Goal: Task Accomplishment & Management: Manage account settings

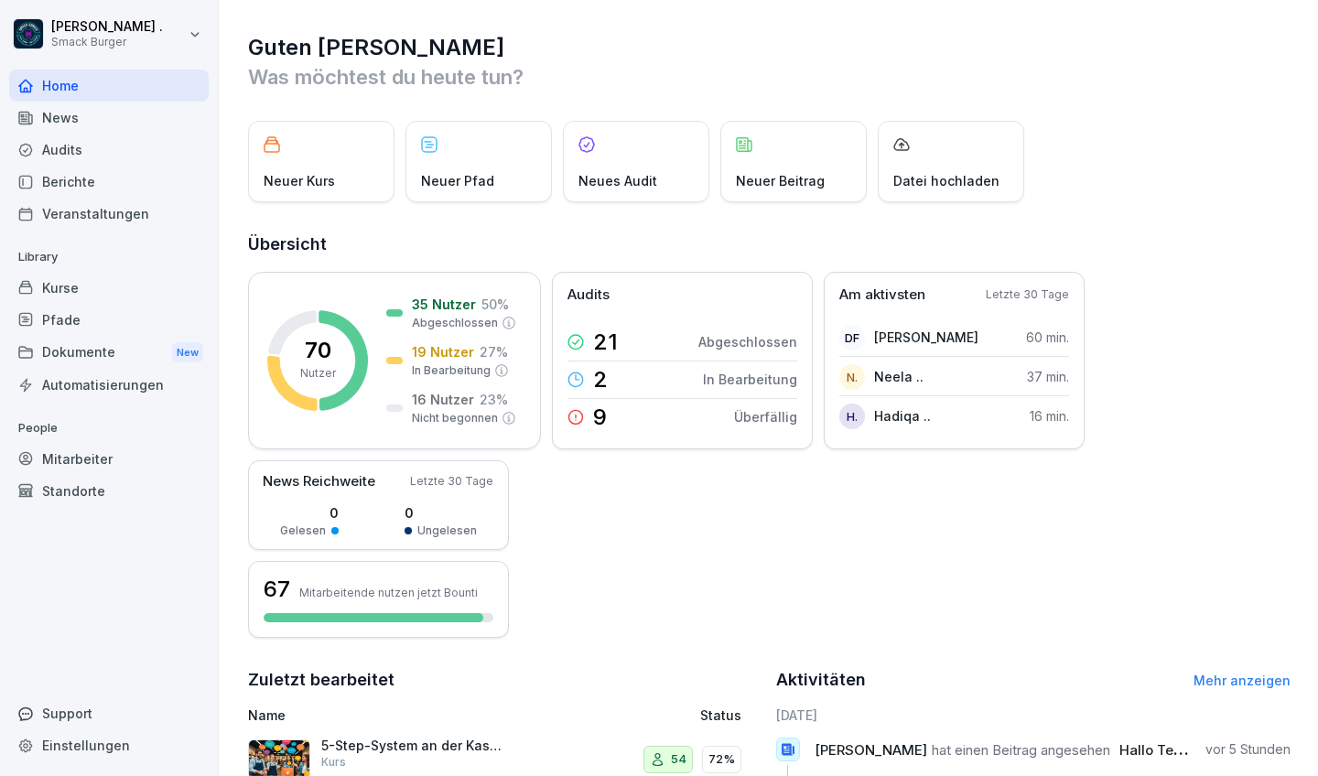
click at [68, 459] on div "Mitarbeiter" at bounding box center [109, 459] width 200 height 32
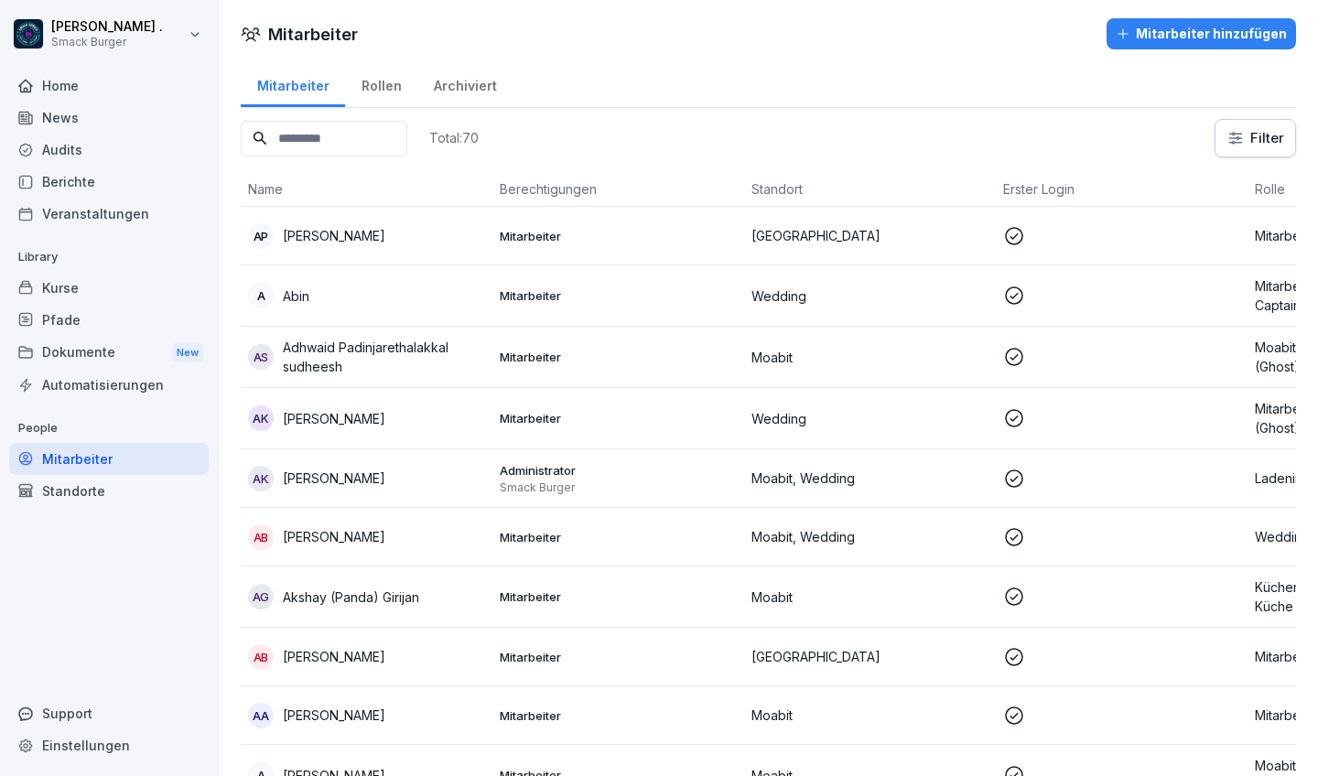
click at [1198, 46] on button "Mitarbeiter hinzufügen" at bounding box center [1201, 33] width 189 height 31
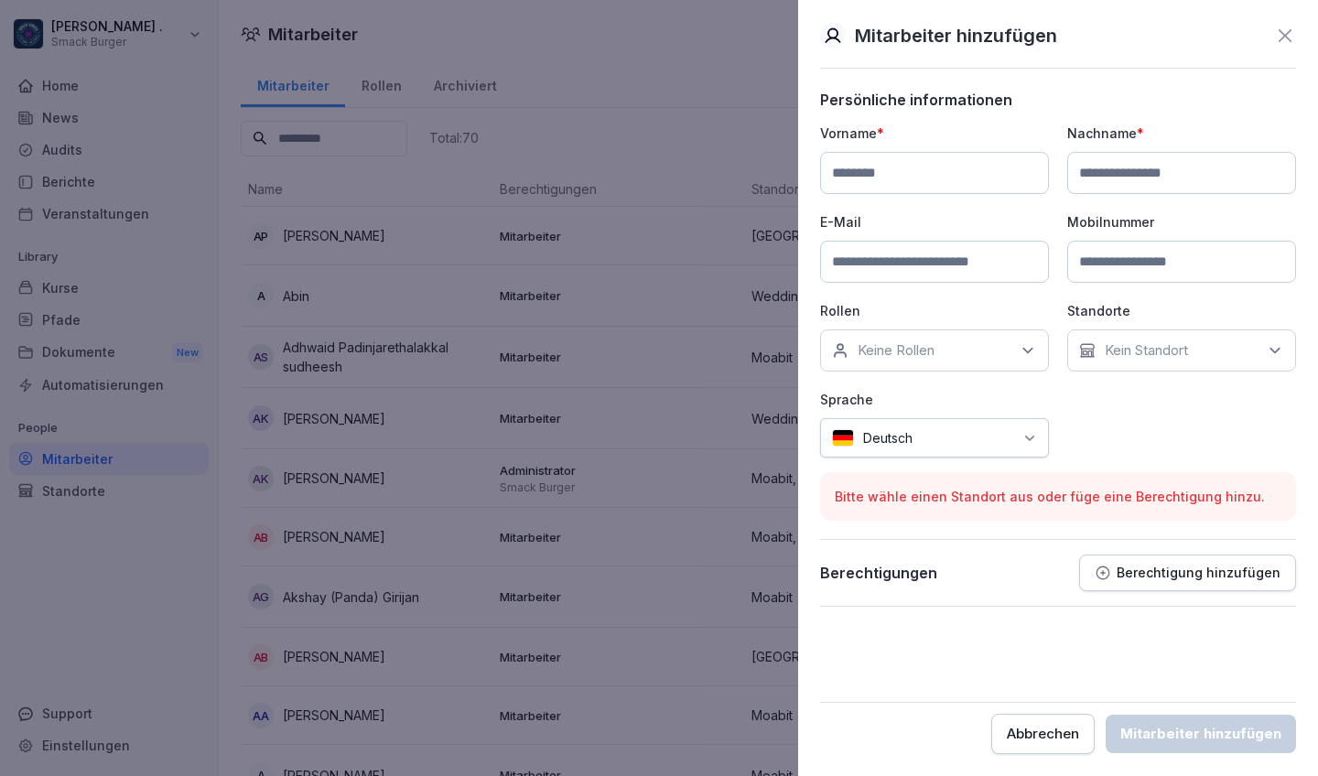
click at [1018, 265] on input at bounding box center [934, 262] width 229 height 42
click at [942, 262] on input at bounding box center [934, 262] width 229 height 42
click at [920, 209] on div "Vorname * Nachname * E-Mail Mobilnummer Rollen Keine Rollen Standorte Kein Stan…" at bounding box center [1058, 291] width 476 height 334
click at [878, 257] on input at bounding box center [934, 262] width 229 height 42
click at [876, 185] on input at bounding box center [934, 173] width 229 height 42
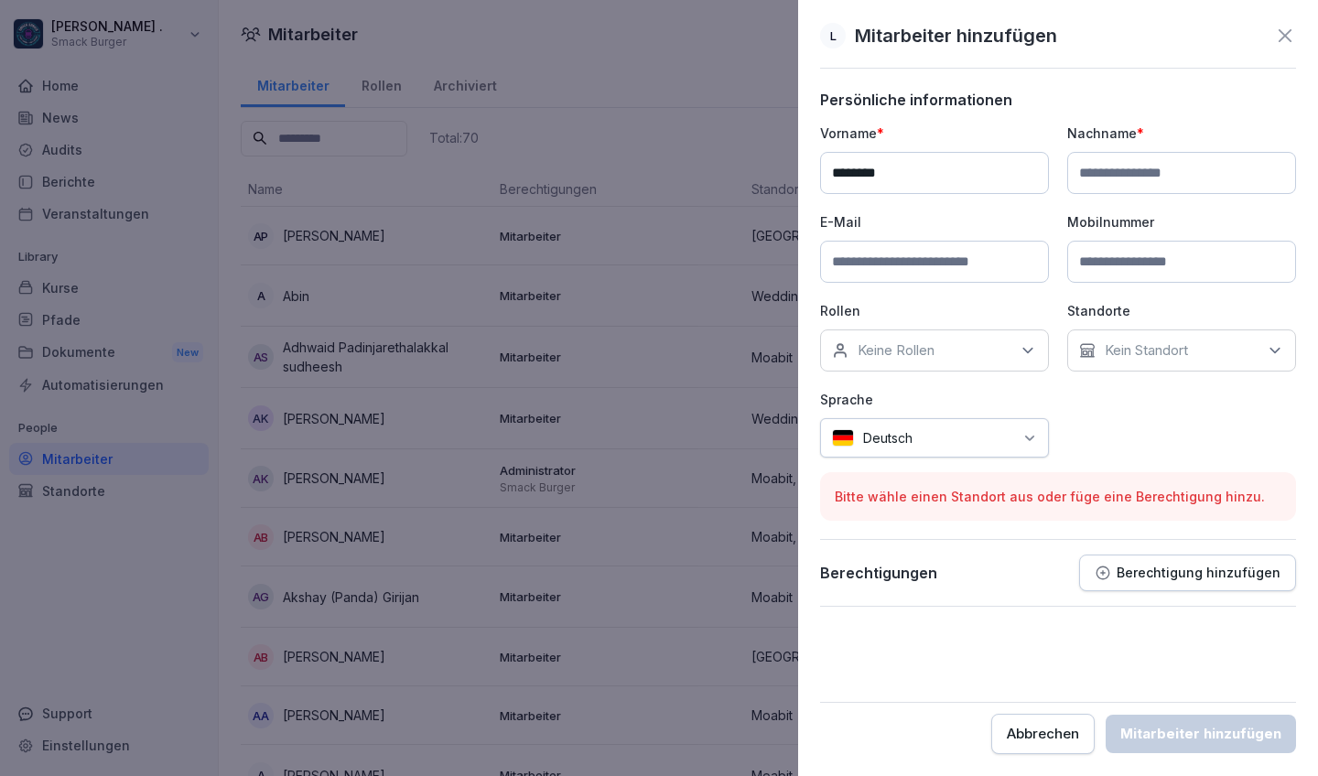
type input "*******"
type input "******"
click at [855, 269] on input at bounding box center [934, 262] width 229 height 42
click at [857, 181] on input "*******" at bounding box center [934, 173] width 229 height 42
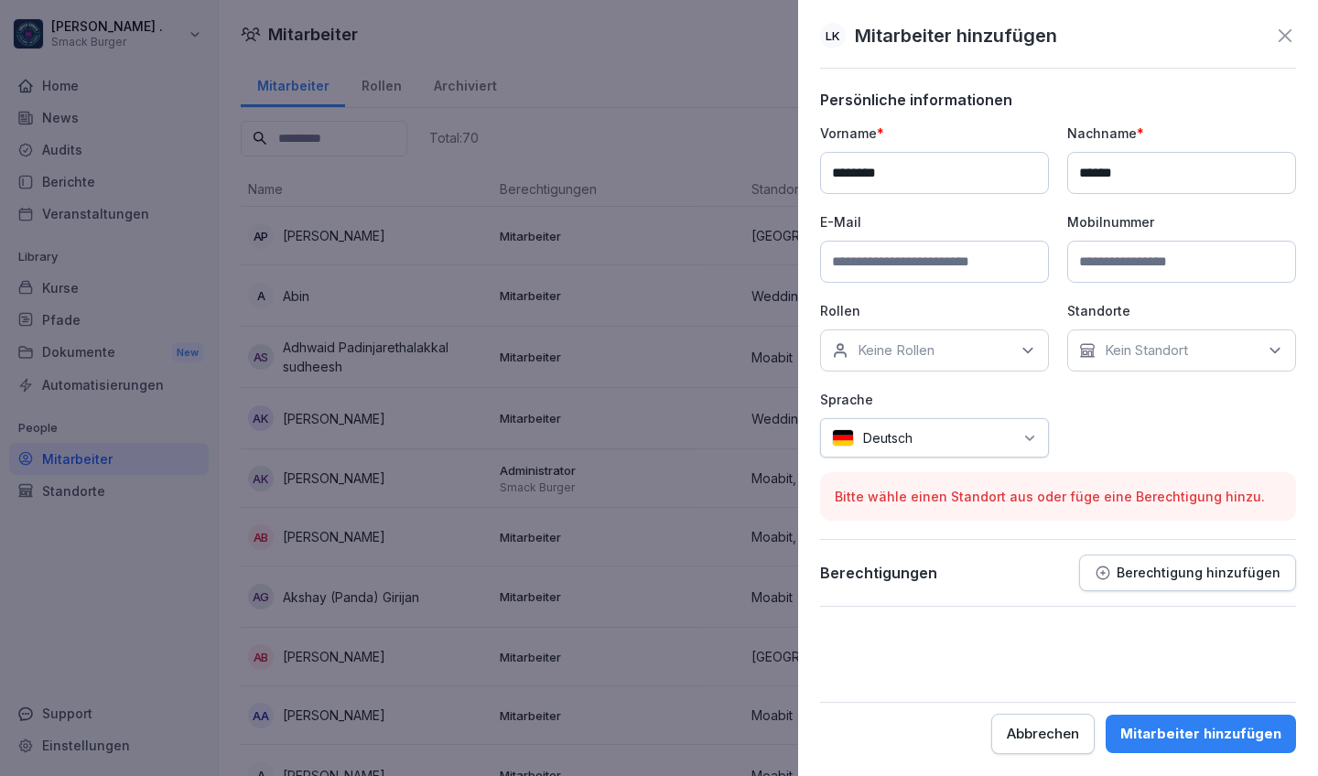
click at [857, 181] on input "*******" at bounding box center [934, 173] width 229 height 42
click at [856, 274] on input at bounding box center [934, 262] width 229 height 42
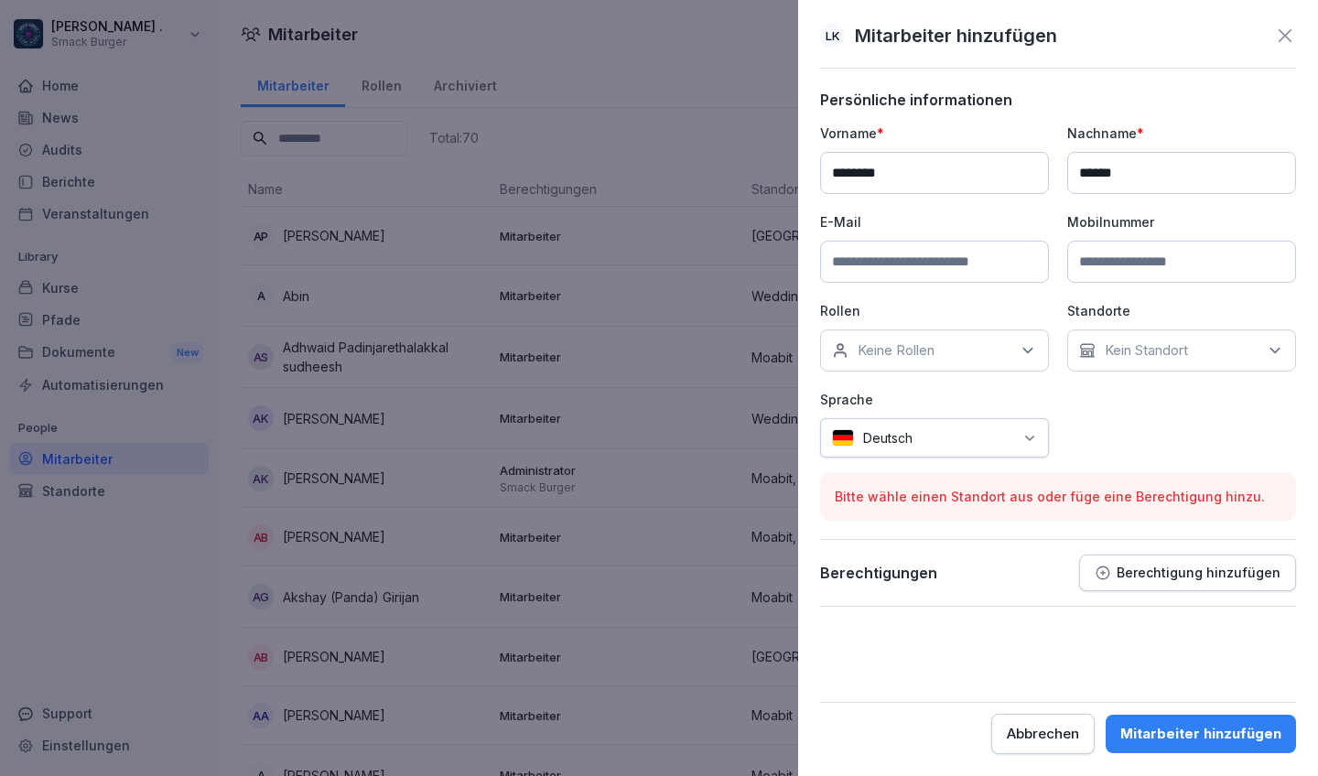
type input "*"
click at [860, 174] on input "*******" at bounding box center [934, 173] width 229 height 42
click at [862, 265] on input at bounding box center [934, 262] width 229 height 42
paste input "*******"
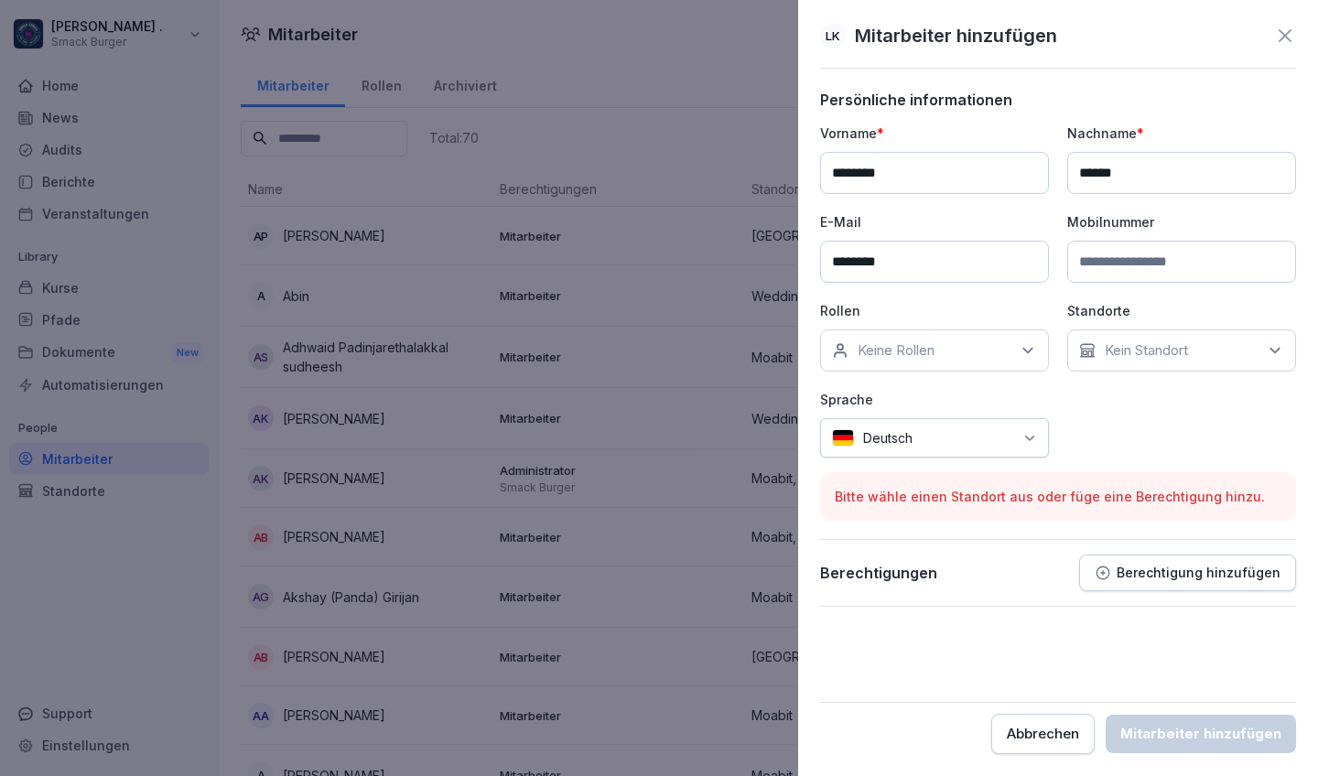
click at [1106, 177] on input "******" at bounding box center [1181, 173] width 229 height 42
click at [937, 269] on input "********" at bounding box center [934, 262] width 229 height 42
paste input "*******"
click at [1079, 170] on input "******" at bounding box center [1181, 173] width 229 height 42
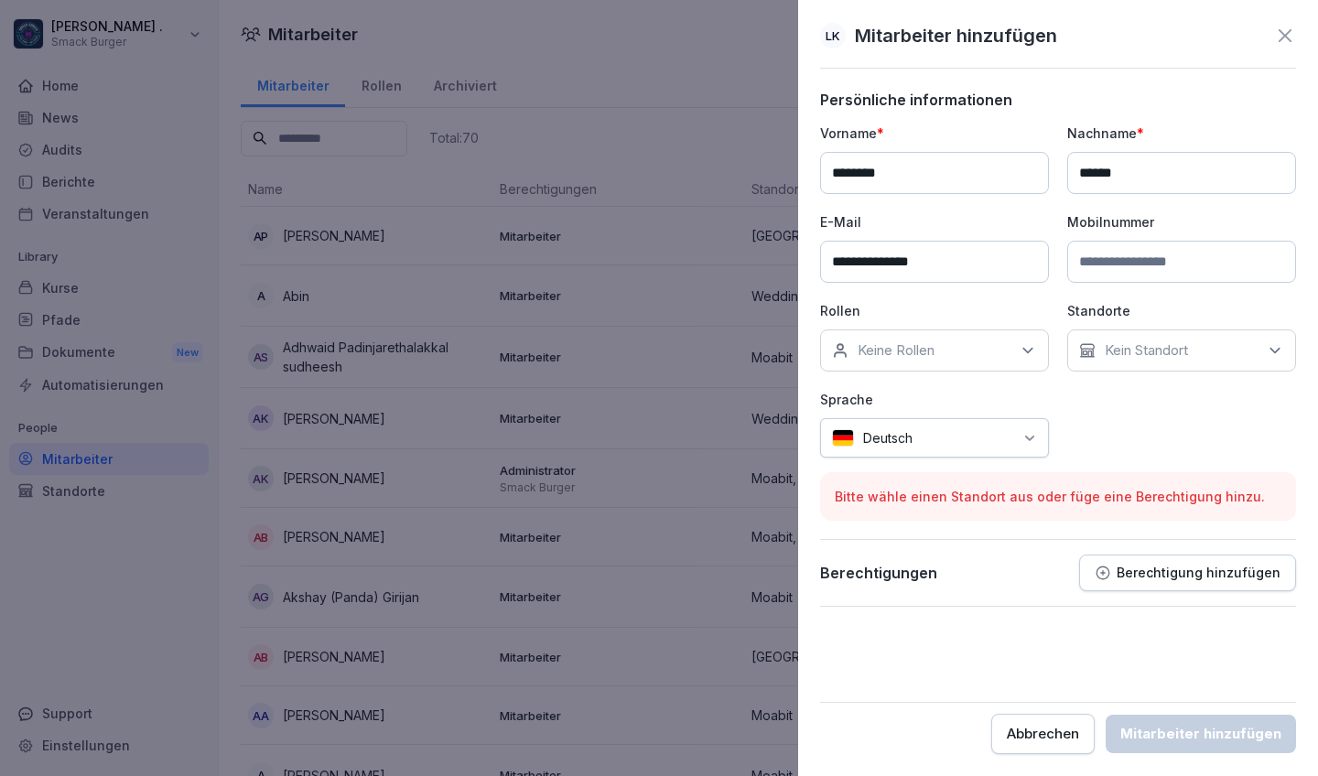
click at [930, 268] on input "**********" at bounding box center [934, 262] width 229 height 42
type input "**********"
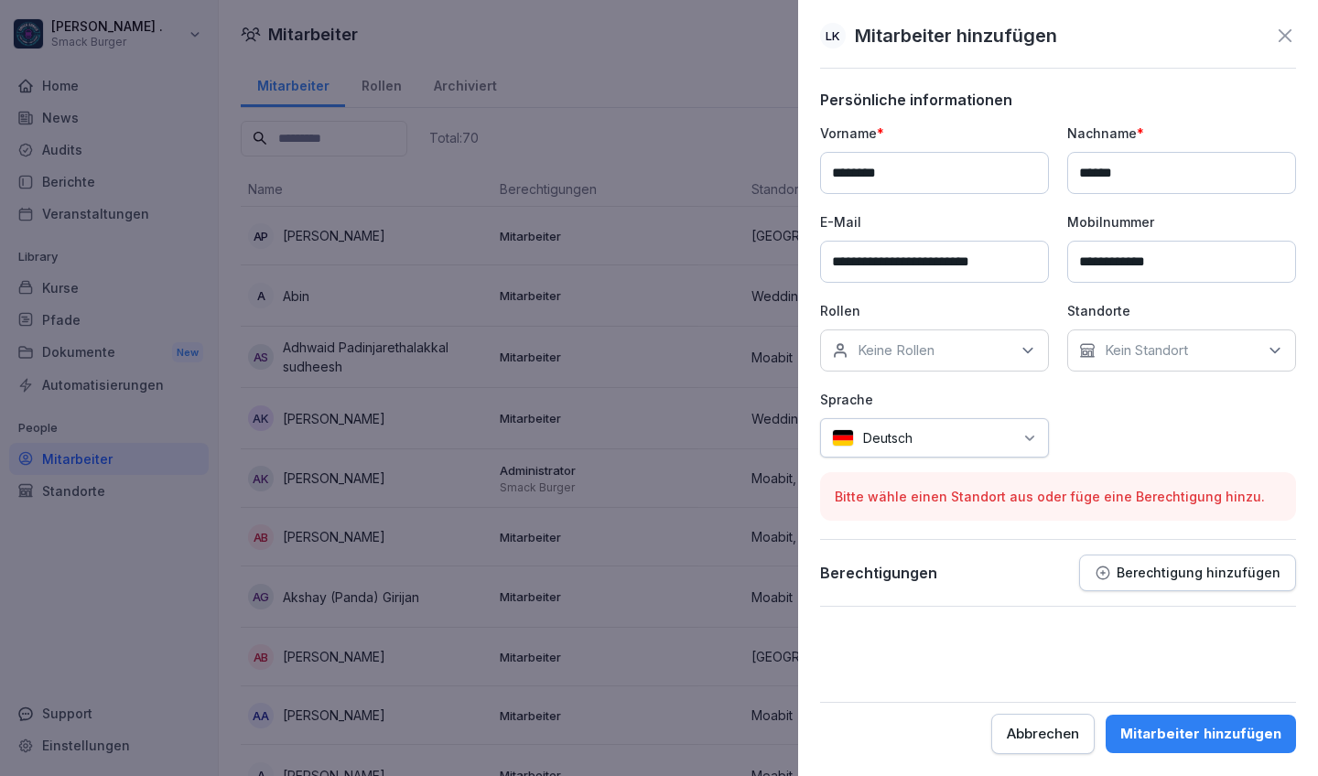
type input "**********"
click at [986, 335] on div "Keine Rollen" at bounding box center [934, 351] width 229 height 42
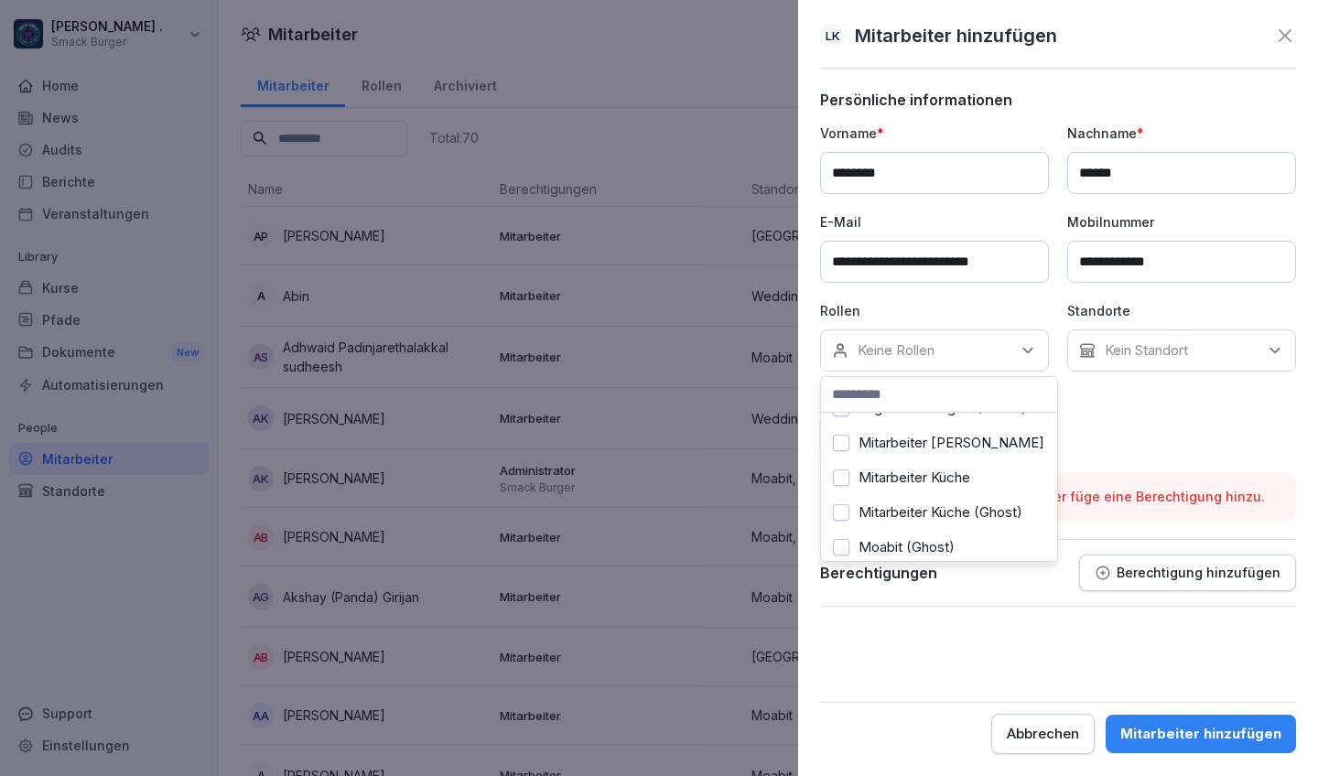
scroll to position [240, 0]
click at [951, 445] on label "Mitarbeiter [PERSON_NAME]" at bounding box center [952, 438] width 186 height 16
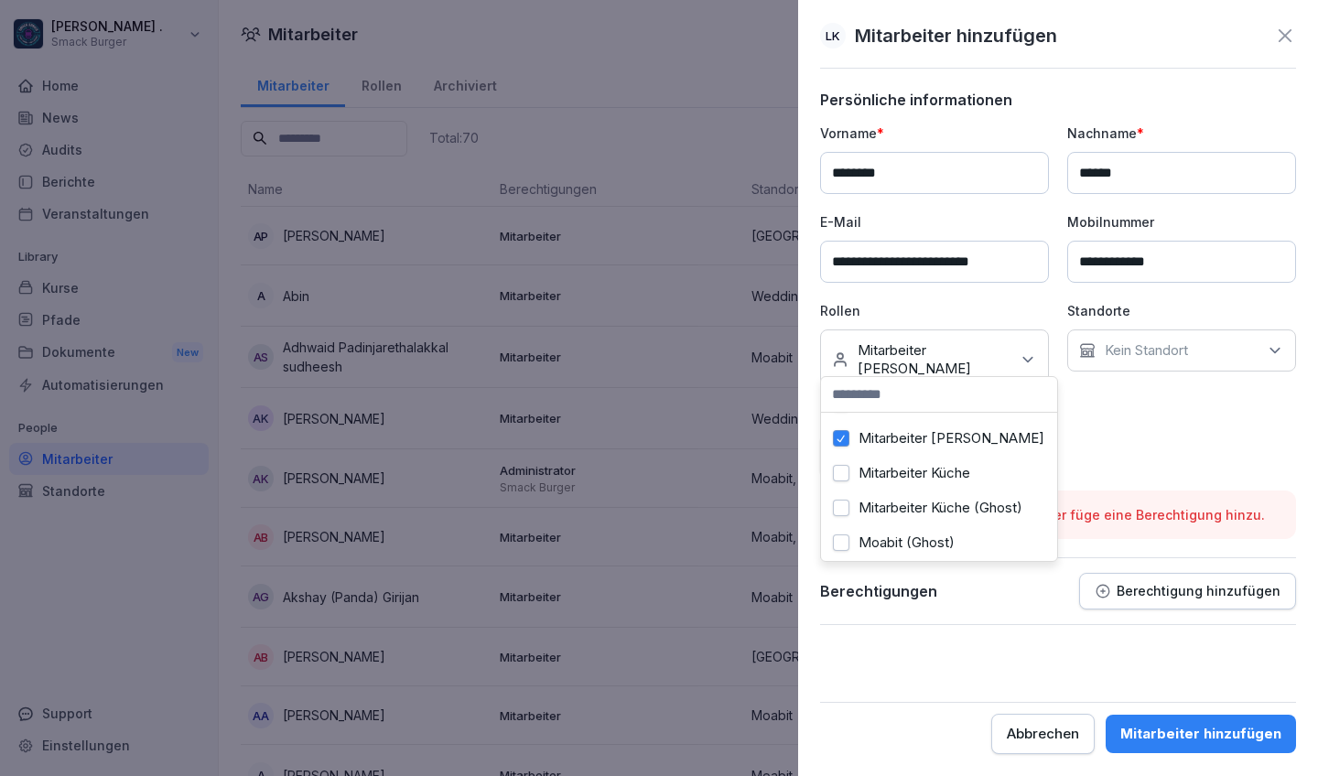
click at [1197, 358] on div "Kein Standort" at bounding box center [1181, 351] width 229 height 42
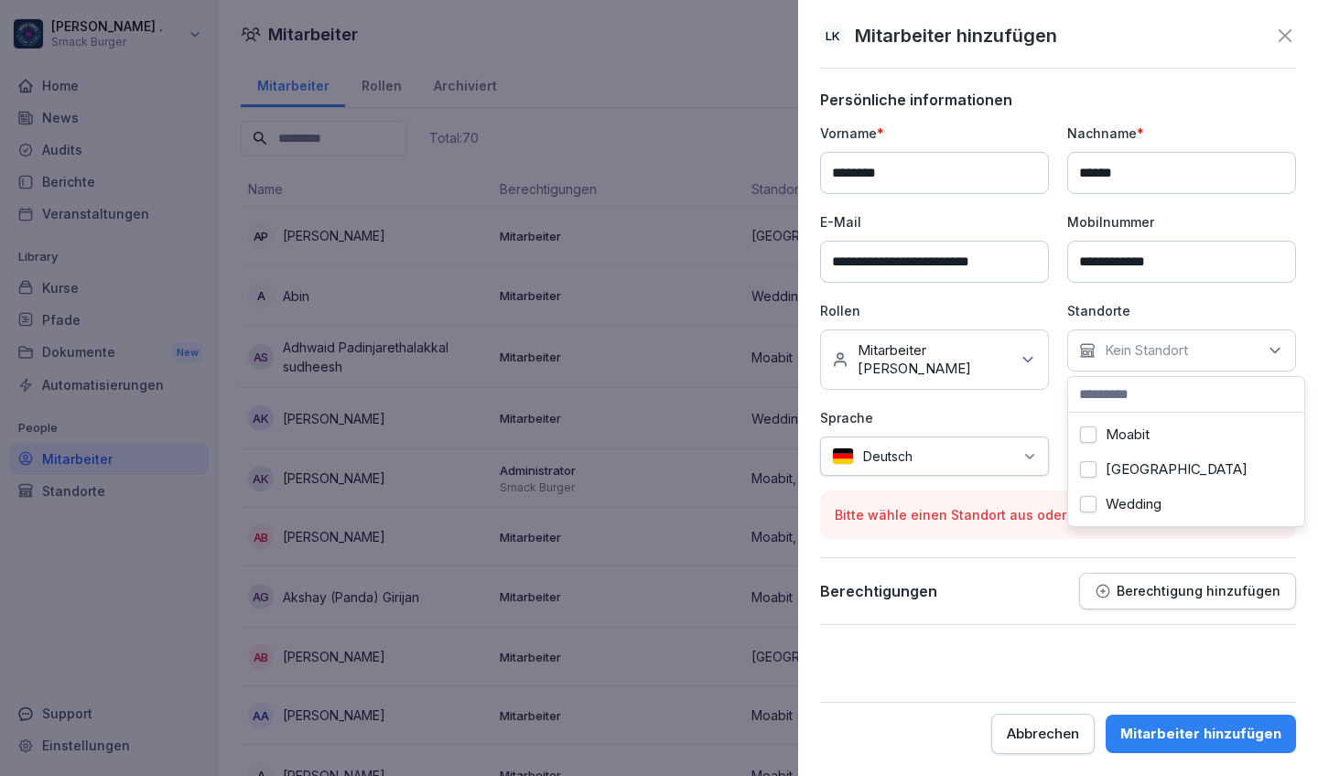
click at [1120, 508] on label "Wedding" at bounding box center [1134, 504] width 56 height 16
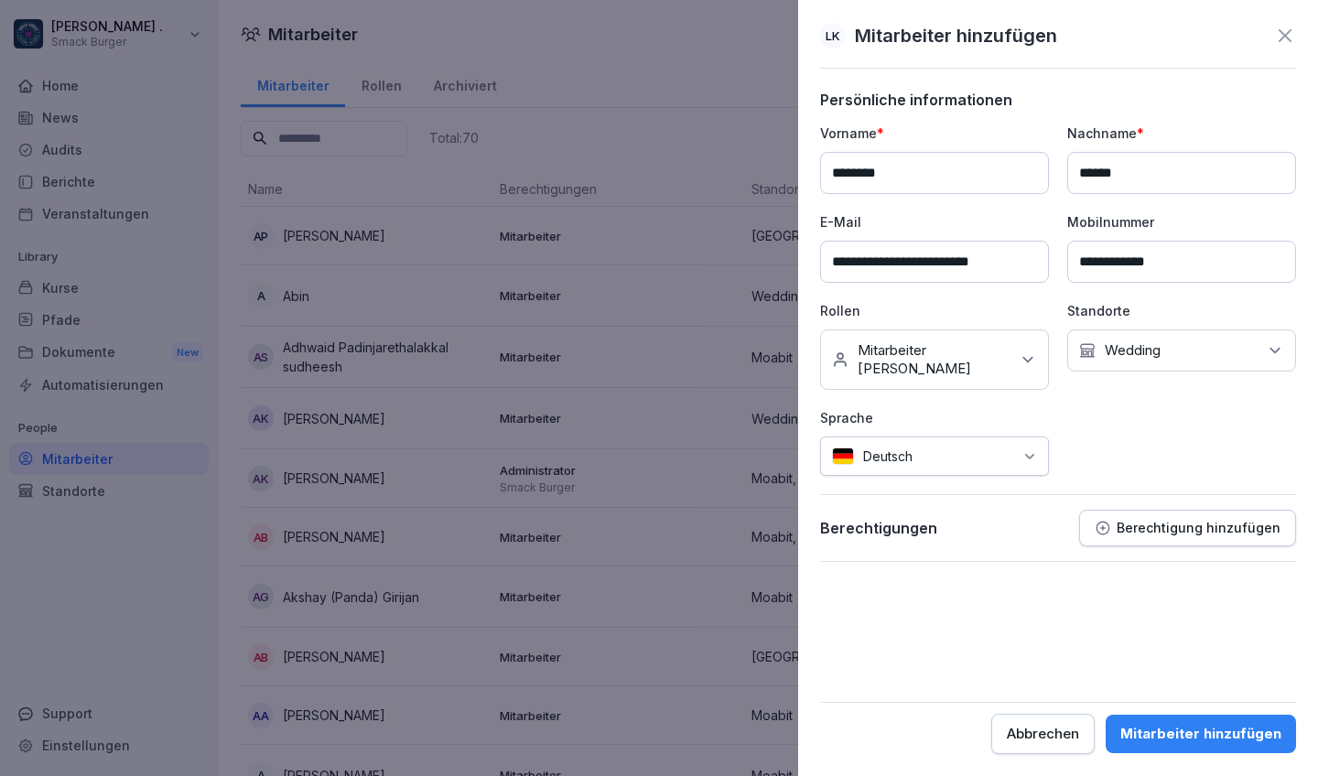
click at [985, 587] on form "**********" at bounding box center [1058, 423] width 476 height 664
click at [1194, 731] on div "Mitarbeiter hinzufügen" at bounding box center [1200, 734] width 161 height 20
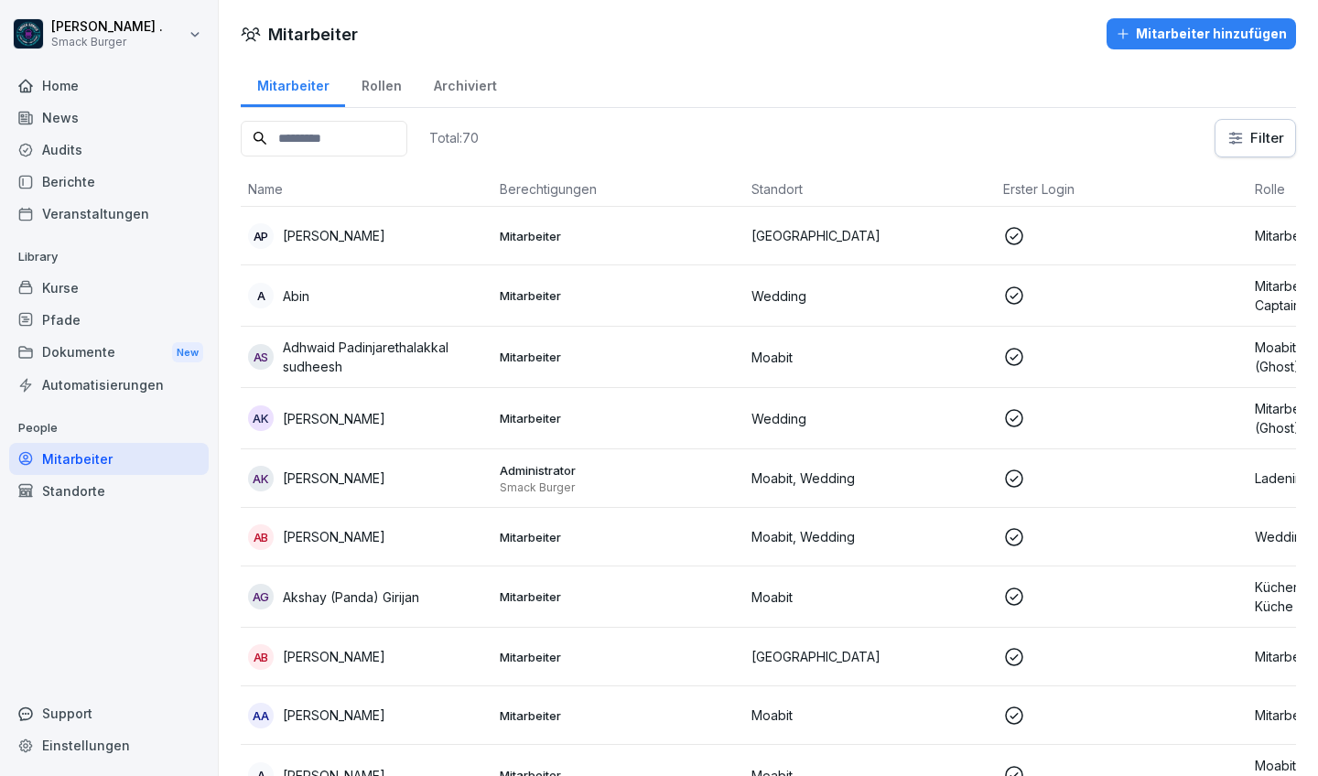
click at [292, 131] on input at bounding box center [324, 139] width 167 height 36
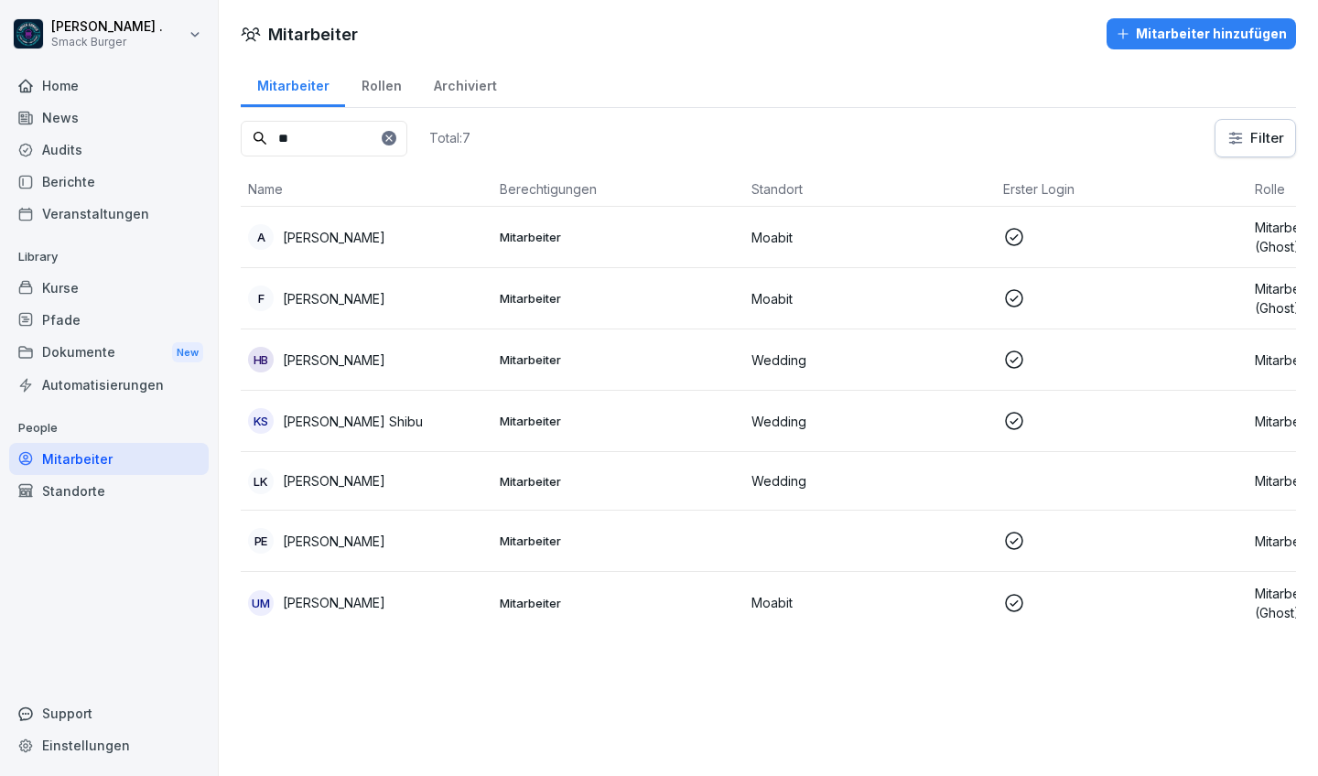
type input "**"
click at [351, 483] on p "[PERSON_NAME]" at bounding box center [334, 480] width 103 height 19
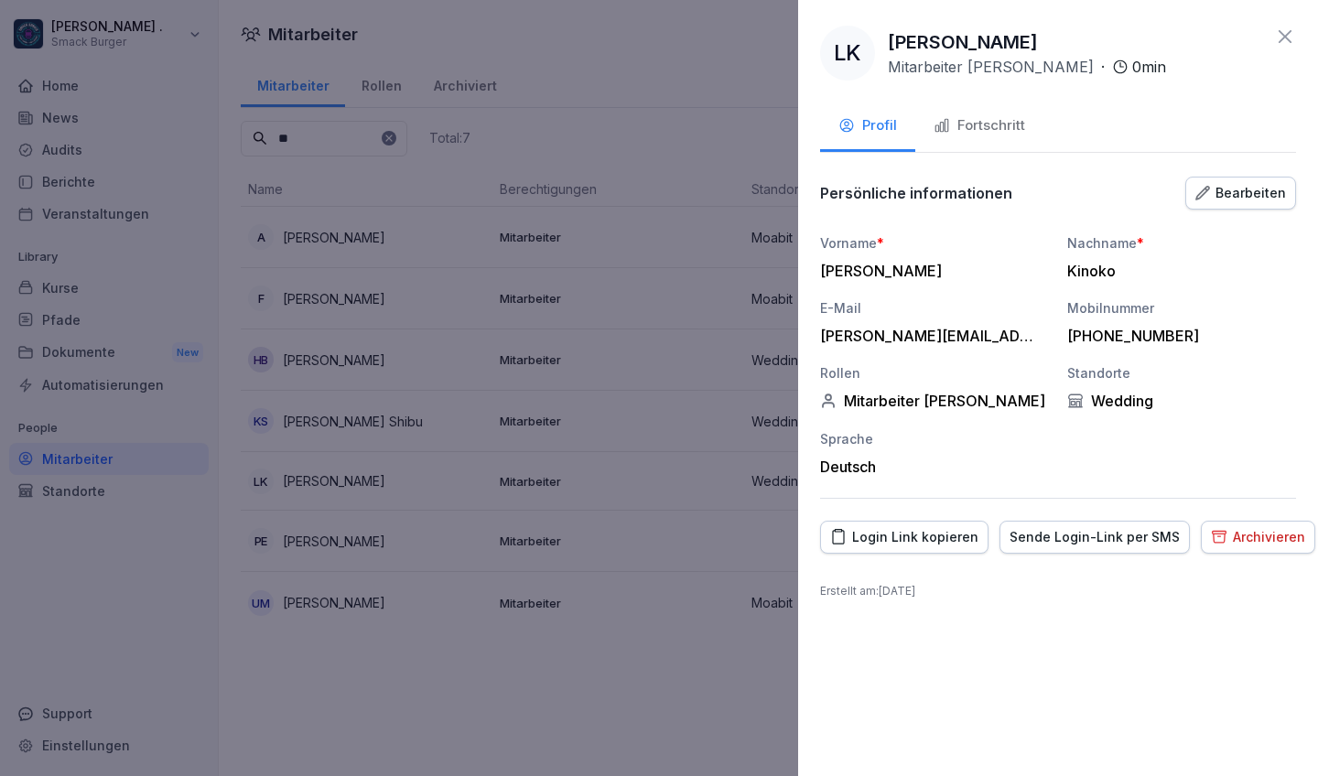
click at [1019, 542] on div "Sende Login-Link per SMS" at bounding box center [1095, 537] width 170 height 20
click at [947, 541] on div "Login Link kopieren" at bounding box center [904, 537] width 148 height 20
click at [673, 705] on div at bounding box center [659, 388] width 1318 height 776
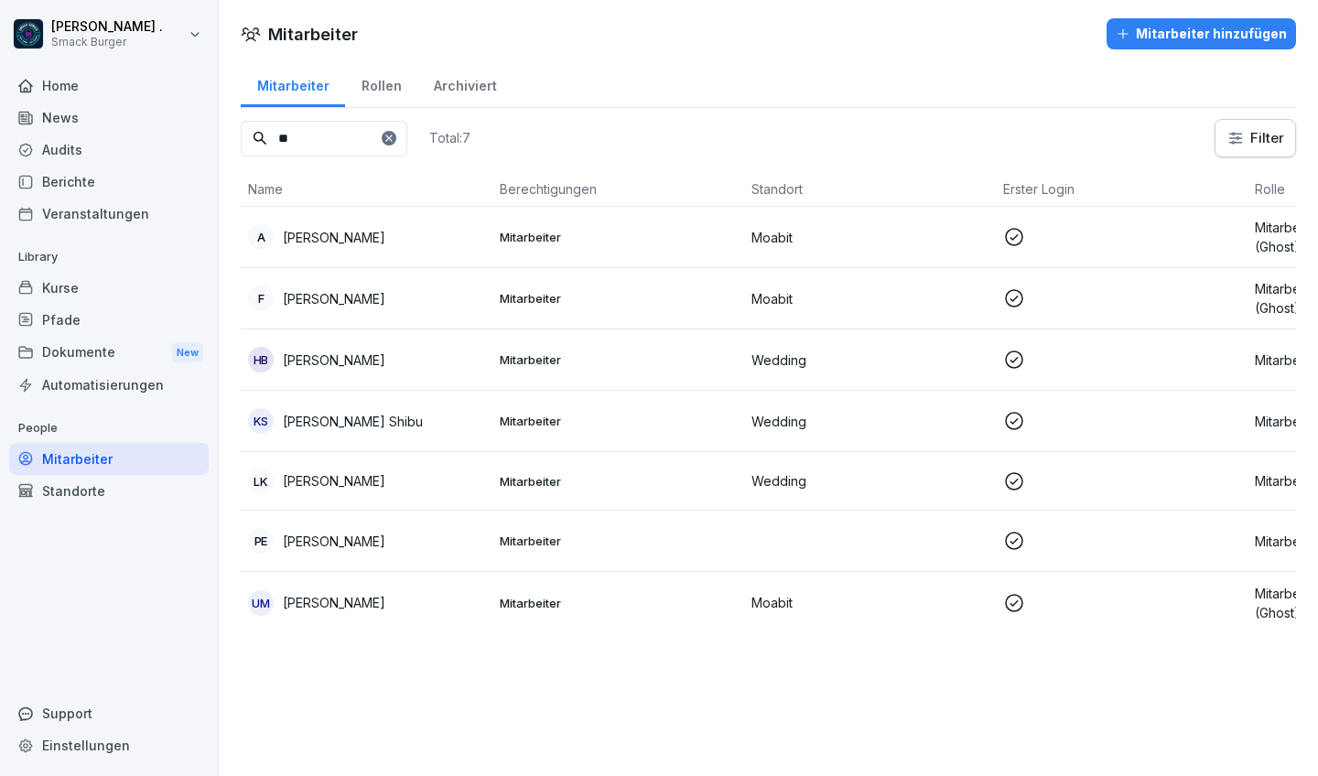
click at [361, 486] on p "[PERSON_NAME]" at bounding box center [334, 480] width 103 height 19
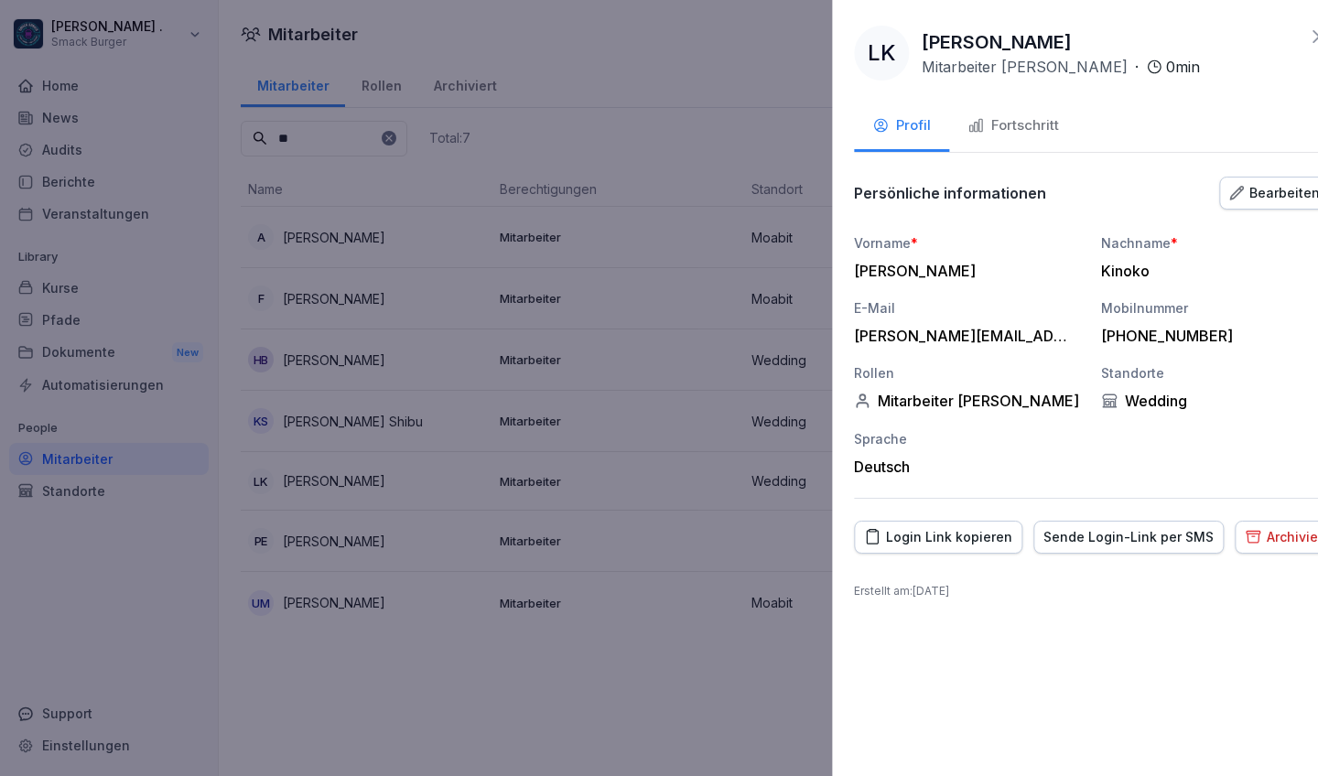
click at [402, 686] on div at bounding box center [659, 388] width 1318 height 776
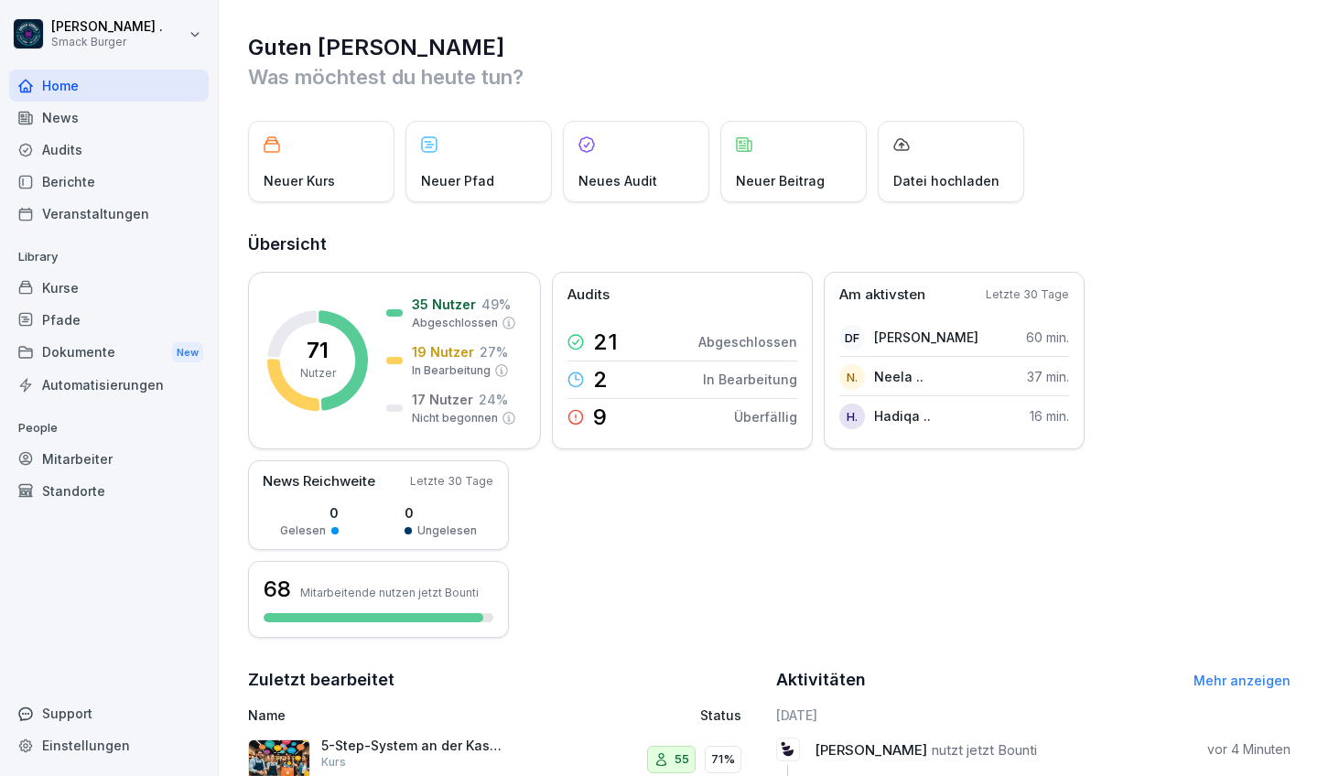
click at [138, 40] on html "[PERSON_NAME] . Smack Burger Home News Audits Berichte Veranstaltungen Library …" at bounding box center [659, 388] width 1318 height 776
click at [646, 50] on html "[PERSON_NAME] . Smack Burger Home News Audits Berichte Veranstaltungen Library …" at bounding box center [659, 388] width 1318 height 776
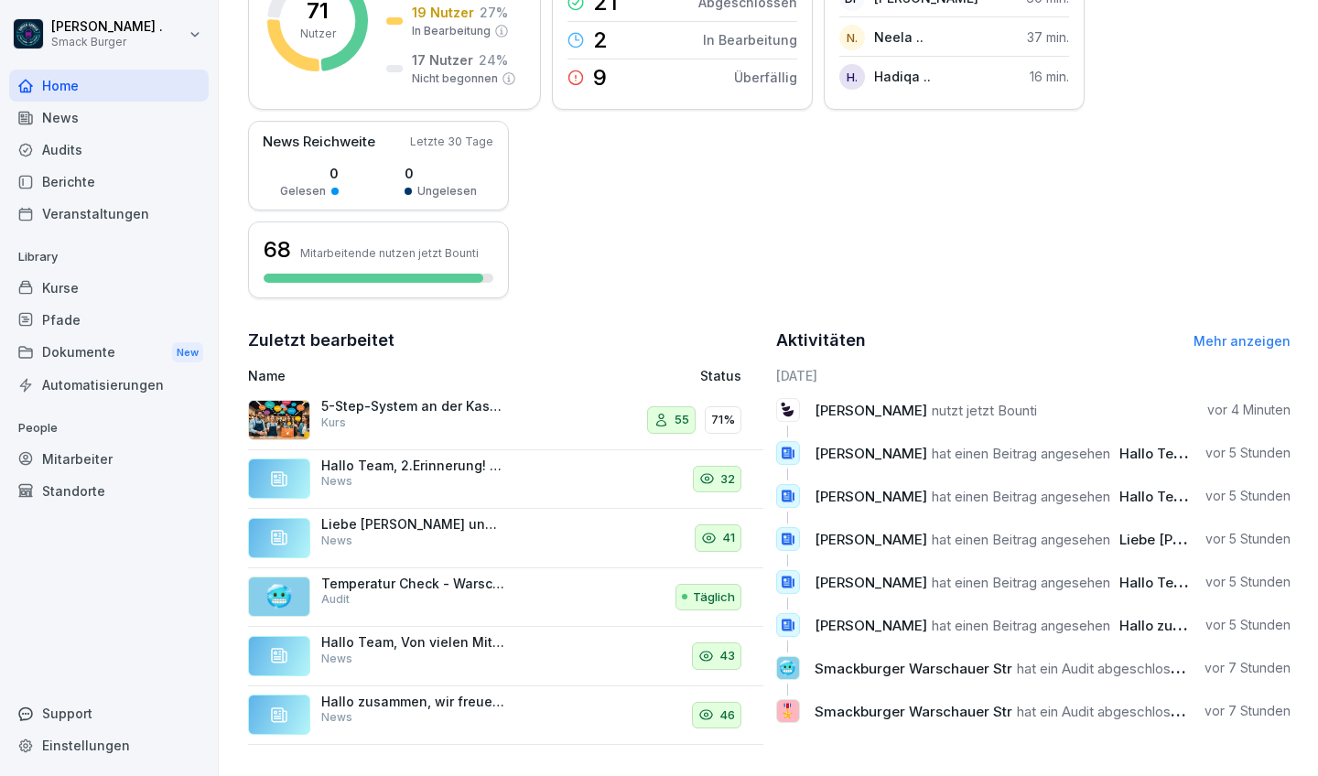
scroll to position [339, 0]
click at [1156, 338] on link "Mehr anzeigen" at bounding box center [1242, 342] width 97 height 16
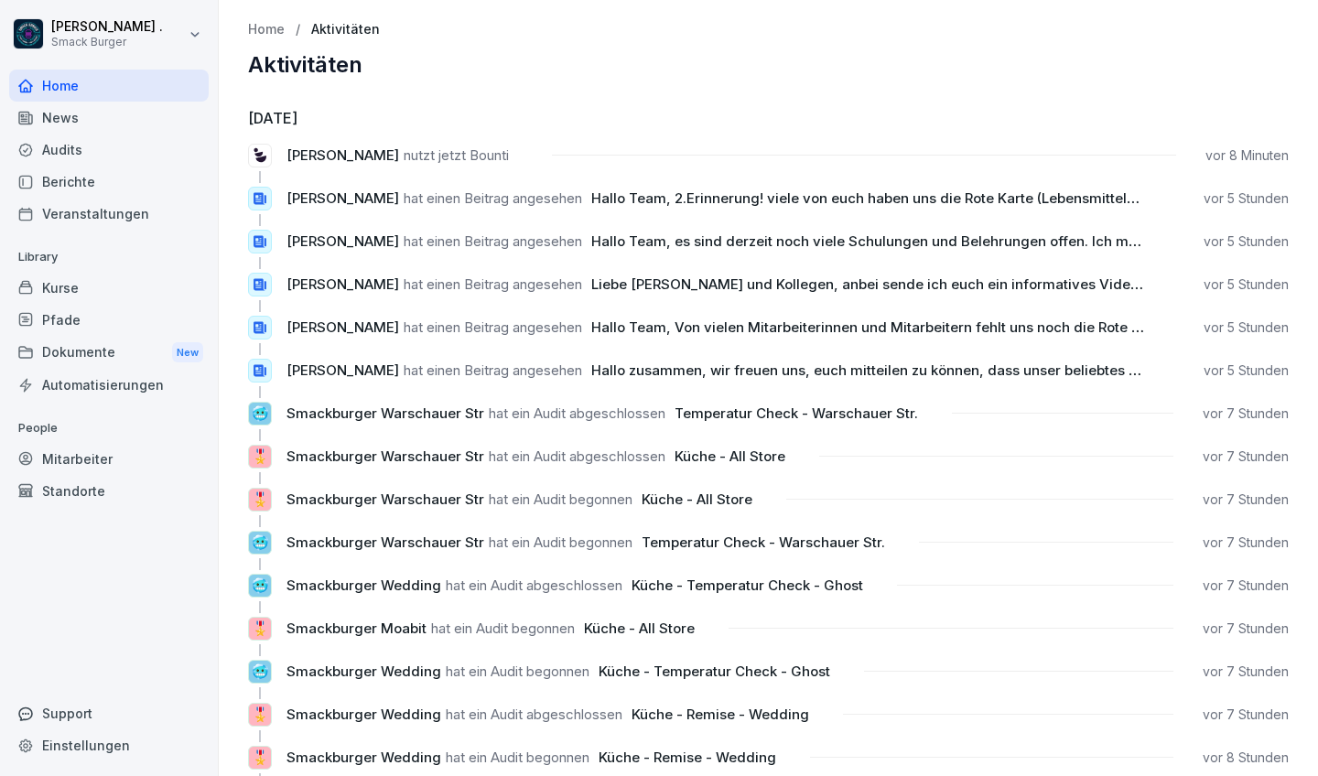
click at [258, 161] on icon at bounding box center [261, 155] width 16 height 16
click at [61, 119] on div "News" at bounding box center [109, 118] width 200 height 32
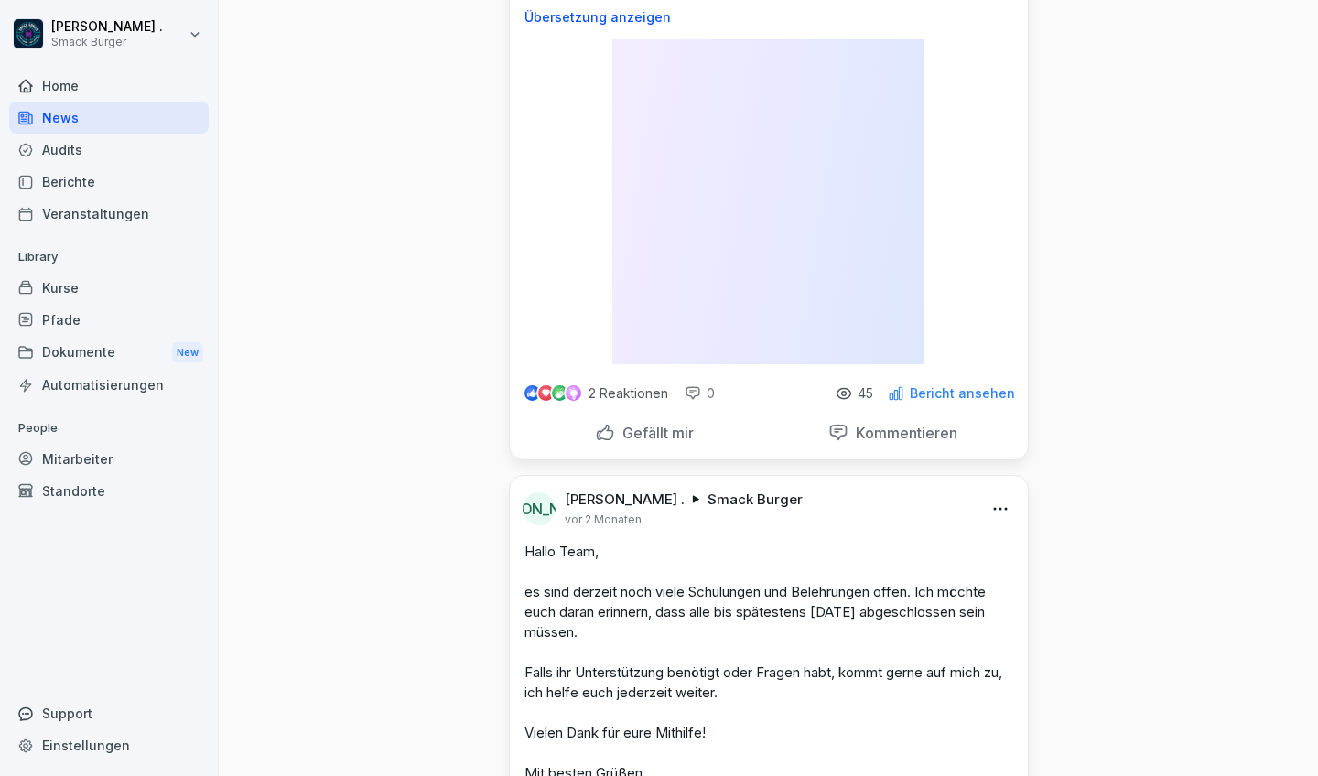
scroll to position [3319, 0]
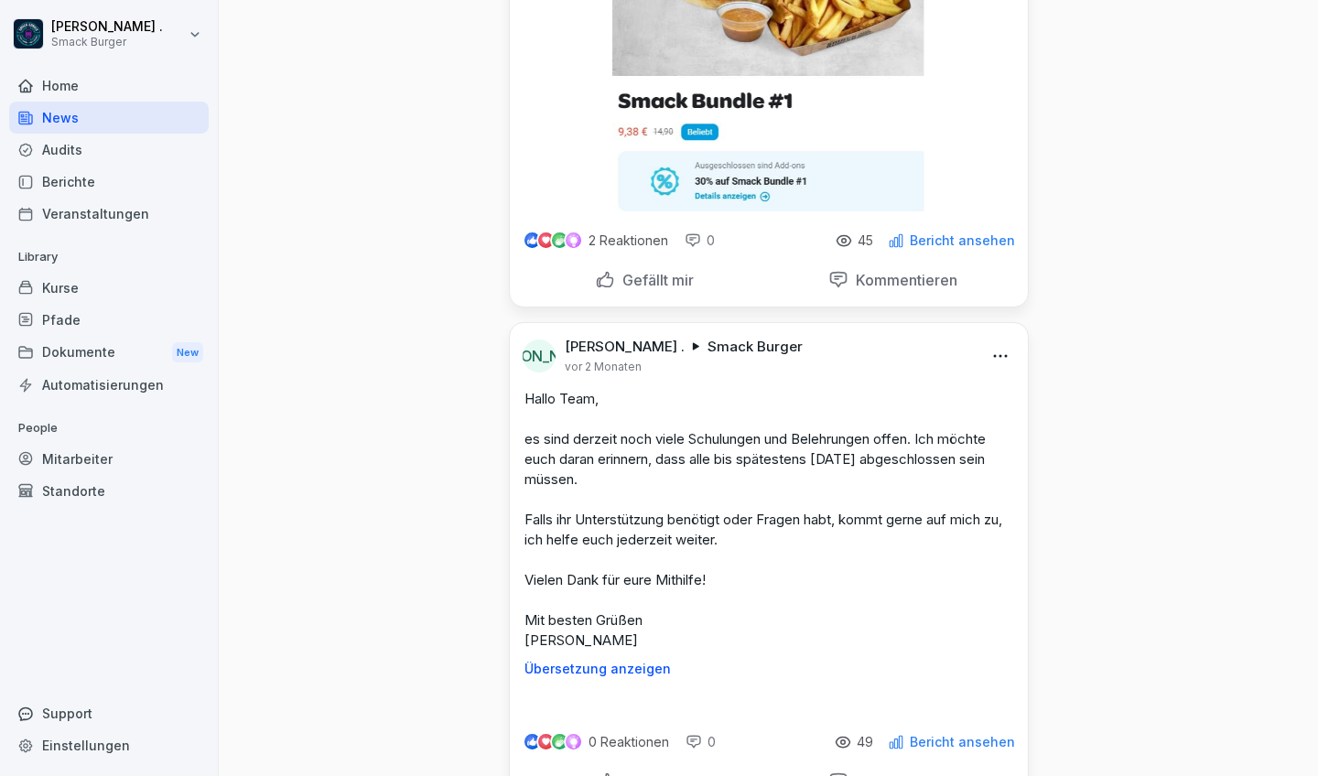
click at [80, 87] on div "Home" at bounding box center [109, 86] width 200 height 32
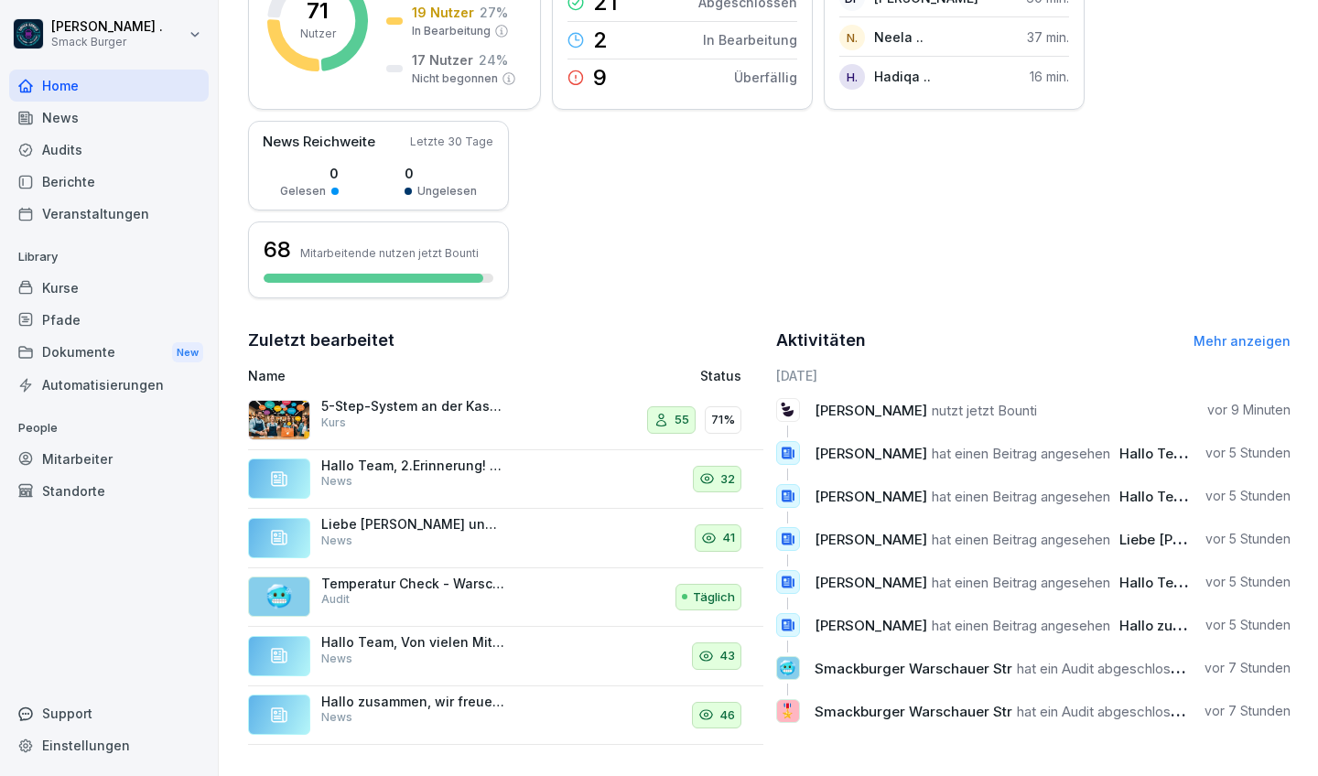
scroll to position [339, 0]
click at [423, 406] on p "5-Step-System an der Kasse" at bounding box center [412, 407] width 183 height 16
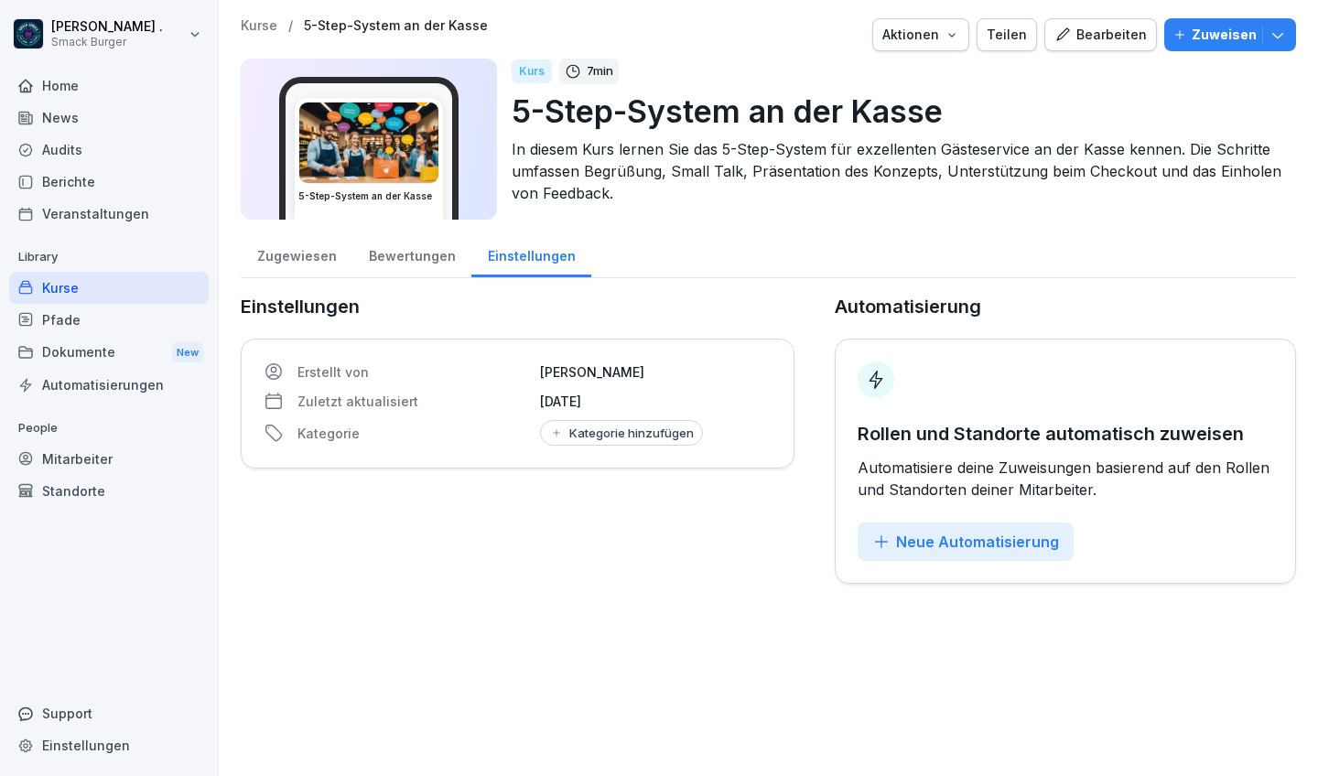
click at [398, 260] on div "Bewertungen" at bounding box center [411, 254] width 119 height 47
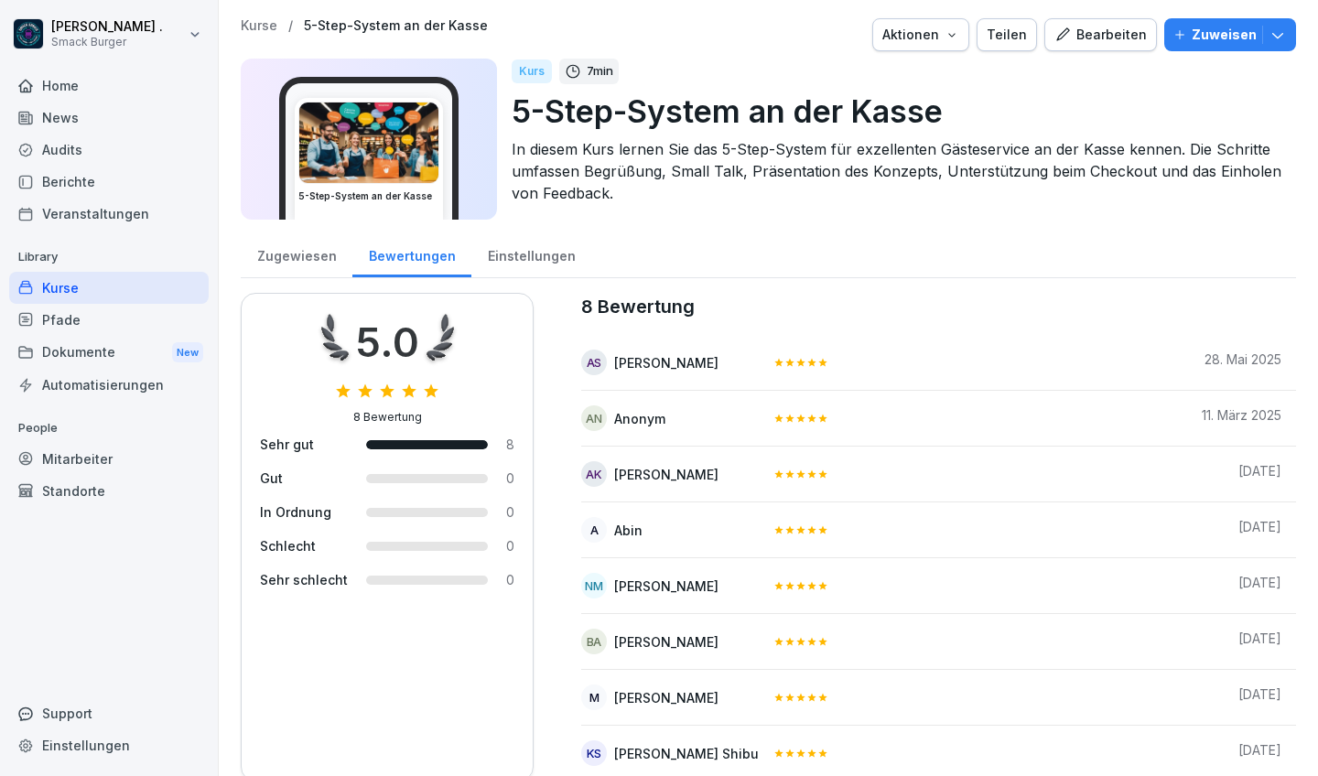
click at [330, 252] on div "Zugewiesen" at bounding box center [297, 254] width 112 height 47
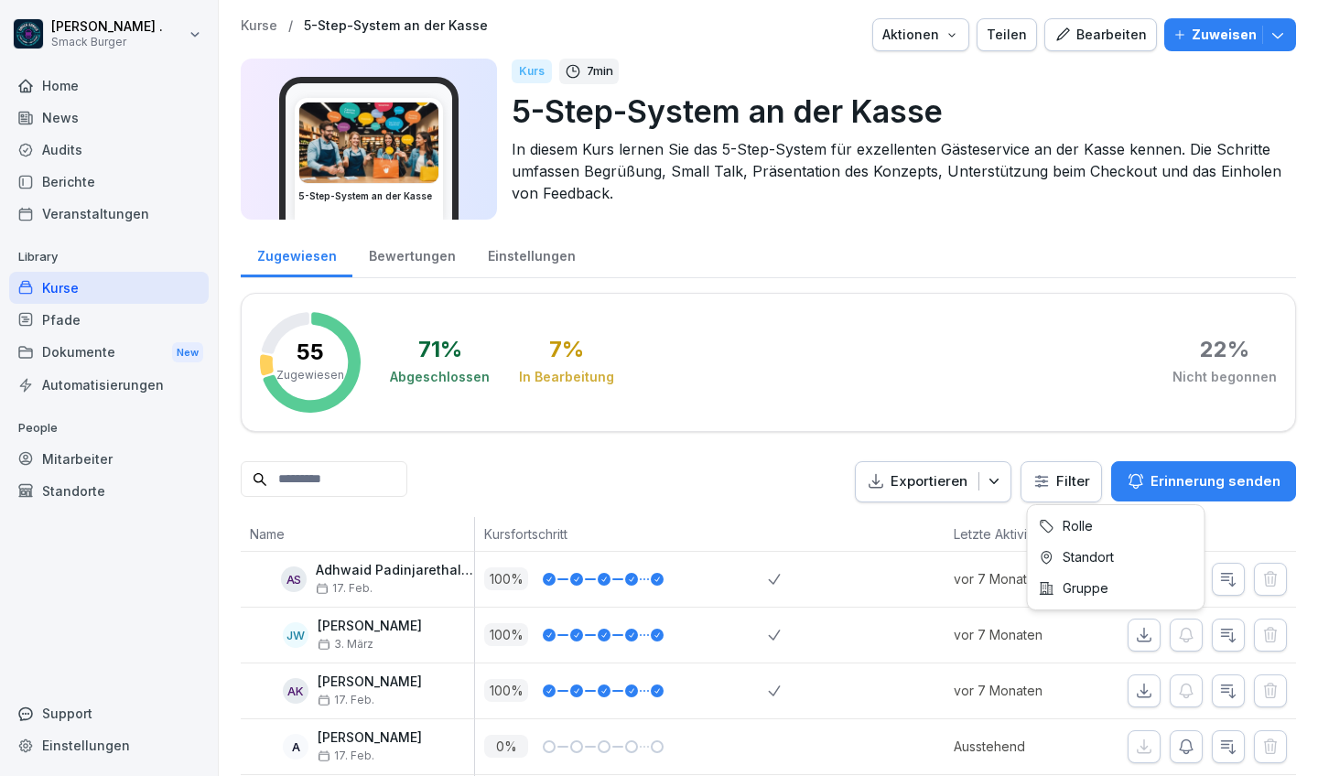
click at [1036, 473] on html "[PERSON_NAME] . Smack Burger Home News Audits Berichte Veranstaltungen Library …" at bounding box center [659, 388] width 1318 height 776
click at [796, 506] on html "[PERSON_NAME] . Smack Burger Home News Audits Berichte Veranstaltungen Library …" at bounding box center [659, 388] width 1318 height 776
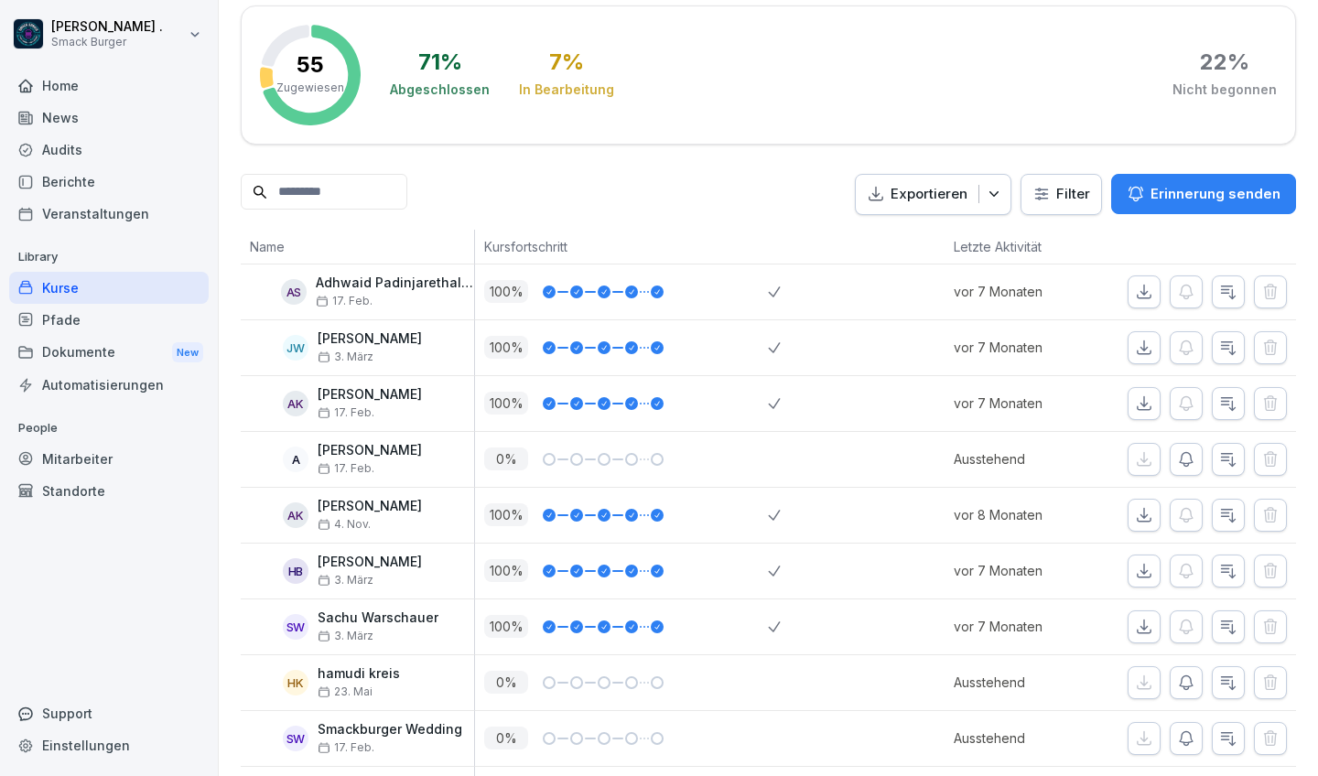
scroll to position [291, 0]
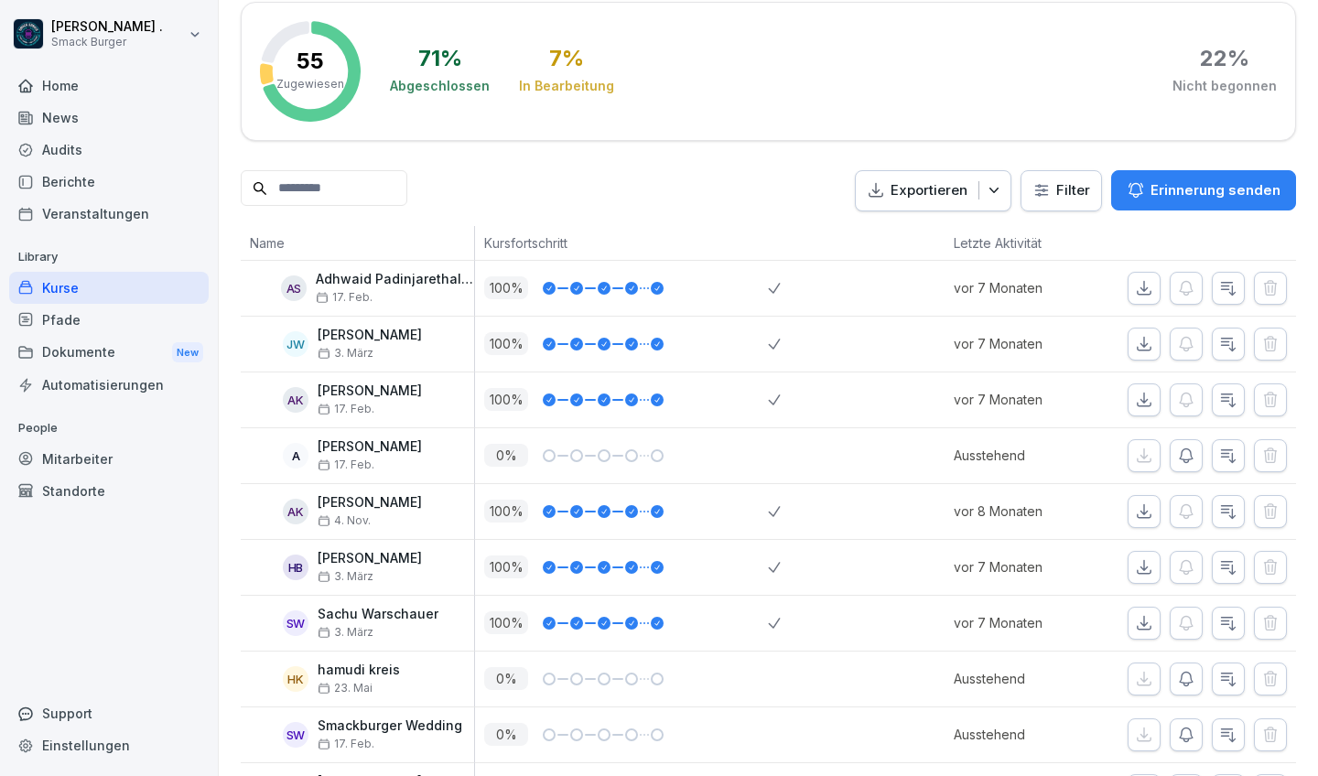
click at [406, 451] on p "[PERSON_NAME]" at bounding box center [370, 447] width 104 height 16
copy p "[PERSON_NAME]"
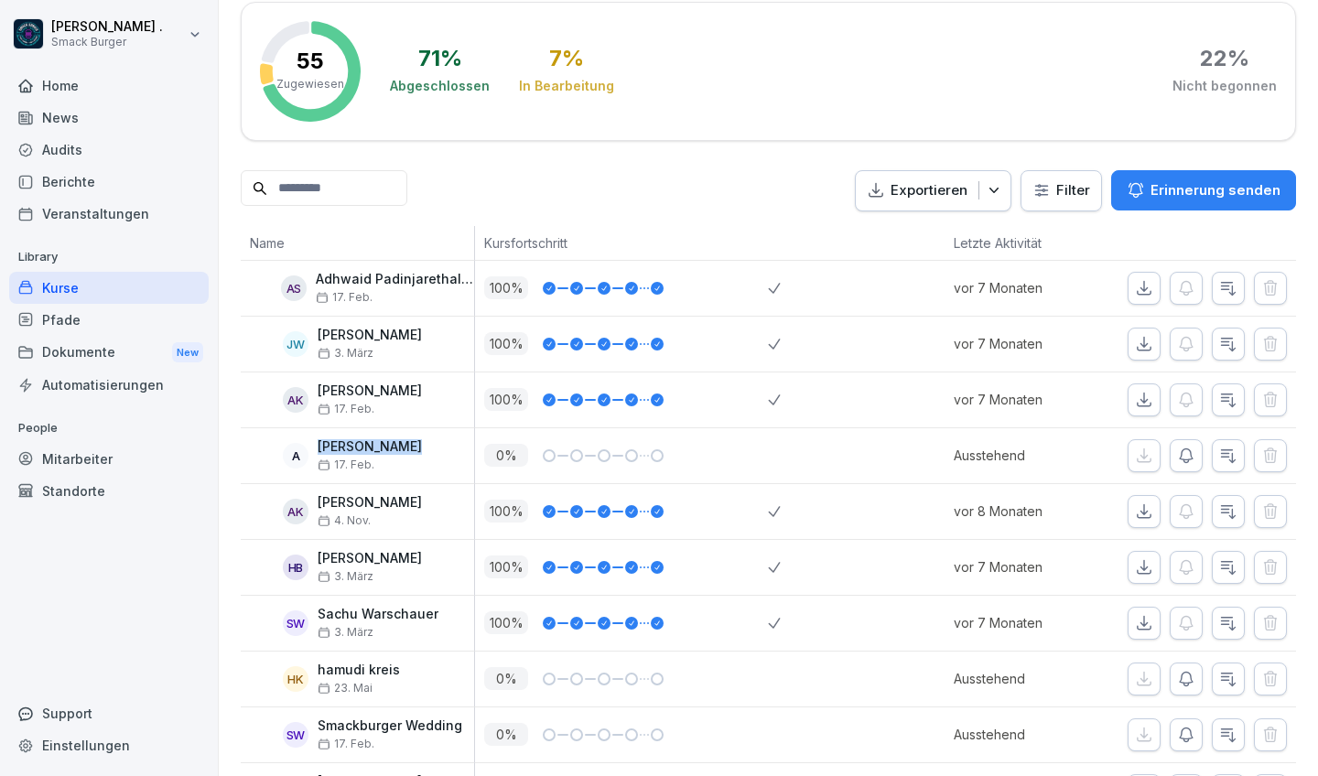
click at [70, 86] on div "Home" at bounding box center [109, 86] width 200 height 32
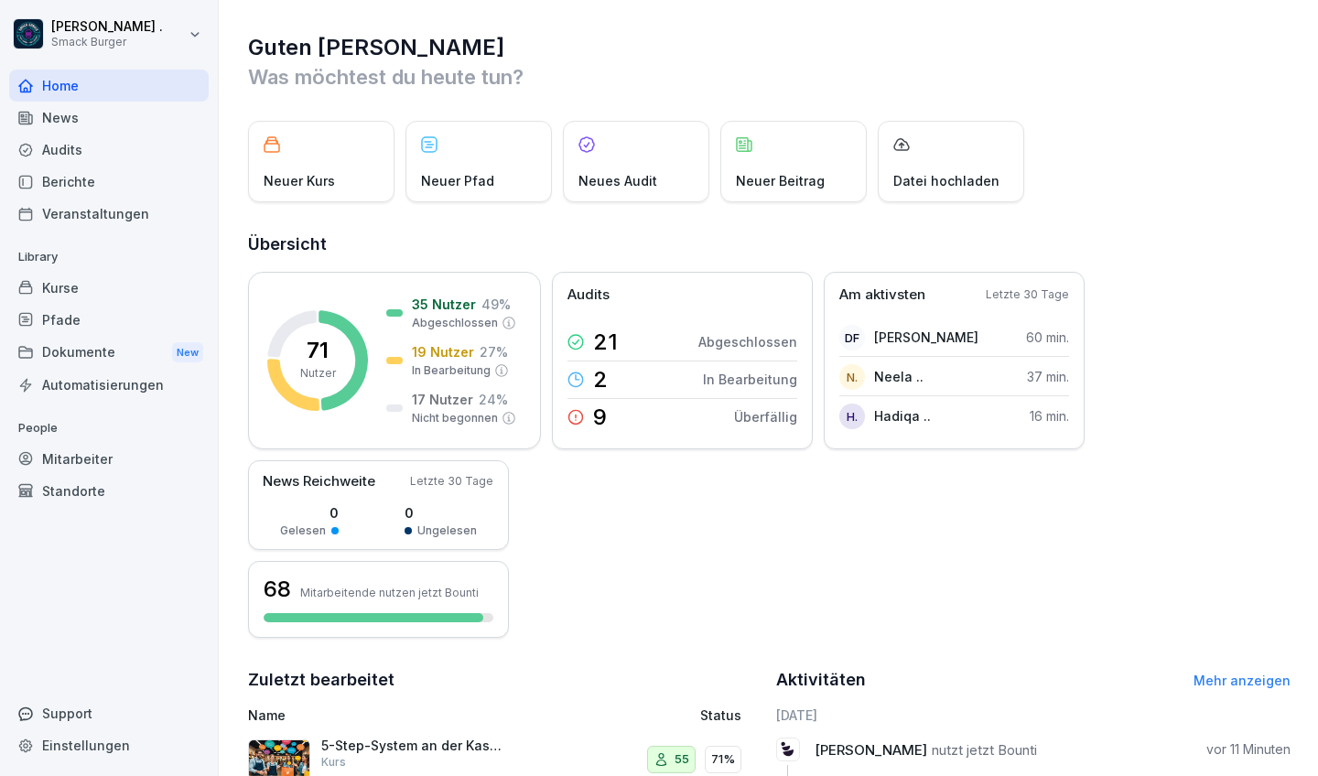
click at [73, 463] on div "Mitarbeiter" at bounding box center [109, 459] width 200 height 32
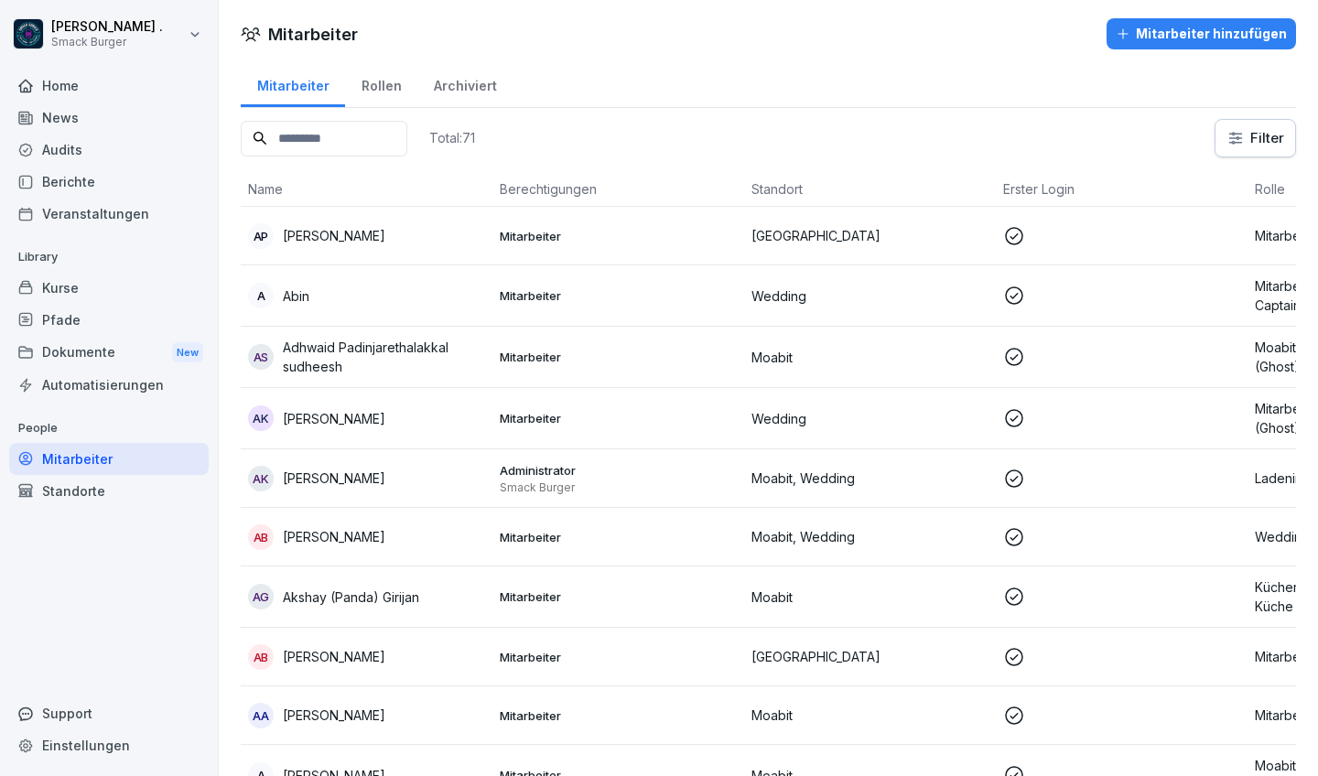
click at [342, 154] on input at bounding box center [324, 139] width 167 height 36
paste input "**********"
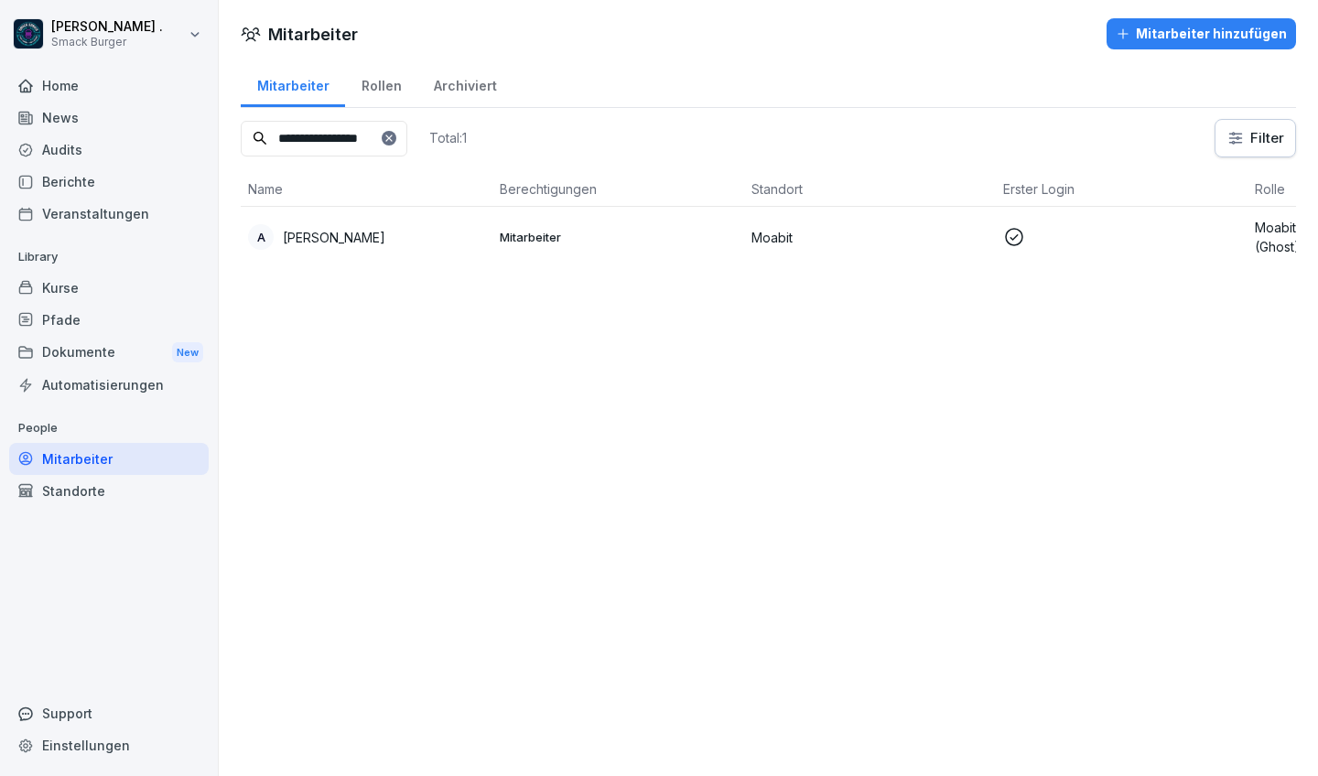
type input "**********"
click at [385, 214] on td "A [PERSON_NAME]" at bounding box center [367, 237] width 252 height 60
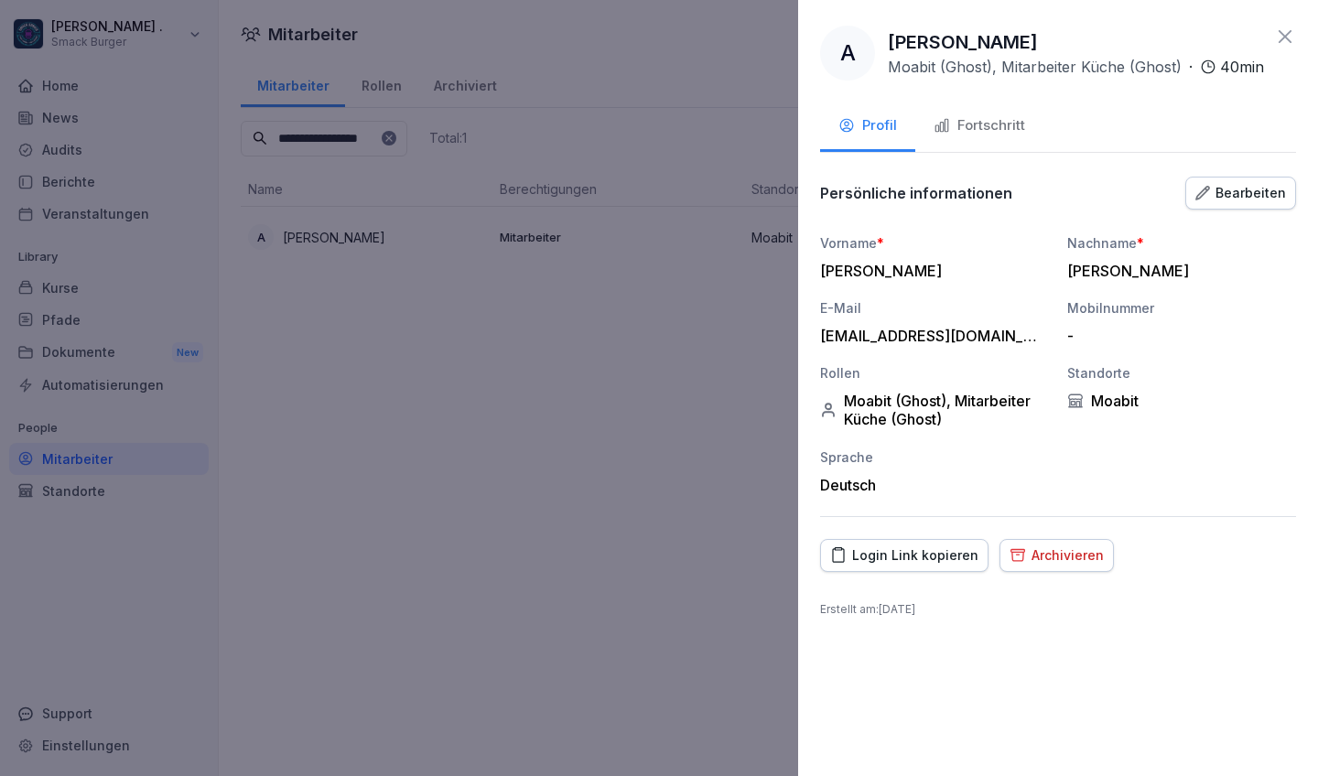
click at [1156, 201] on div "Bearbeiten" at bounding box center [1241, 193] width 91 height 20
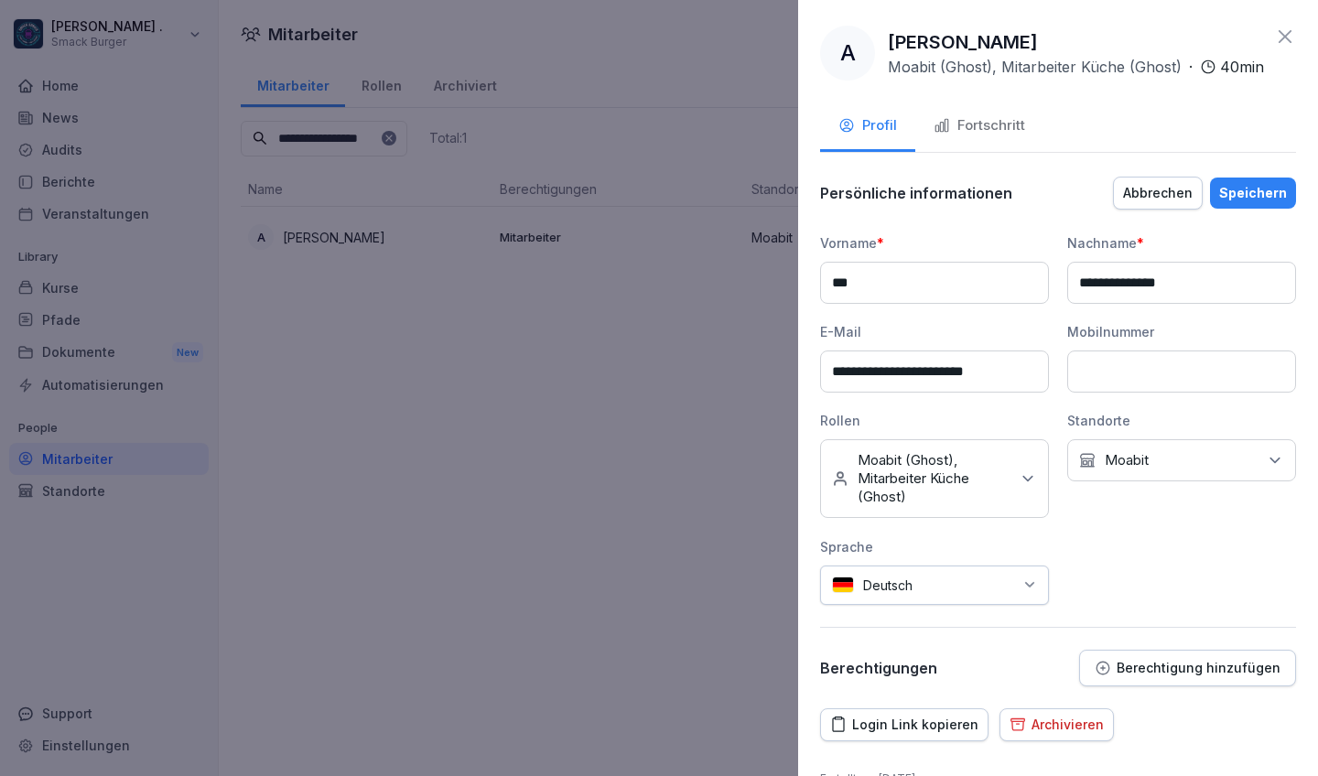
click at [994, 592] on div at bounding box center [968, 585] width 92 height 19
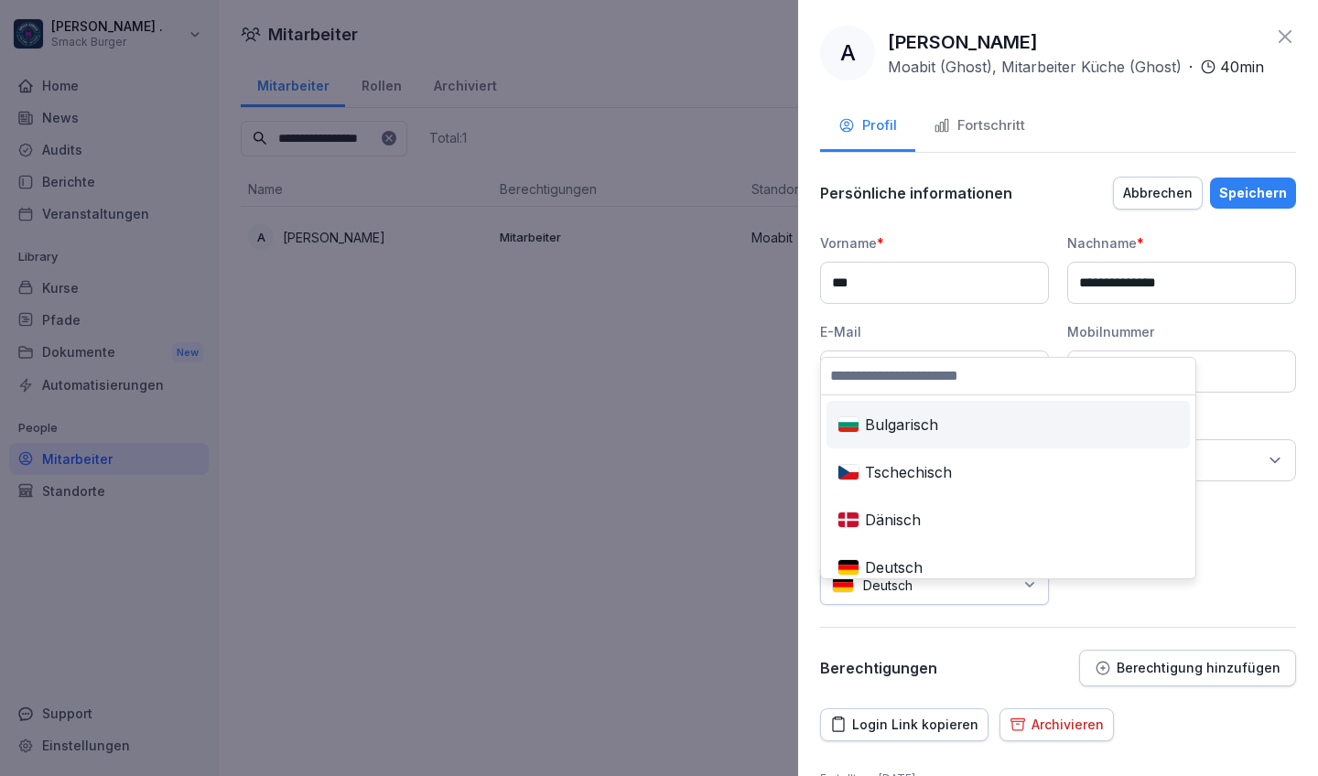
click at [1156, 583] on div "**********" at bounding box center [1058, 419] width 476 height 372
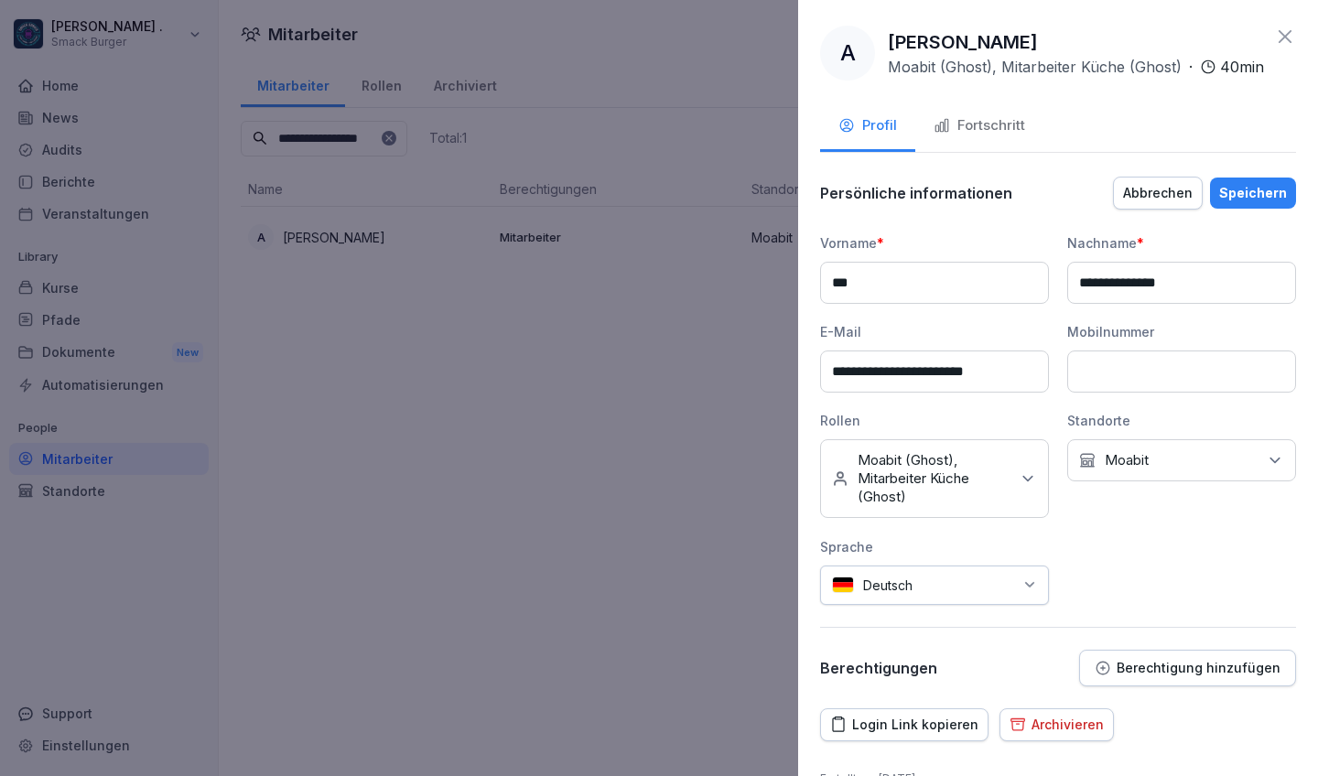
click at [1036, 488] on icon at bounding box center [1028, 479] width 18 height 18
click at [1142, 518] on div "Standorte Kein Standort [GEOGRAPHIC_DATA]" at bounding box center [1181, 464] width 229 height 107
click at [1025, 481] on icon at bounding box center [1027, 478] width 9 height 5
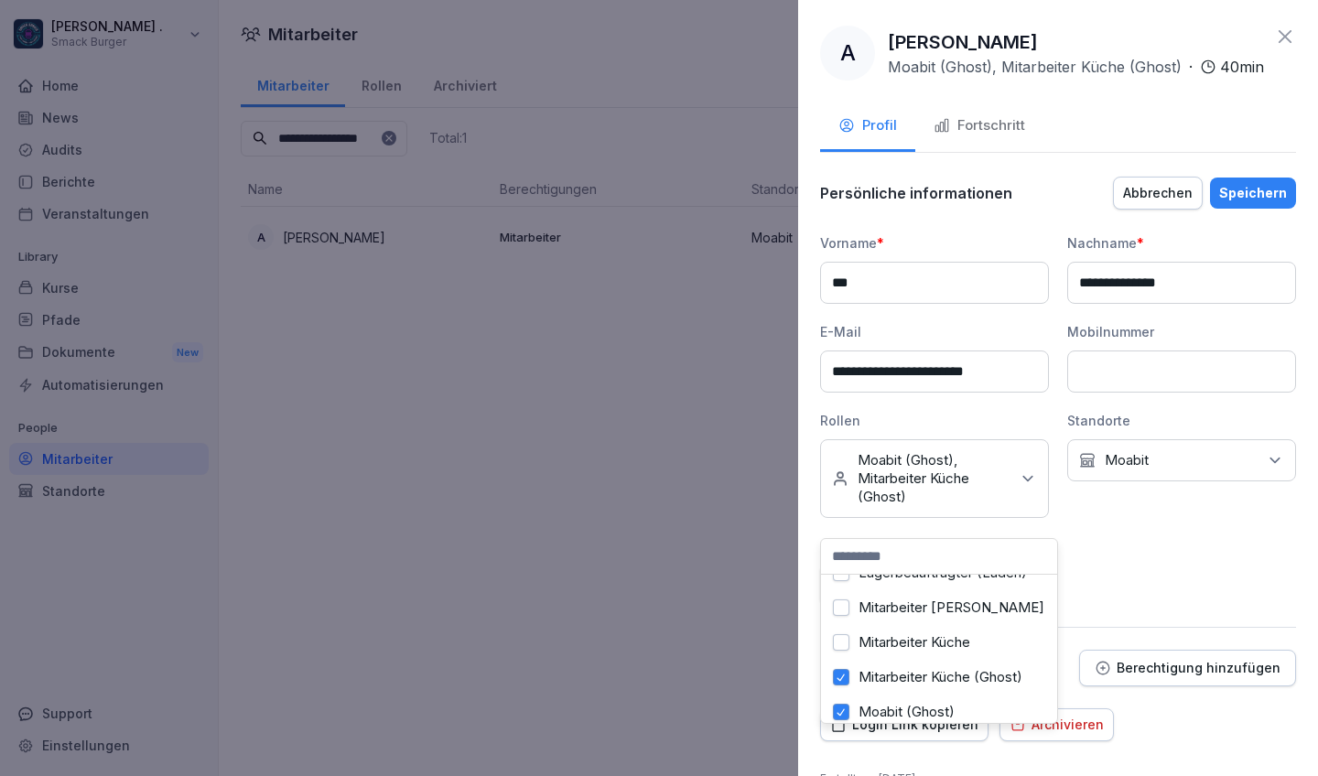
scroll to position [249, 0]
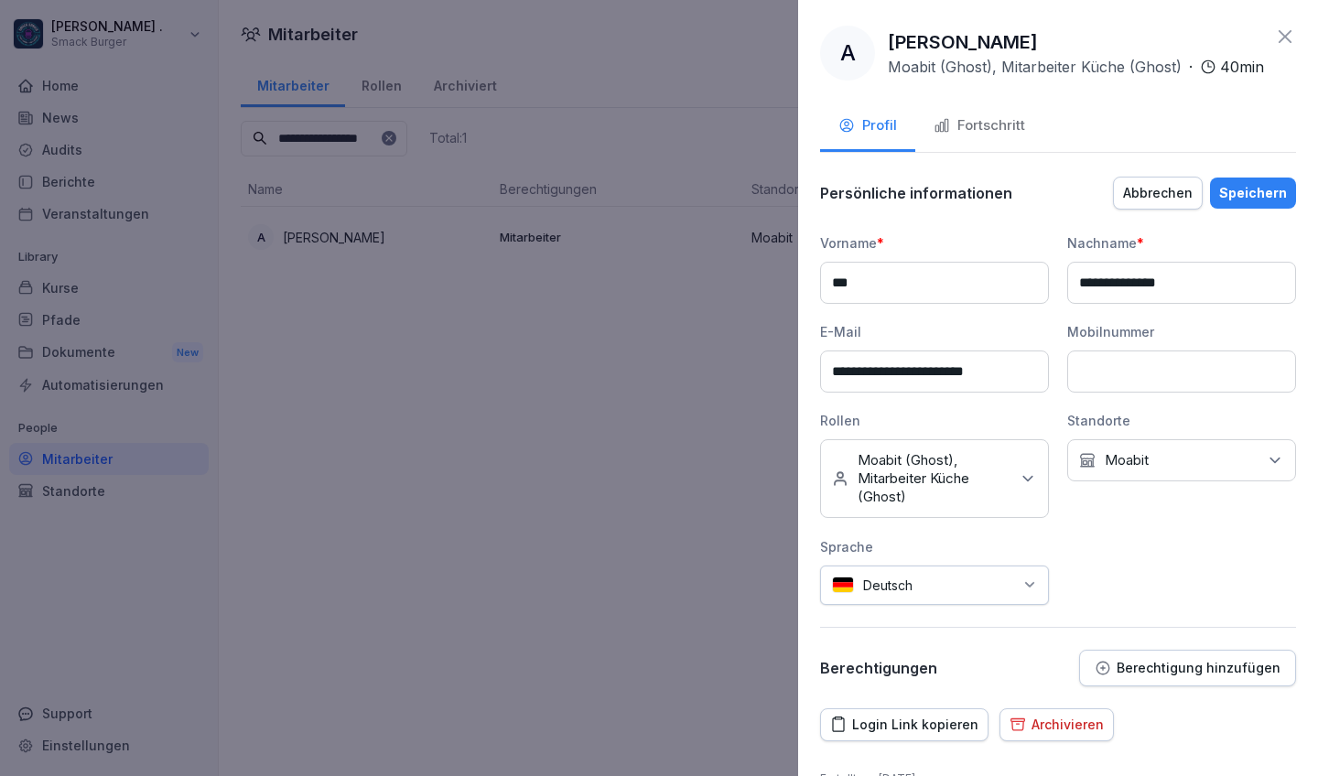
click at [1139, 579] on div "**********" at bounding box center [1058, 419] width 476 height 372
click at [1000, 136] on div "Fortschritt" at bounding box center [980, 125] width 92 height 21
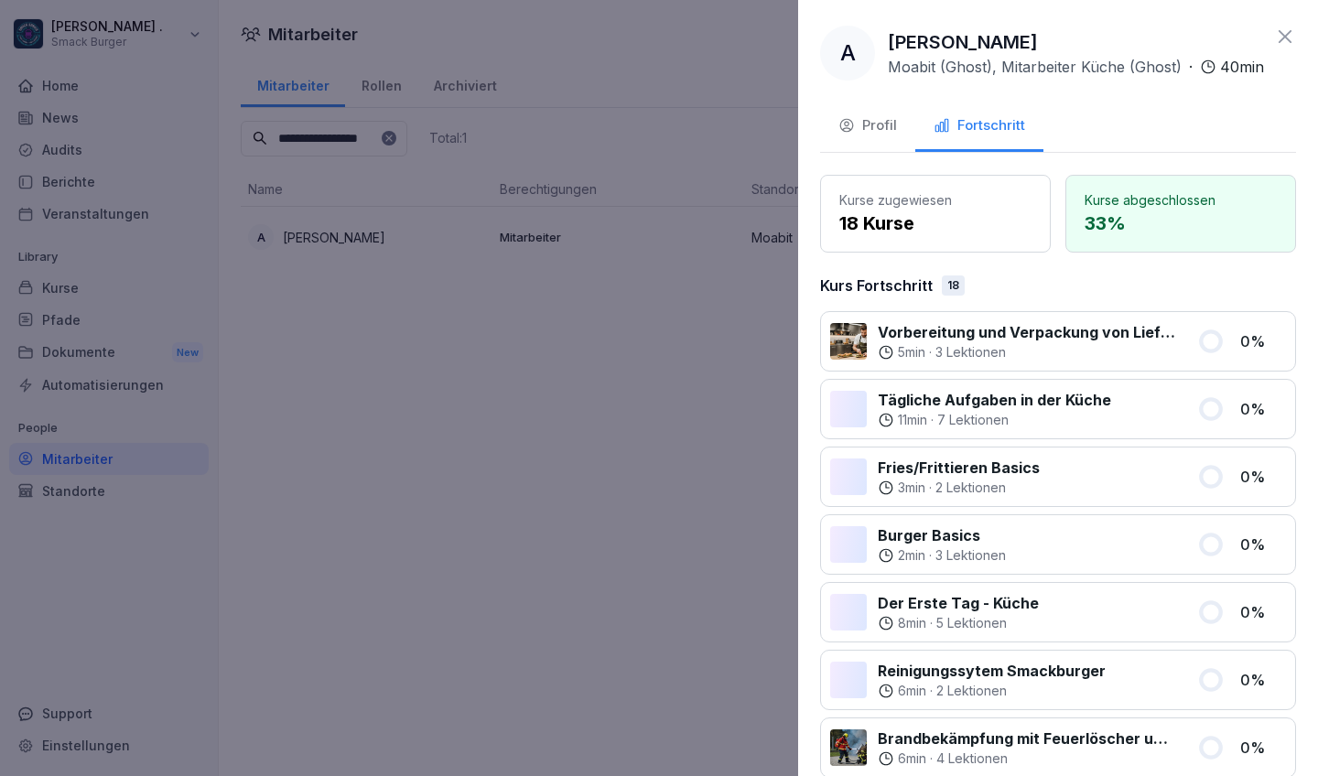
click at [879, 136] on div "Profil" at bounding box center [868, 125] width 59 height 21
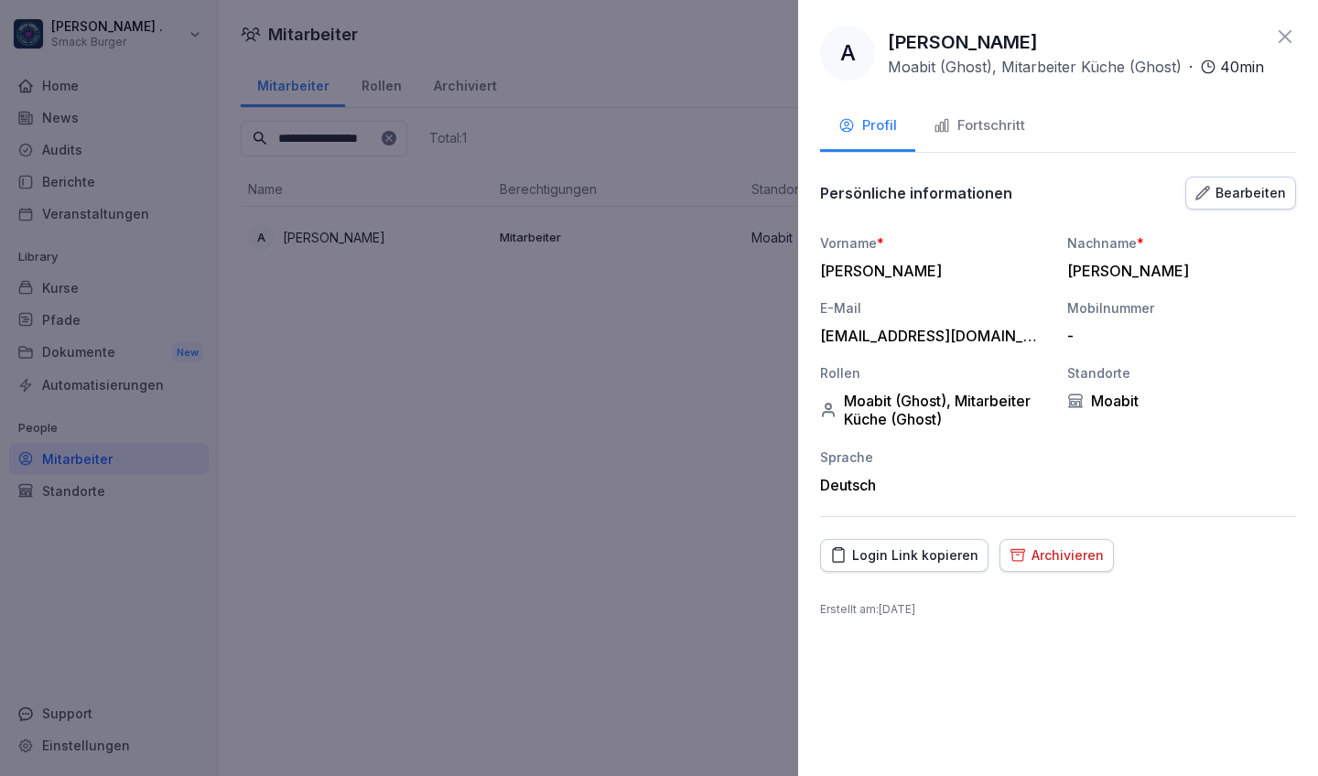
click at [1156, 27] on icon at bounding box center [1285, 37] width 22 height 22
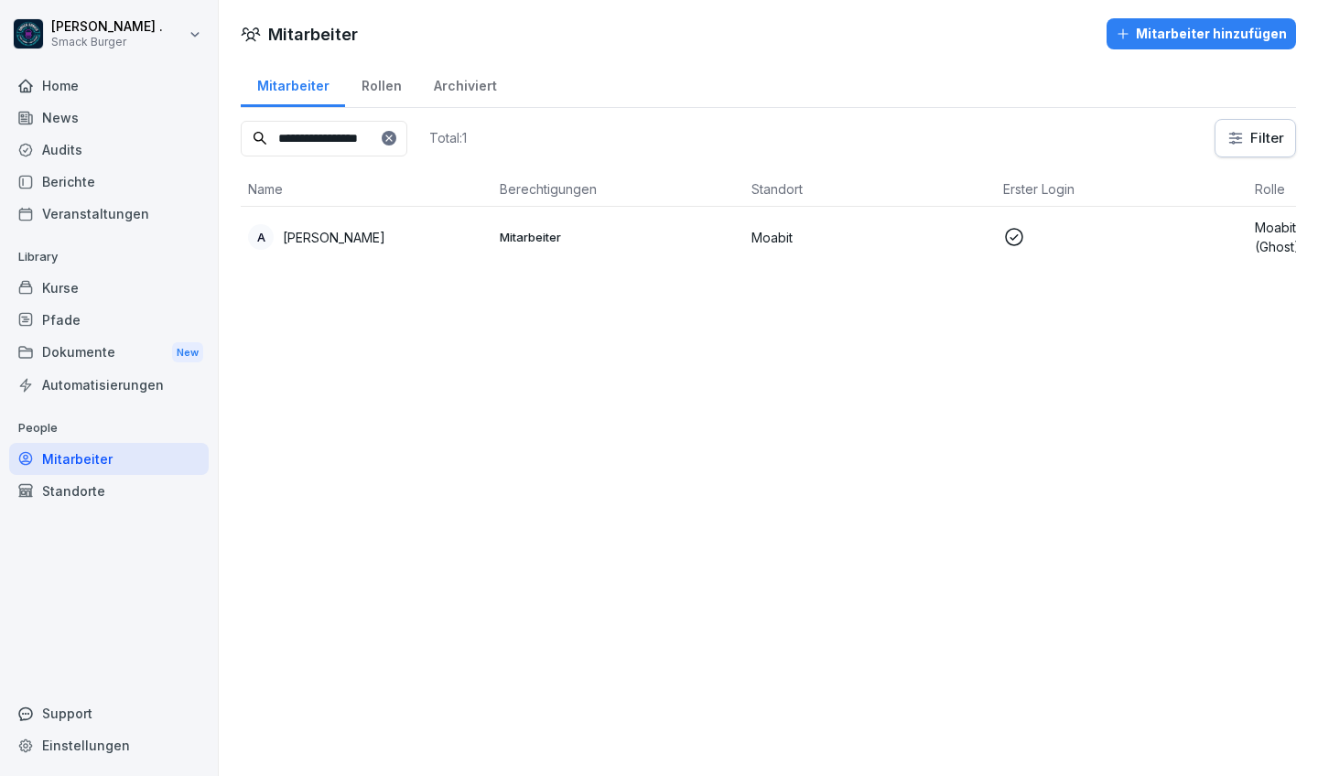
click at [384, 91] on div "Rollen" at bounding box center [381, 83] width 72 height 47
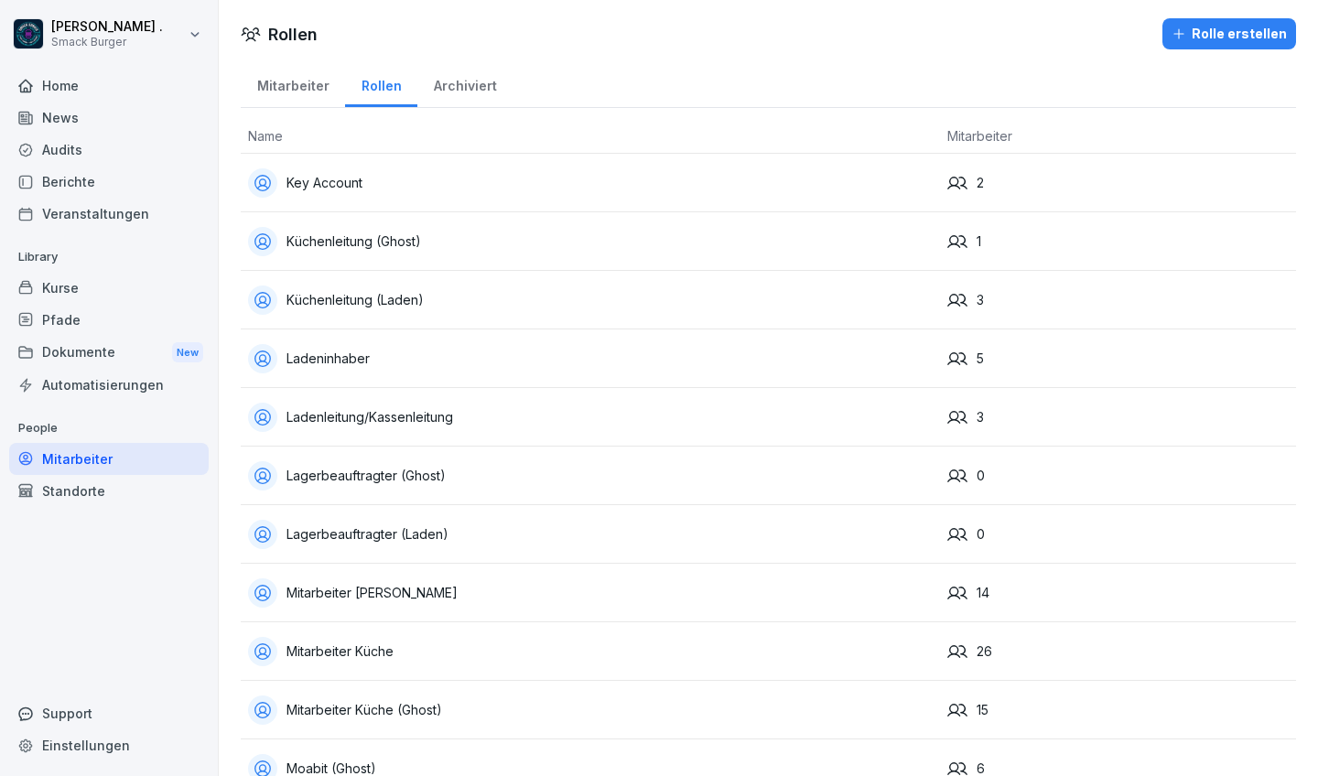
click at [297, 81] on div "Mitarbeiter" at bounding box center [293, 83] width 104 height 47
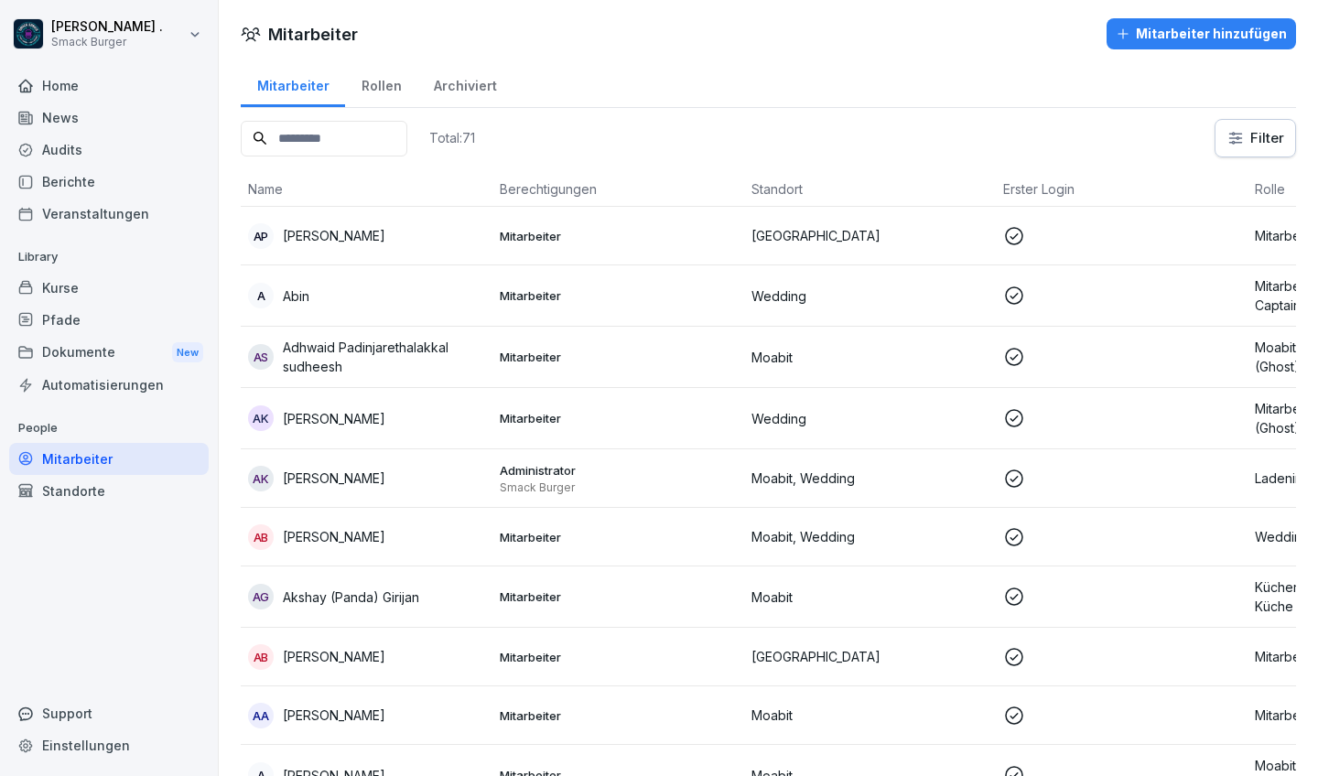
click at [378, 86] on div "Rollen" at bounding box center [381, 83] width 72 height 47
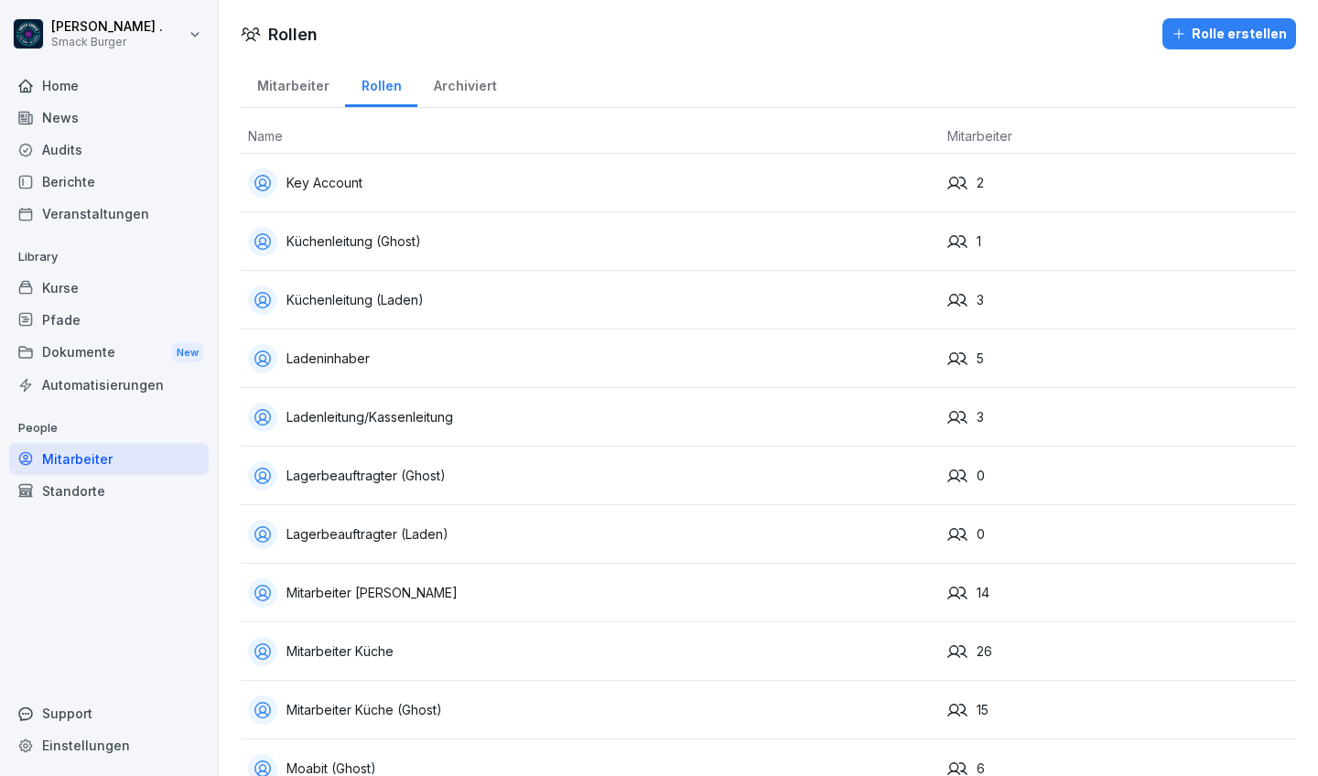
click at [462, 85] on div "Archiviert" at bounding box center [464, 83] width 95 height 47
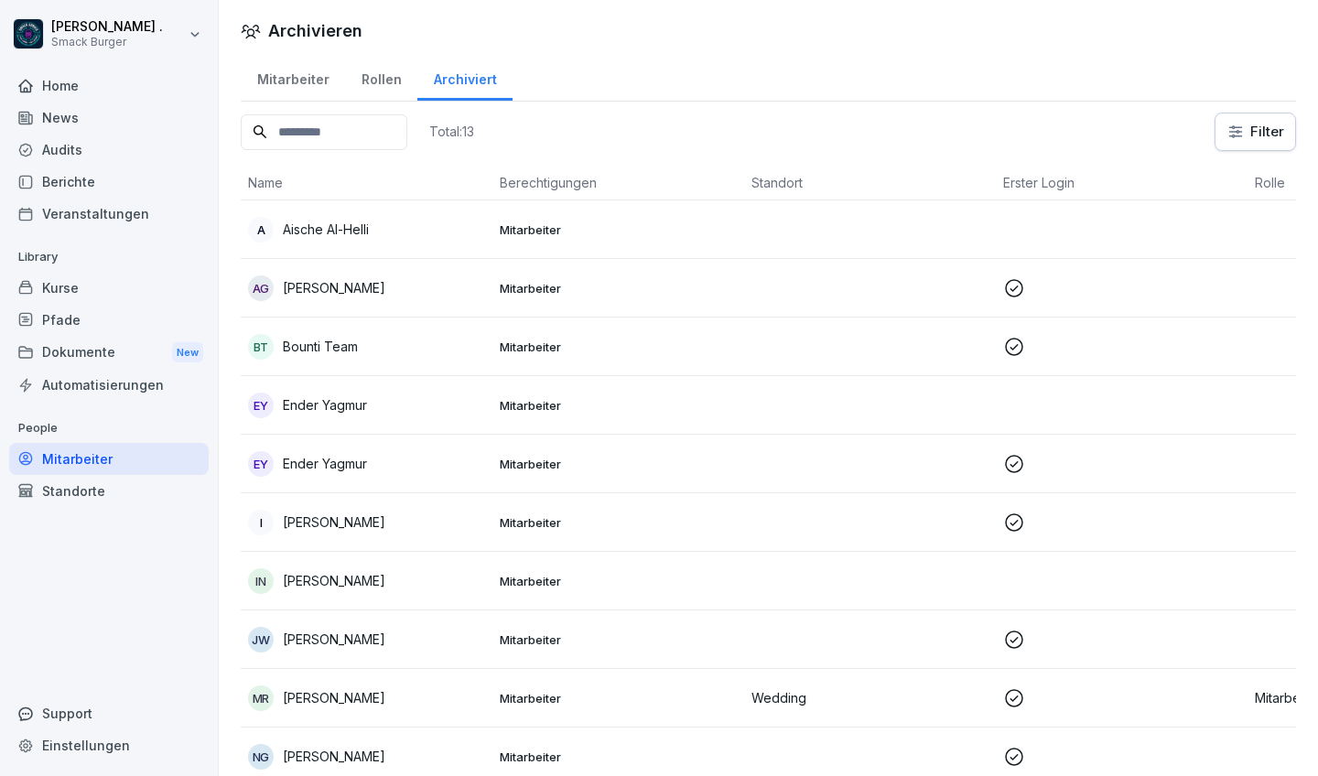
click at [290, 76] on div "Mitarbeiter" at bounding box center [293, 77] width 104 height 47
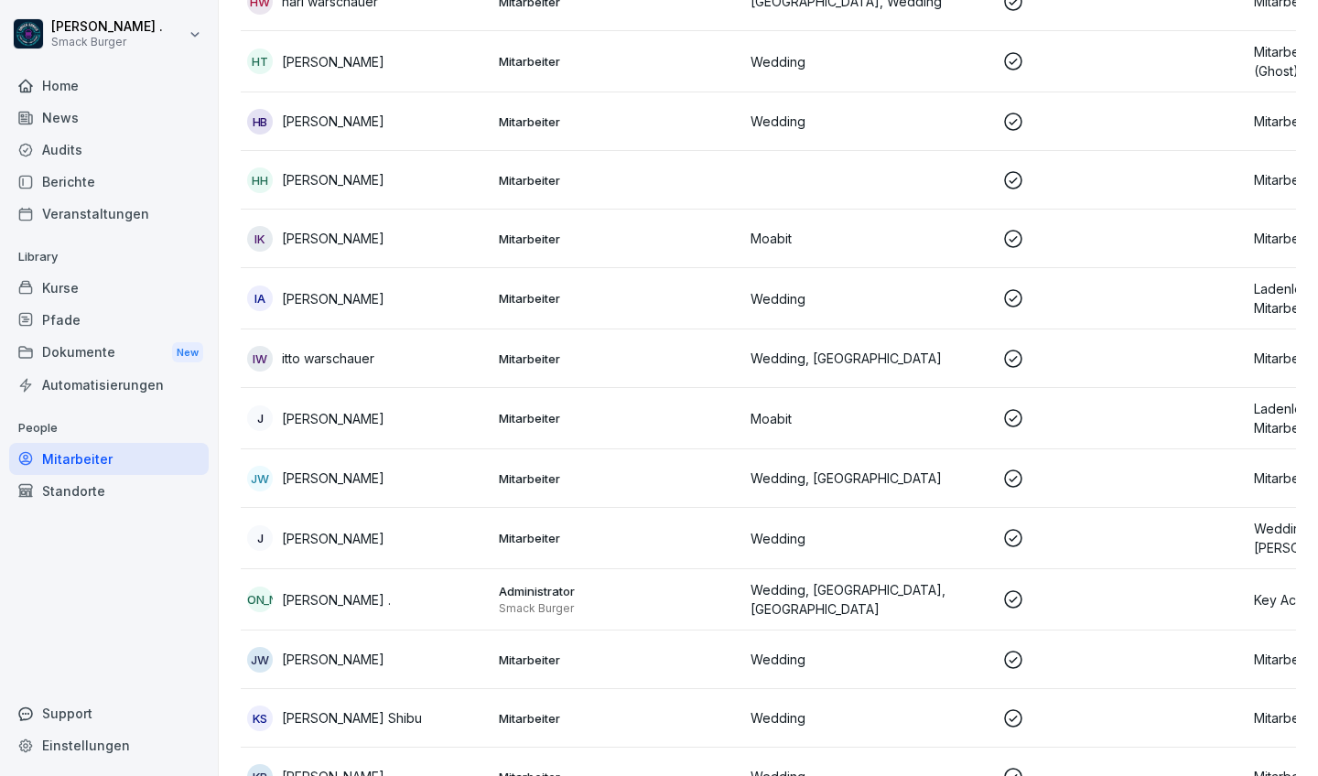
scroll to position [1861, 0]
click at [342, 546] on div "[PERSON_NAME]" at bounding box center [365, 538] width 237 height 26
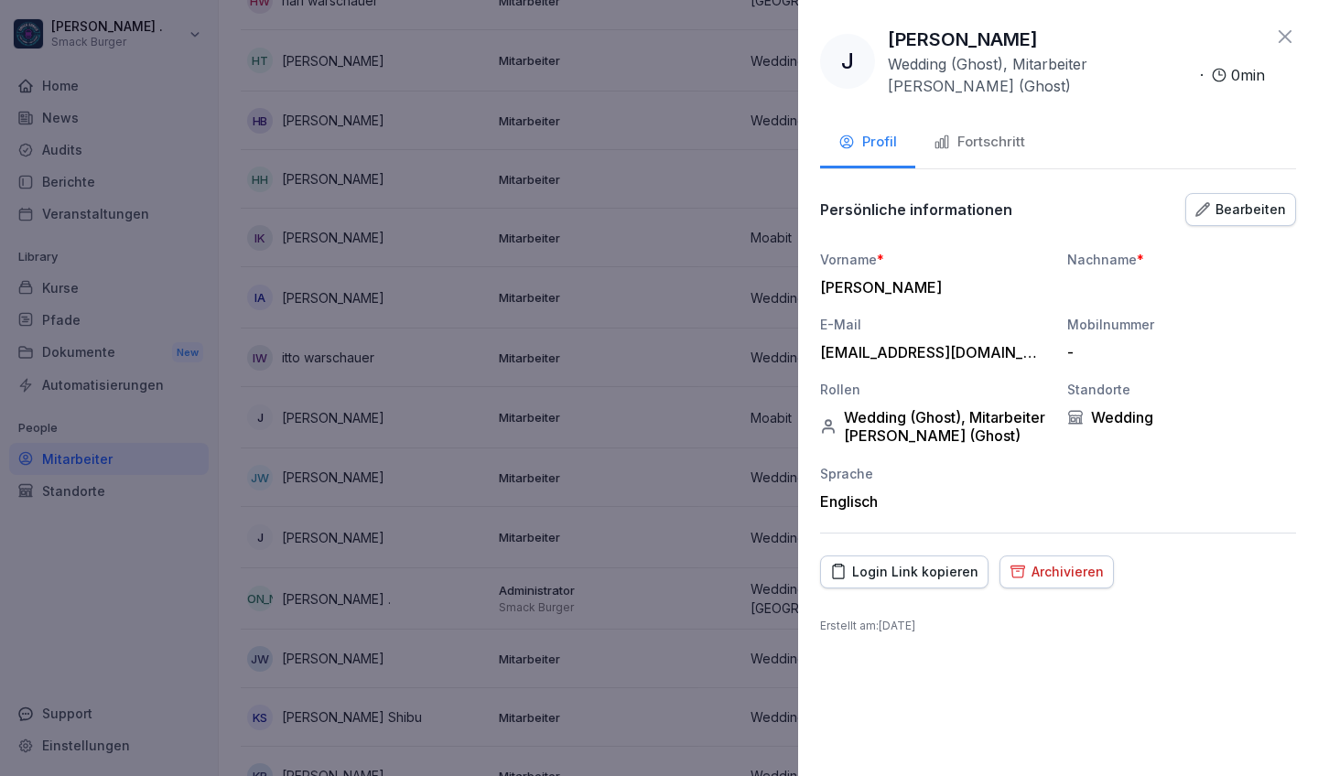
click at [1156, 194] on button "Bearbeiten" at bounding box center [1240, 209] width 111 height 33
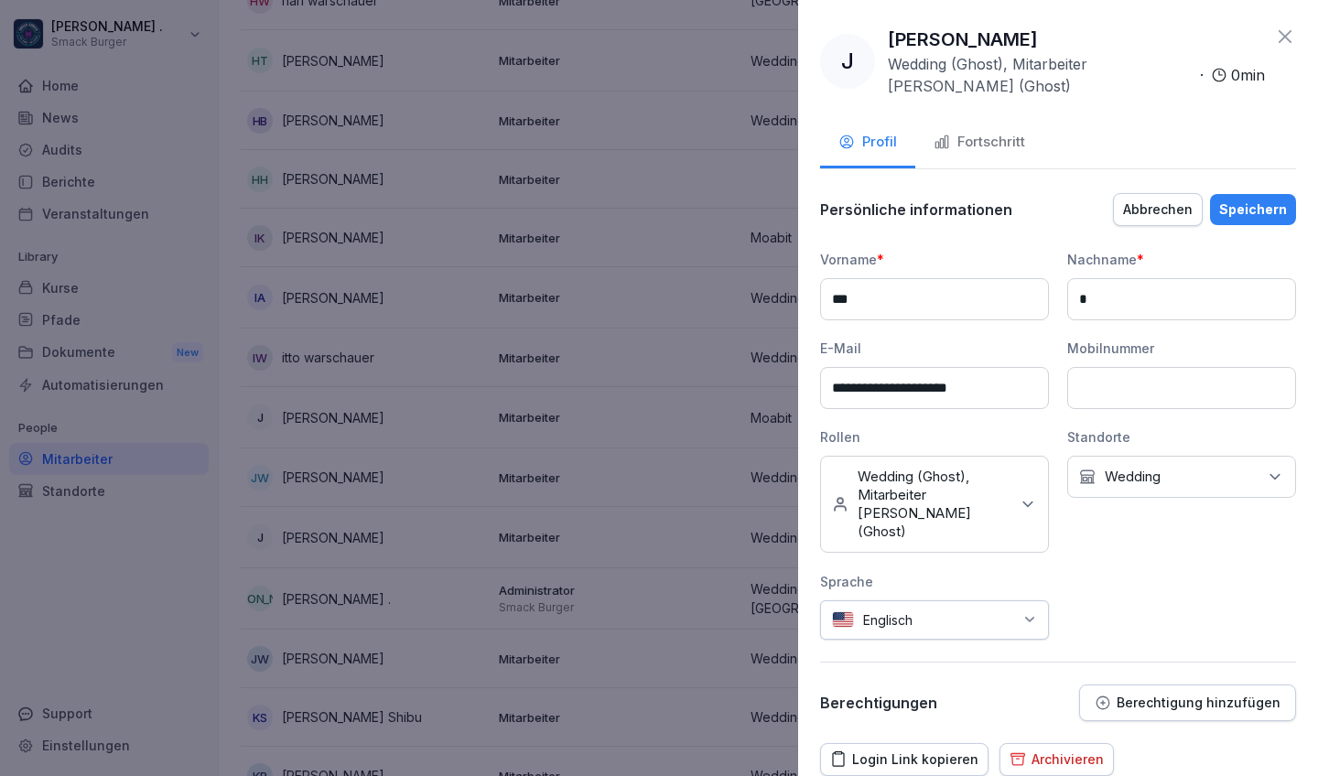
click at [1156, 486] on div "Kein Standort Wedding" at bounding box center [1181, 477] width 229 height 42
click at [1090, 634] on span "button" at bounding box center [1088, 630] width 15 height 14
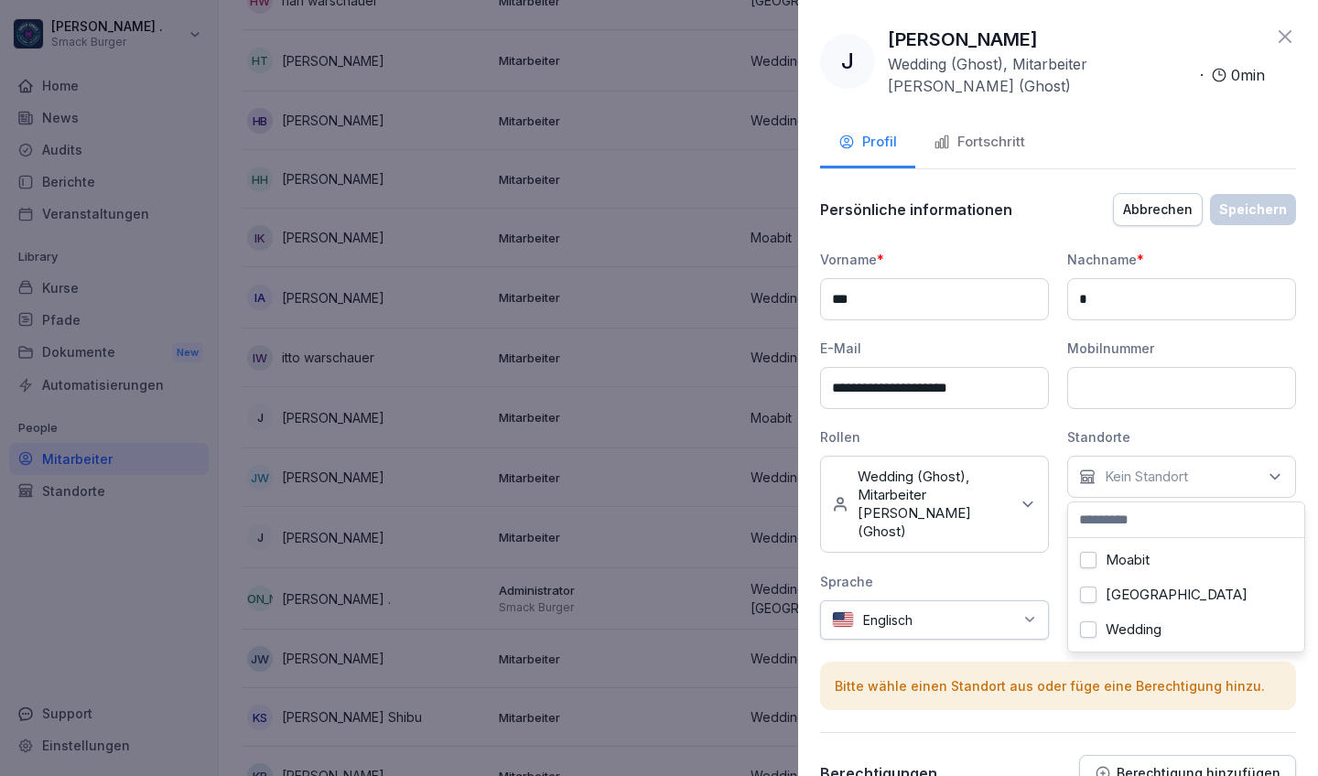
click at [1054, 555] on div "**********" at bounding box center [1058, 445] width 476 height 390
click at [1011, 611] on div at bounding box center [968, 620] width 92 height 19
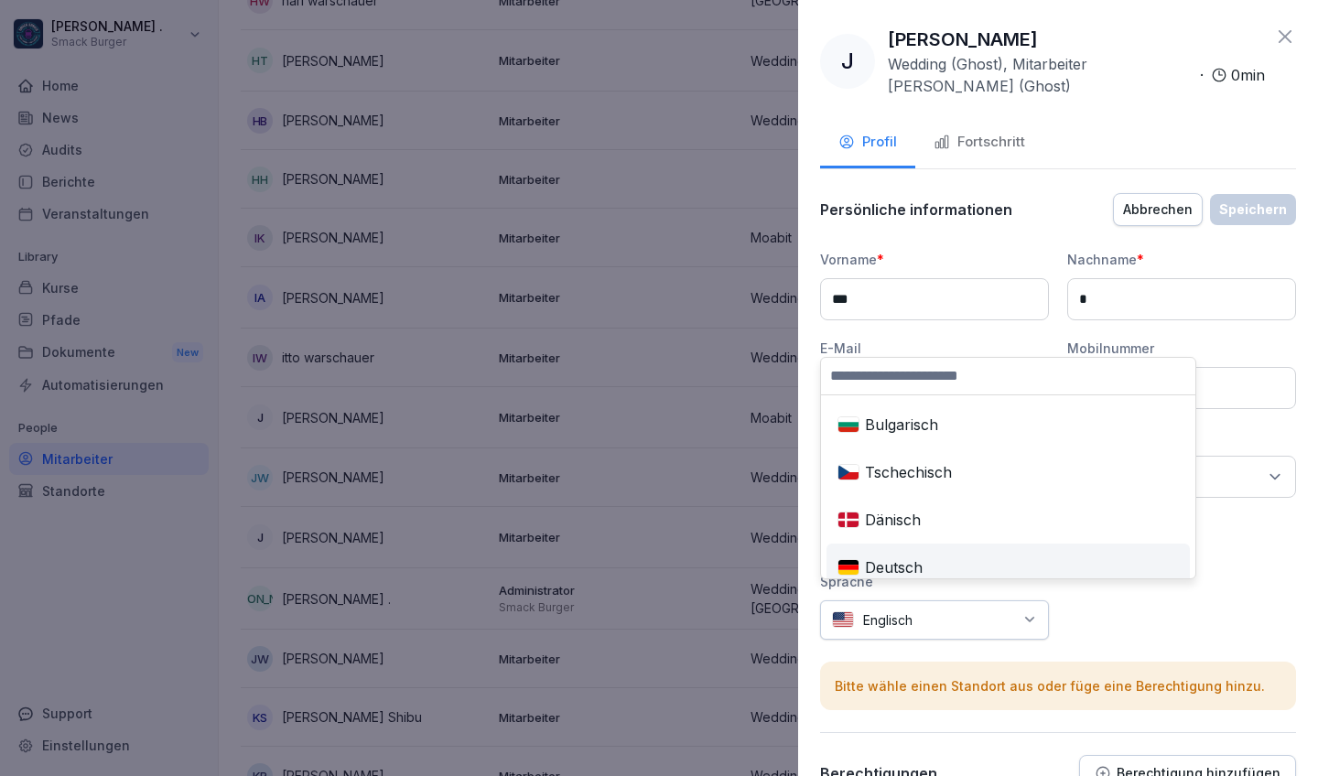
click at [905, 563] on div "Deutsch" at bounding box center [1008, 567] width 356 height 40
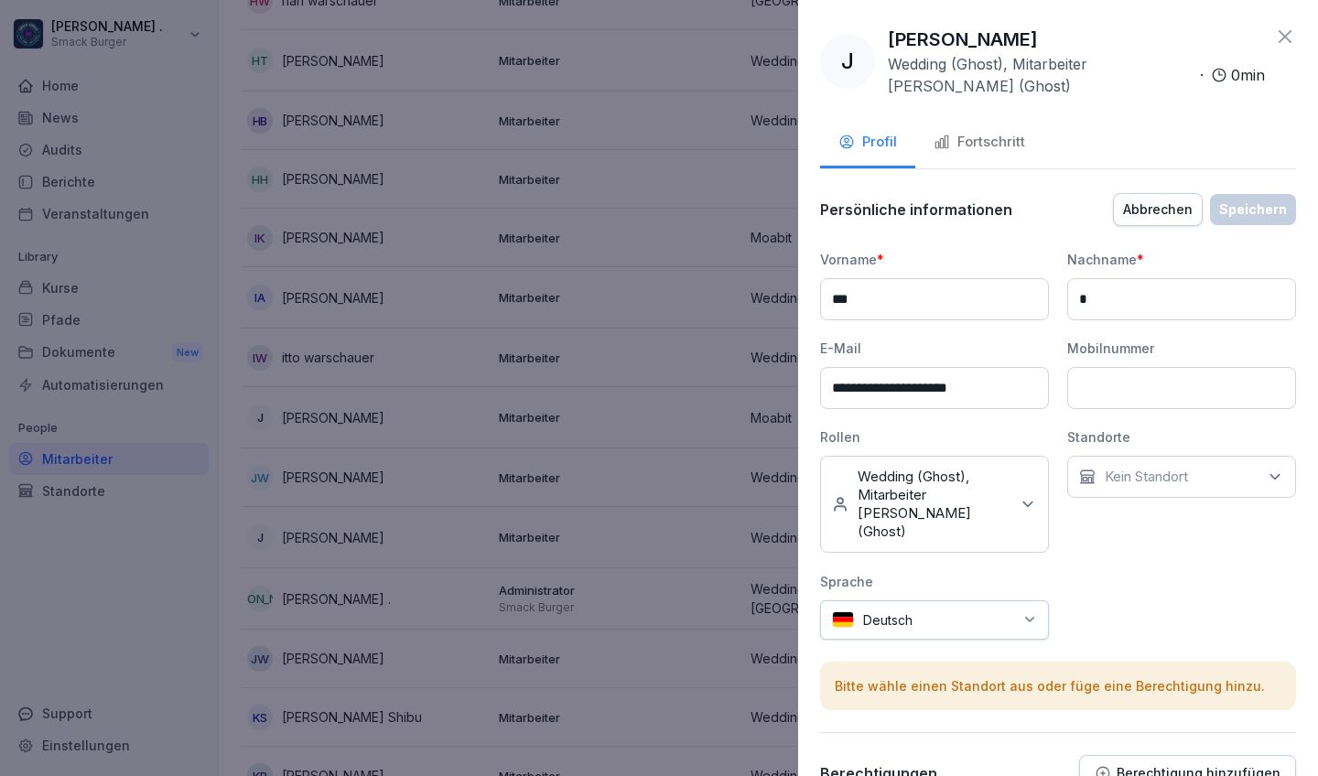
click at [1156, 590] on div "**********" at bounding box center [1058, 445] width 476 height 390
click at [1140, 490] on div "Kein Standort" at bounding box center [1181, 477] width 229 height 42
click at [1040, 572] on div "Sprache" at bounding box center [934, 581] width 229 height 19
click at [1019, 140] on div "Fortschritt" at bounding box center [980, 142] width 92 height 21
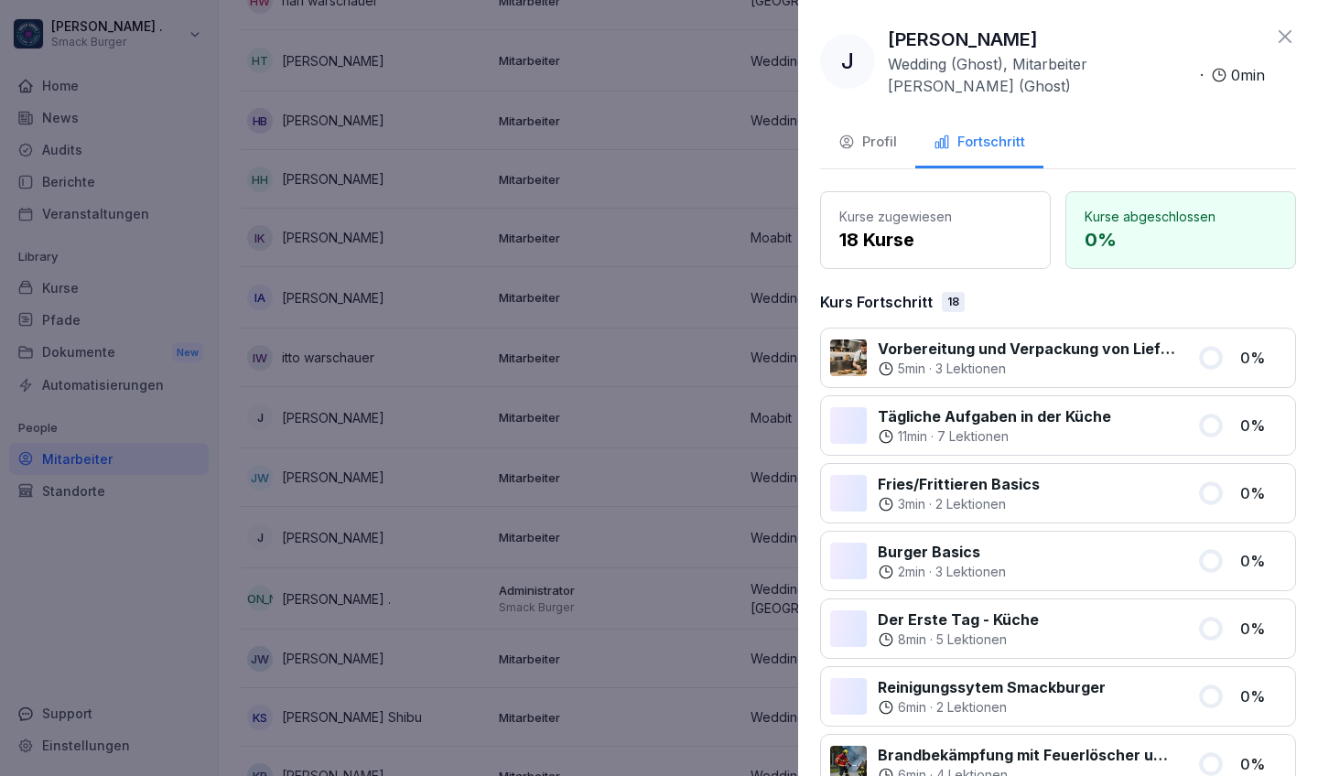
click at [1156, 35] on icon at bounding box center [1285, 36] width 13 height 13
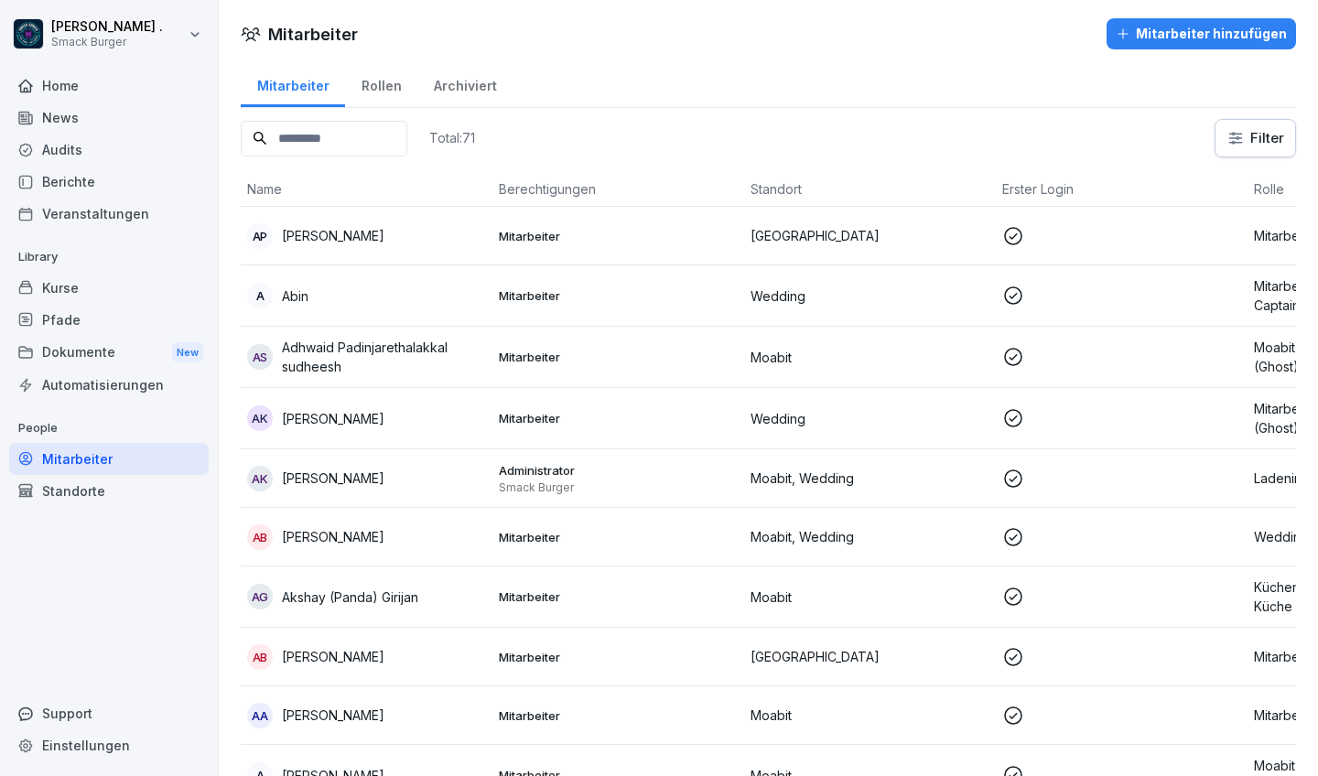
click at [352, 130] on input at bounding box center [324, 139] width 167 height 36
click at [342, 243] on p "[PERSON_NAME]" at bounding box center [333, 235] width 103 height 19
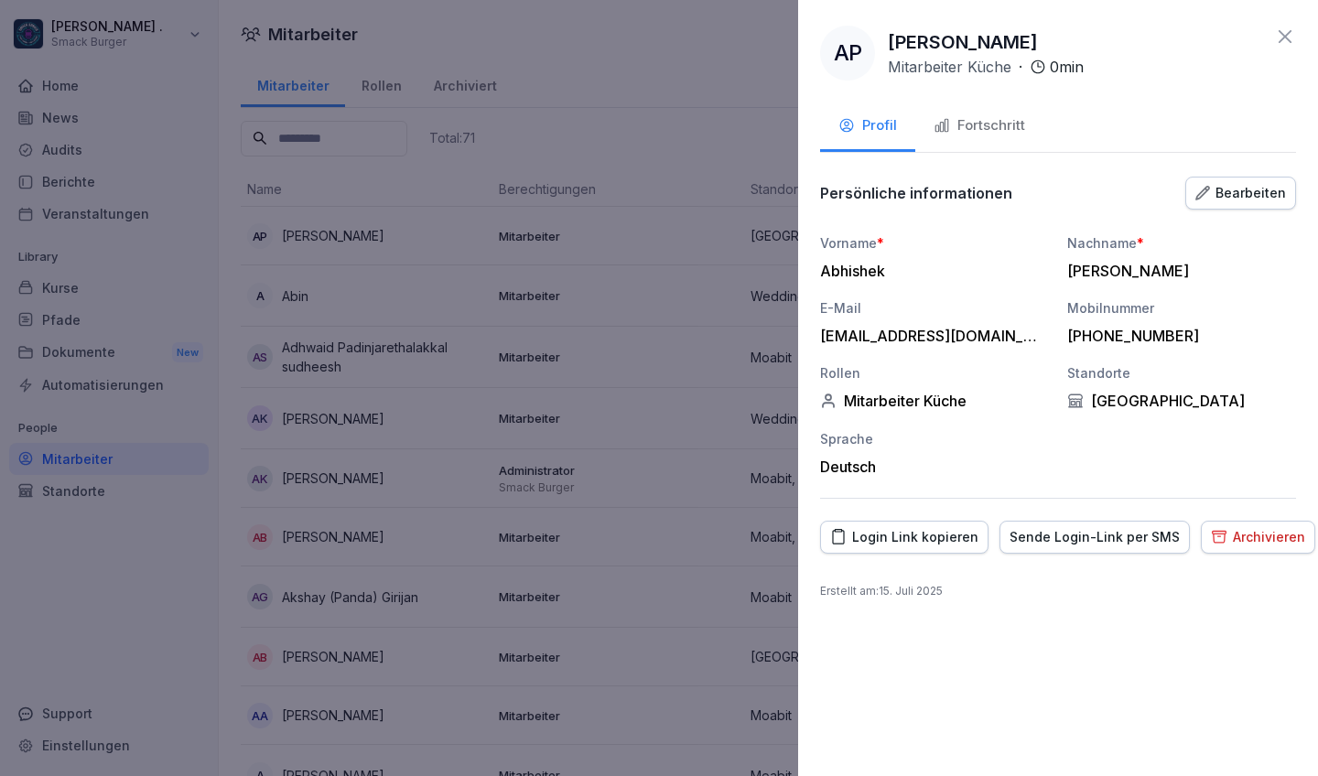
click at [0, 634] on div at bounding box center [659, 388] width 1318 height 776
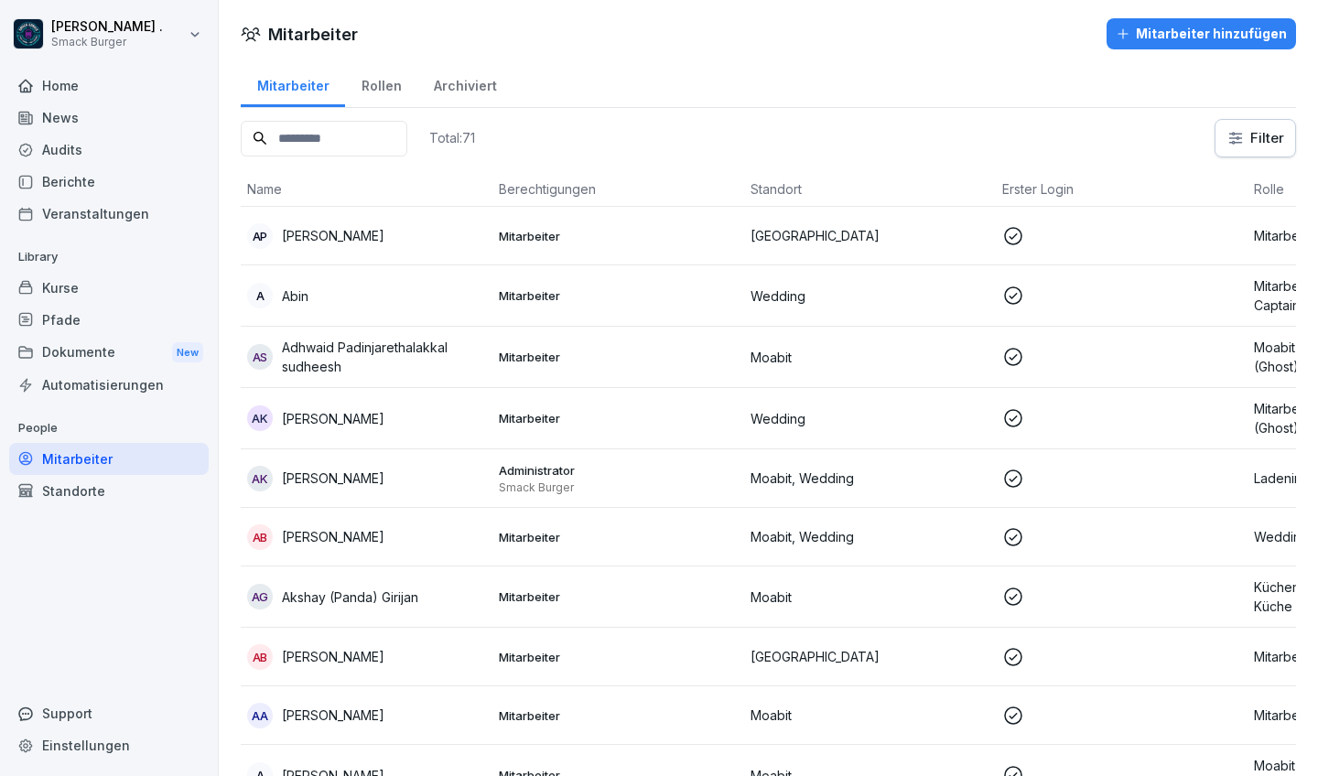
click at [68, 154] on div "Audits" at bounding box center [109, 150] width 200 height 32
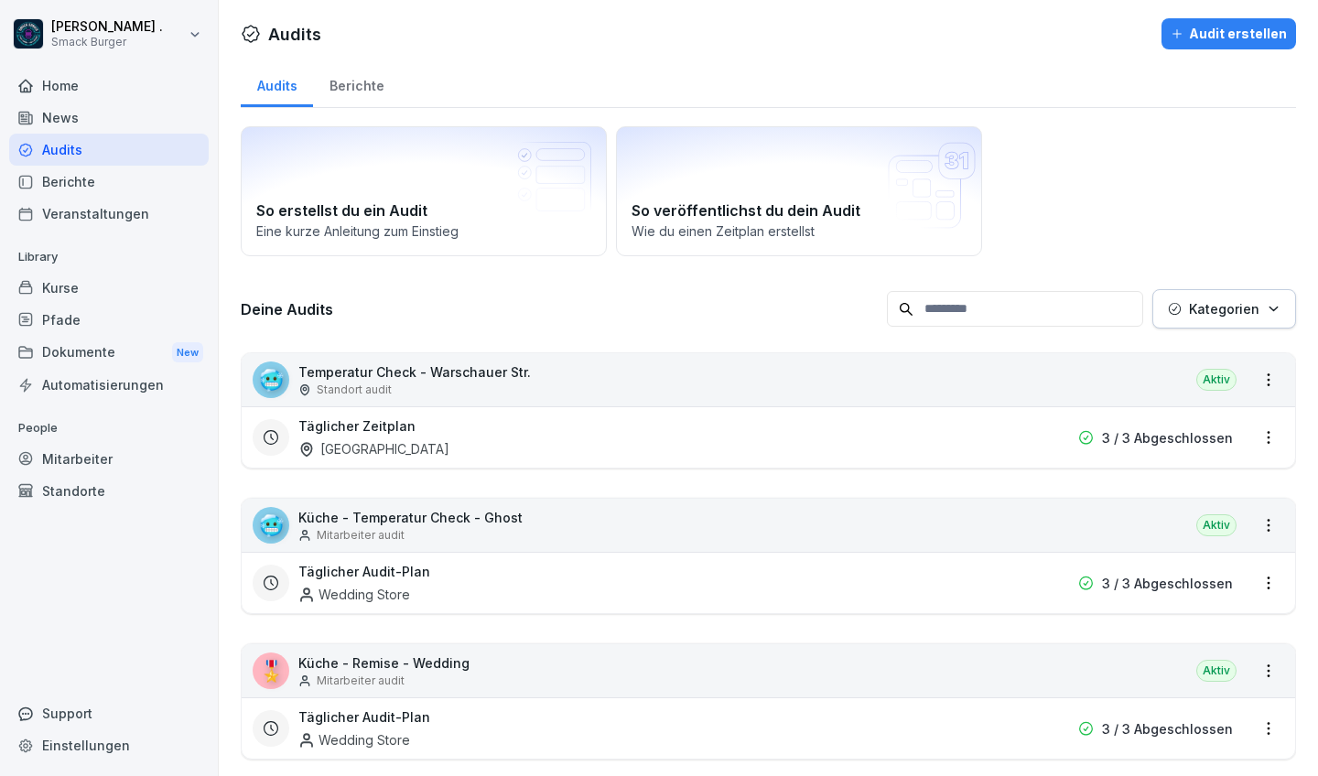
click at [77, 188] on div "Berichte" at bounding box center [109, 182] width 200 height 32
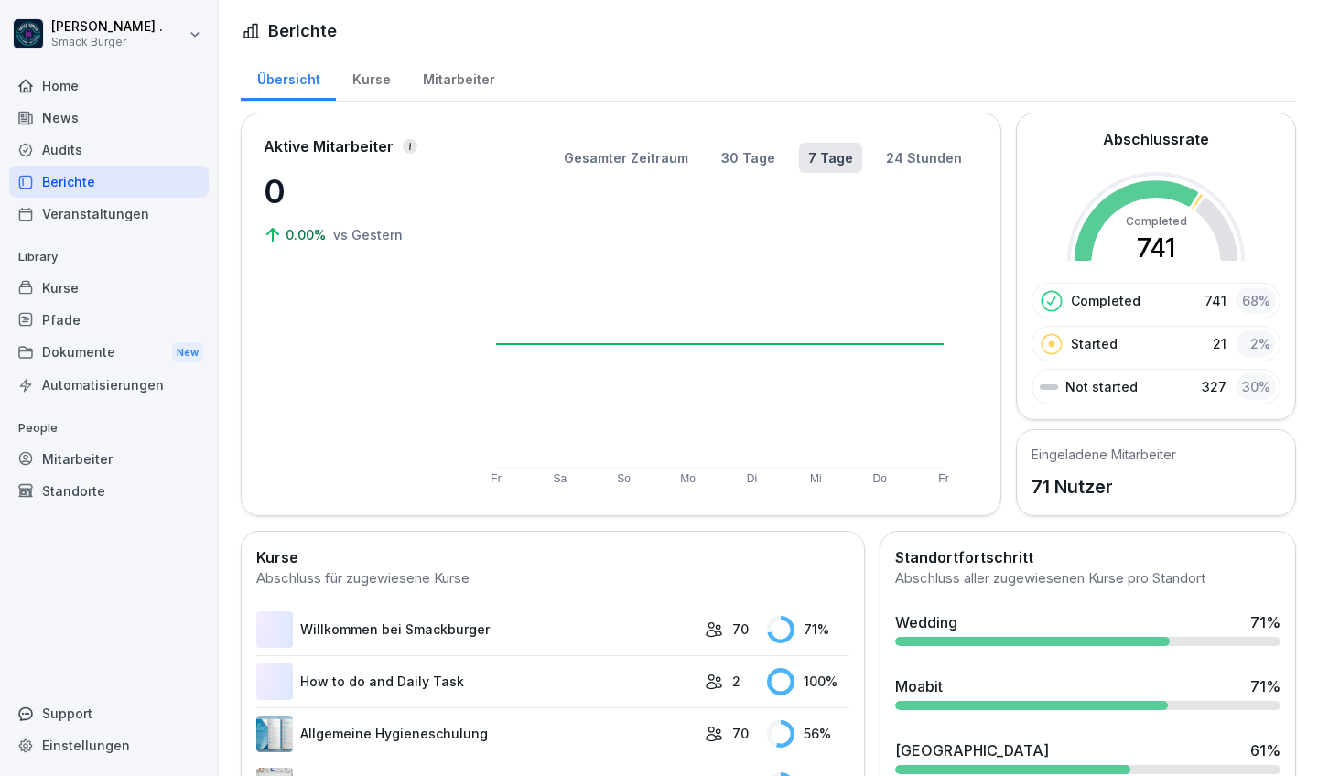
click at [458, 84] on div "Mitarbeiter" at bounding box center [458, 77] width 104 height 47
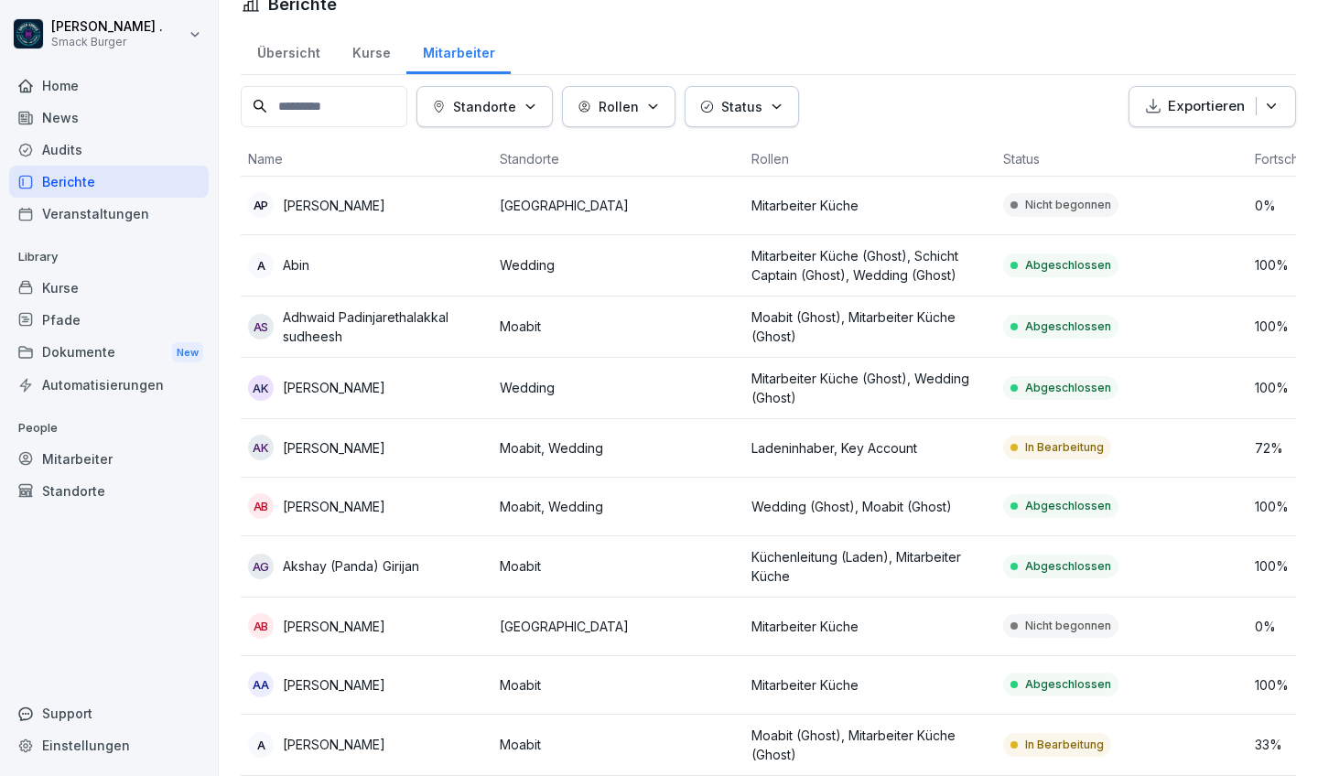
scroll to position [28, 0]
click at [345, 205] on p "[PERSON_NAME]" at bounding box center [334, 203] width 103 height 19
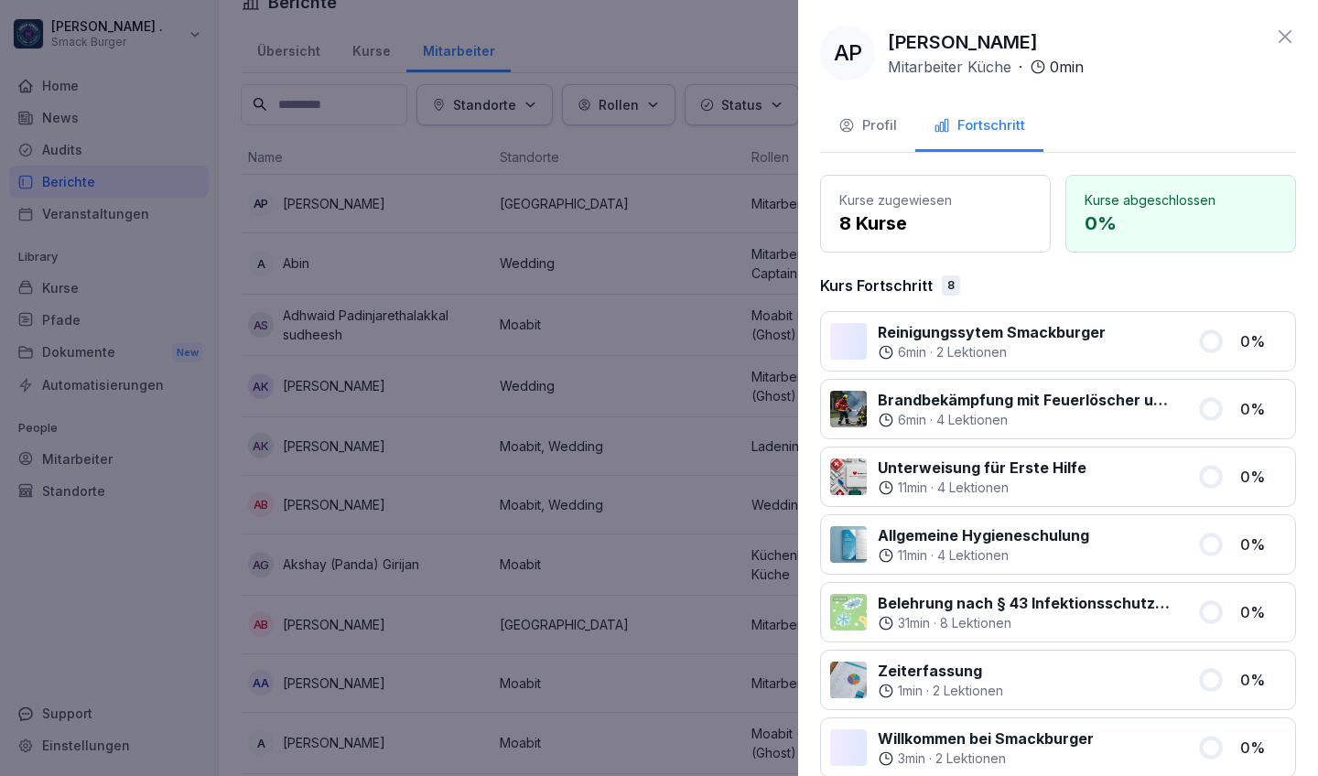
click at [969, 41] on p "[PERSON_NAME]" at bounding box center [963, 41] width 150 height 27
copy p "[PERSON_NAME]"
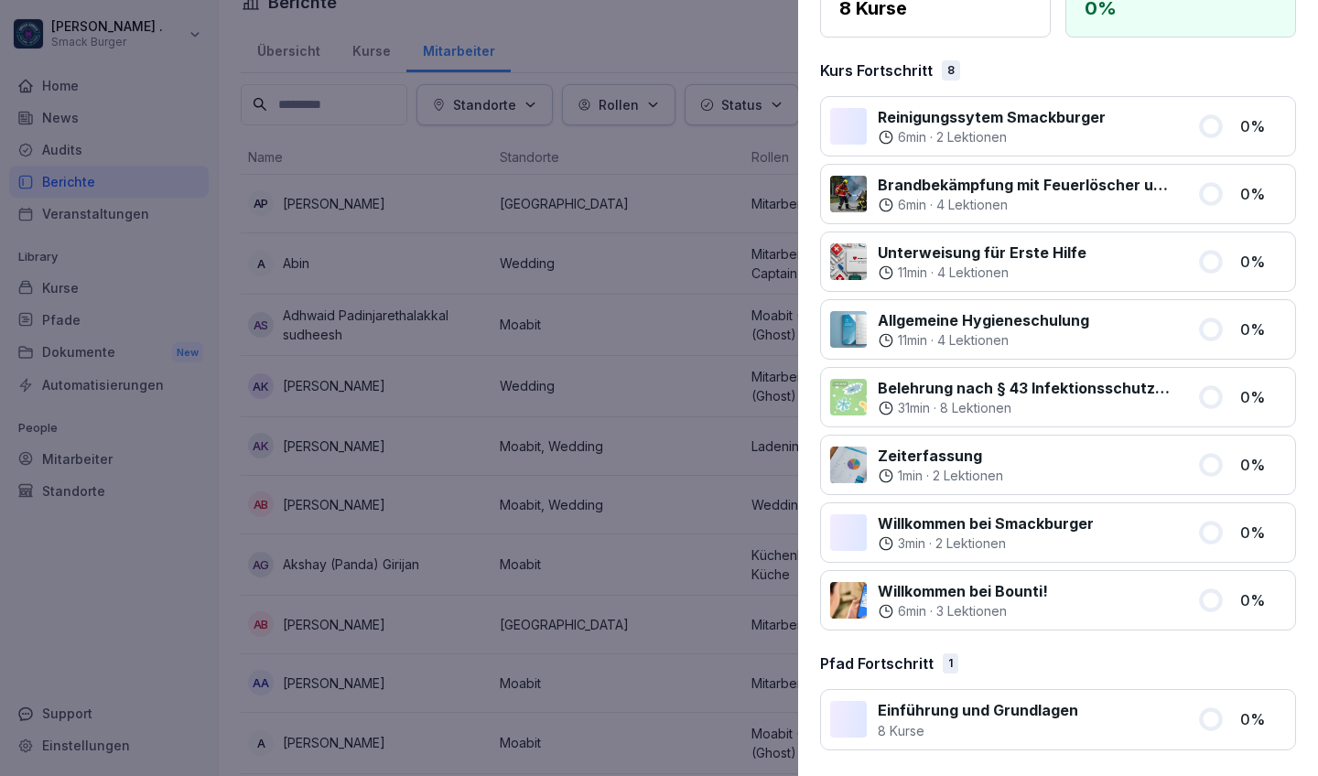
scroll to position [214, 0]
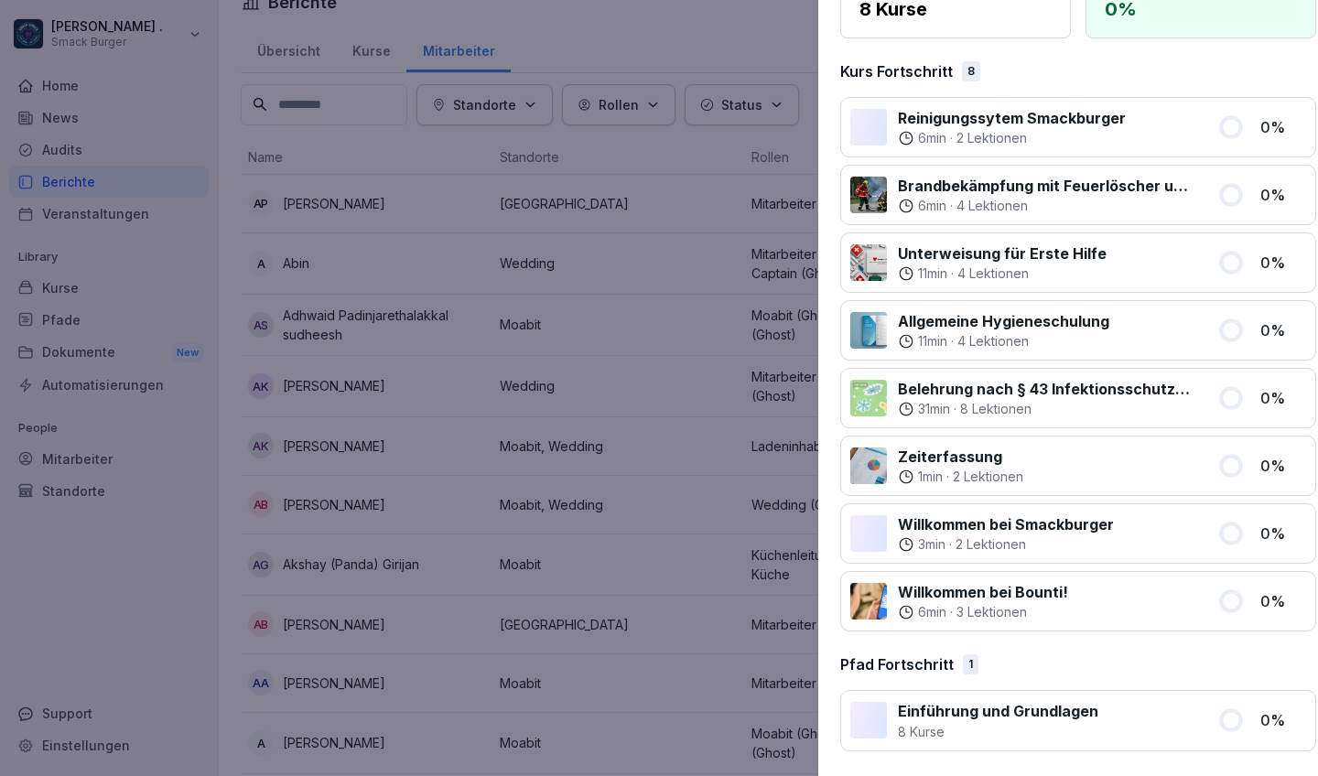
click at [149, 621] on div at bounding box center [659, 388] width 1318 height 776
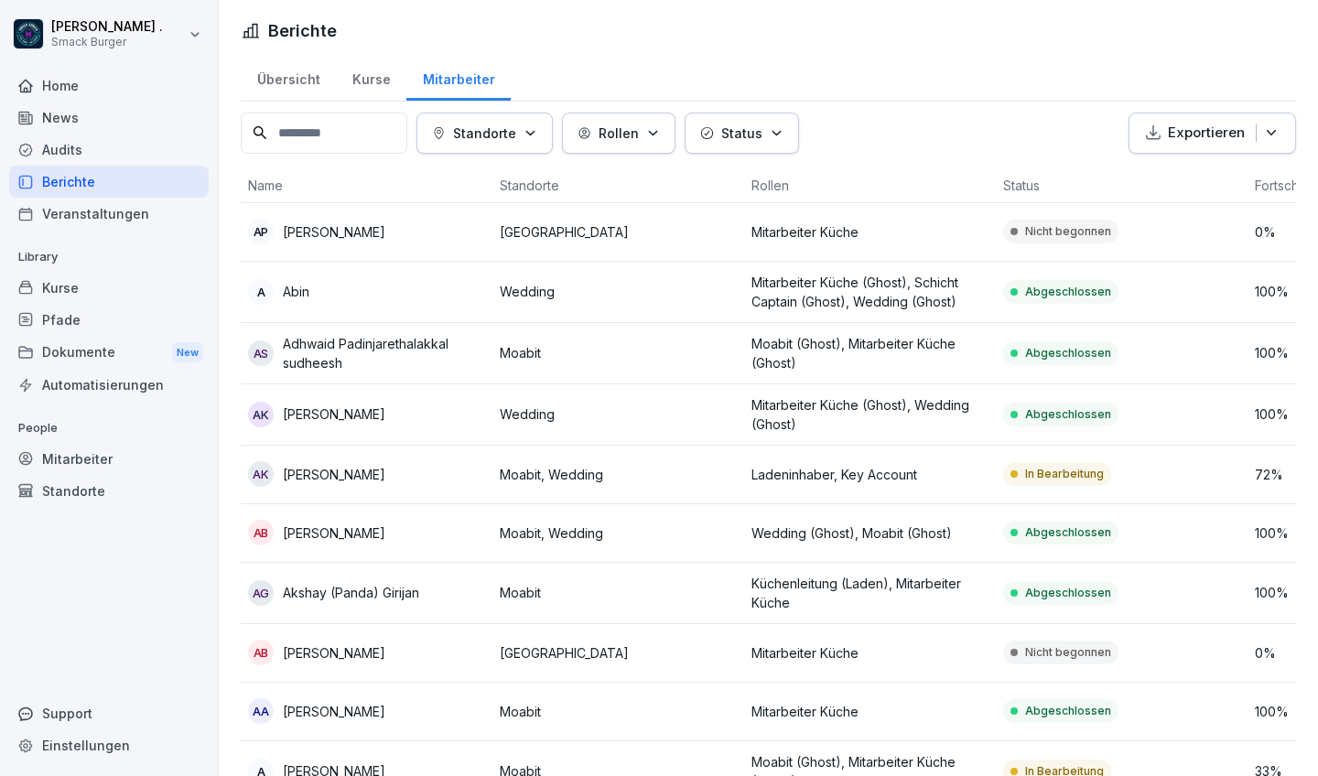
scroll to position [0, 0]
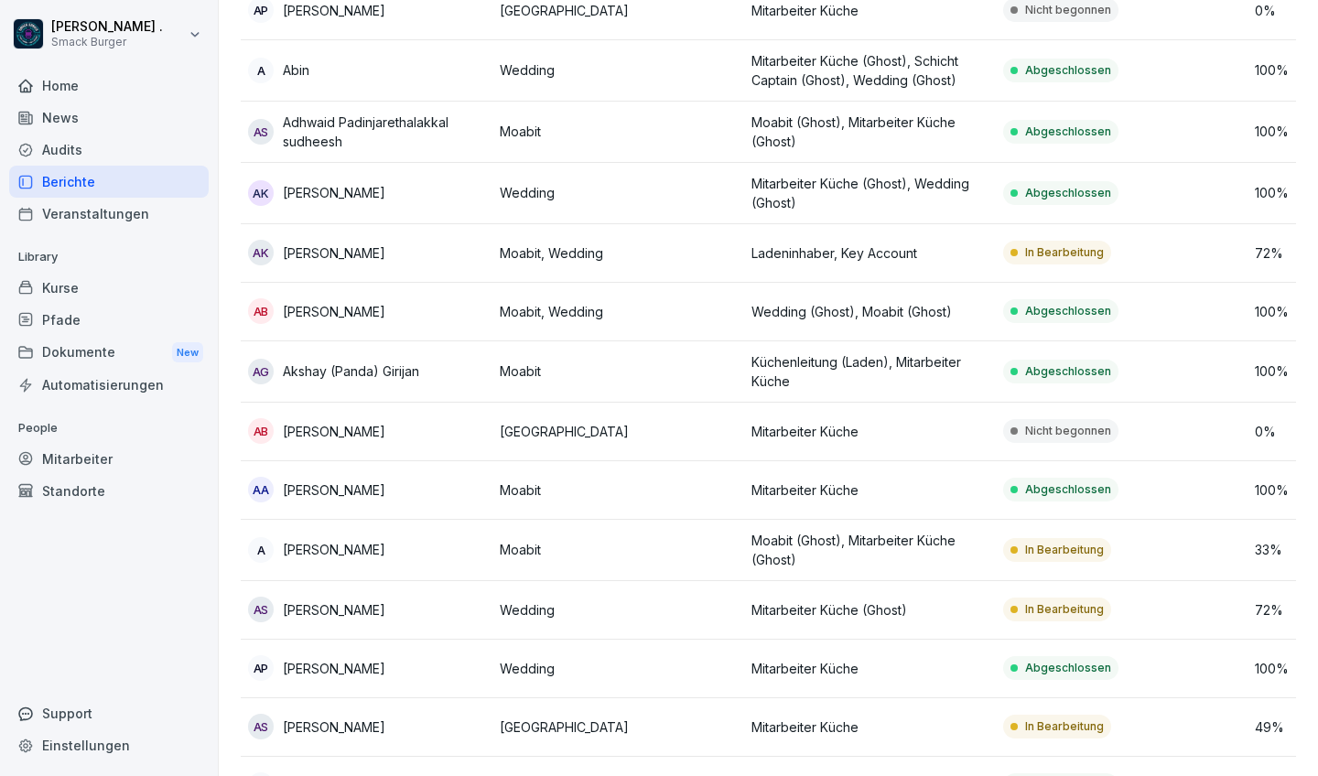
scroll to position [230, 0]
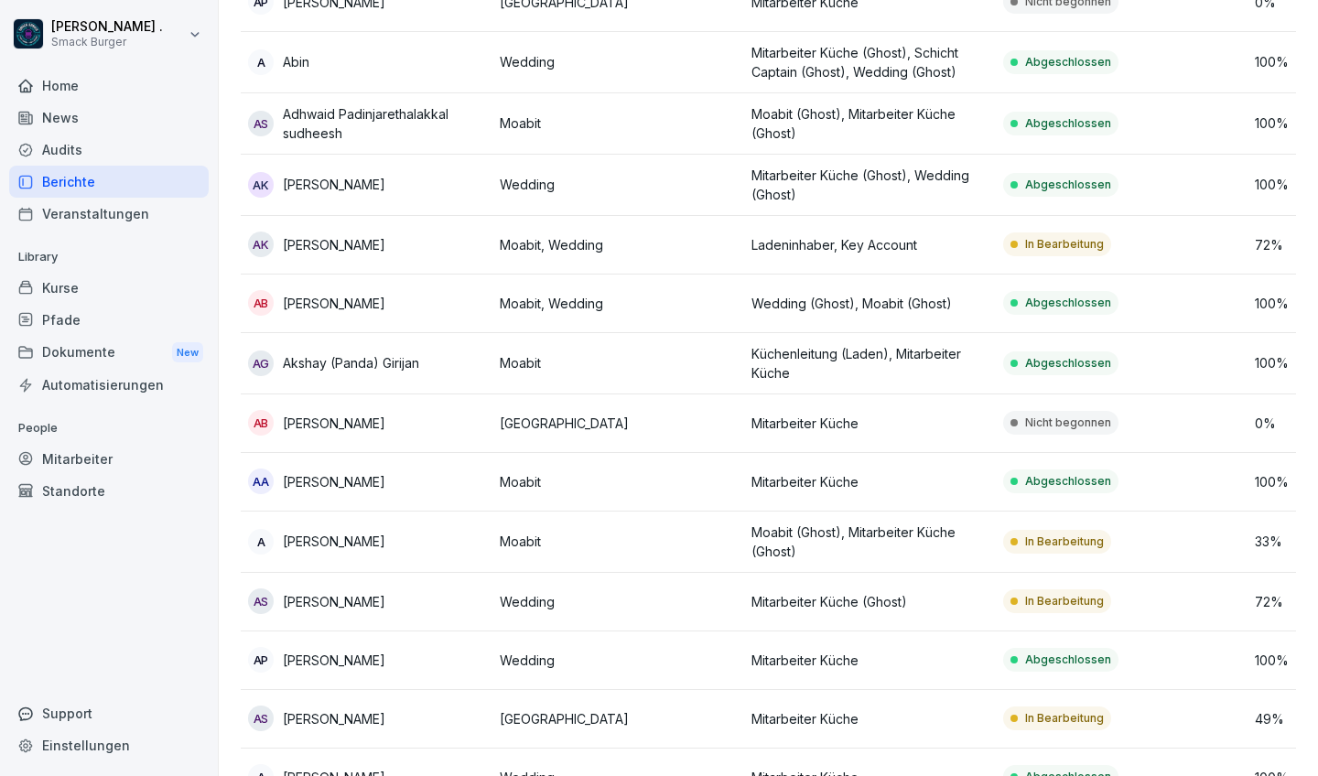
click at [391, 601] on div "As [PERSON_NAME]" at bounding box center [366, 602] width 237 height 26
click at [146, 634] on div "Home News Audits Berichte Veranstaltungen Library Kurse Pfade Dokumente New Aut…" at bounding box center [109, 413] width 200 height 709
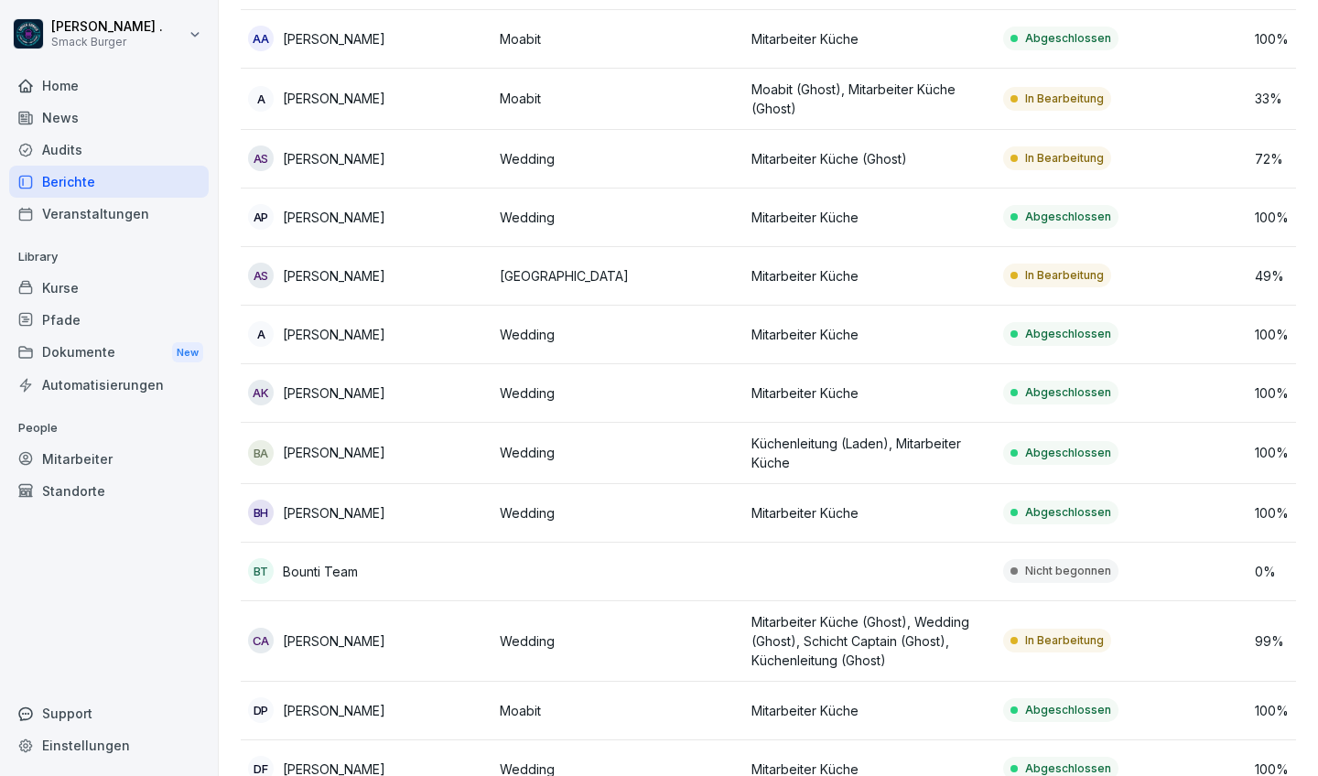
scroll to position [675, 0]
drag, startPoint x: 287, startPoint y: 640, endPoint x: 366, endPoint y: 643, distance: 79.7
click at [366, 643] on div "CA [PERSON_NAME]" at bounding box center [366, 639] width 237 height 26
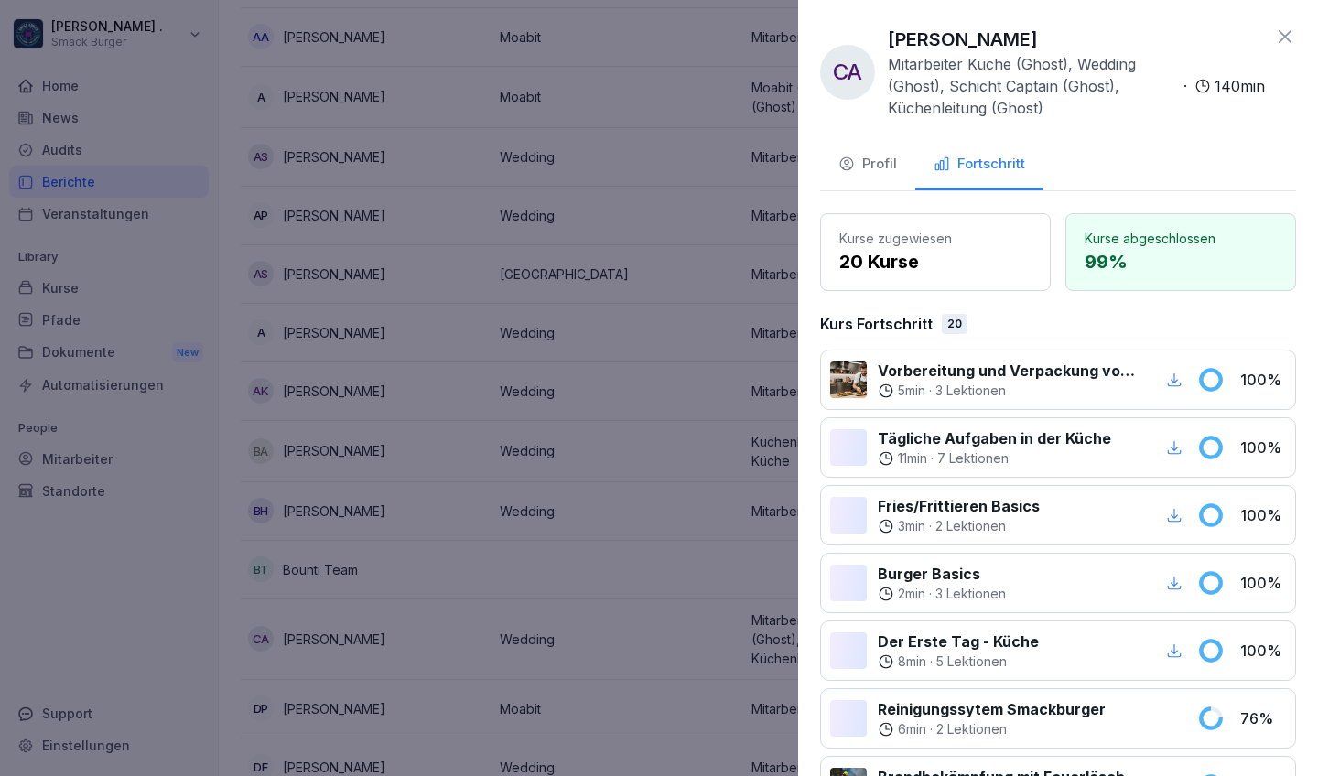
click at [436, 611] on div at bounding box center [659, 388] width 1318 height 776
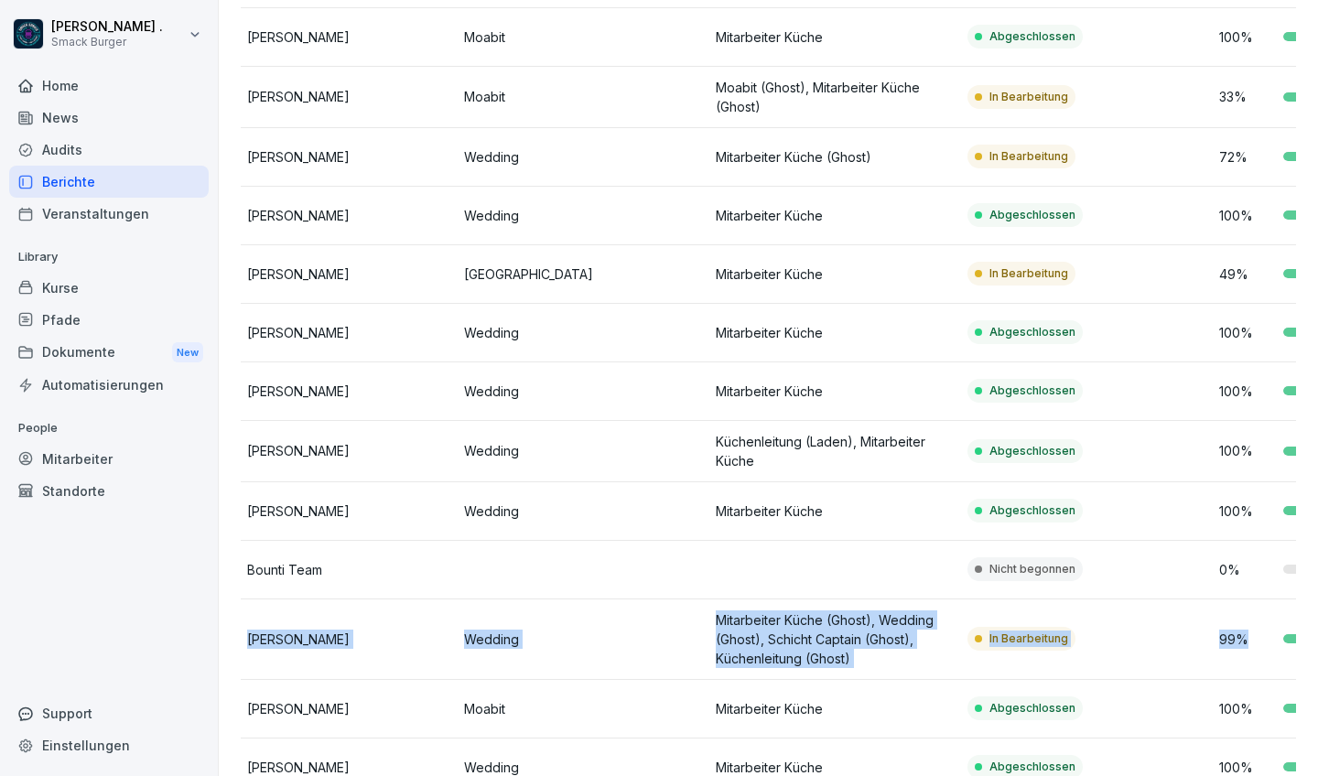
scroll to position [0, 49]
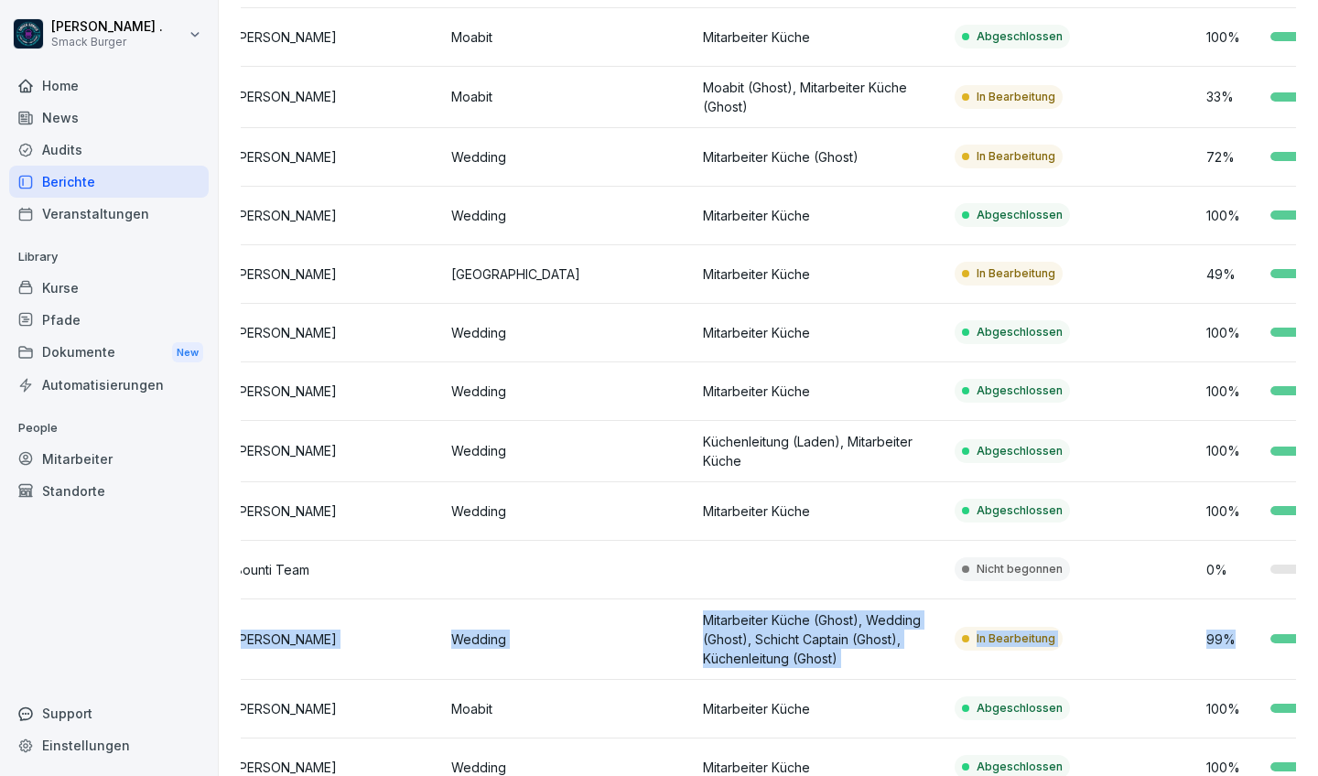
drag, startPoint x: 277, startPoint y: 635, endPoint x: 1293, endPoint y: 638, distance: 1016.1
click at [1156, 638] on tr "CA [PERSON_NAME] Wedding Mitarbeiter [PERSON_NAME] (Ghost), Wedding (Ghost), Sc…" at bounding box center [821, 640] width 1259 height 81
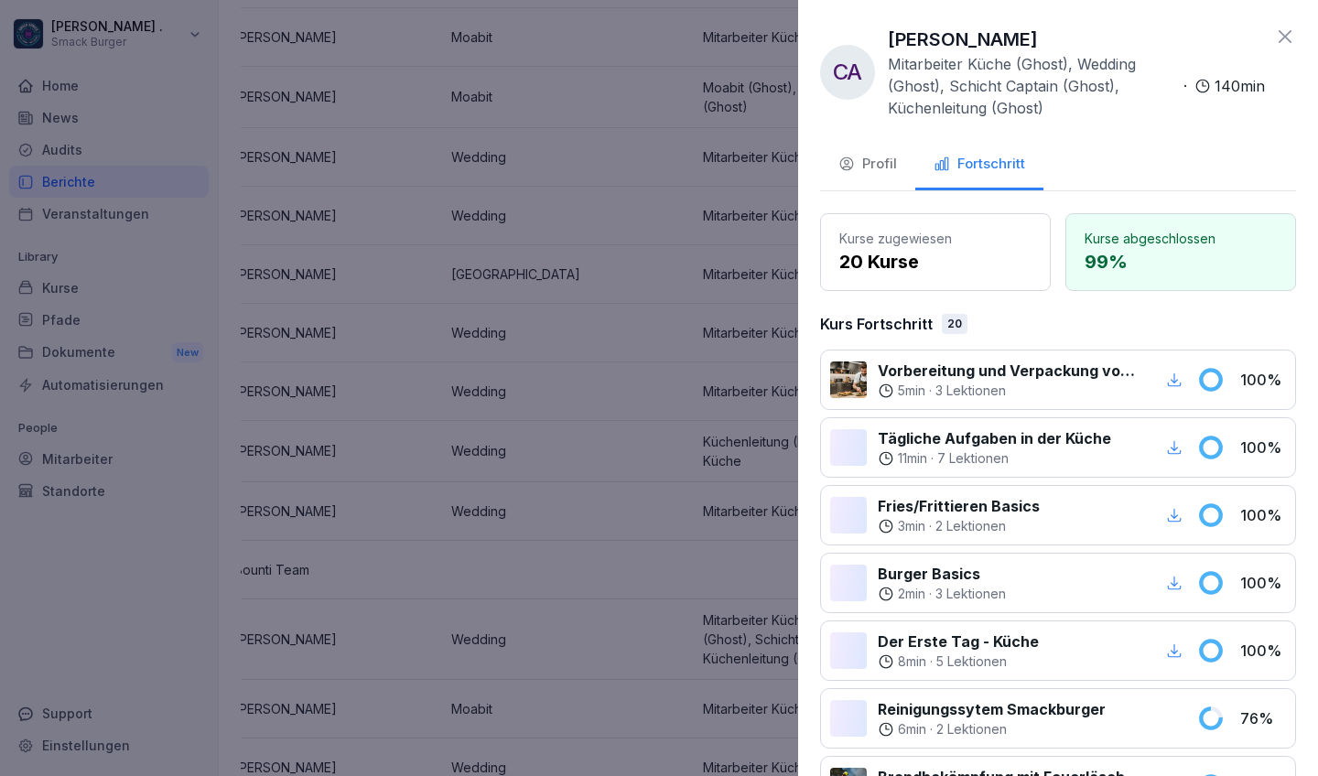
click at [308, 599] on div at bounding box center [659, 388] width 1318 height 776
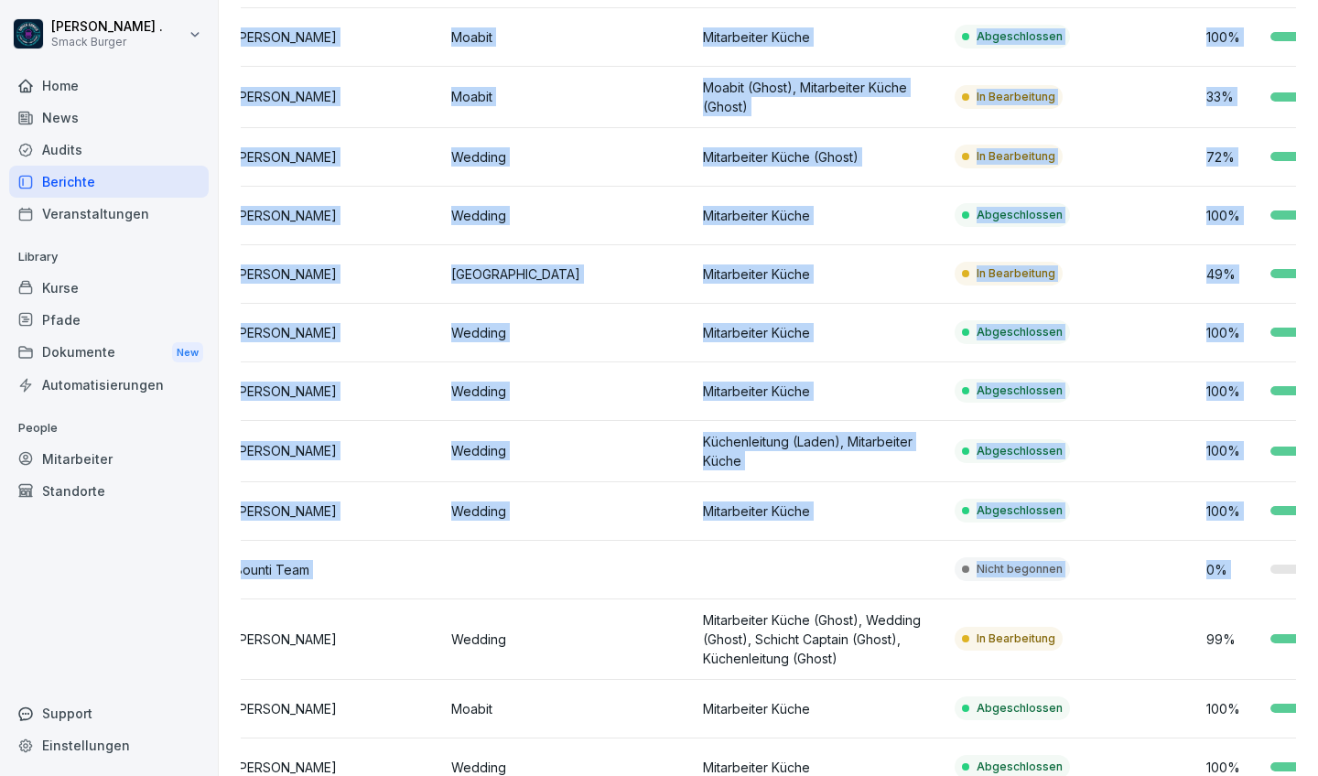
drag, startPoint x: 240, startPoint y: 638, endPoint x: 427, endPoint y: 626, distance: 187.1
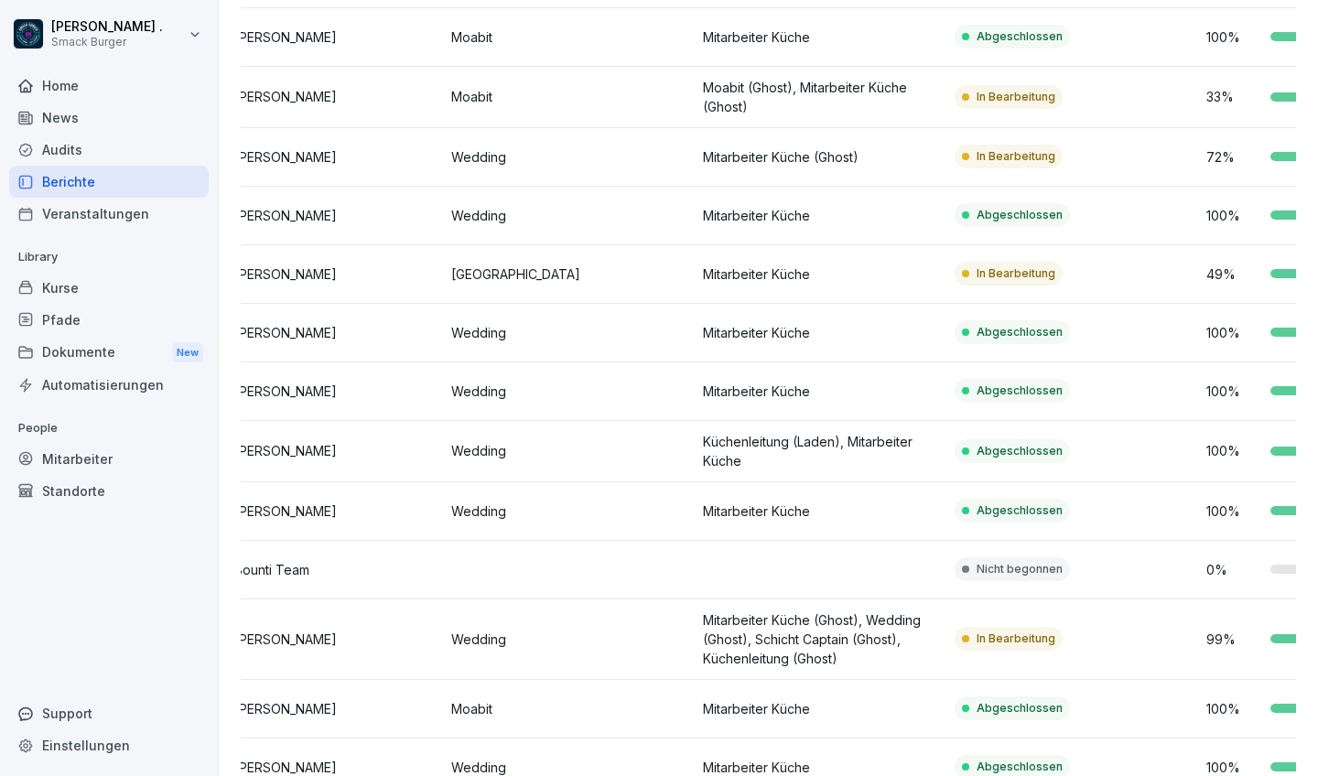
click at [427, 626] on div "CA [PERSON_NAME]" at bounding box center [318, 639] width 237 height 26
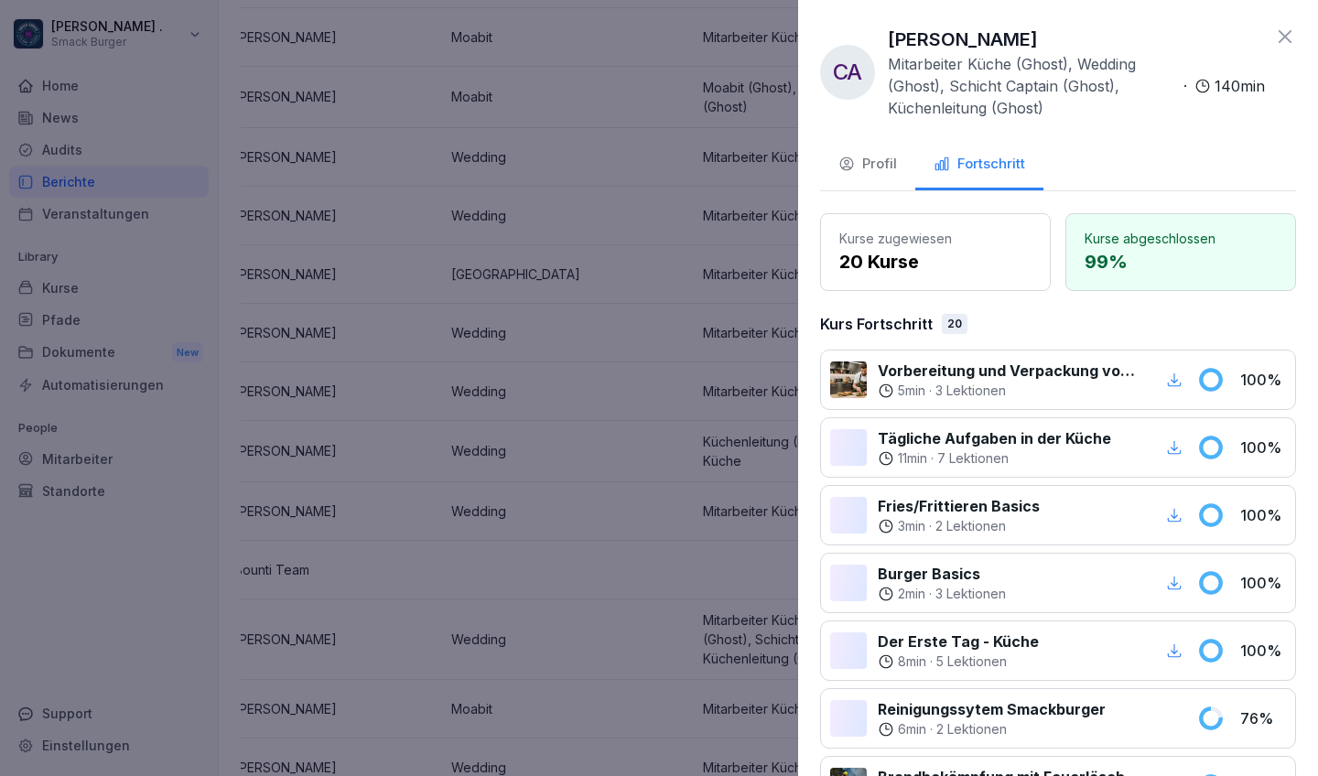
click at [624, 395] on div at bounding box center [659, 388] width 1318 height 776
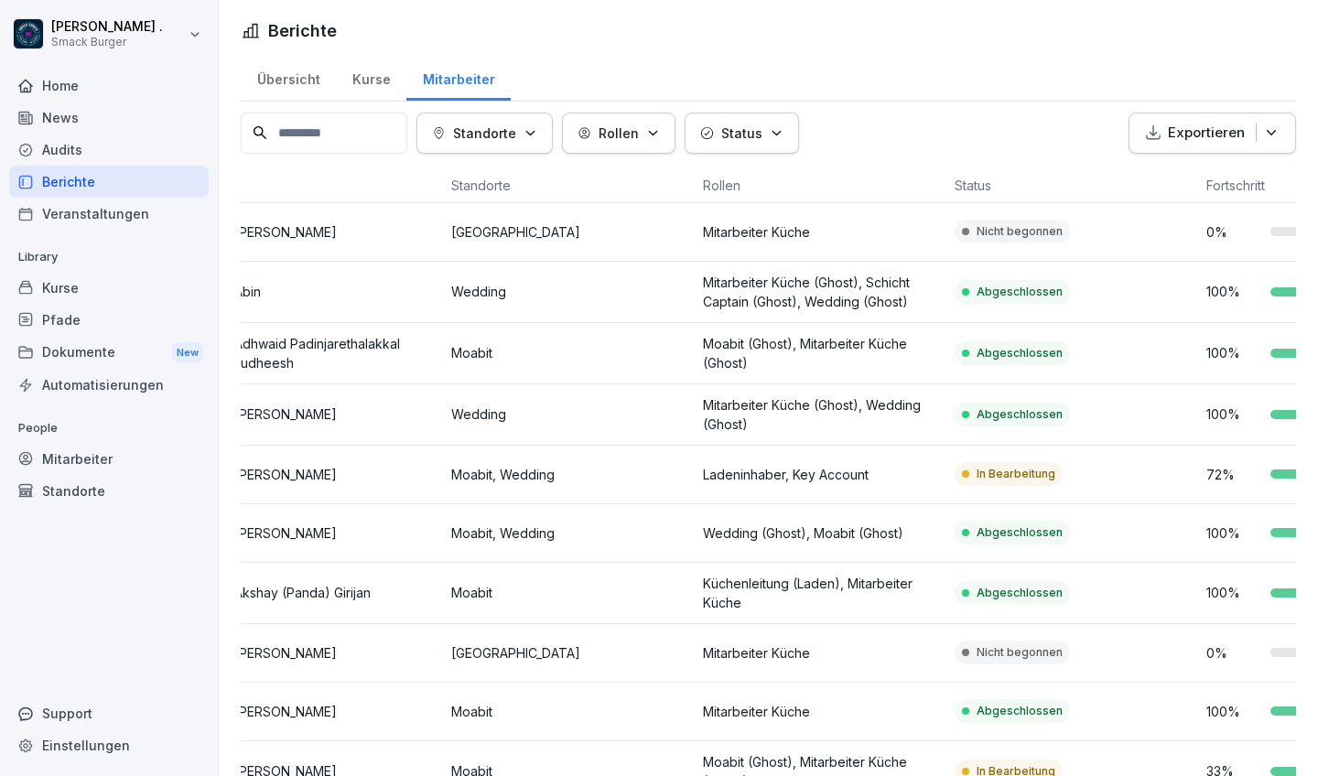
scroll to position [0, 0]
click at [1156, 141] on icon "button" at bounding box center [1271, 133] width 18 height 18
click at [972, 132] on div "Standorte Rollen Status Exportieren" at bounding box center [768, 133] width 1055 height 41
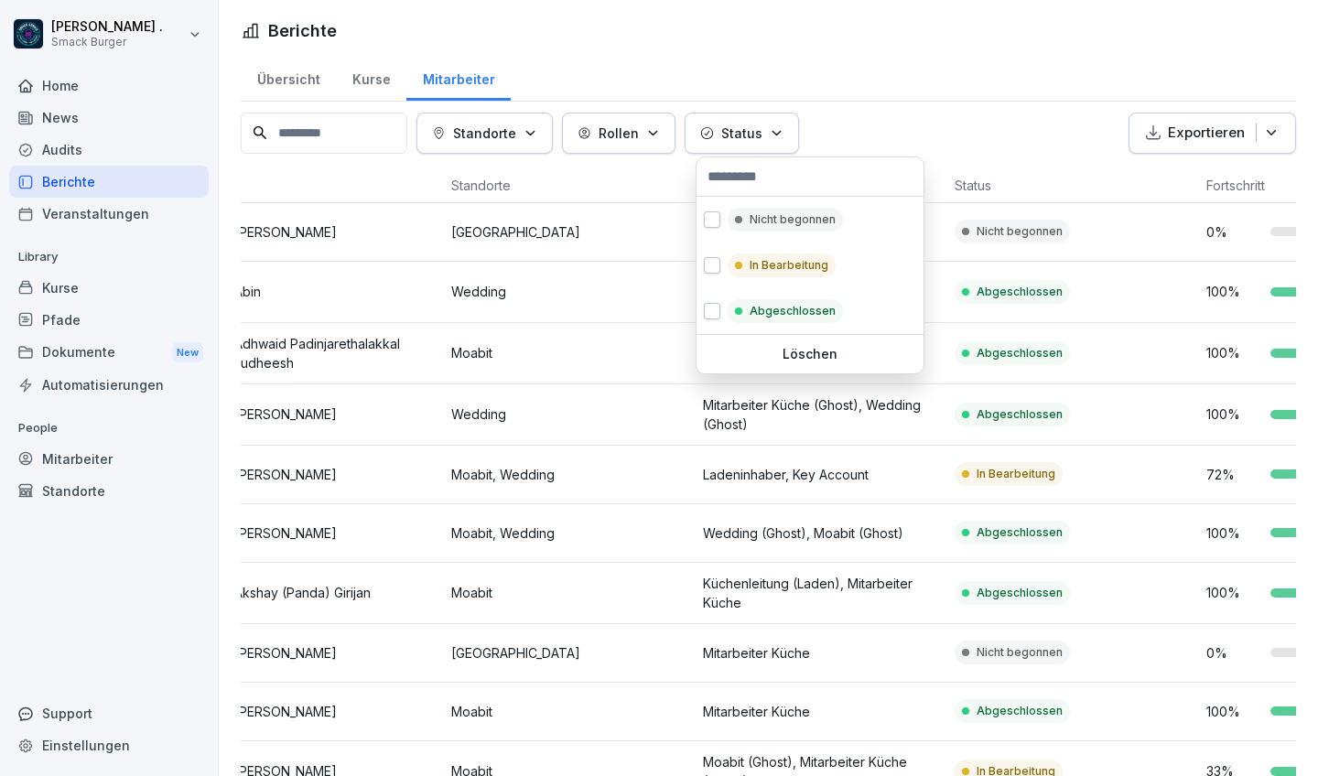
click at [784, 133] on icon "button" at bounding box center [777, 133] width 14 height 14
click at [713, 221] on button "button" at bounding box center [712, 219] width 16 height 16
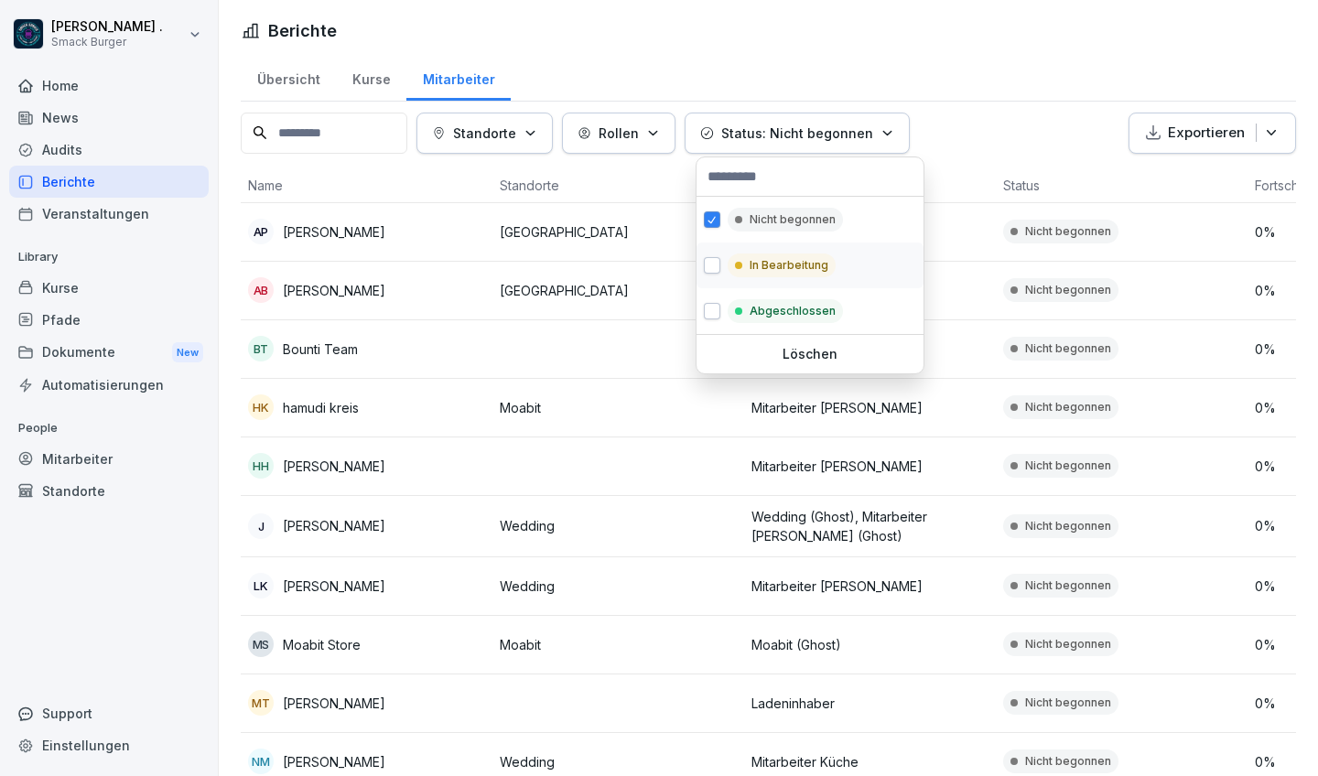
click at [707, 260] on button "button" at bounding box center [712, 265] width 16 height 16
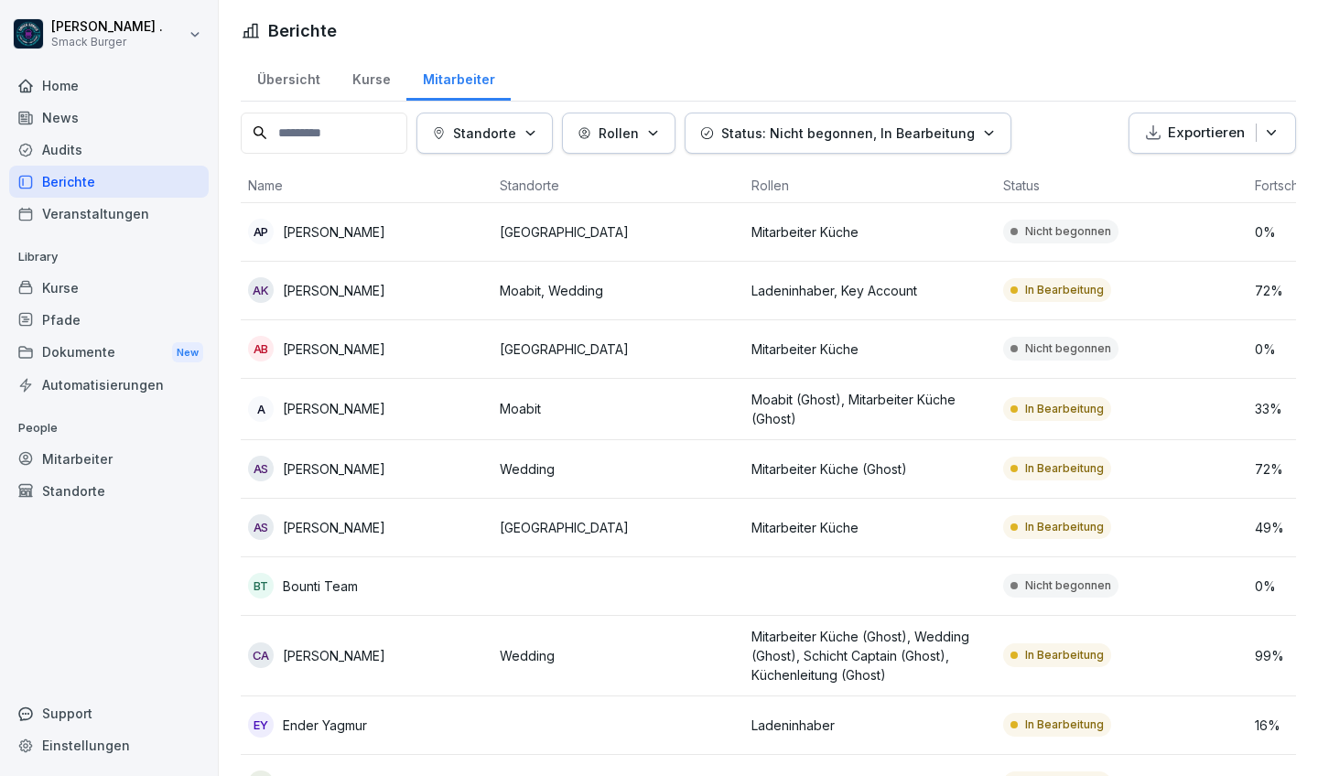
click at [933, 60] on html "[PERSON_NAME] . Smack Burger Home News Audits Berichte Veranstaltungen Library …" at bounding box center [659, 388] width 1318 height 776
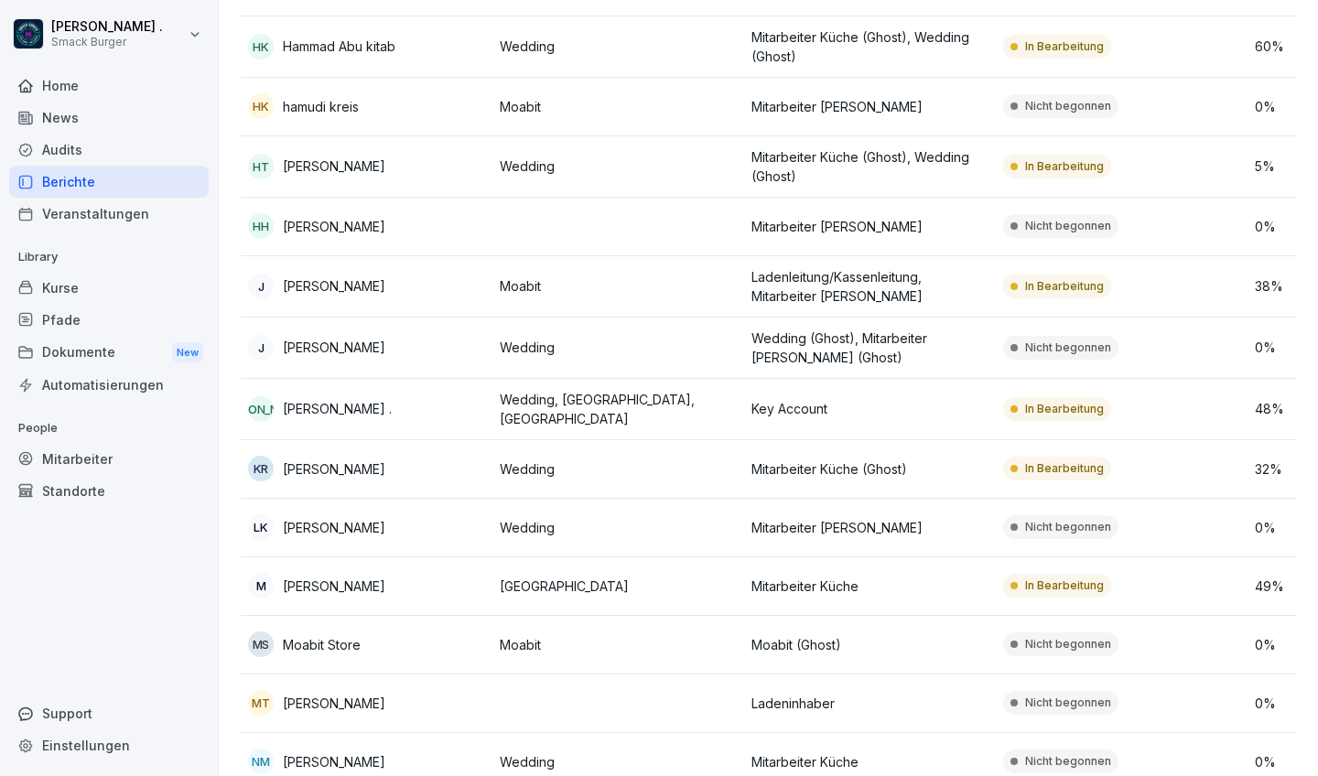
scroll to position [853, 0]
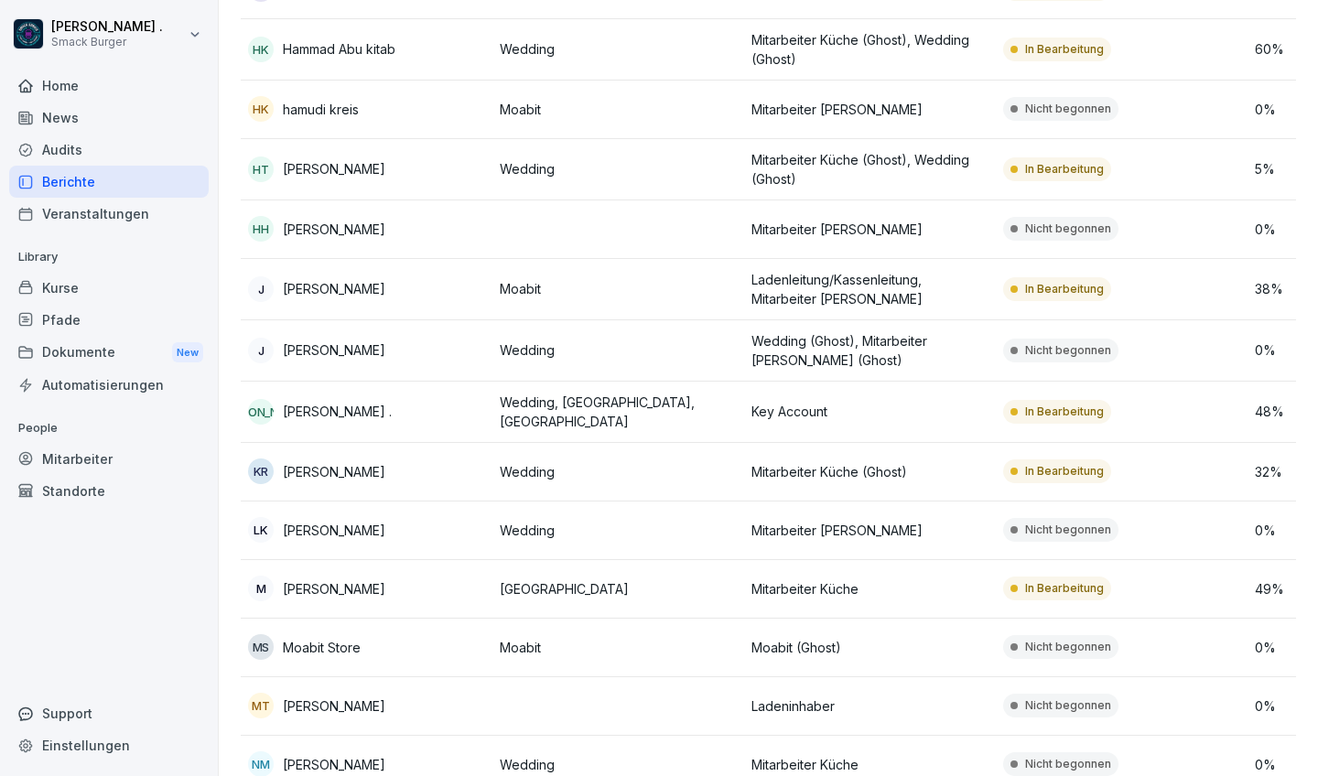
click at [498, 357] on td "Wedding" at bounding box center [618, 350] width 252 height 61
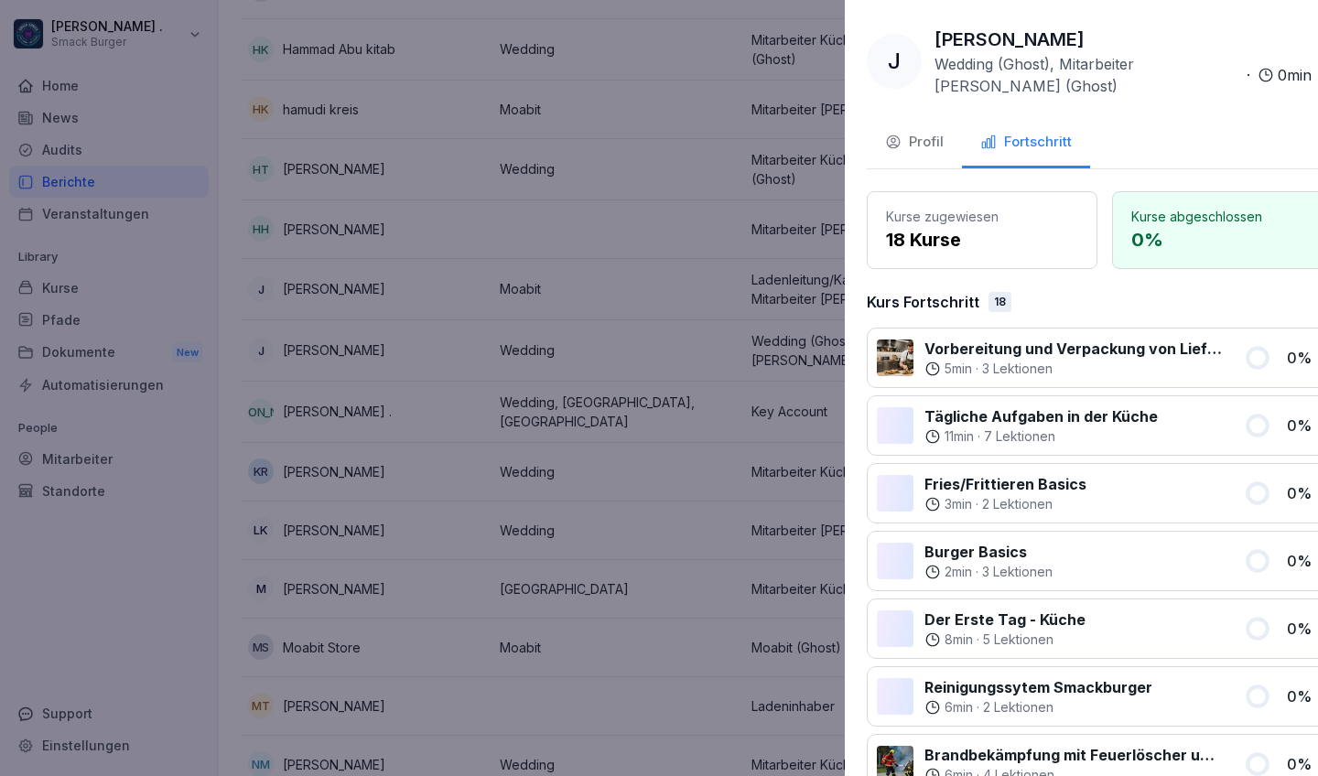
click at [460, 415] on div at bounding box center [659, 388] width 1318 height 776
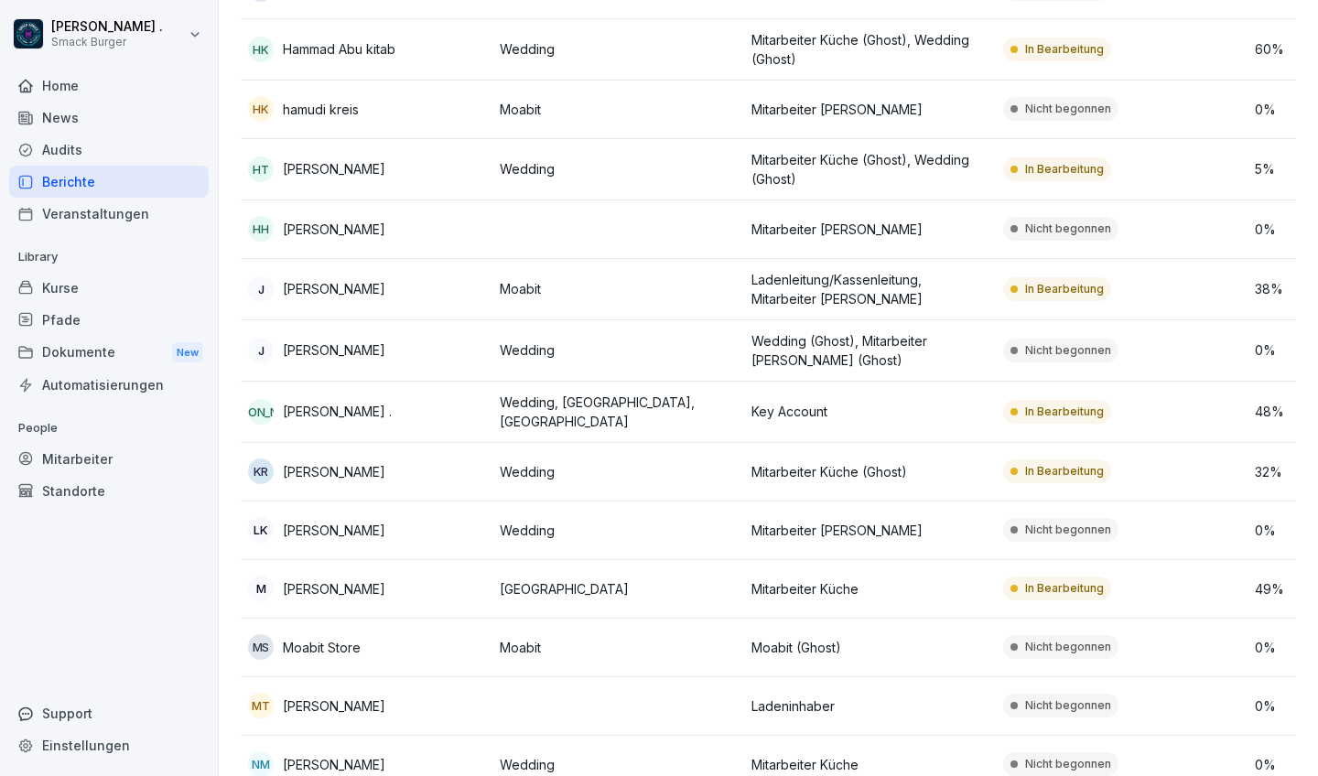
click at [573, 405] on p "Wedding, [GEOGRAPHIC_DATA], [GEOGRAPHIC_DATA]" at bounding box center [618, 412] width 237 height 38
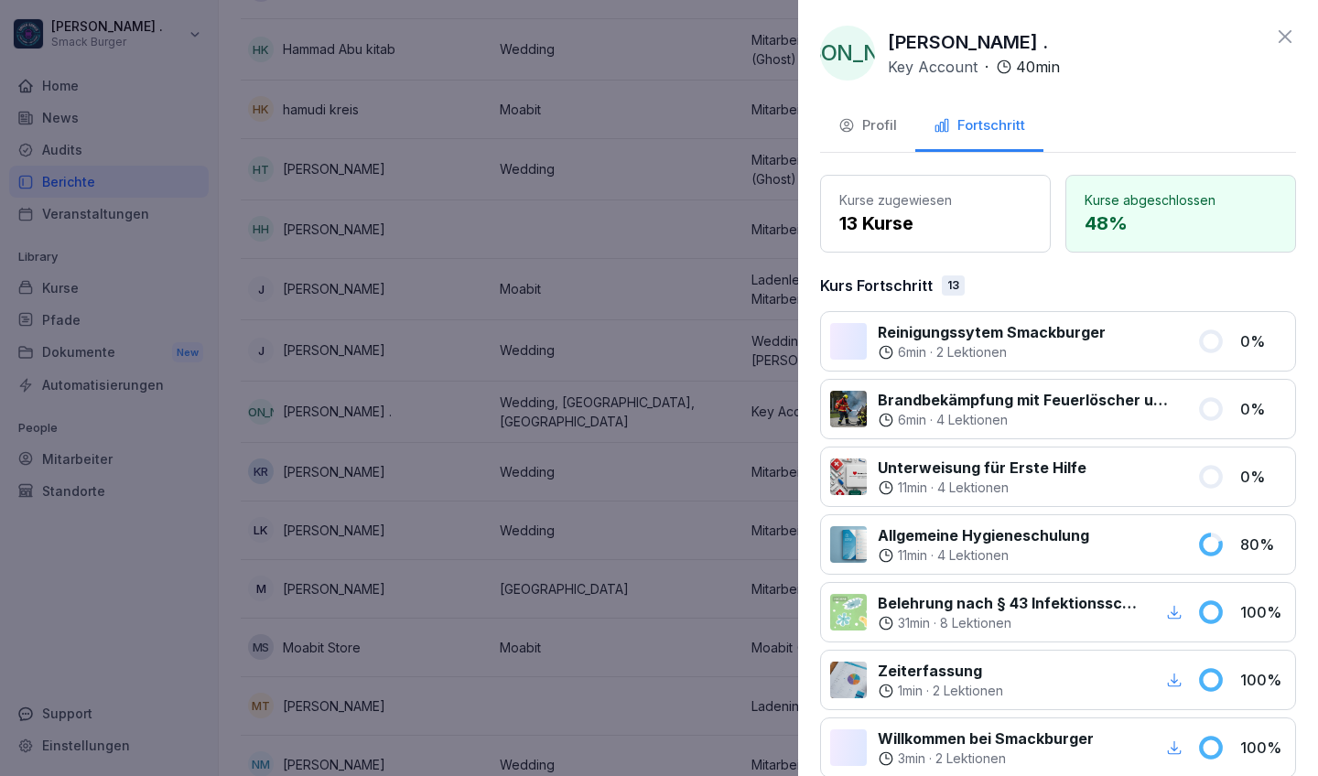
click at [497, 343] on div at bounding box center [659, 388] width 1318 height 776
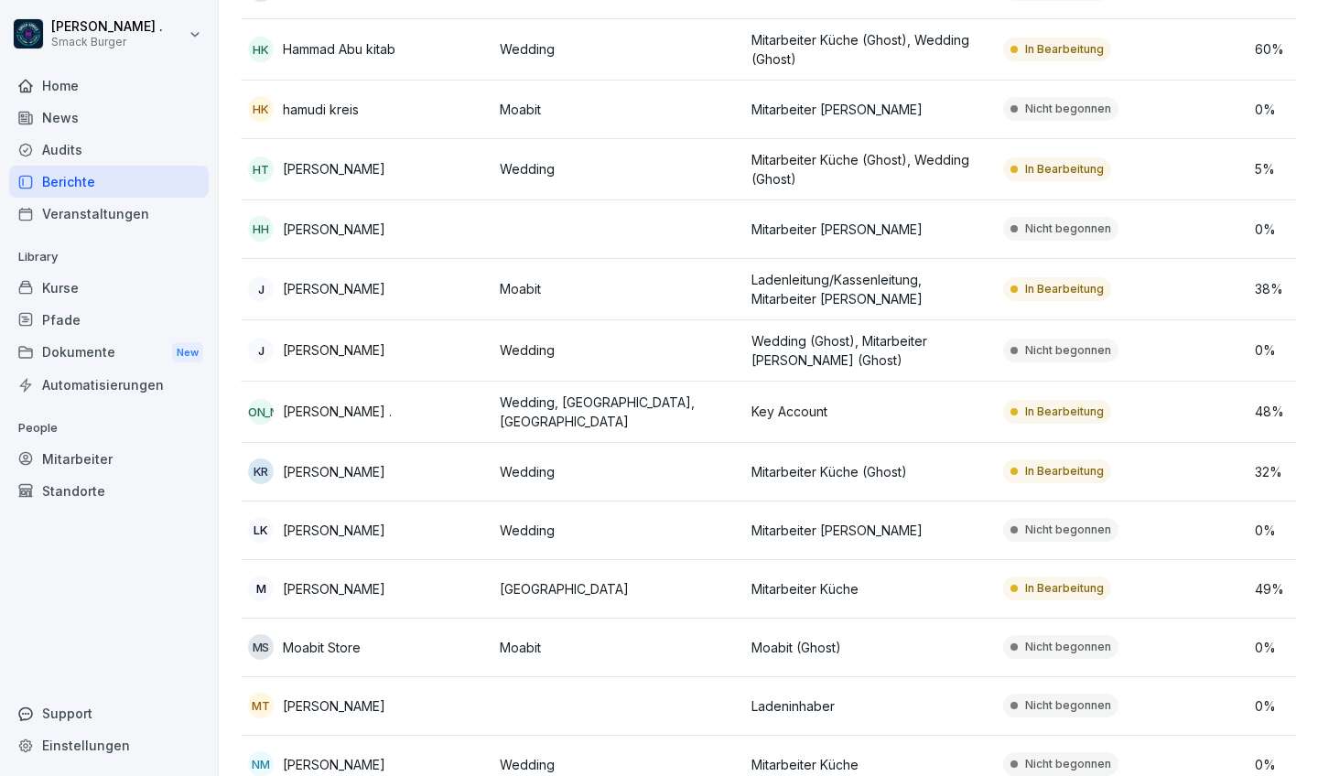
click at [546, 346] on p "Wedding" at bounding box center [618, 350] width 237 height 19
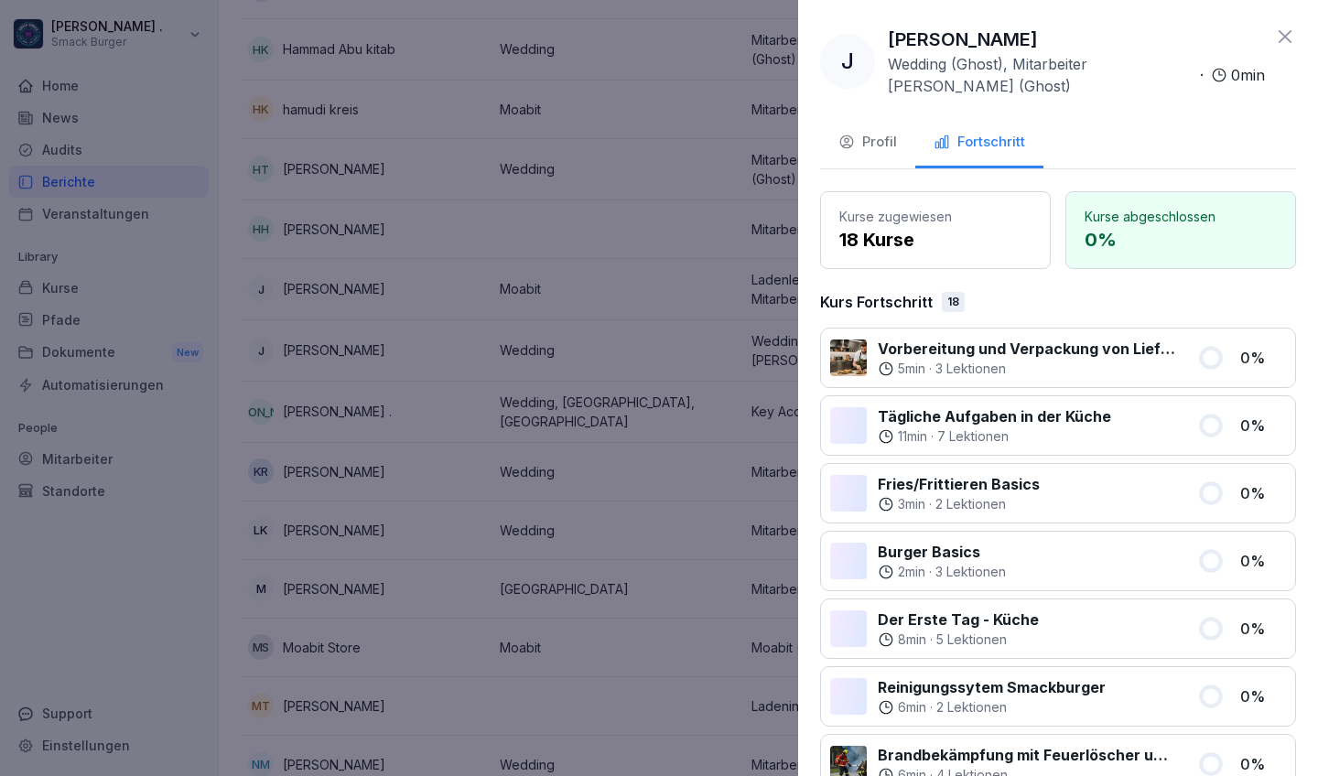
click at [457, 437] on div at bounding box center [659, 388] width 1318 height 776
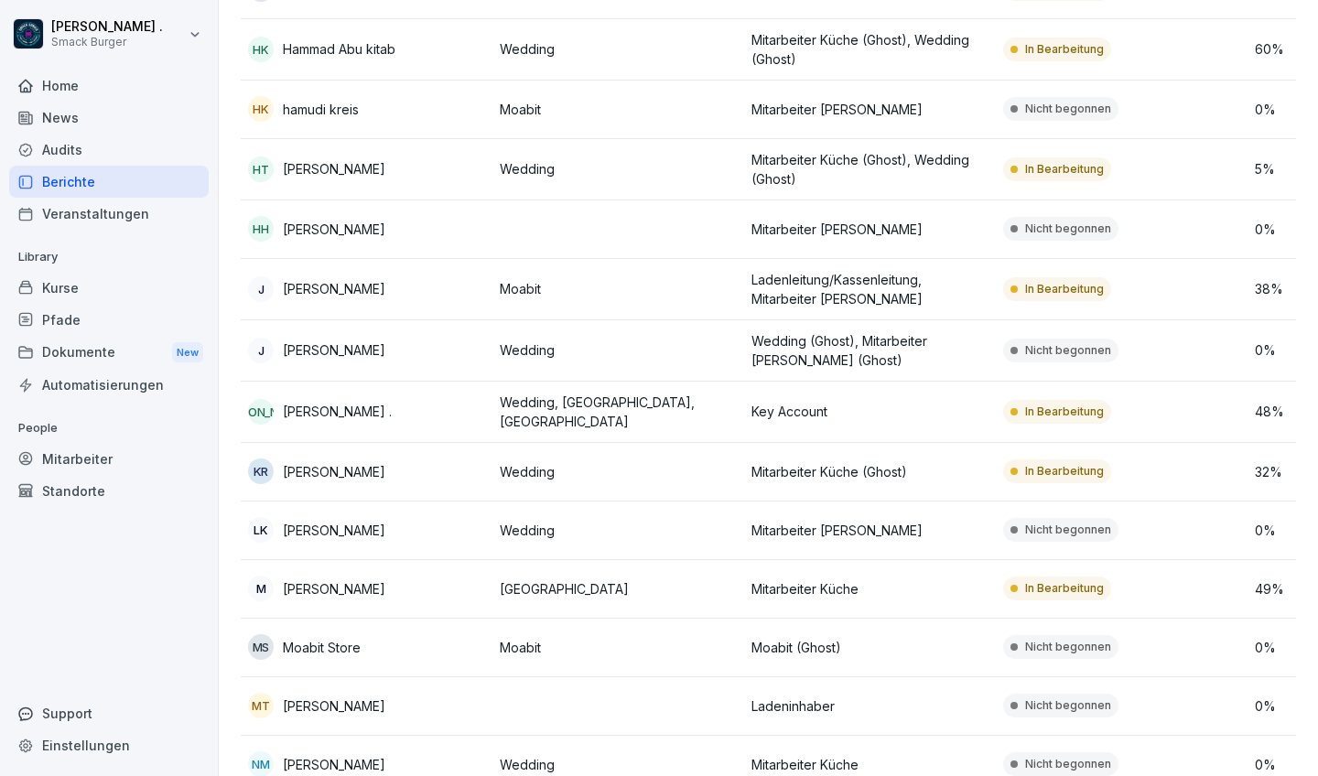
click at [477, 384] on td "[PERSON_NAME] [PERSON_NAME] ." at bounding box center [367, 412] width 252 height 61
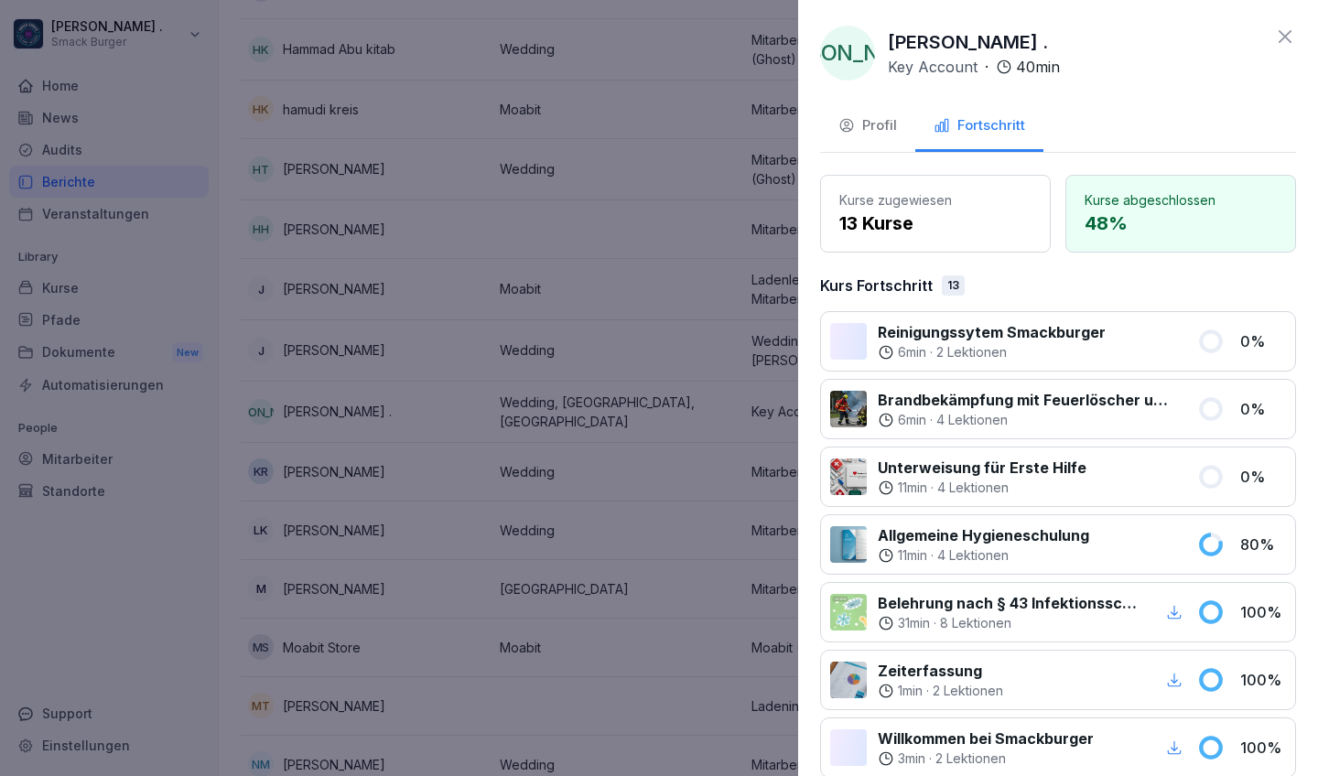
click at [82, 468] on div at bounding box center [659, 388] width 1318 height 776
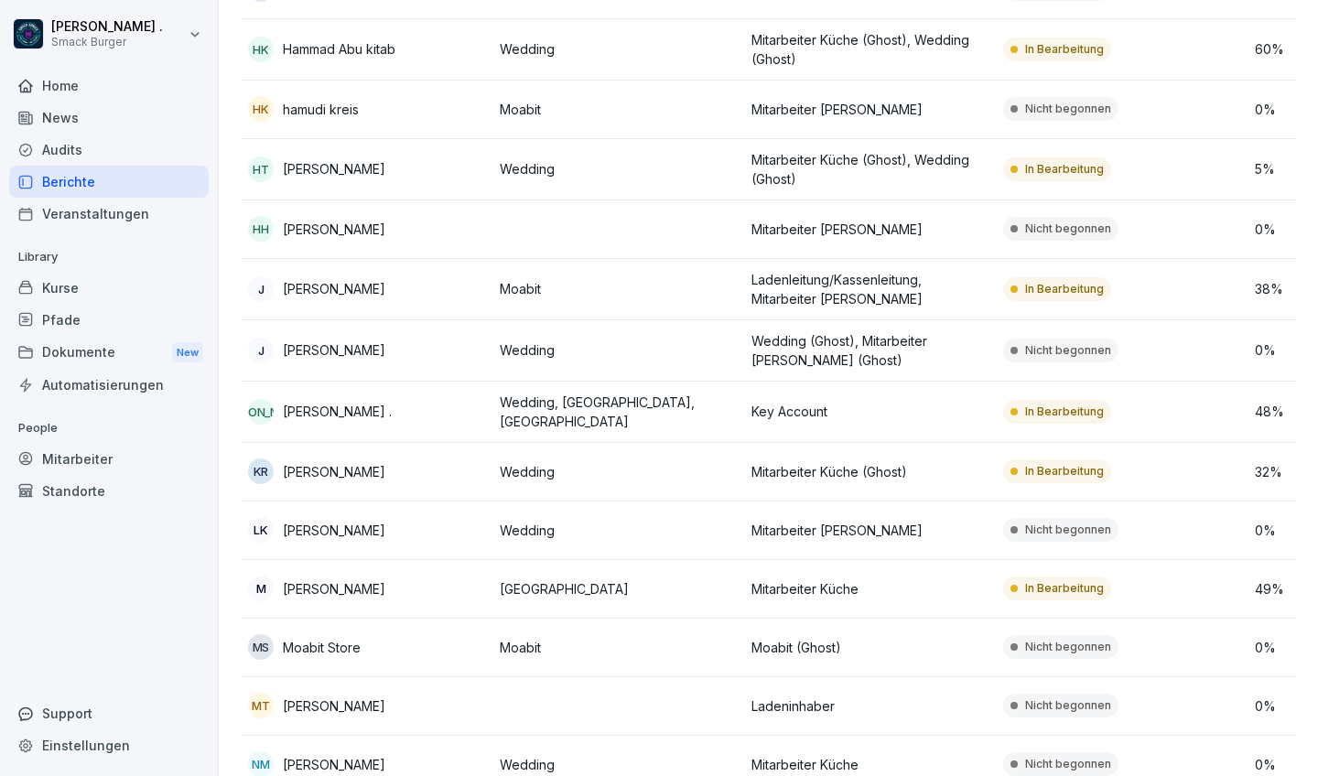
click at [445, 422] on div "[PERSON_NAME] [PERSON_NAME] ." at bounding box center [366, 412] width 237 height 26
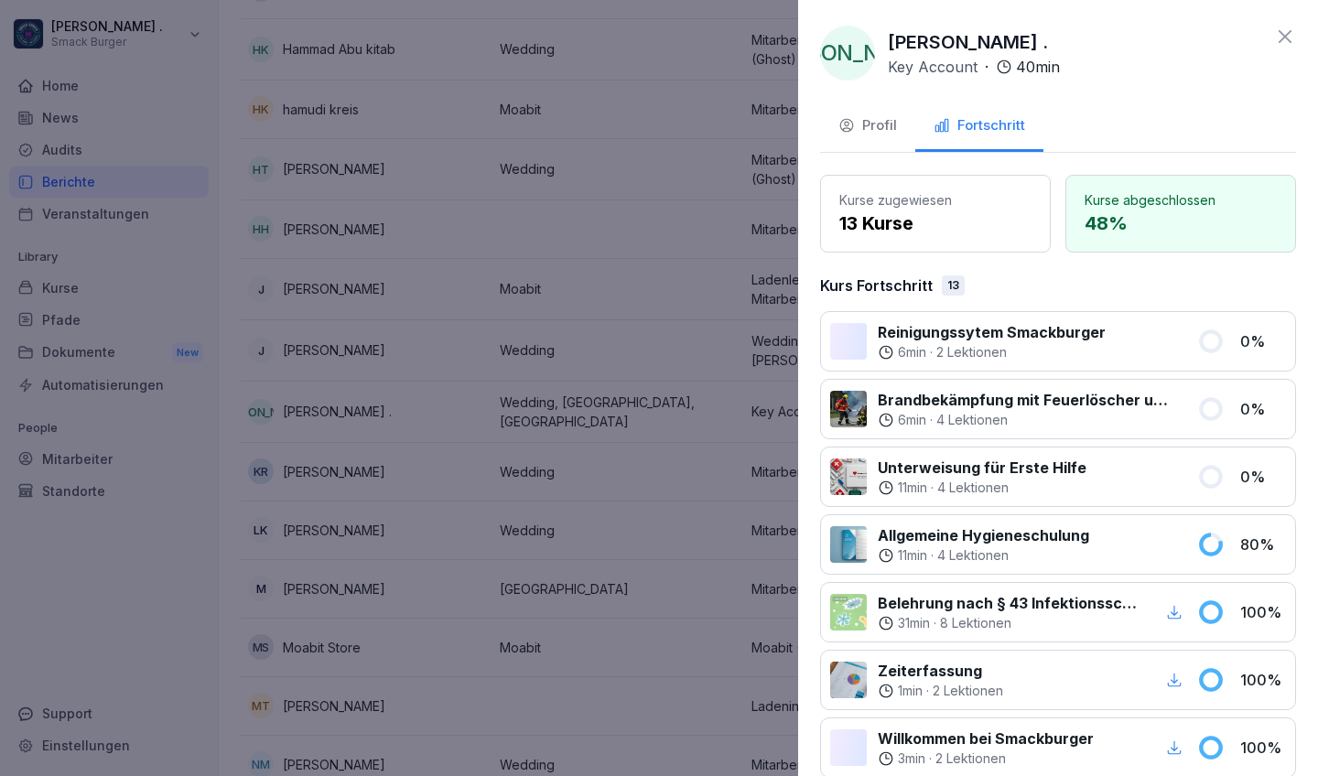
scroll to position [0, 0]
click at [139, 564] on div at bounding box center [659, 388] width 1318 height 776
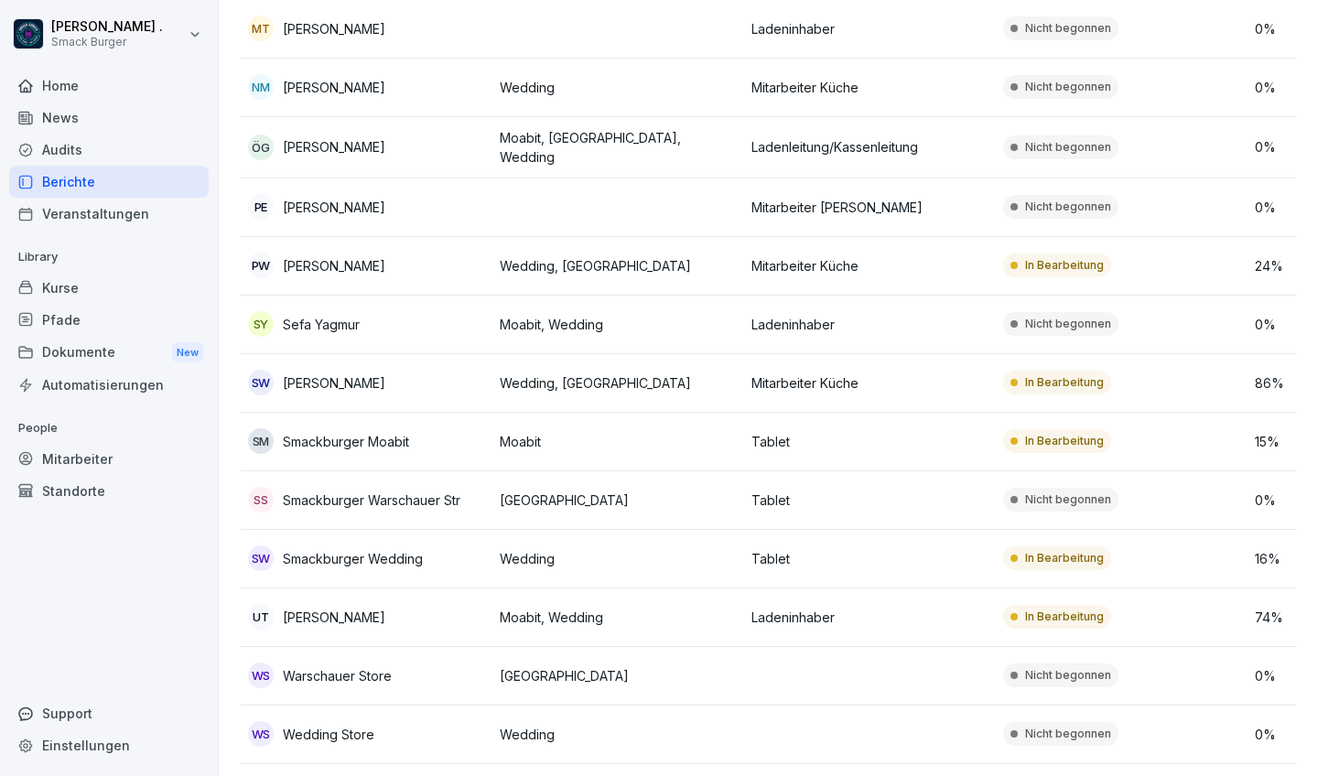
scroll to position [1537, 0]
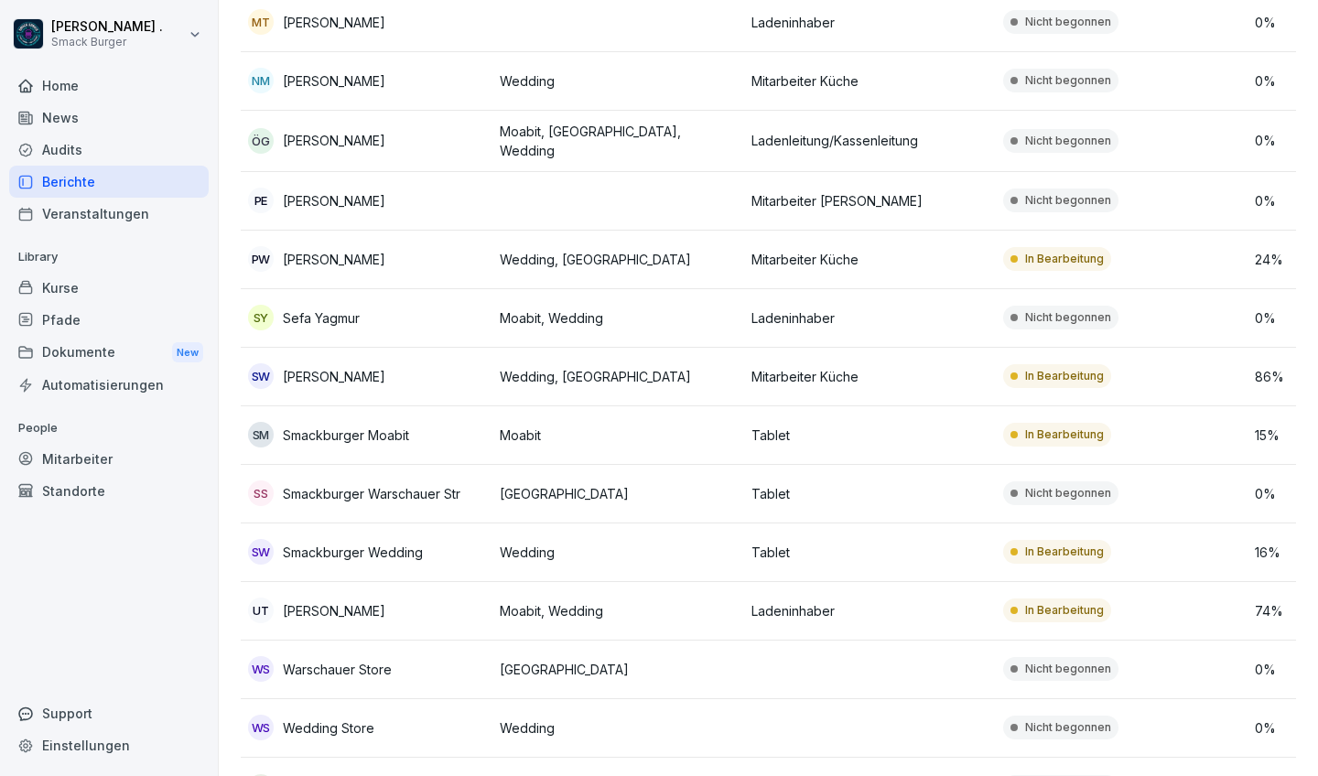
click at [410, 496] on p "Smackburger Warschauer Str" at bounding box center [372, 493] width 178 height 19
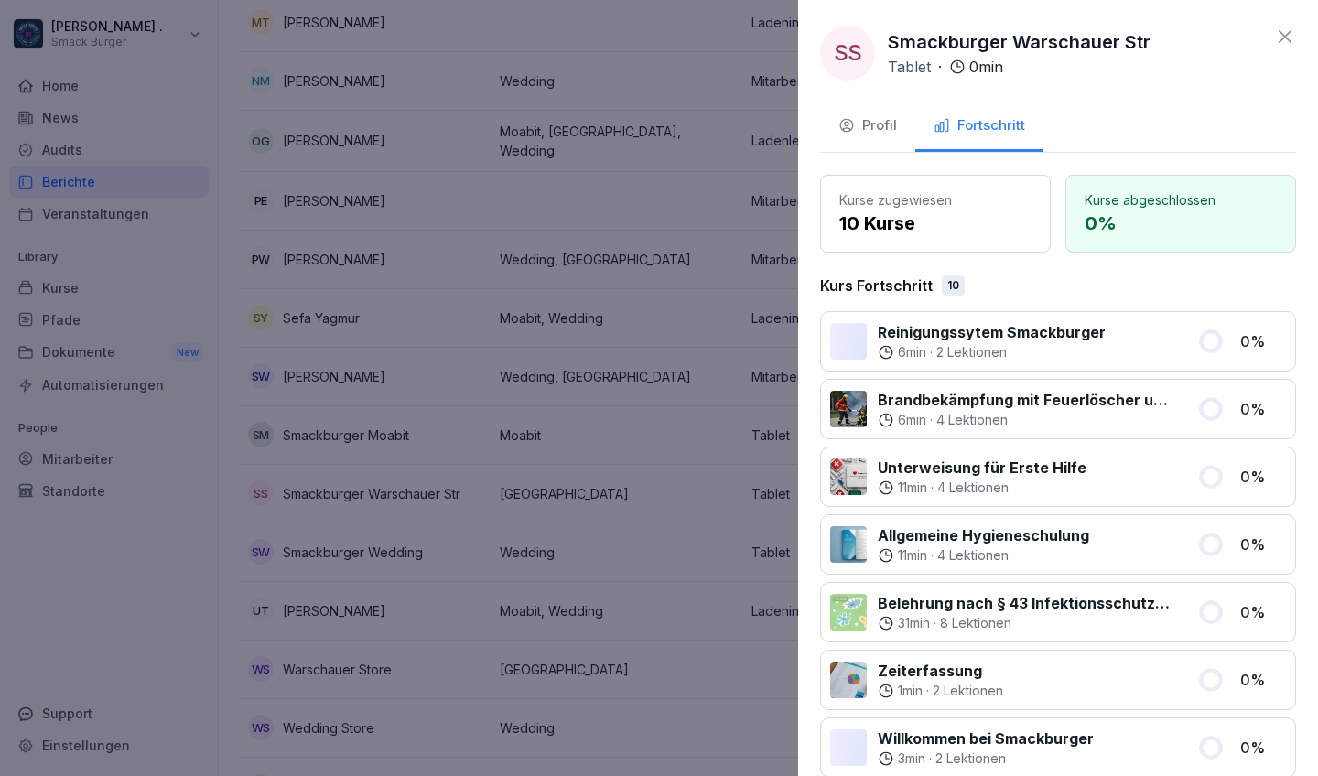
click at [1156, 337] on icon at bounding box center [1210, 340] width 19 height 19
click at [875, 123] on div "Profil" at bounding box center [868, 125] width 59 height 21
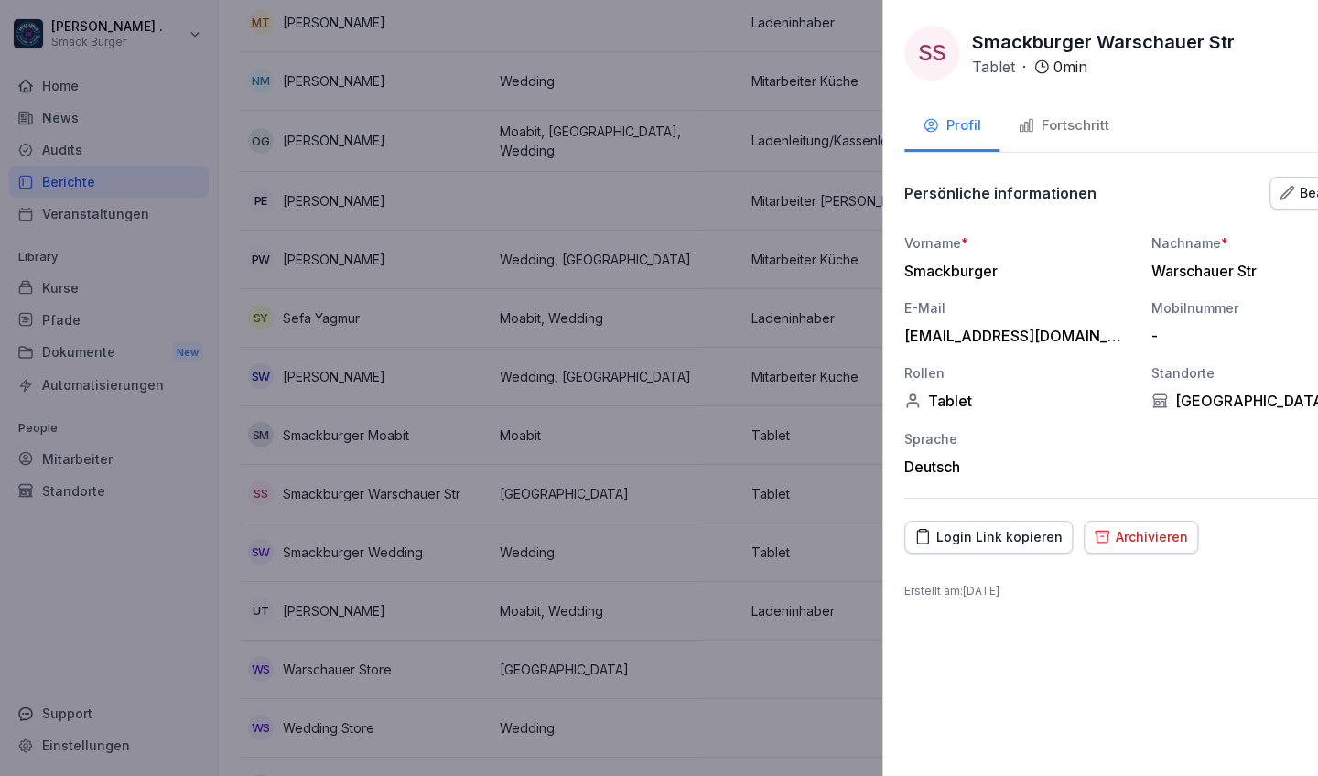
click at [578, 472] on div at bounding box center [659, 388] width 1318 height 776
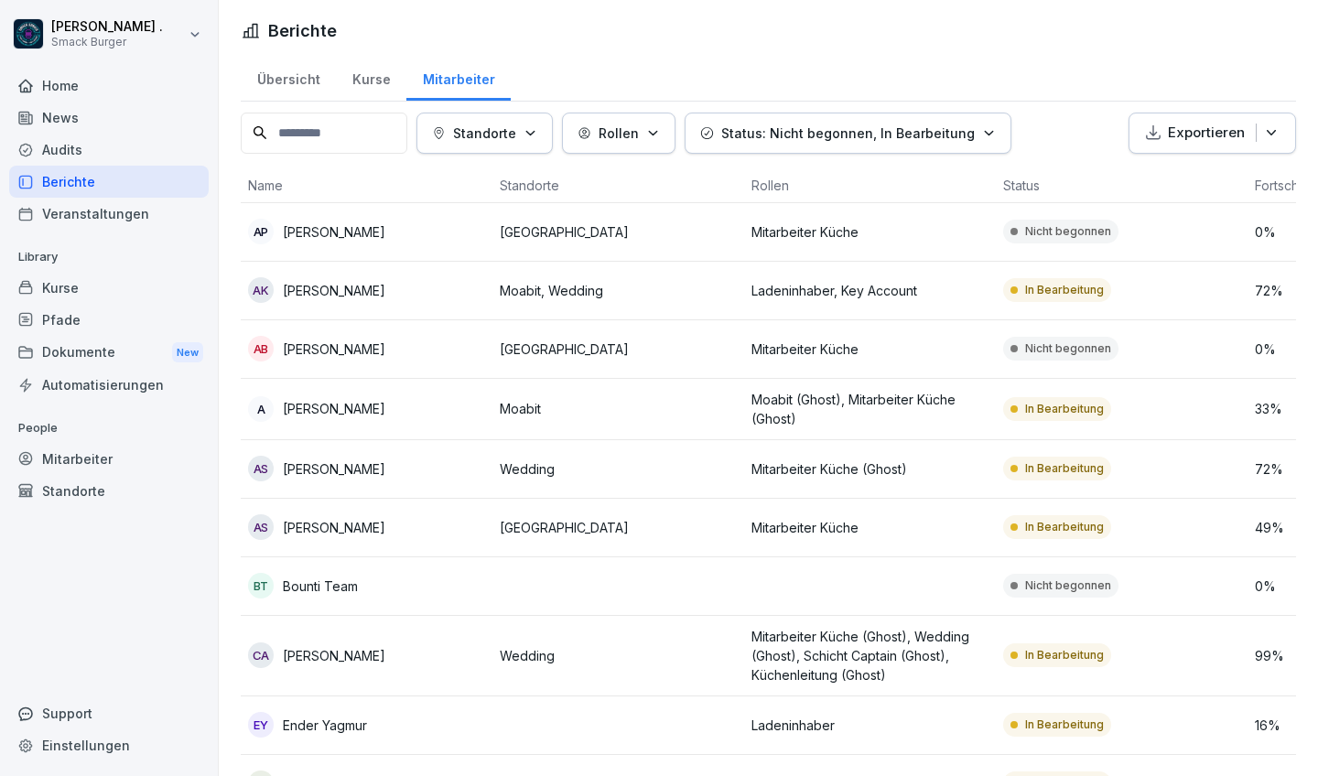
scroll to position [0, 0]
click at [769, 135] on p "Status: Nicht begonnen, In Bearbeitung" at bounding box center [848, 133] width 254 height 19
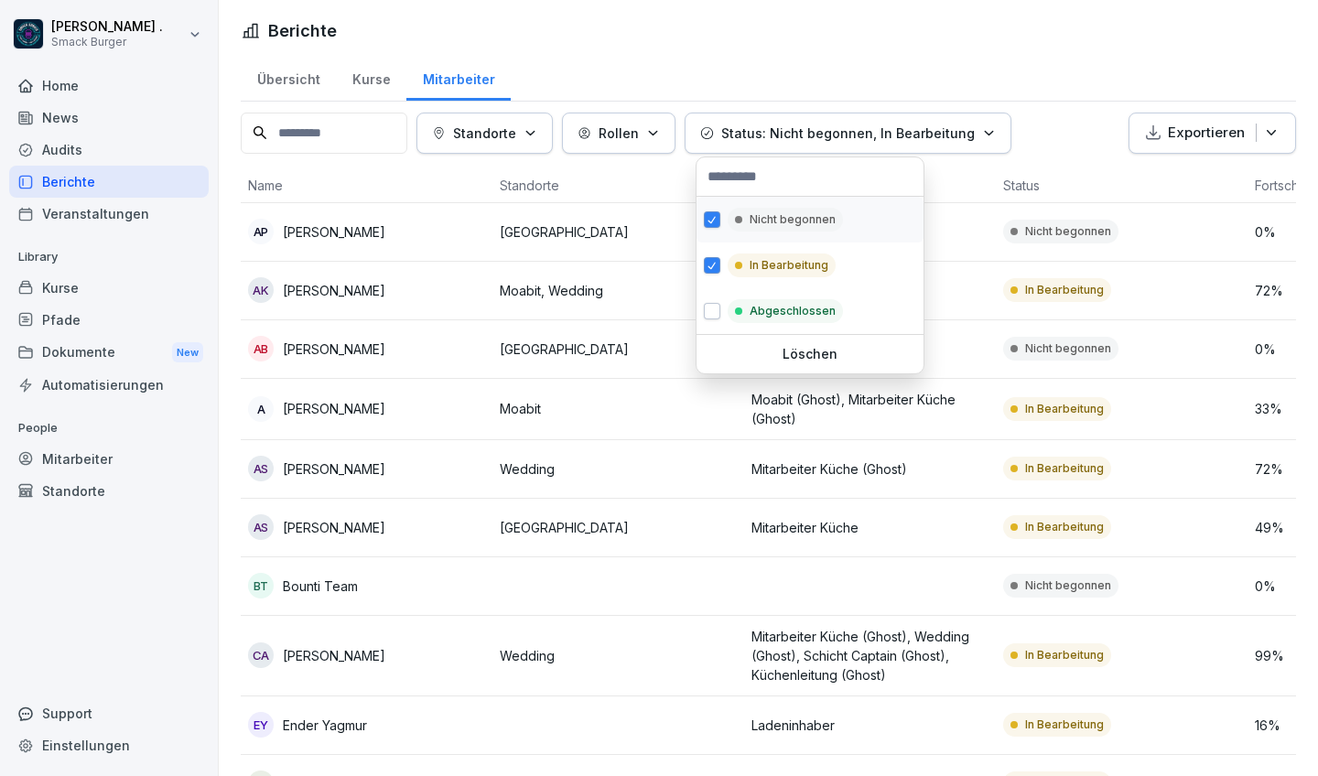
click at [712, 226] on span "button" at bounding box center [712, 220] width 15 height 14
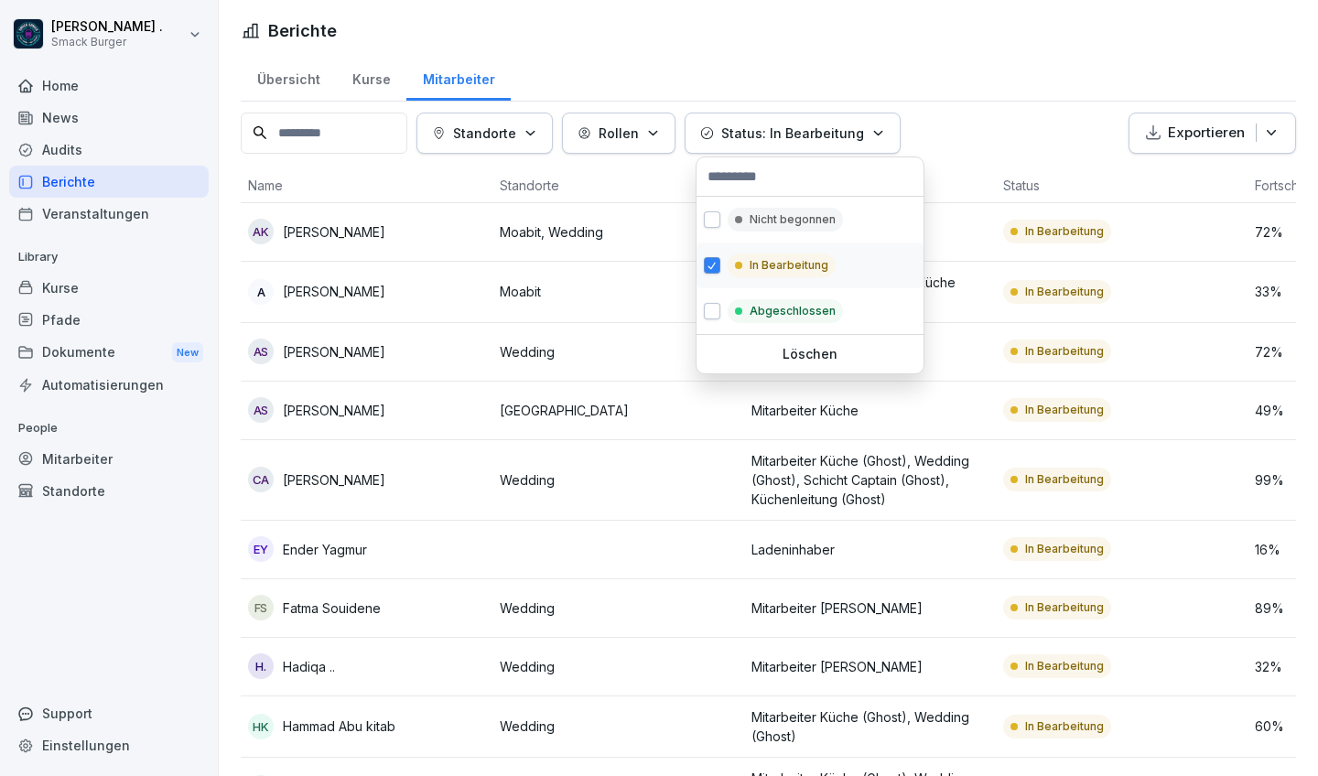
click at [714, 268] on span "button" at bounding box center [712, 266] width 15 height 14
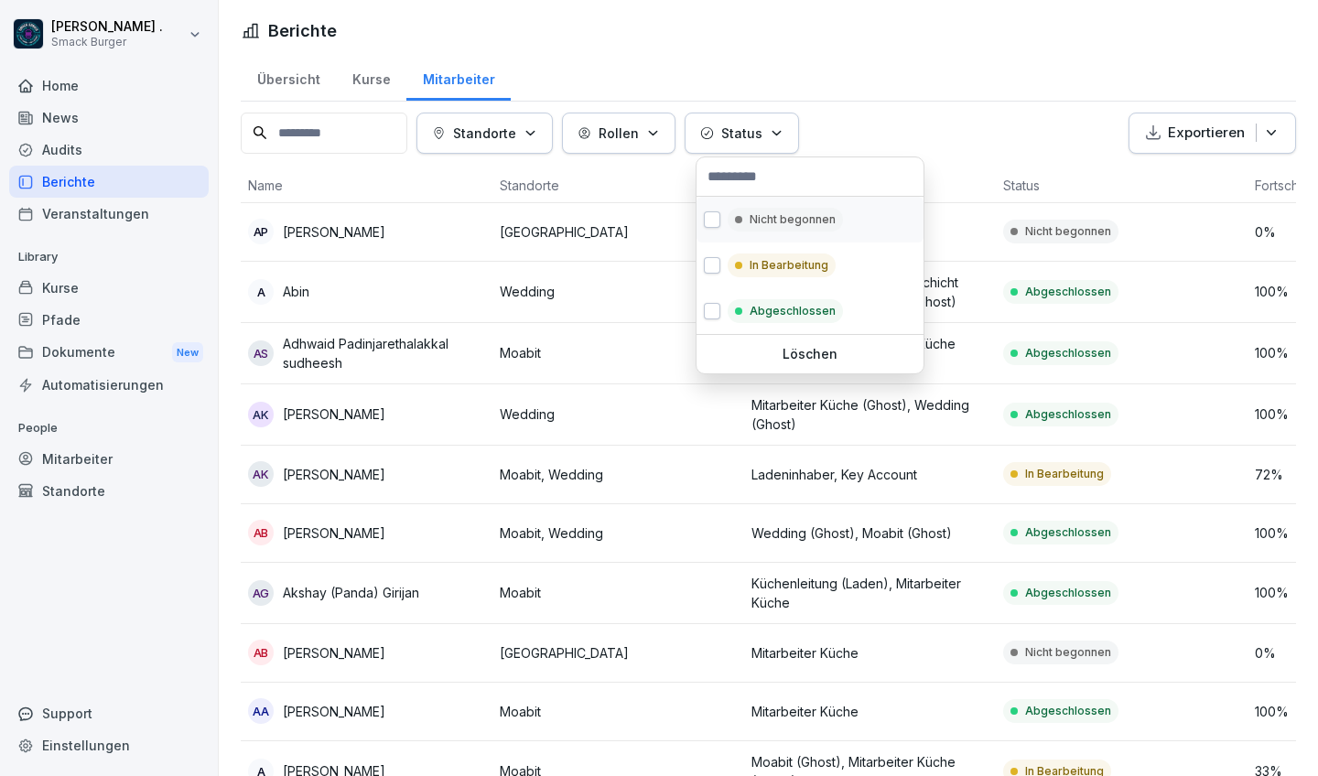
click at [709, 211] on div "Nicht begonnen" at bounding box center [810, 220] width 227 height 46
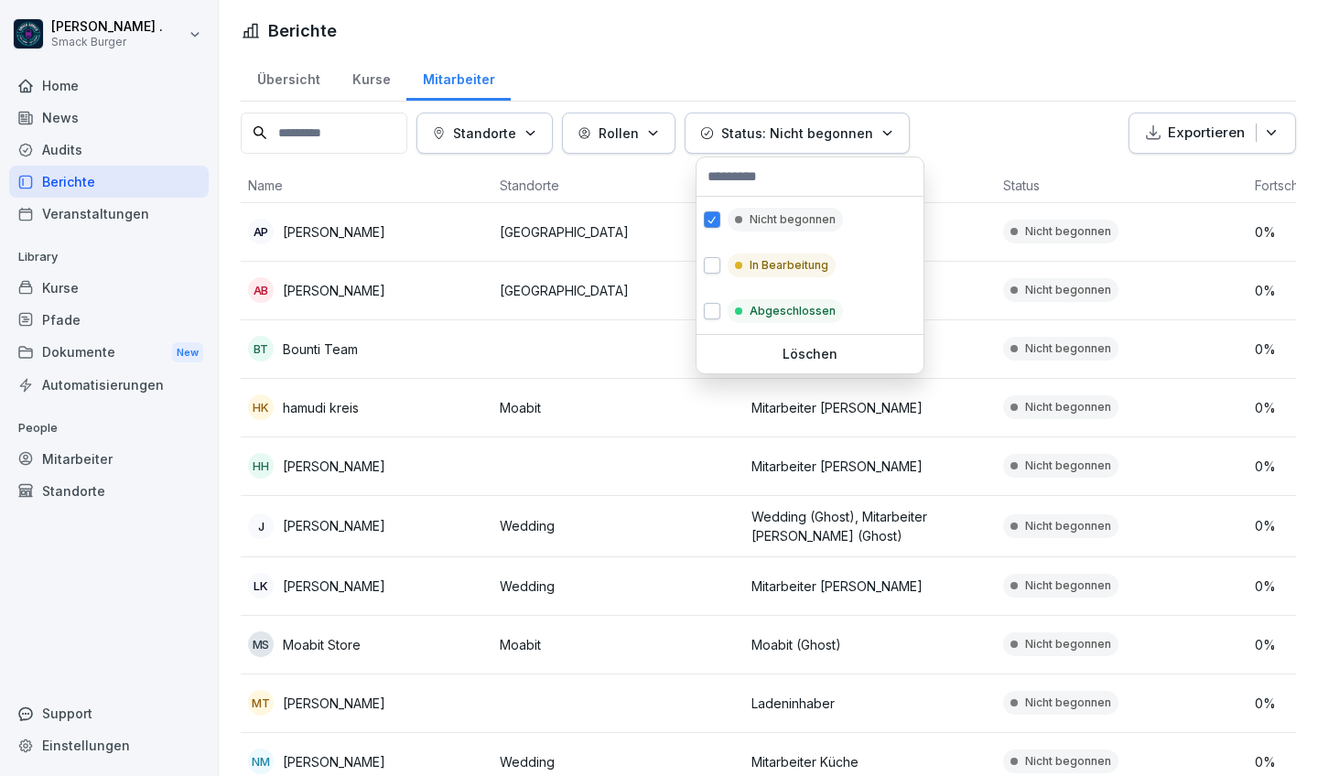
click at [973, 68] on html "[PERSON_NAME] . Smack Burger Home News Audits Berichte Veranstaltungen Library …" at bounding box center [659, 388] width 1318 height 776
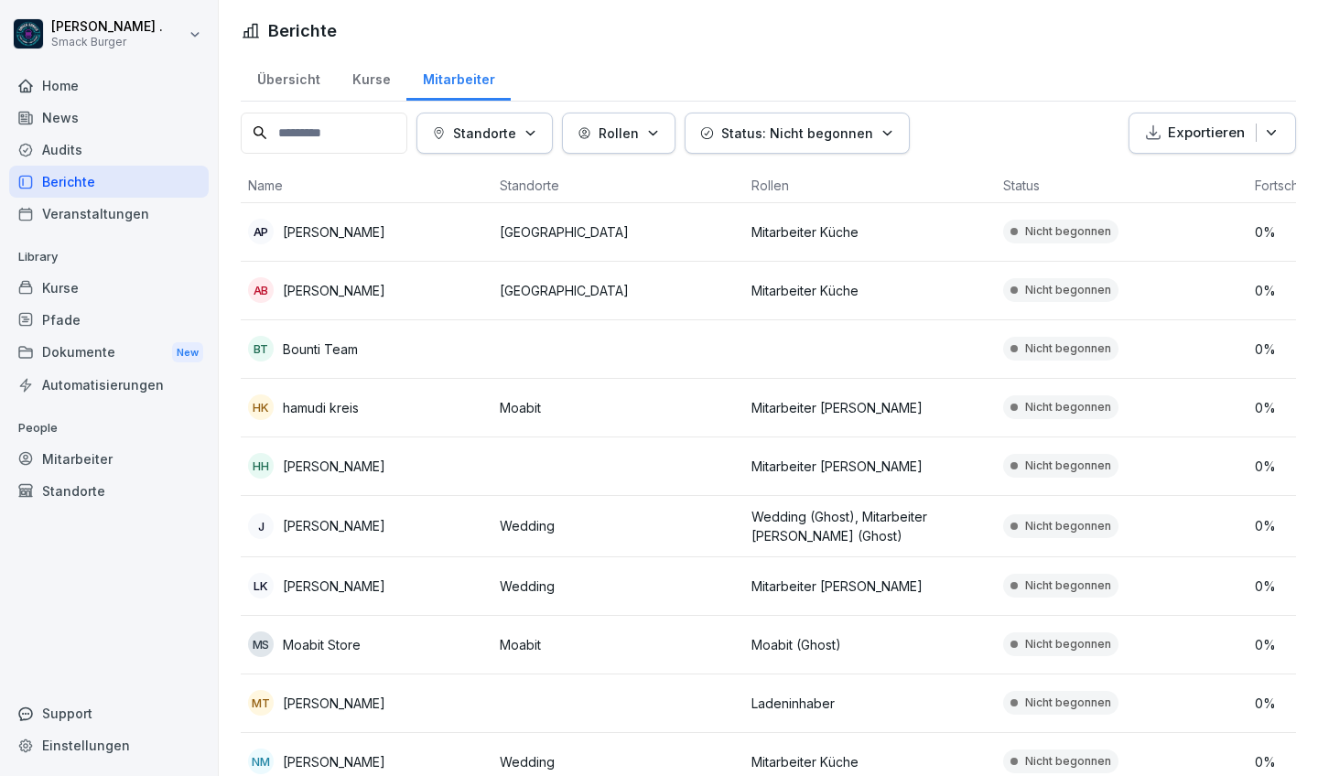
click at [362, 129] on input at bounding box center [324, 133] width 167 height 41
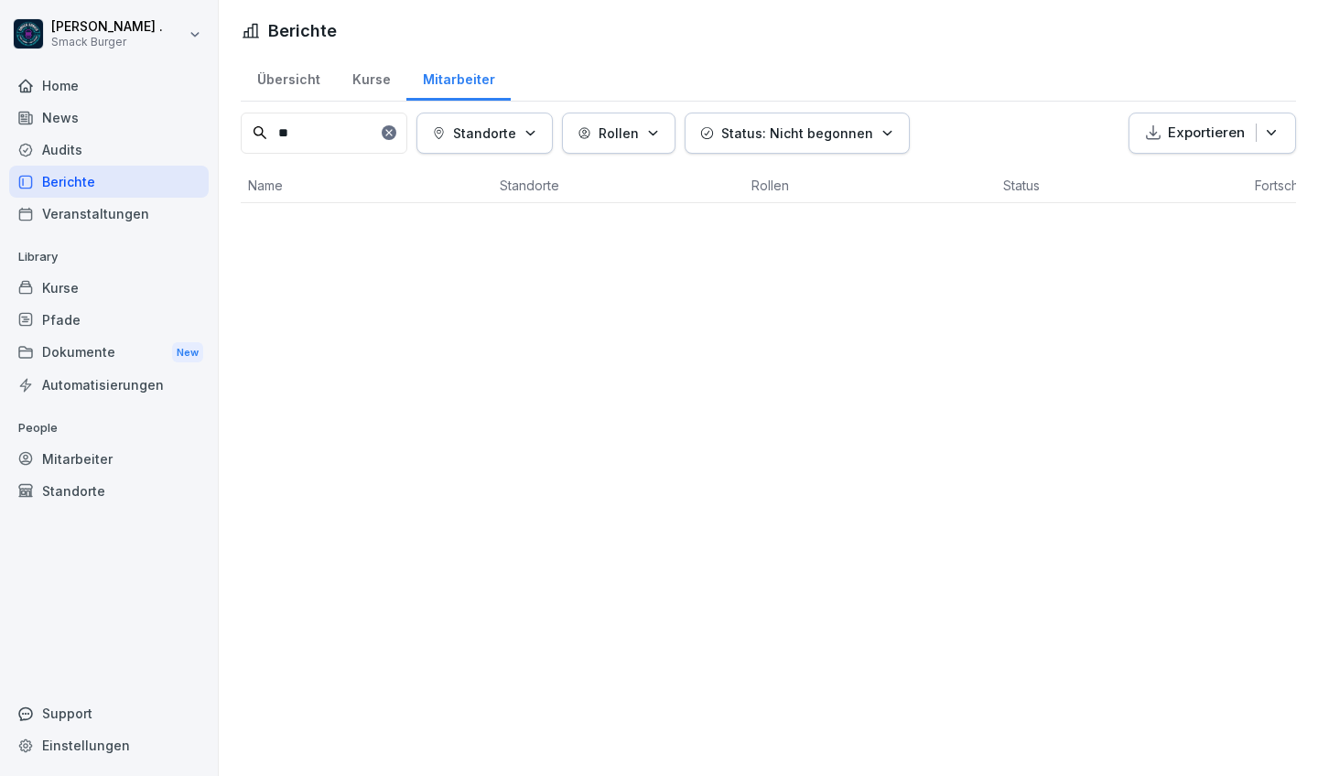
type input "*"
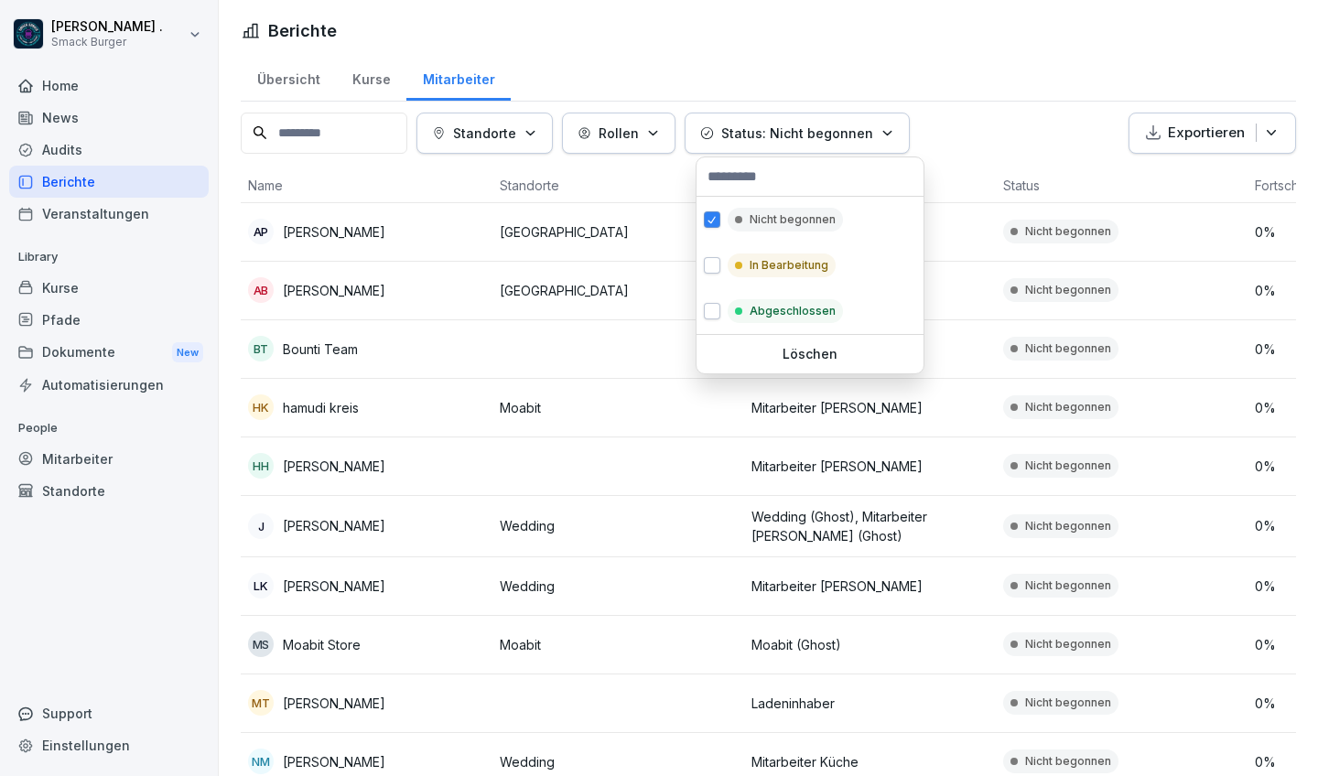
click at [799, 127] on p "Status: Nicht begonnen" at bounding box center [797, 133] width 152 height 19
click at [767, 264] on p "In Bearbeitung" at bounding box center [789, 265] width 79 height 16
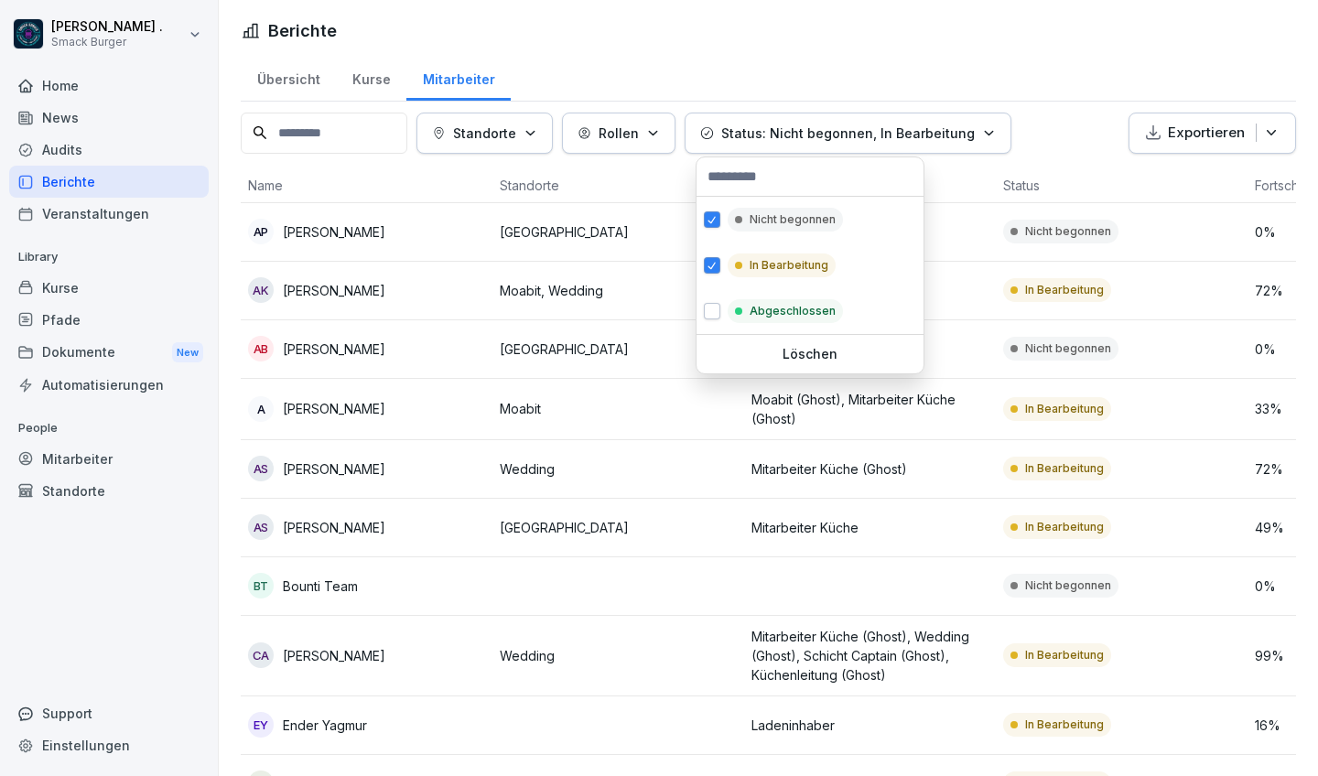
click at [331, 113] on html "[PERSON_NAME] . Smack Burger Home News Audits Berichte Veranstaltungen Library …" at bounding box center [659, 388] width 1318 height 776
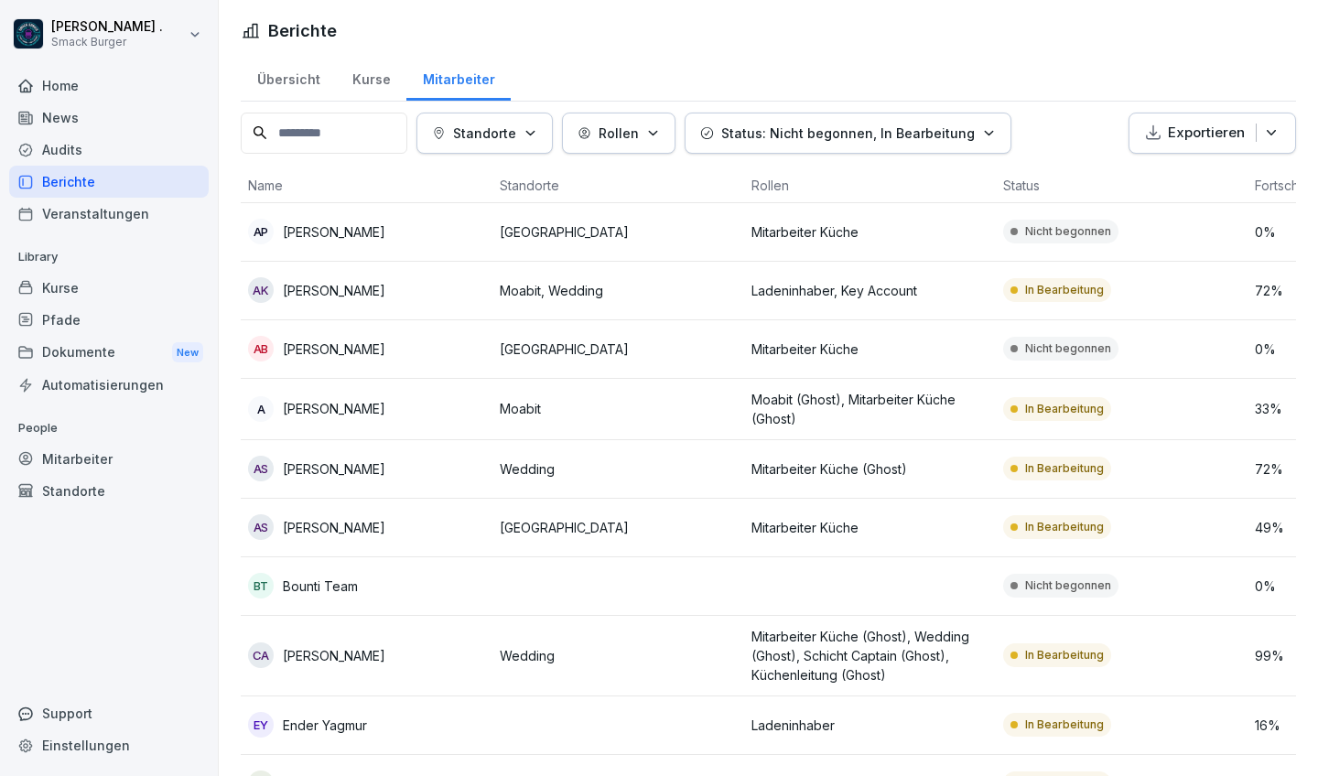
click at [319, 133] on input at bounding box center [324, 133] width 167 height 41
click at [362, 413] on p "[PERSON_NAME]" at bounding box center [334, 408] width 103 height 19
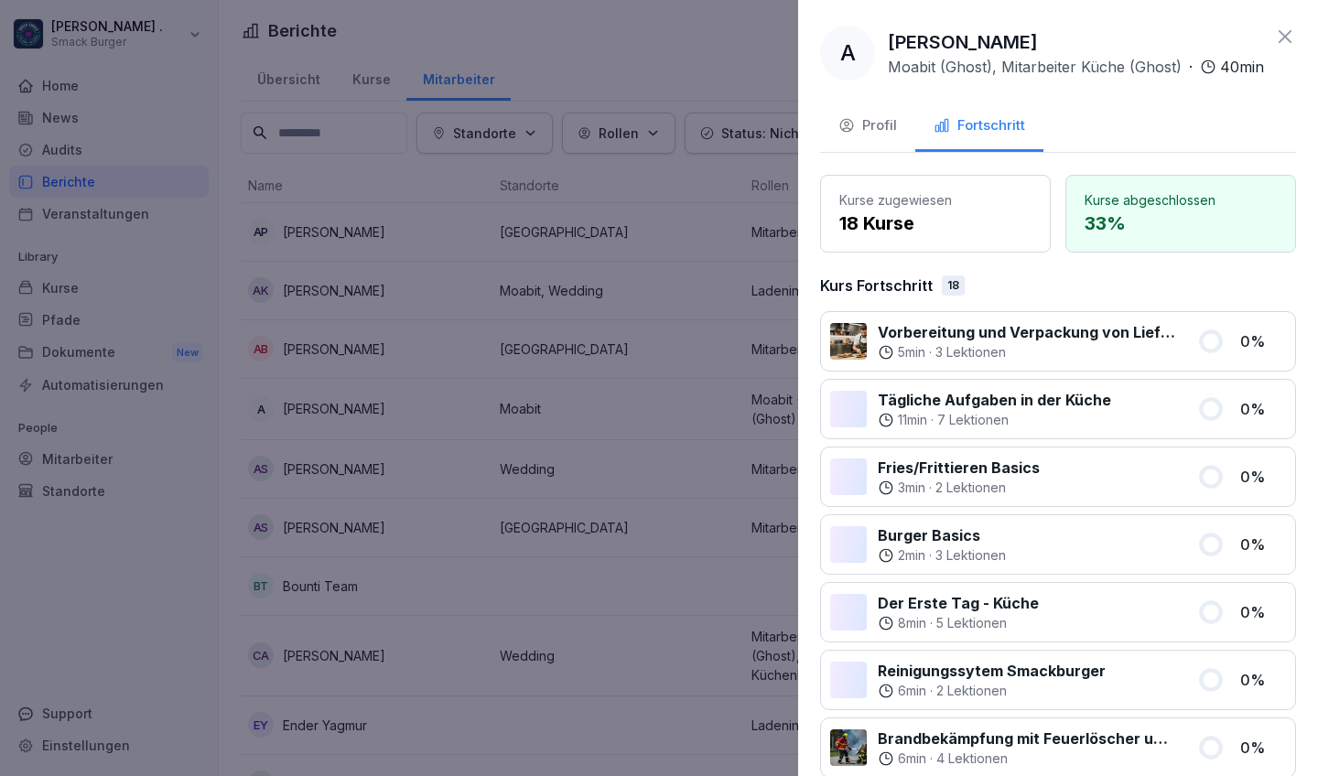
click at [102, 446] on div at bounding box center [659, 388] width 1318 height 776
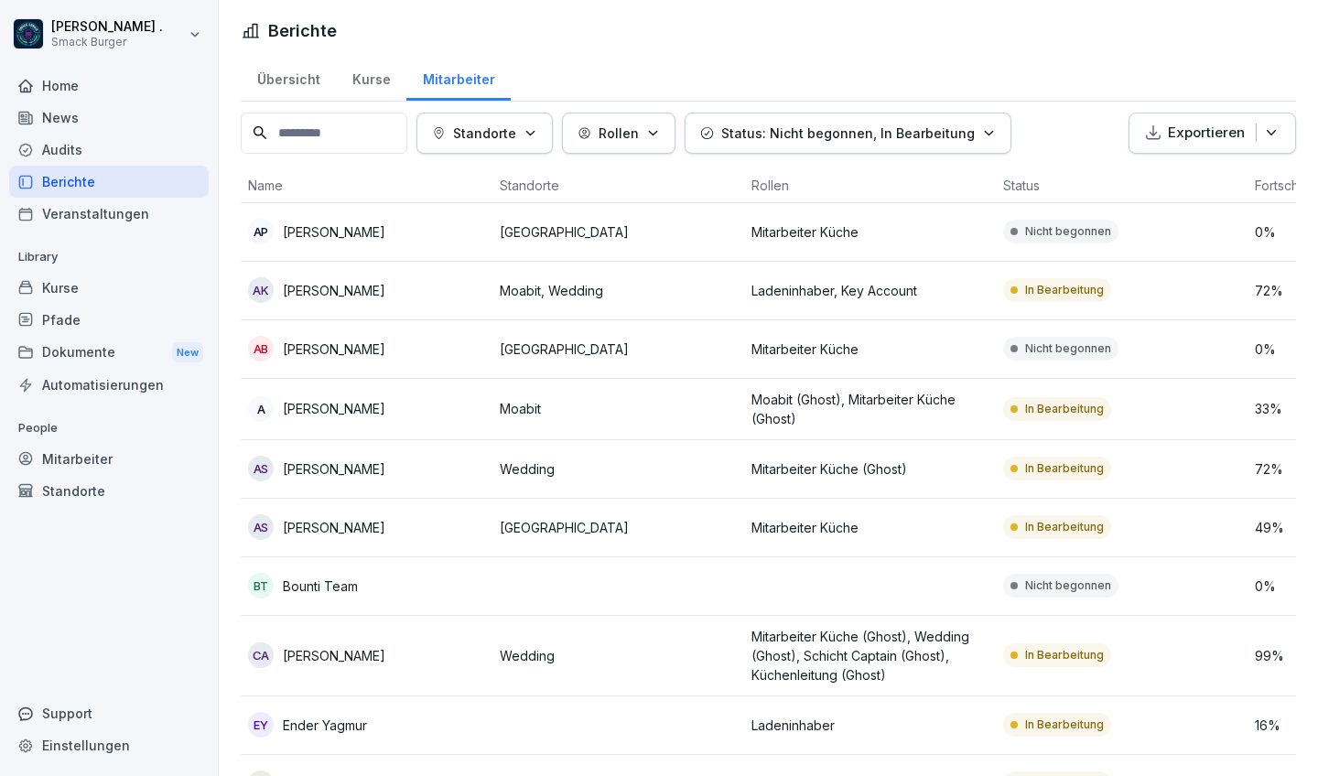
click at [96, 459] on div "Mitarbeiter" at bounding box center [109, 459] width 200 height 32
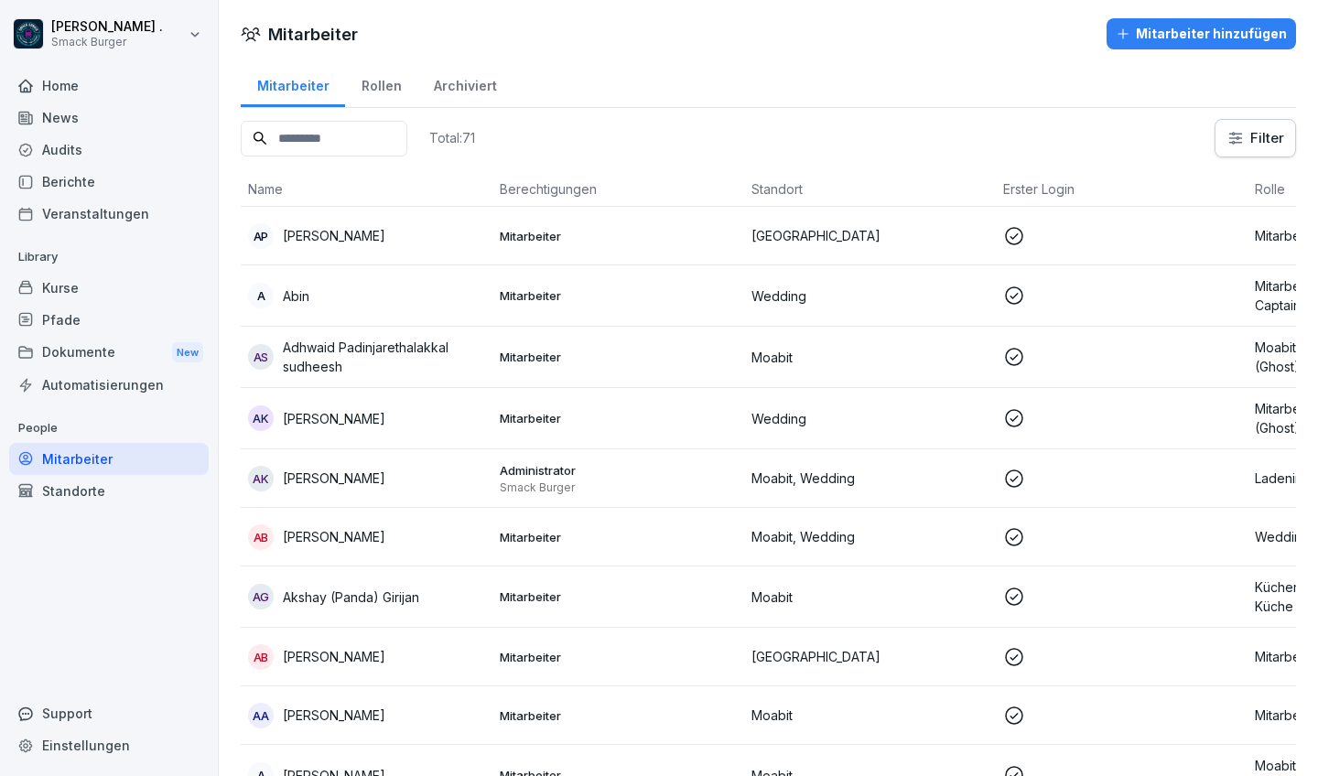
click at [398, 153] on input at bounding box center [324, 139] width 167 height 36
paste input "**********"
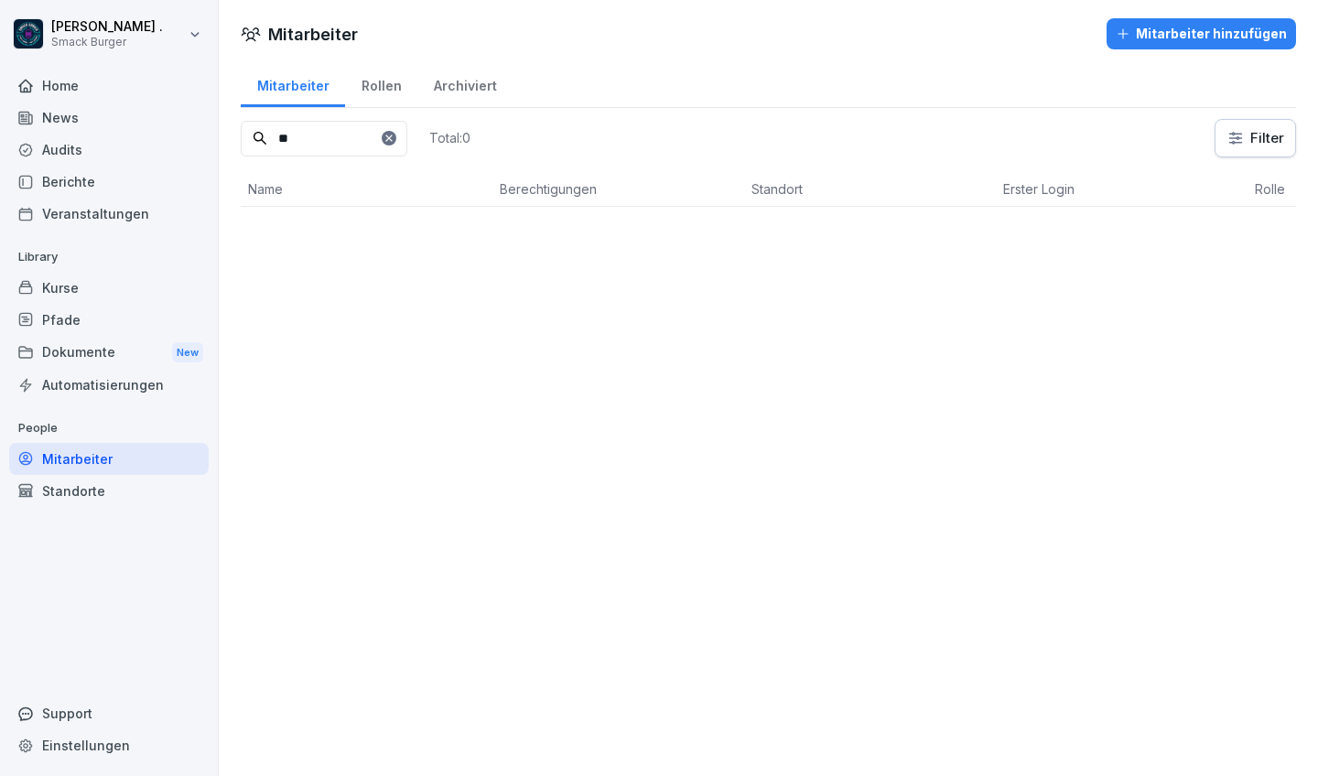
type input "*"
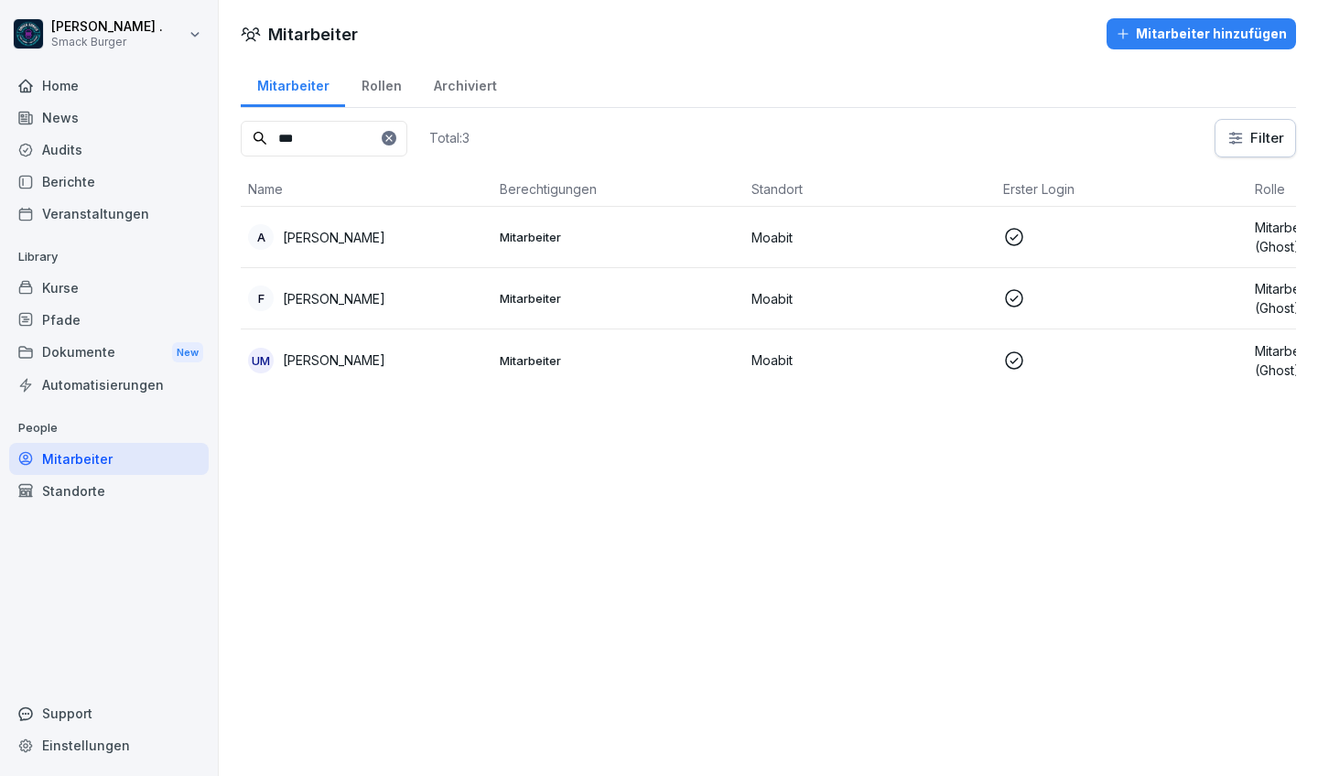
type input "***"
click at [445, 251] on td "A [PERSON_NAME]" at bounding box center [367, 237] width 252 height 61
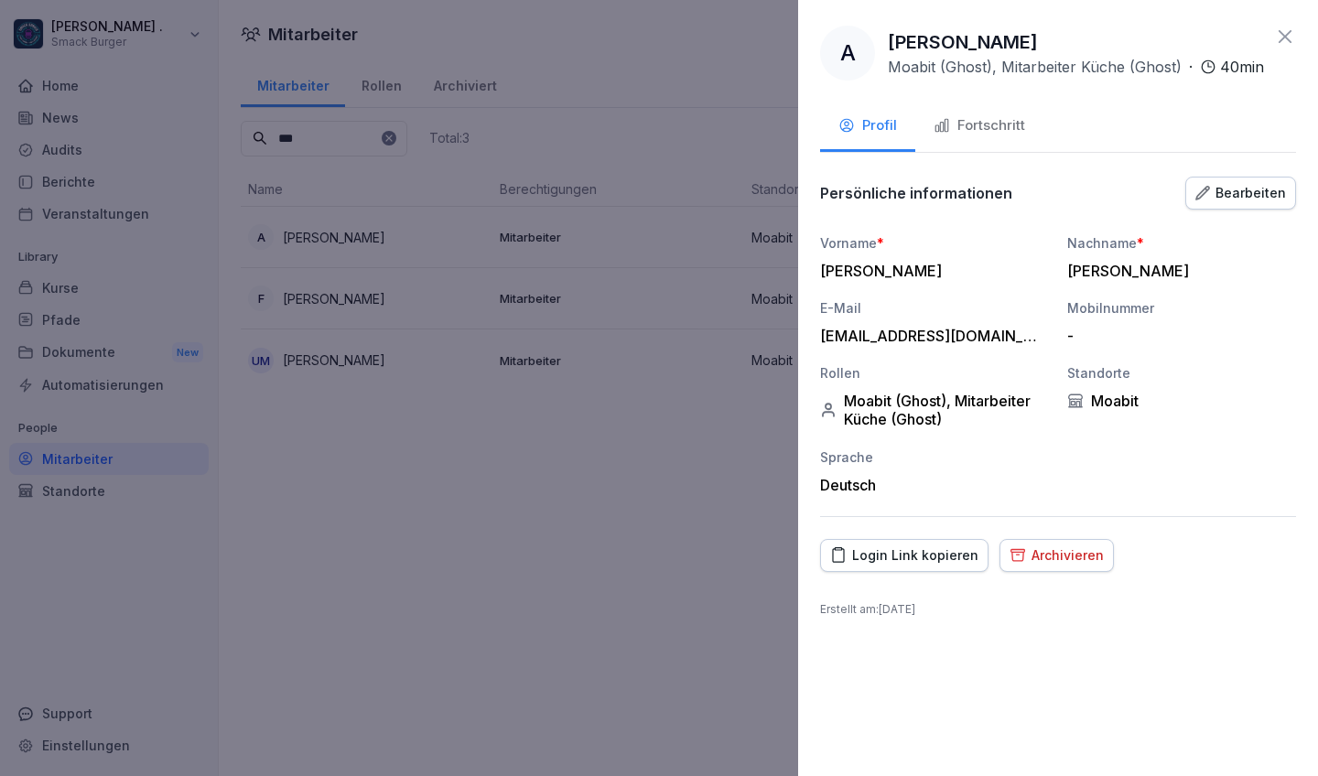
click at [882, 572] on button "Login Link kopieren" at bounding box center [904, 555] width 168 height 33
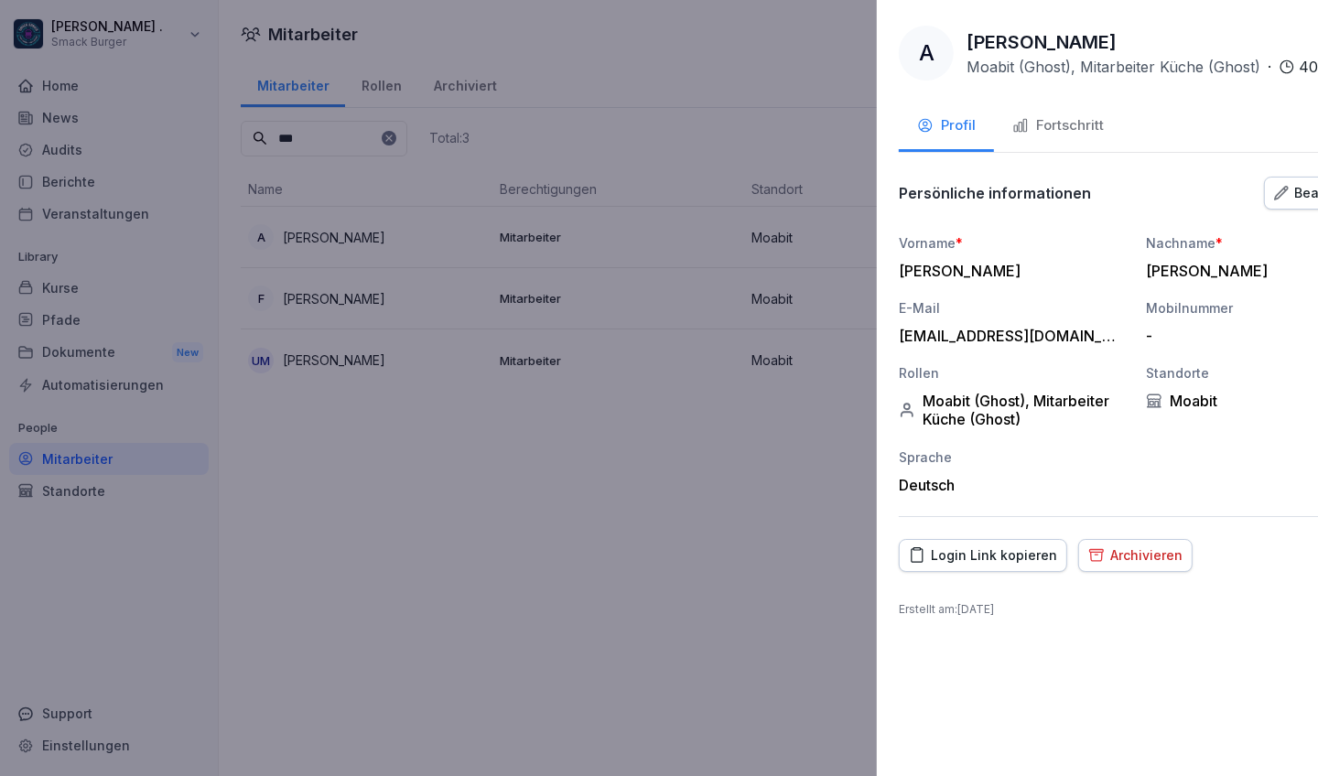
click at [560, 486] on div at bounding box center [659, 388] width 1318 height 776
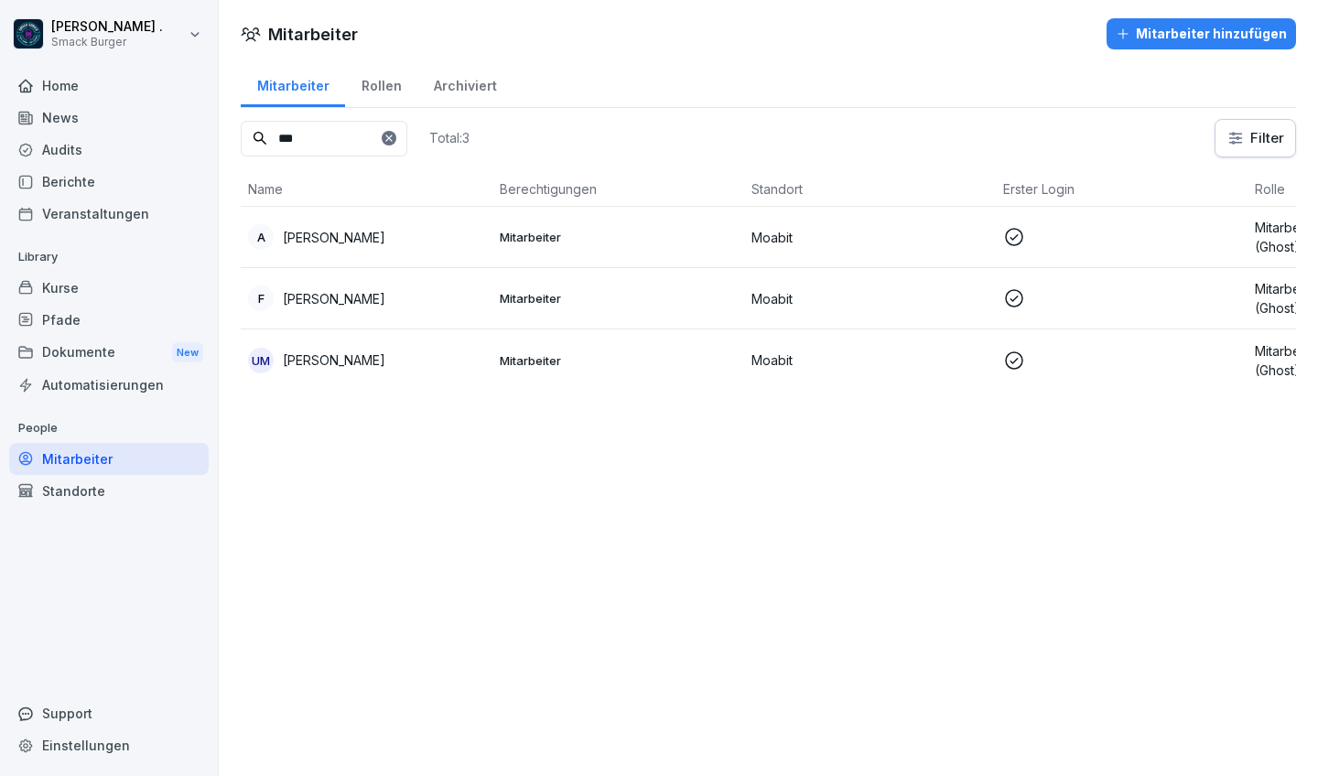
click at [75, 176] on div "Berichte" at bounding box center [109, 182] width 200 height 32
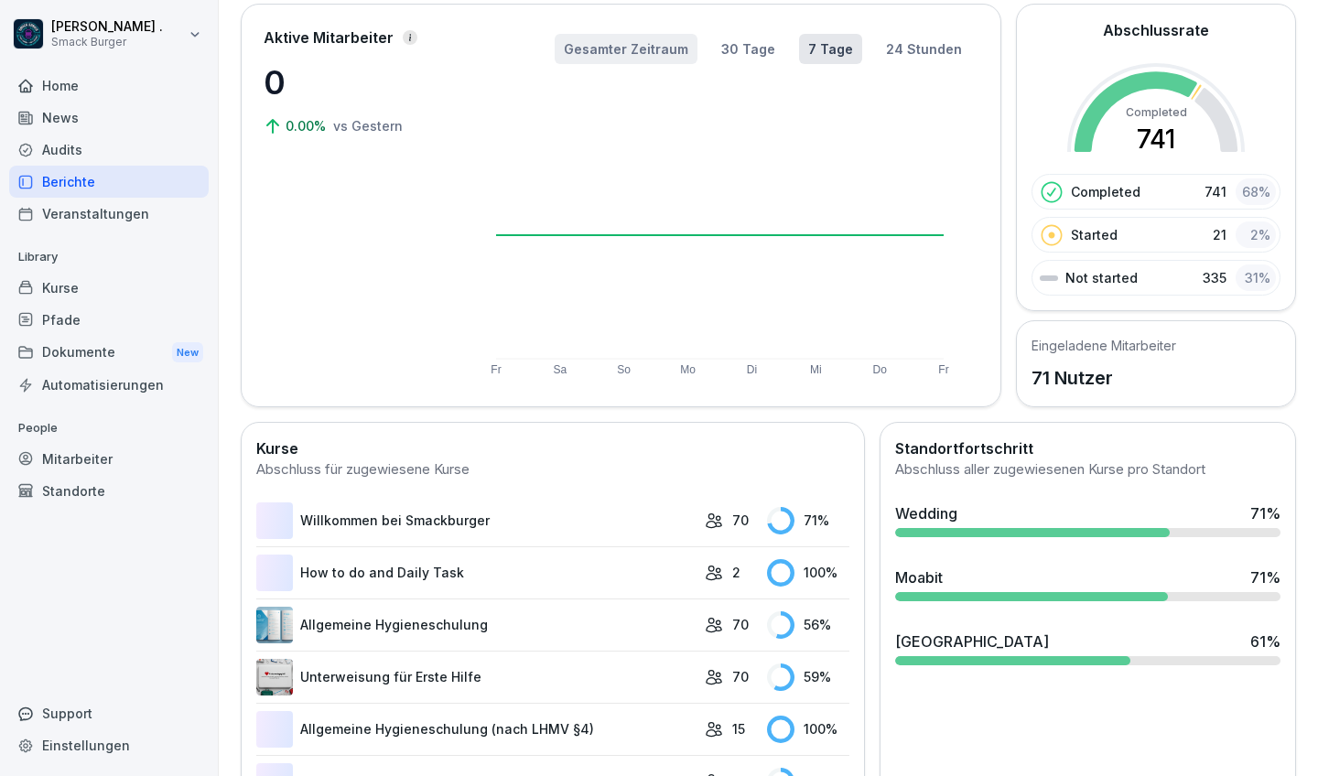
scroll to position [116, 0]
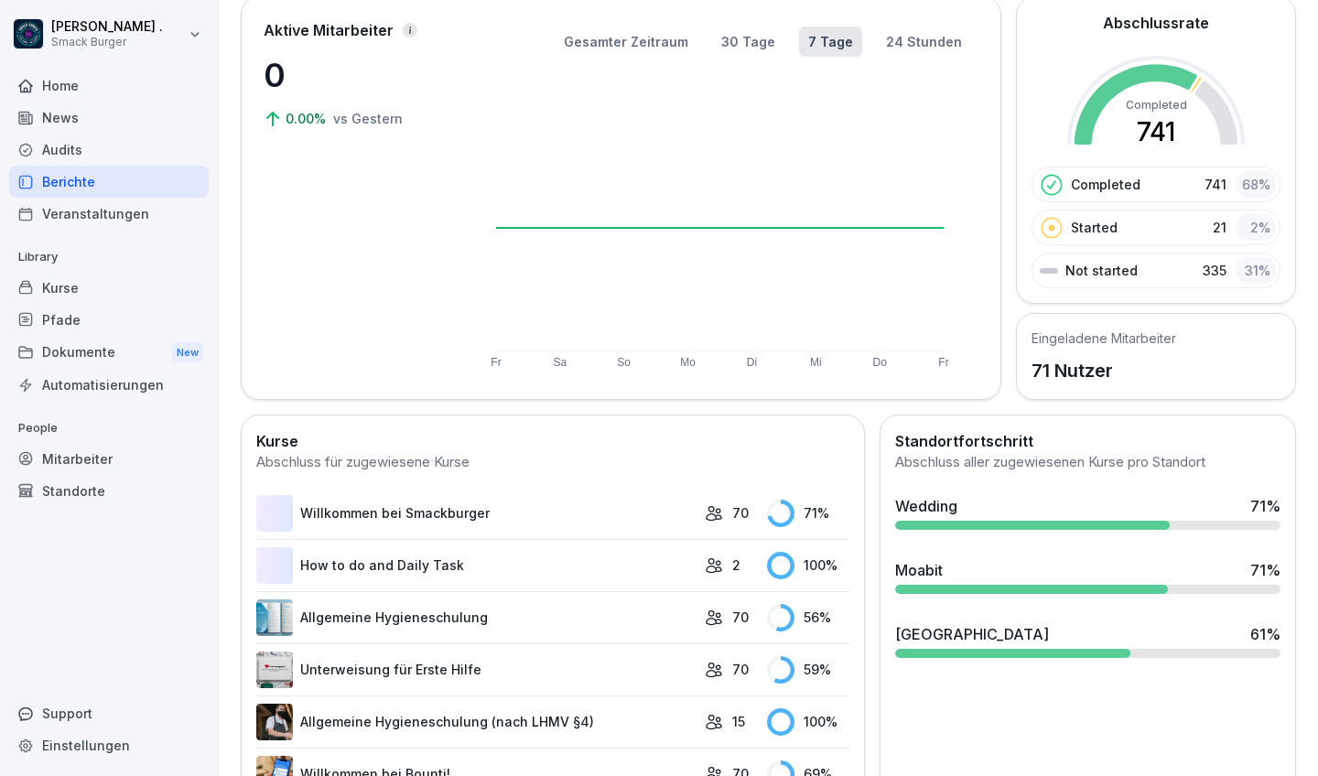
click at [111, 146] on div "Audits" at bounding box center [109, 150] width 200 height 32
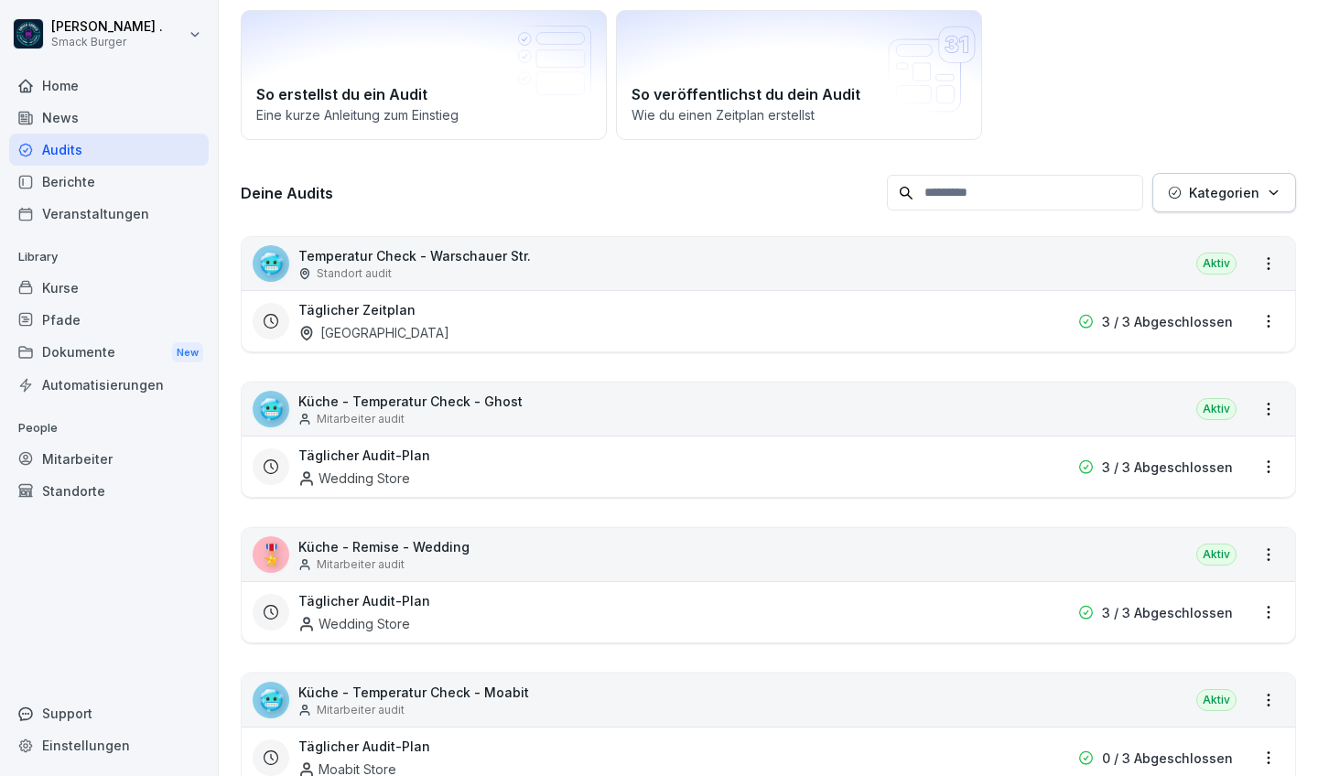
scroll to position [18, 0]
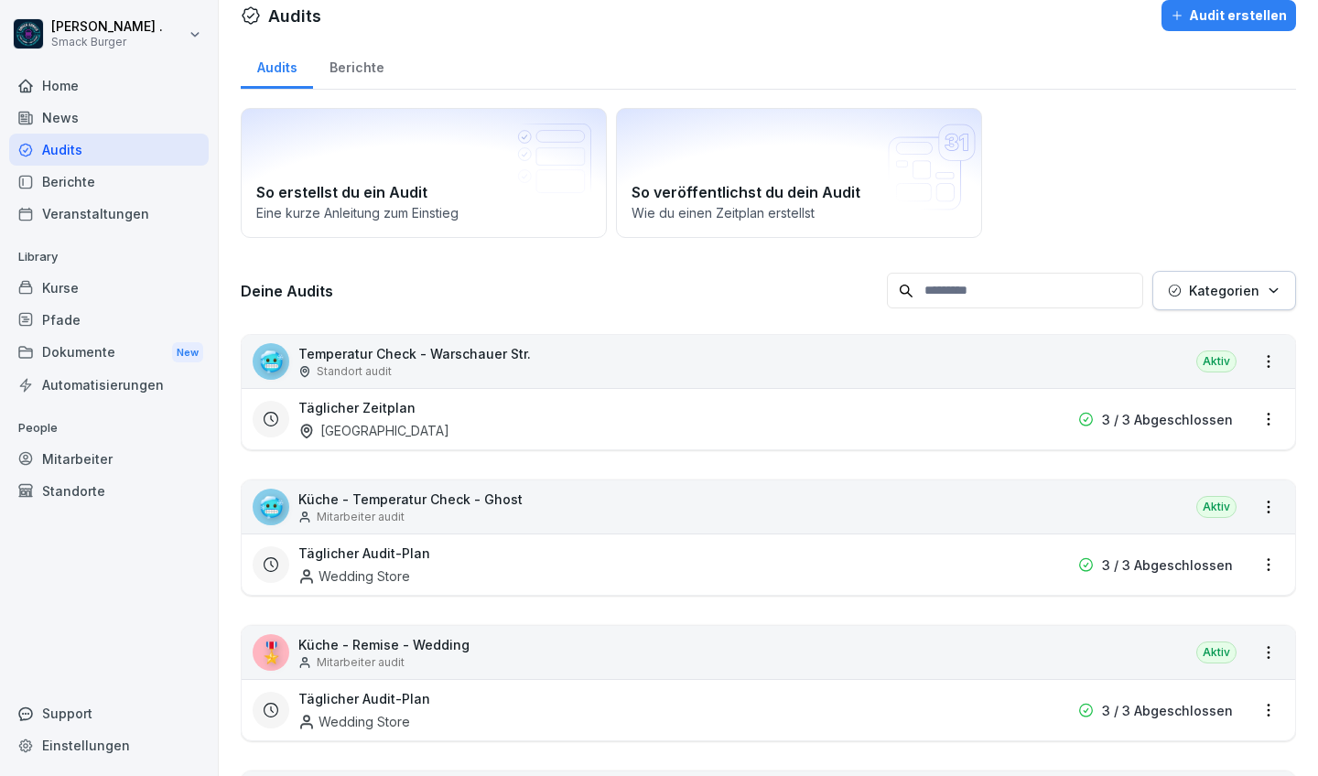
click at [83, 189] on div "Berichte" at bounding box center [109, 182] width 200 height 32
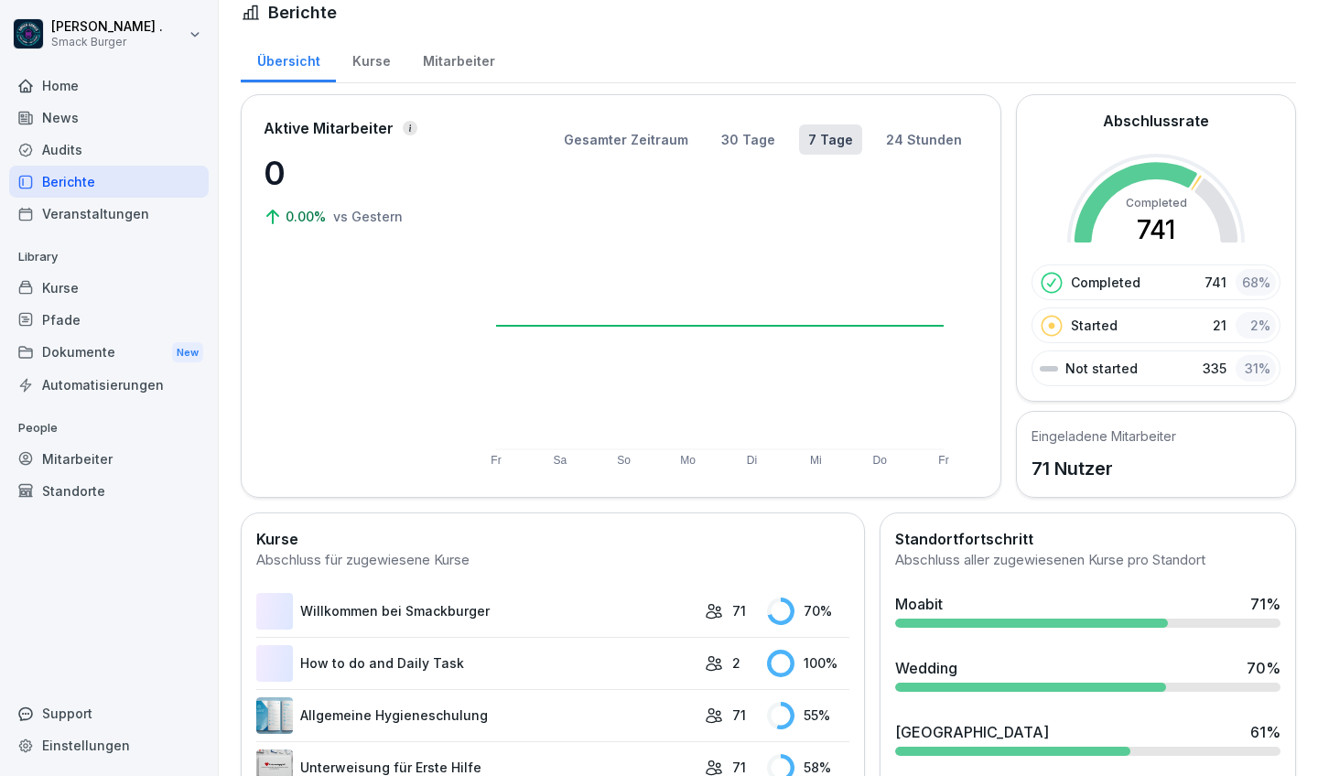
click at [442, 53] on div "Mitarbeiter" at bounding box center [458, 59] width 104 height 47
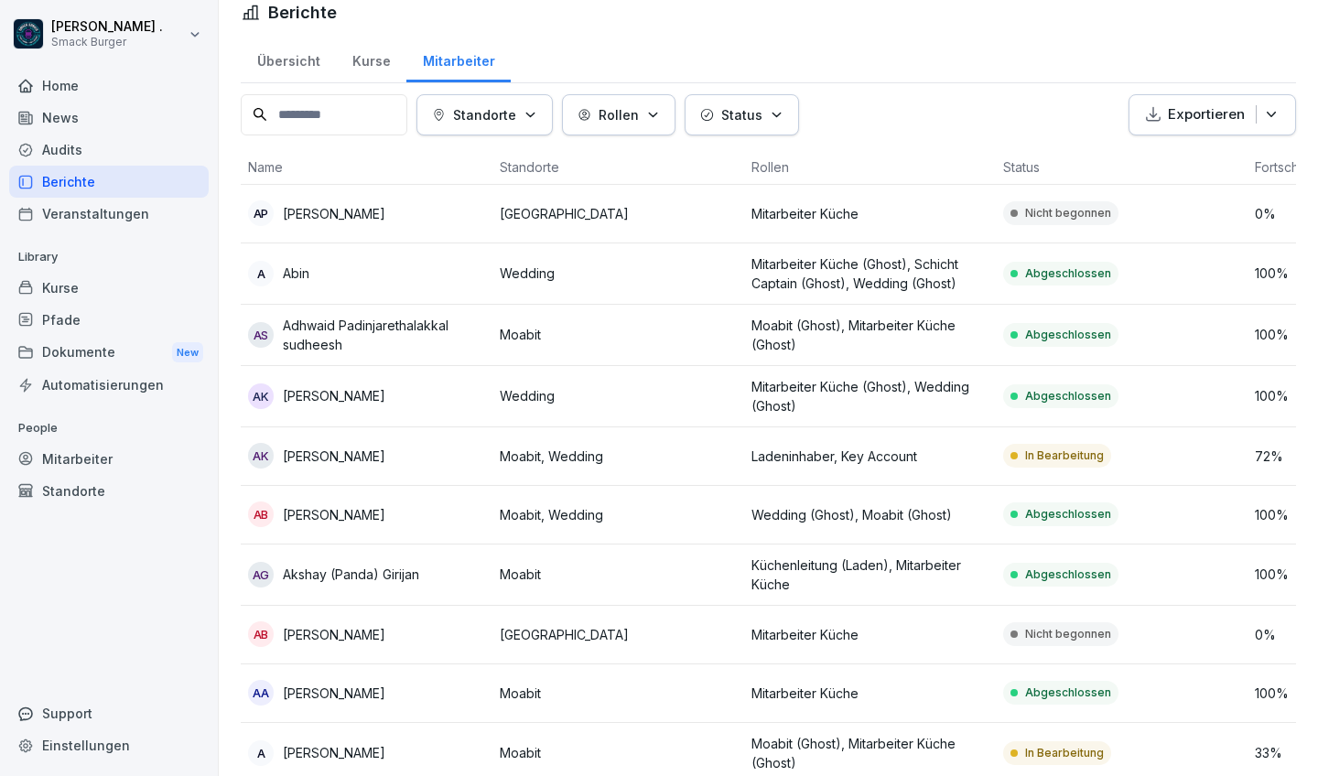
click at [743, 118] on p "Status" at bounding box center [741, 114] width 41 height 19
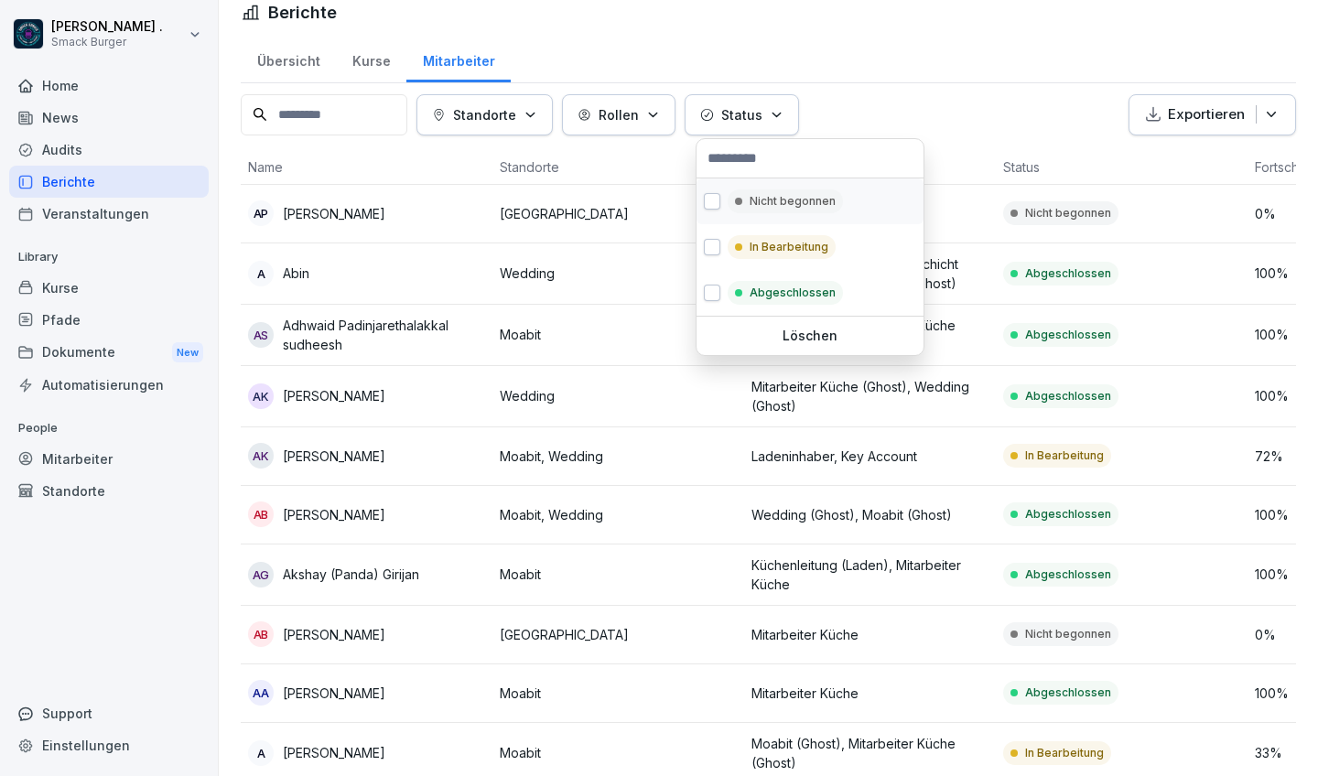
click at [717, 212] on div "Nicht begonnen" at bounding box center [810, 202] width 227 height 46
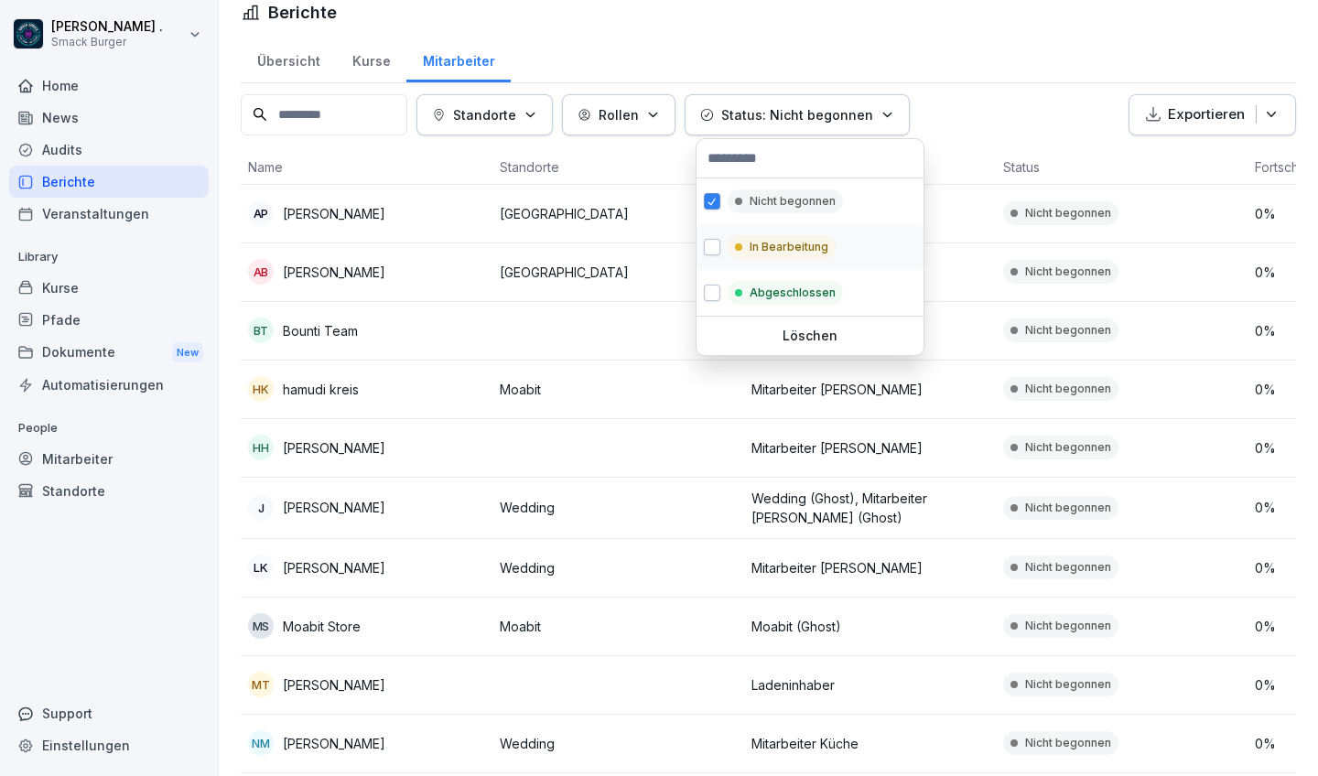
click at [717, 252] on button "button" at bounding box center [712, 247] width 16 height 16
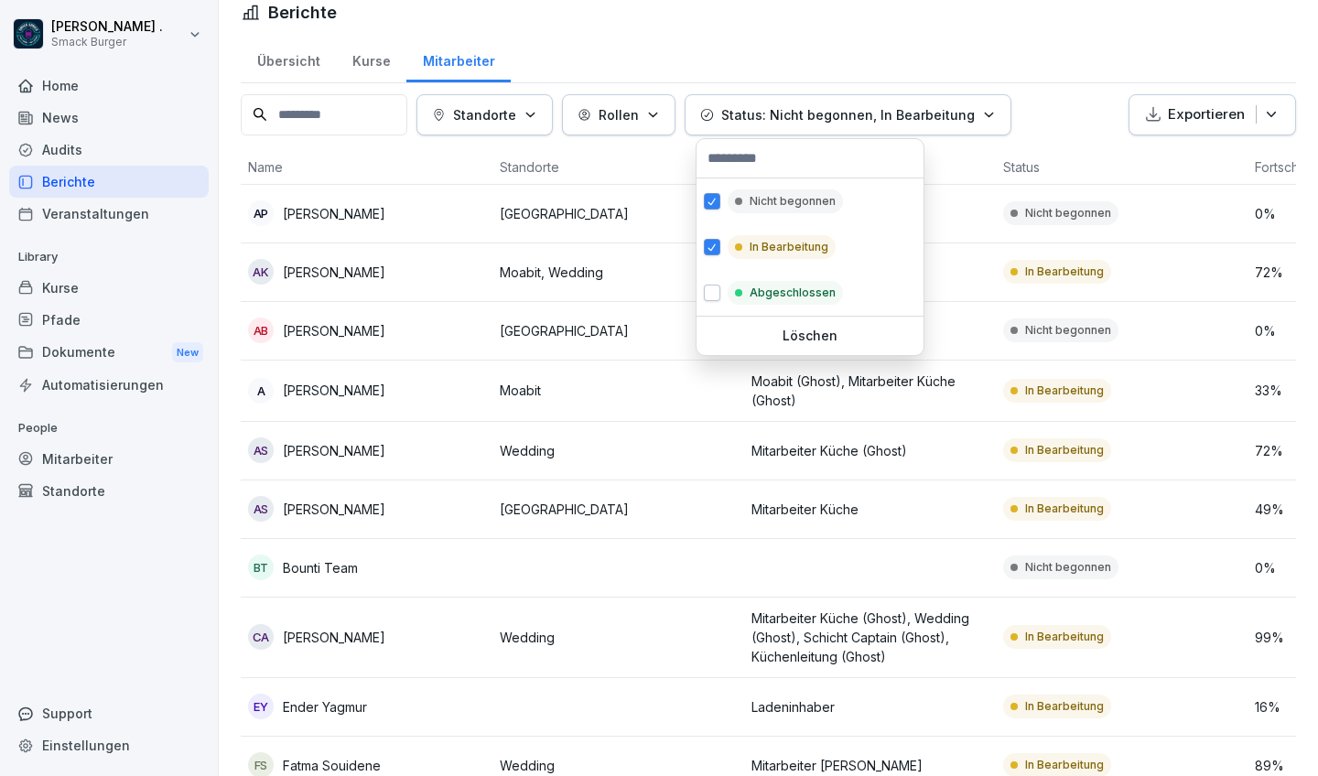
click at [787, 330] on p "Löschen" at bounding box center [810, 336] width 212 height 16
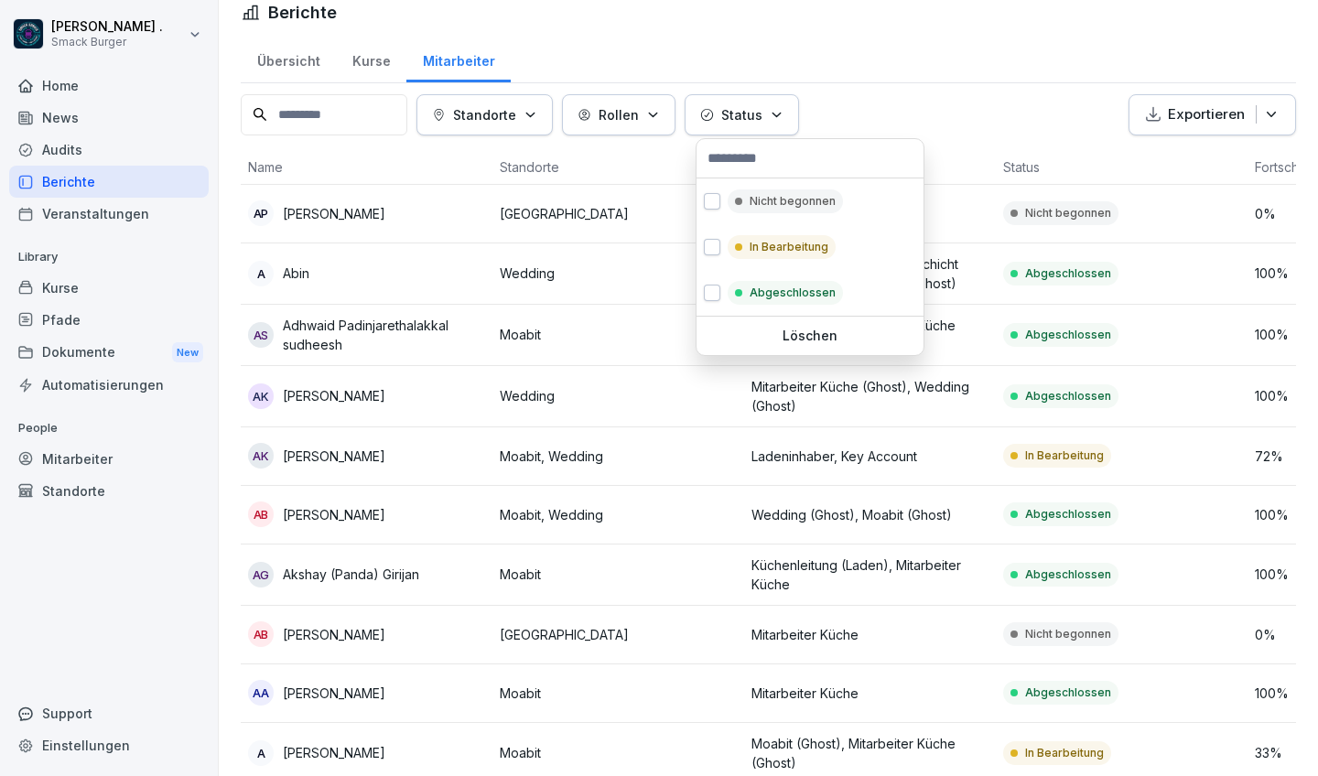
click at [747, 122] on p "Status" at bounding box center [741, 114] width 41 height 19
click at [713, 207] on button "button" at bounding box center [712, 201] width 16 height 16
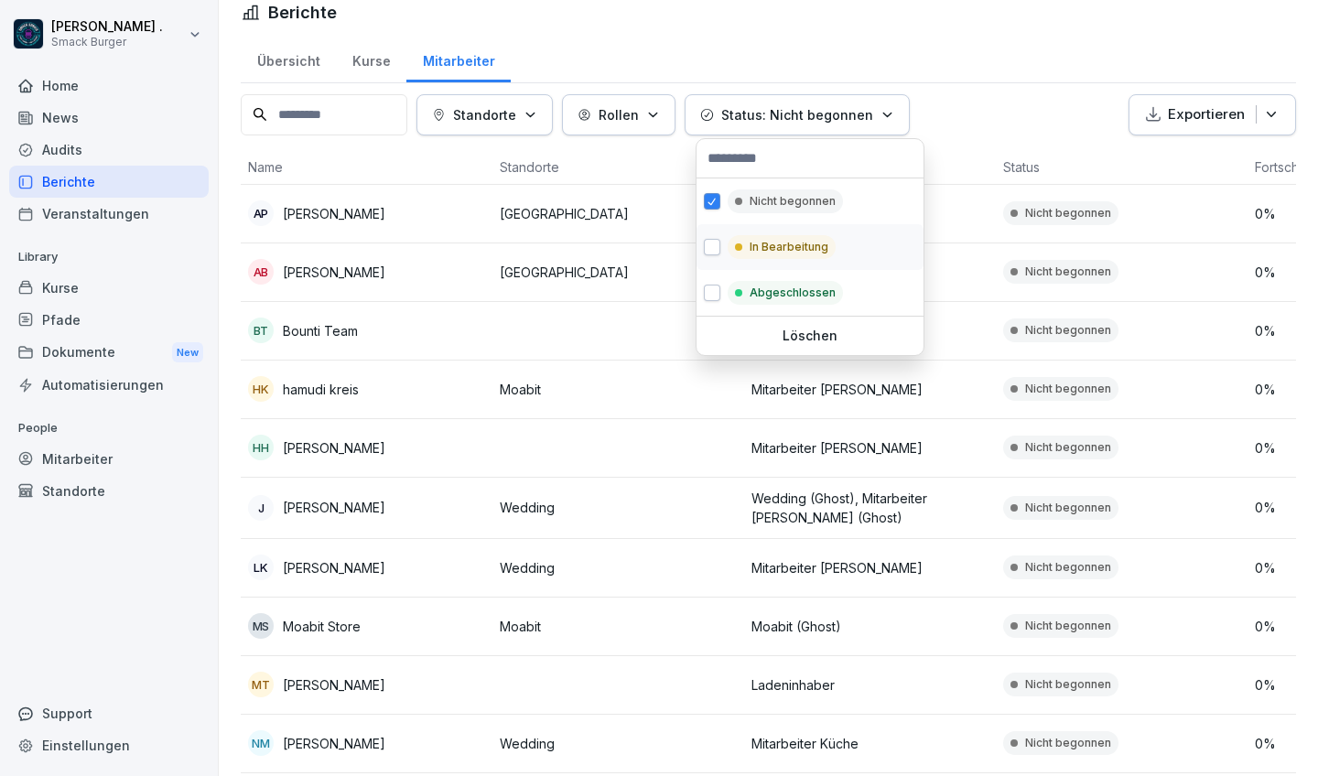
click at [707, 247] on button "button" at bounding box center [712, 247] width 16 height 16
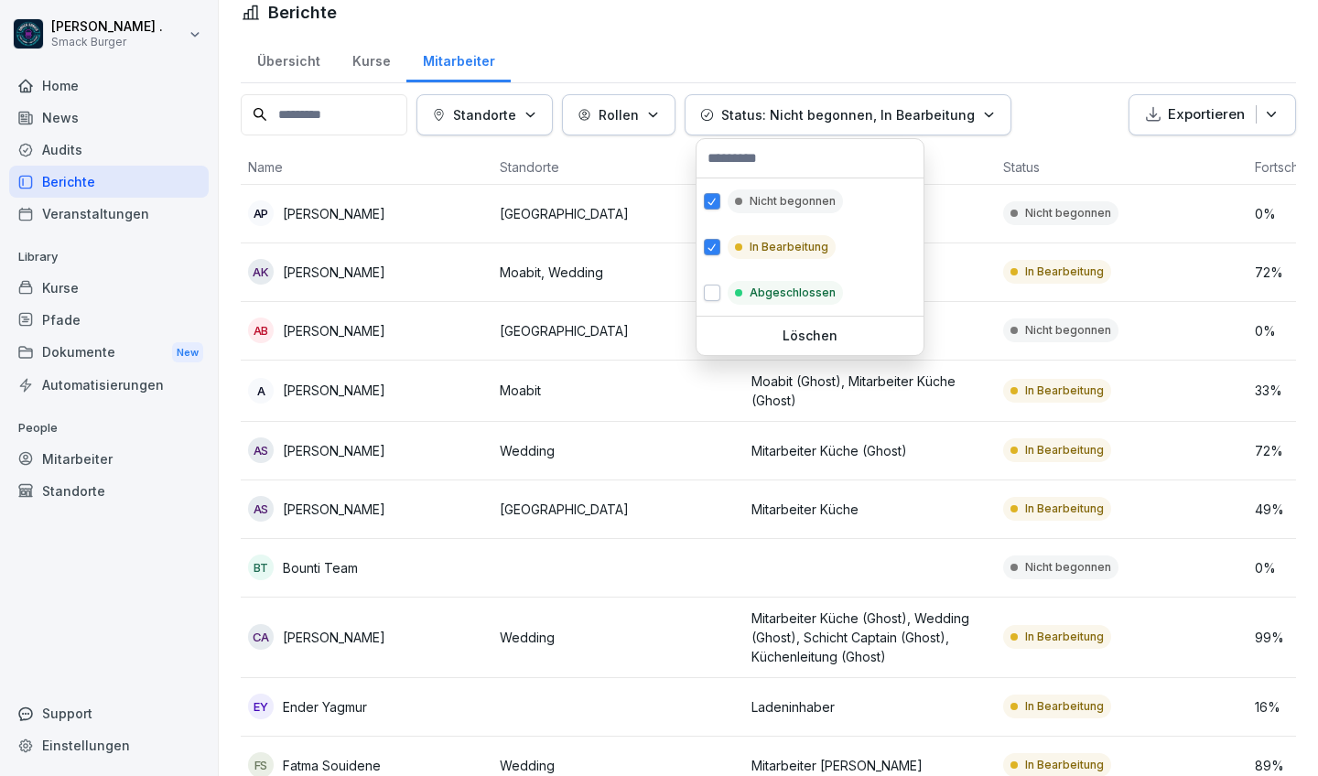
click at [648, 125] on button "Rollen" at bounding box center [619, 114] width 114 height 41
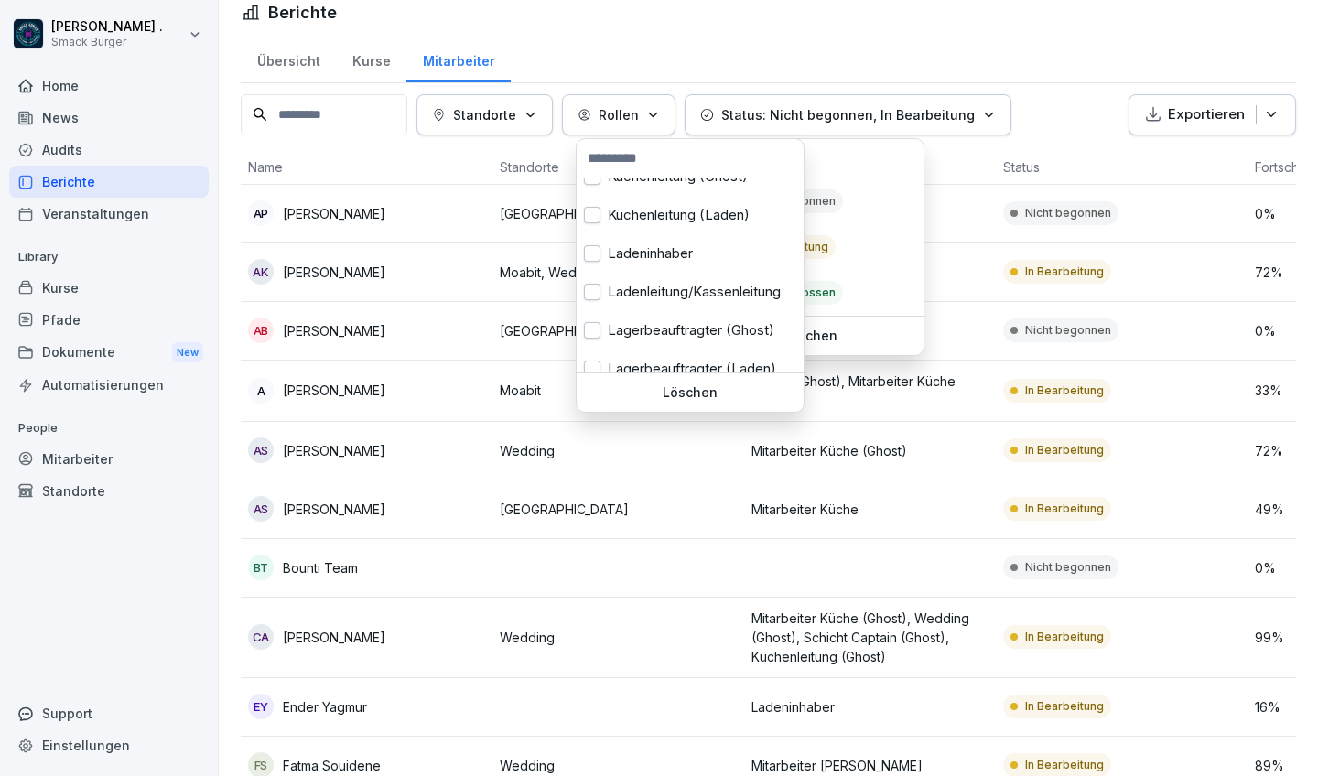
scroll to position [58, 0]
click at [869, 40] on html "[PERSON_NAME] . Smack Burger Home News Audits Berichte Veranstaltungen Library …" at bounding box center [659, 388] width 1318 height 776
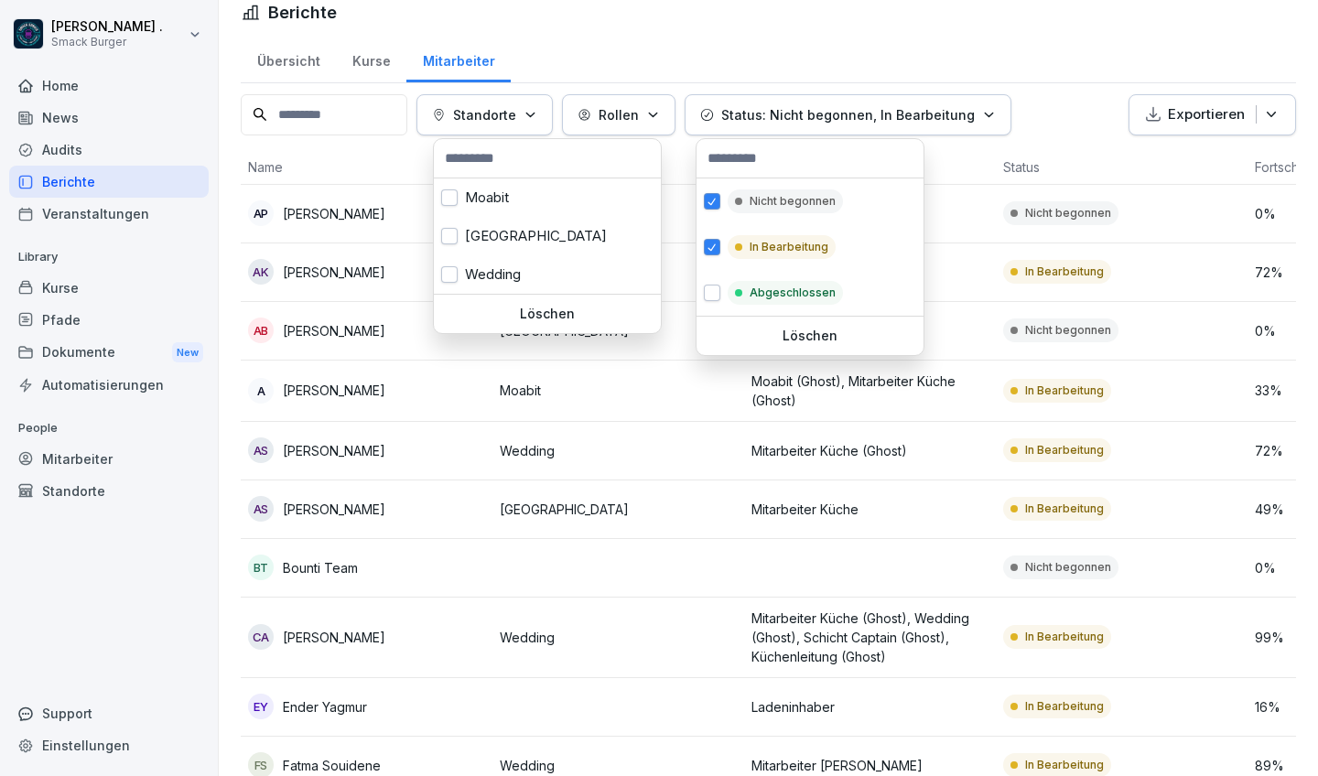
click at [535, 108] on div "Standorte" at bounding box center [484, 114] width 105 height 19
click at [492, 195] on div "Moabit" at bounding box center [547, 198] width 227 height 38
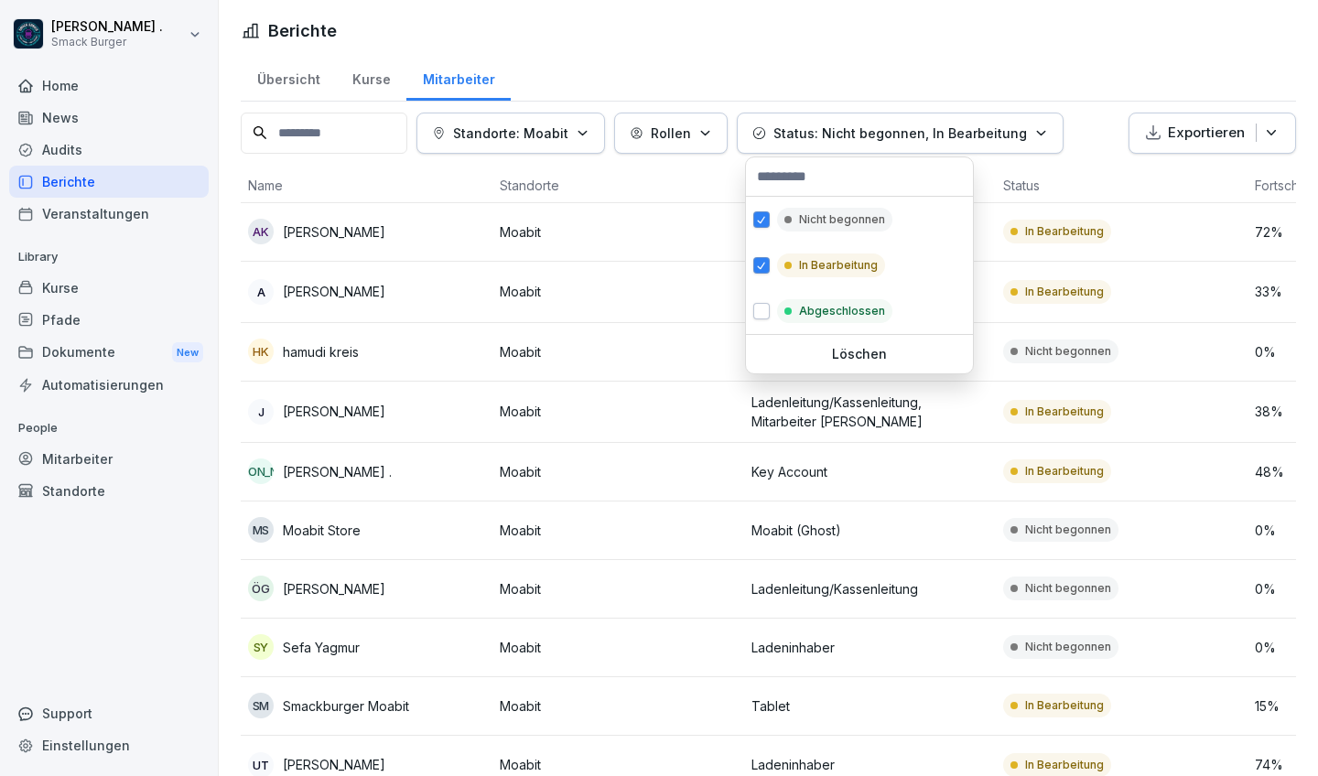
click at [1003, 41] on html "[PERSON_NAME] . Smack Burger Home News Audits Berichte Veranstaltungen Library …" at bounding box center [659, 388] width 1318 height 776
click at [1123, 123] on html "[PERSON_NAME] . Smack Burger Home News Audits Berichte Veranstaltungen Library …" at bounding box center [659, 388] width 1318 height 776
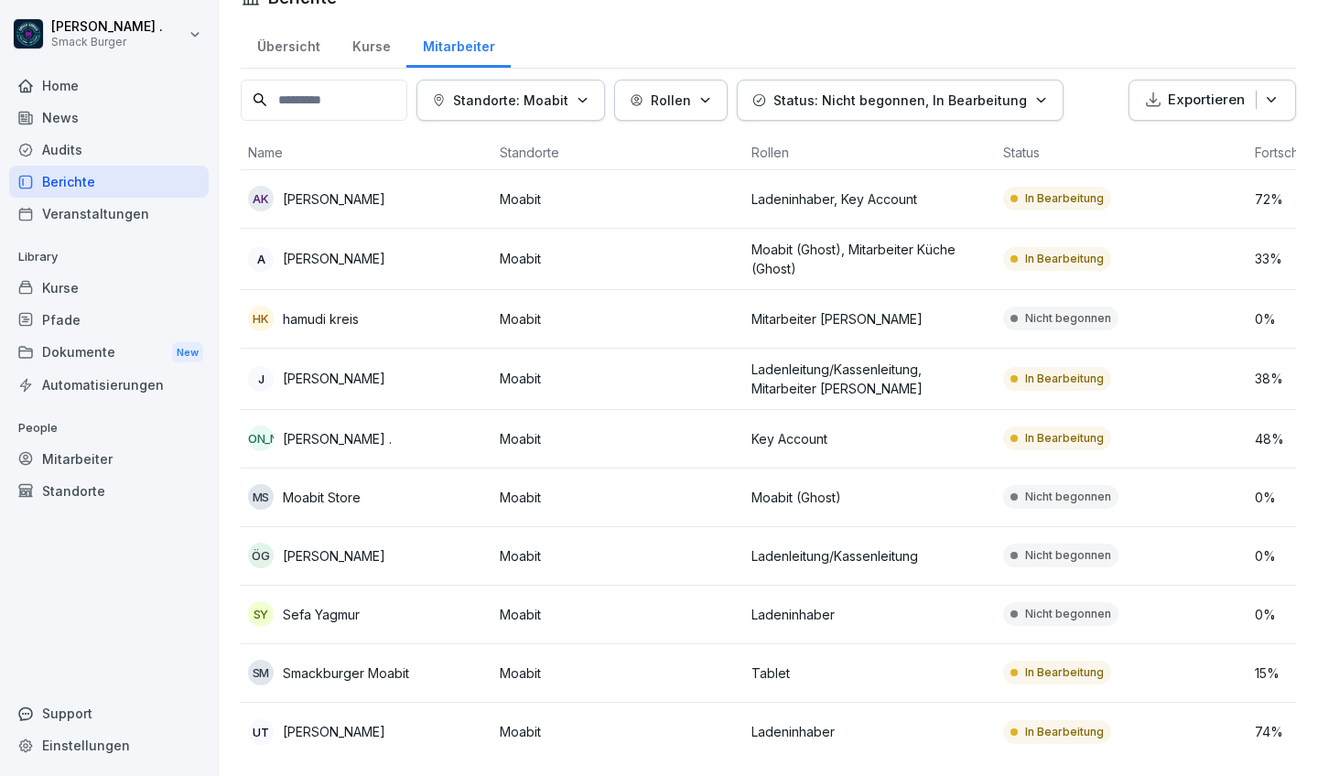
scroll to position [32, 0]
click at [359, 396] on td "[PERSON_NAME]" at bounding box center [367, 380] width 252 height 61
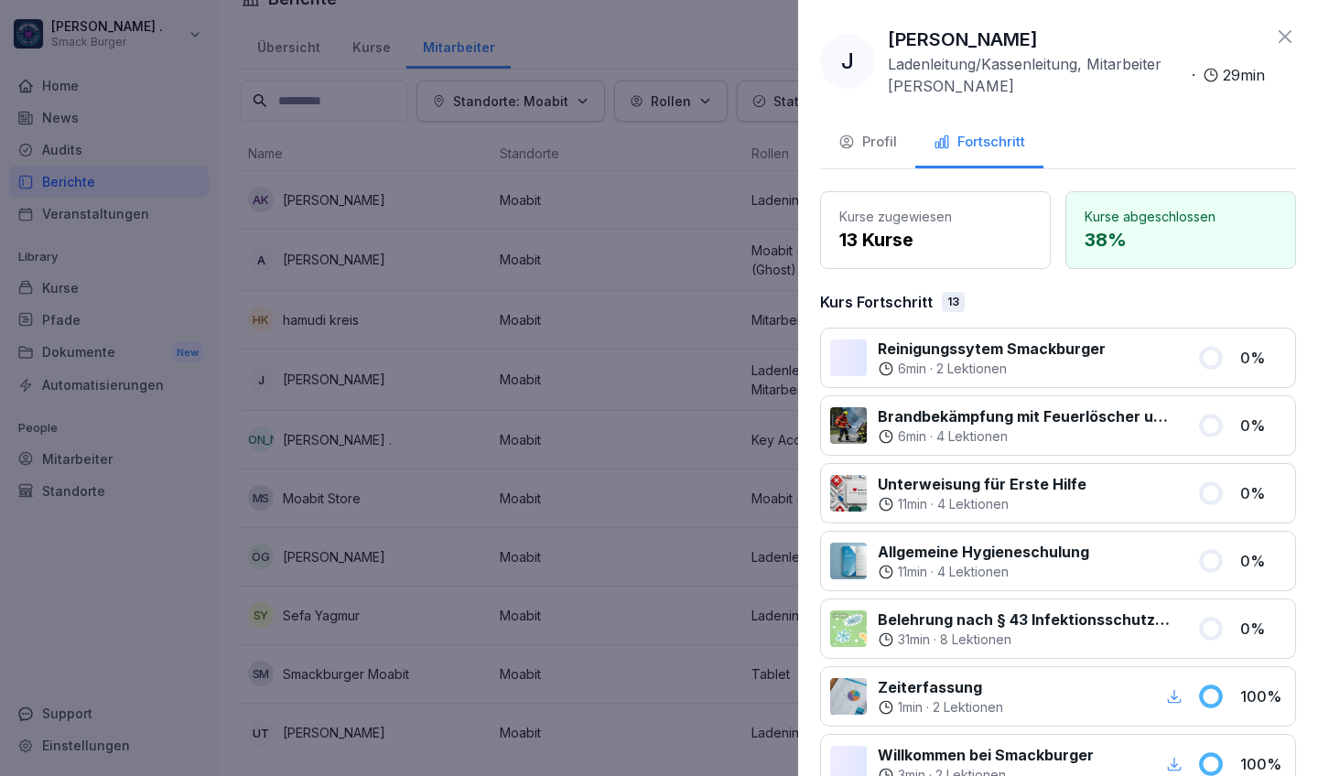
click at [343, 310] on div at bounding box center [659, 388] width 1318 height 776
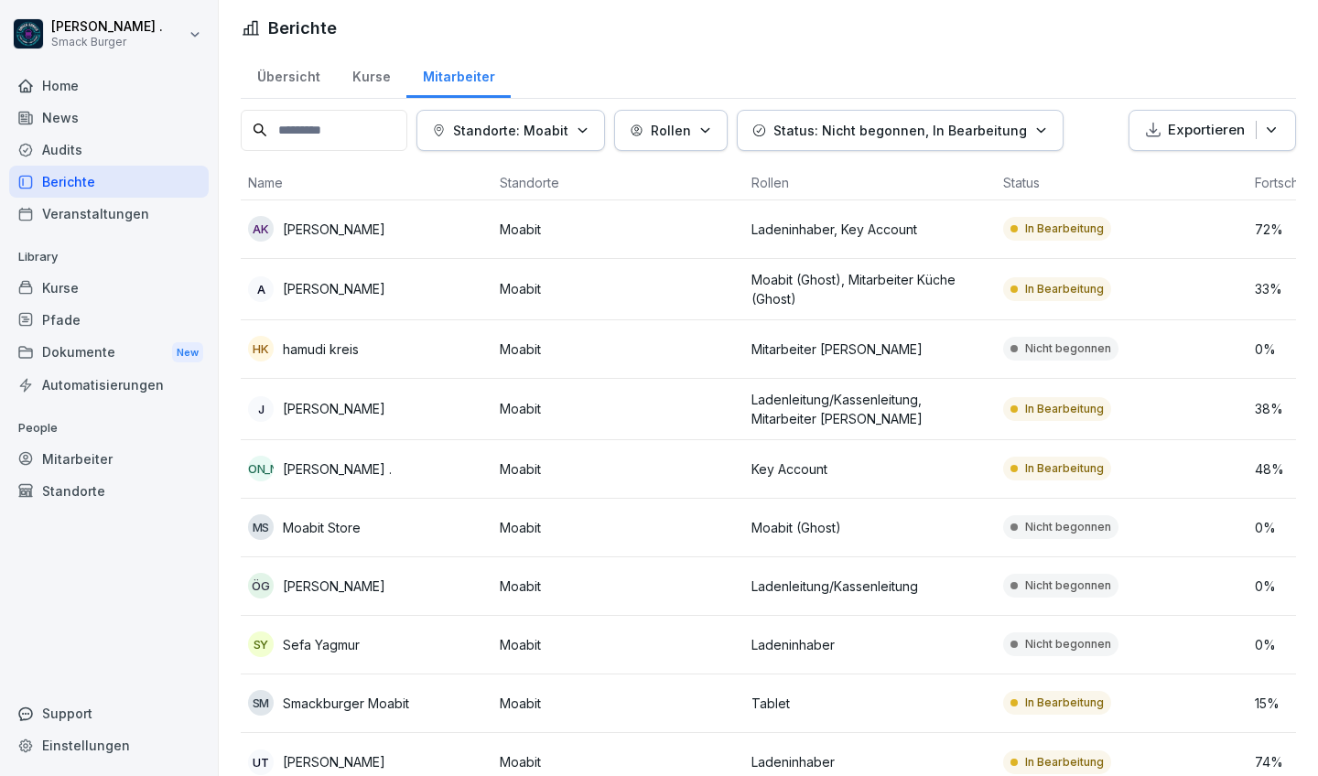
scroll to position [1, 0]
click at [611, 464] on p "Moabit" at bounding box center [618, 470] width 237 height 19
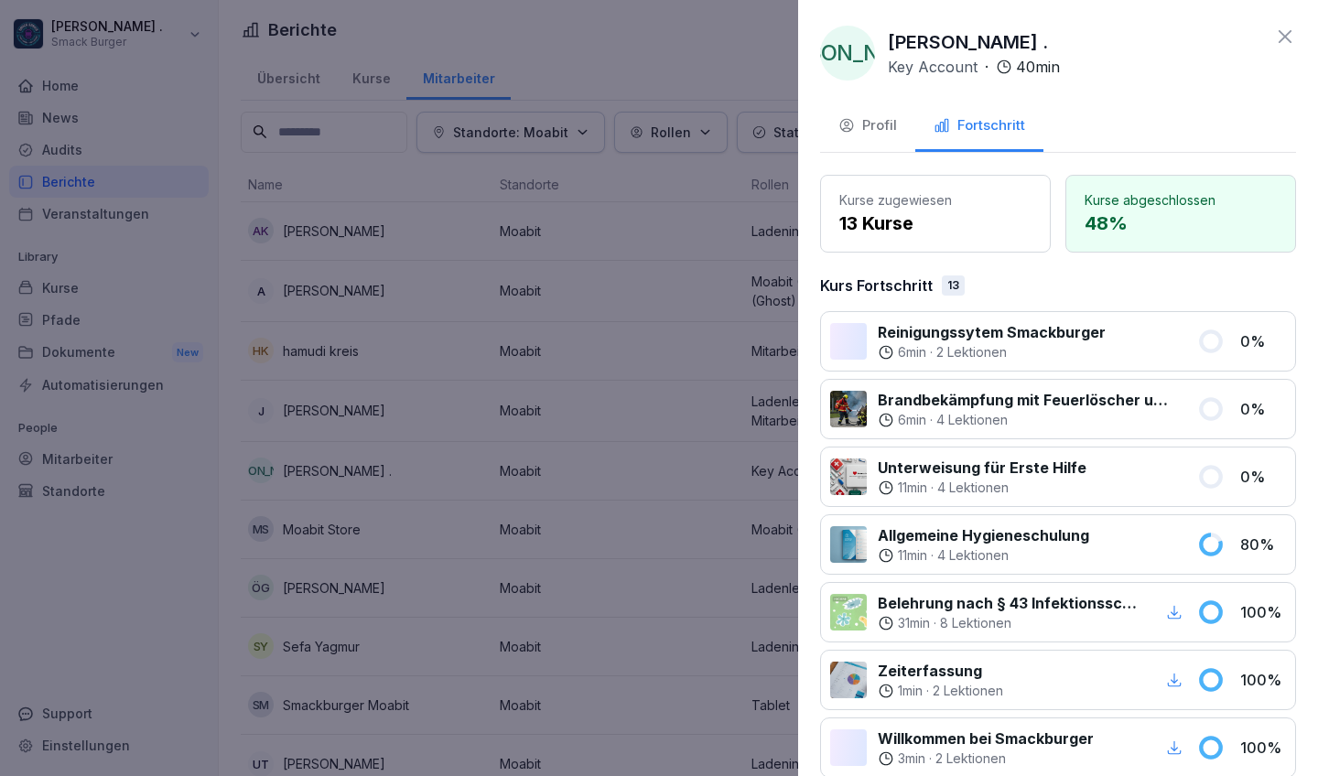
click at [611, 458] on div at bounding box center [659, 388] width 1318 height 776
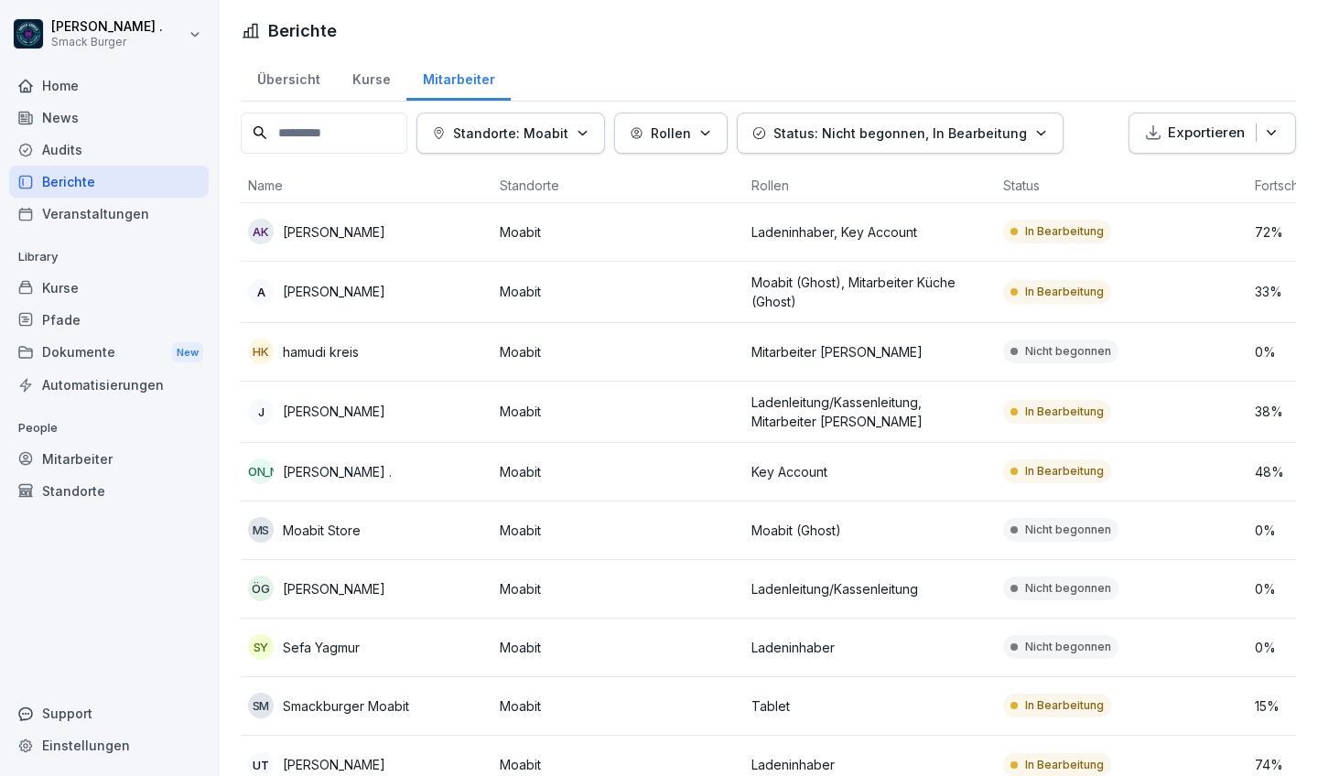
scroll to position [0, 0]
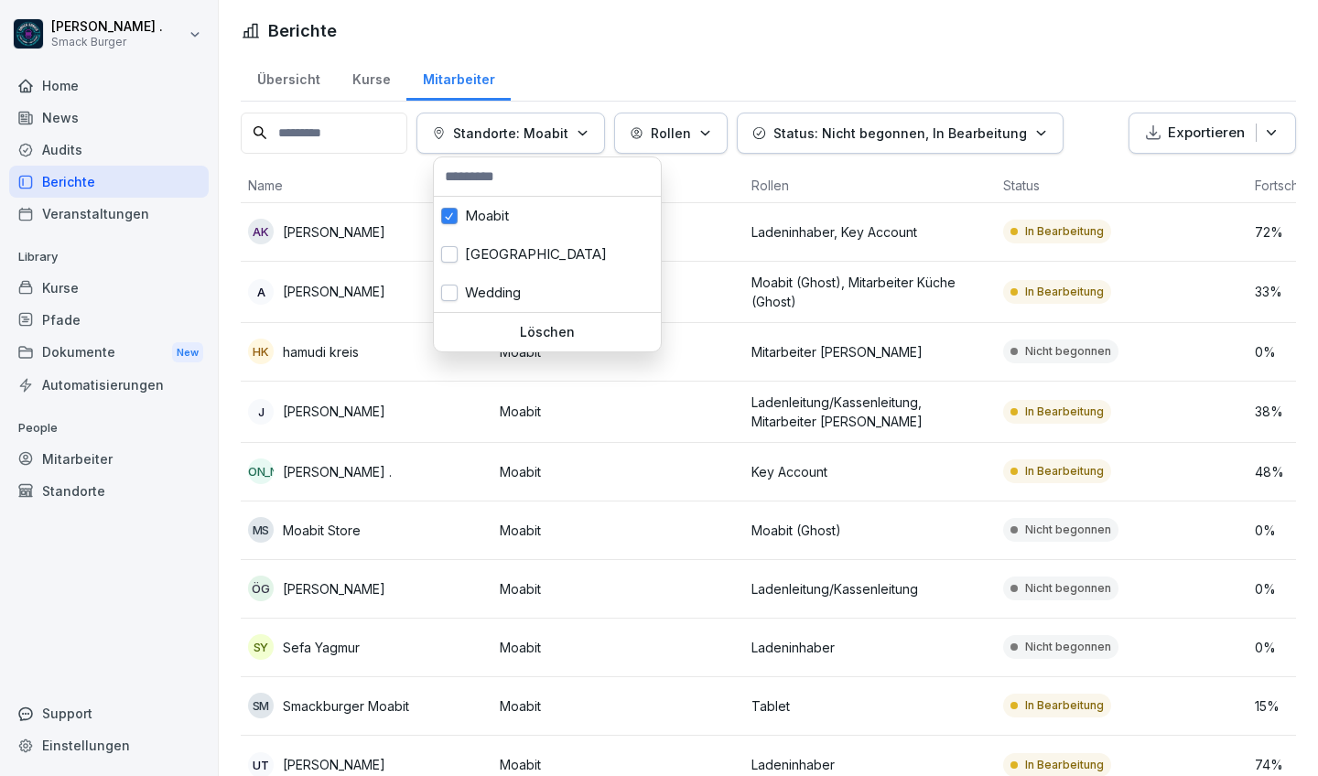
click at [589, 145] on button "Standorte: Moabit" at bounding box center [511, 133] width 189 height 41
click at [551, 247] on div "[GEOGRAPHIC_DATA]" at bounding box center [547, 254] width 227 height 38
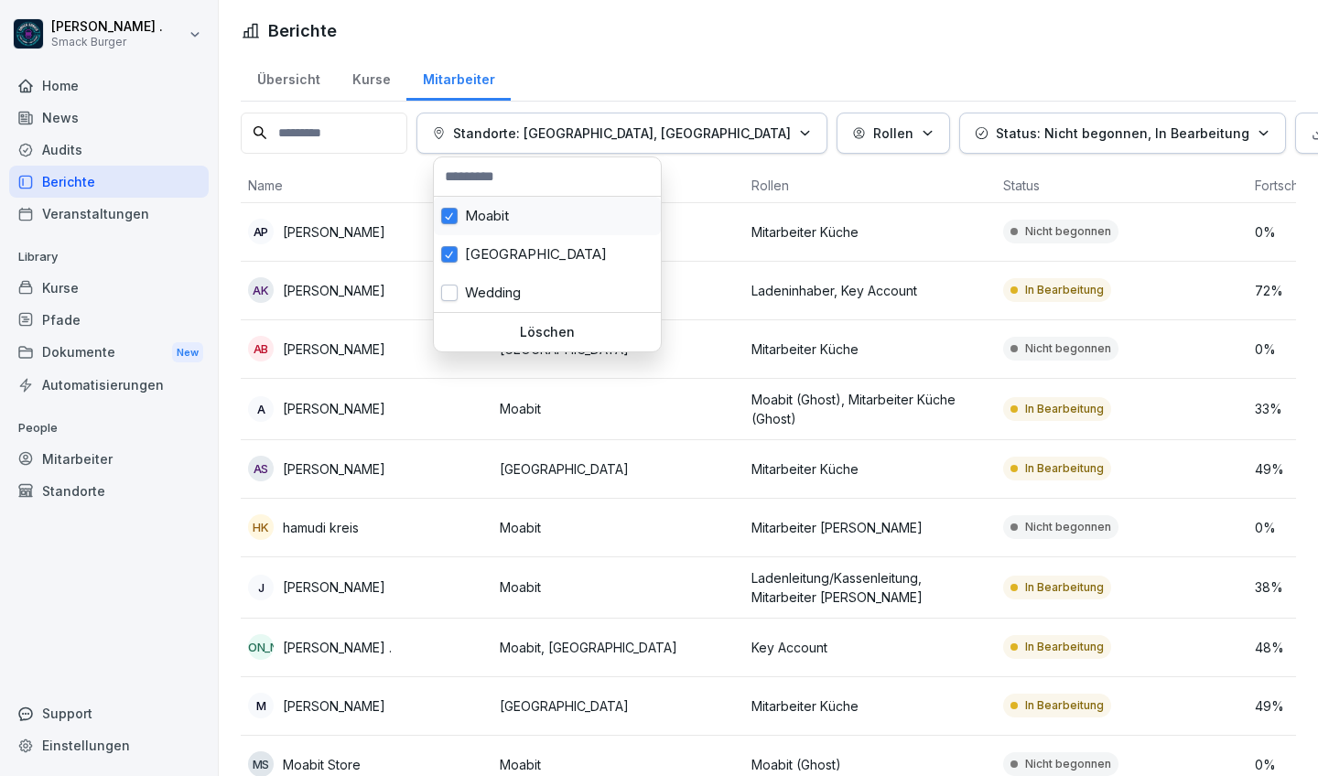
click at [495, 218] on div "Moabit" at bounding box center [547, 216] width 227 height 38
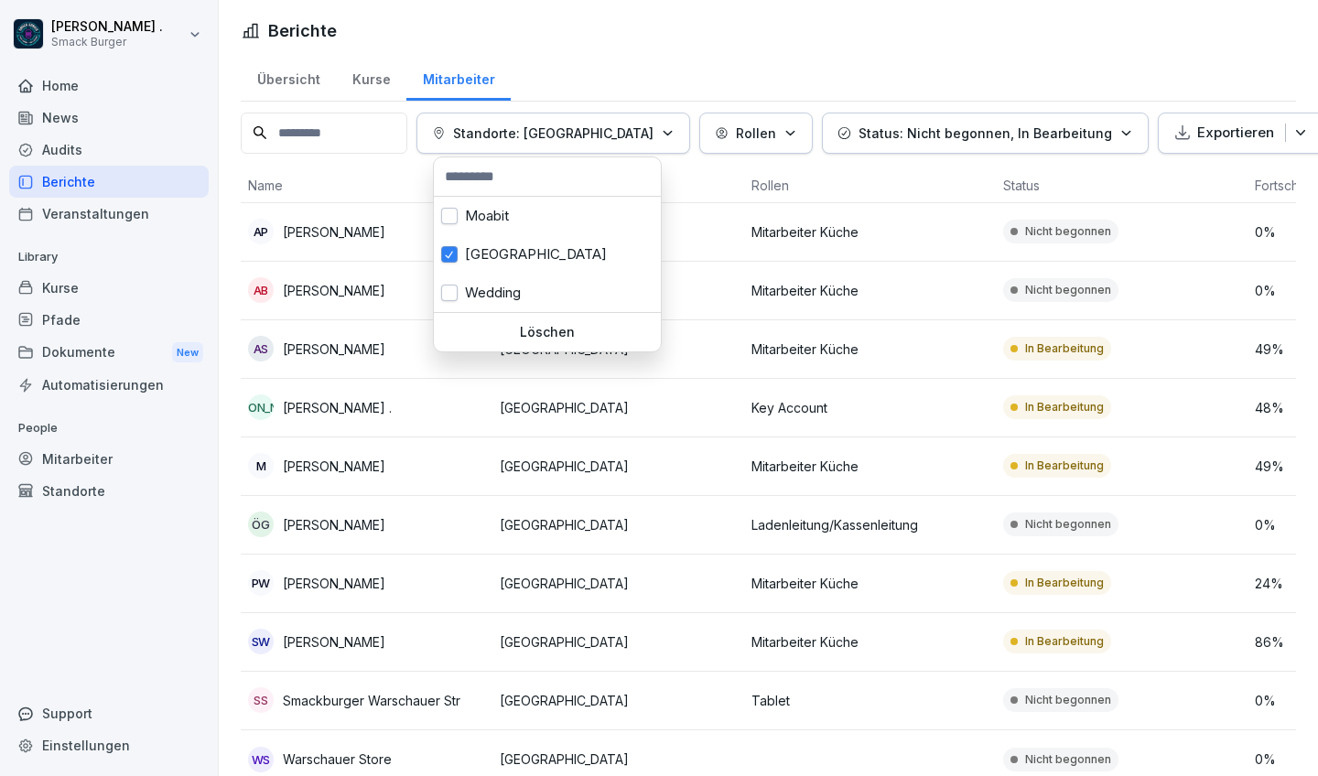
click at [406, 176] on html "[PERSON_NAME] . Smack Burger Home News Audits Berichte Veranstaltungen Library …" at bounding box center [659, 388] width 1318 height 776
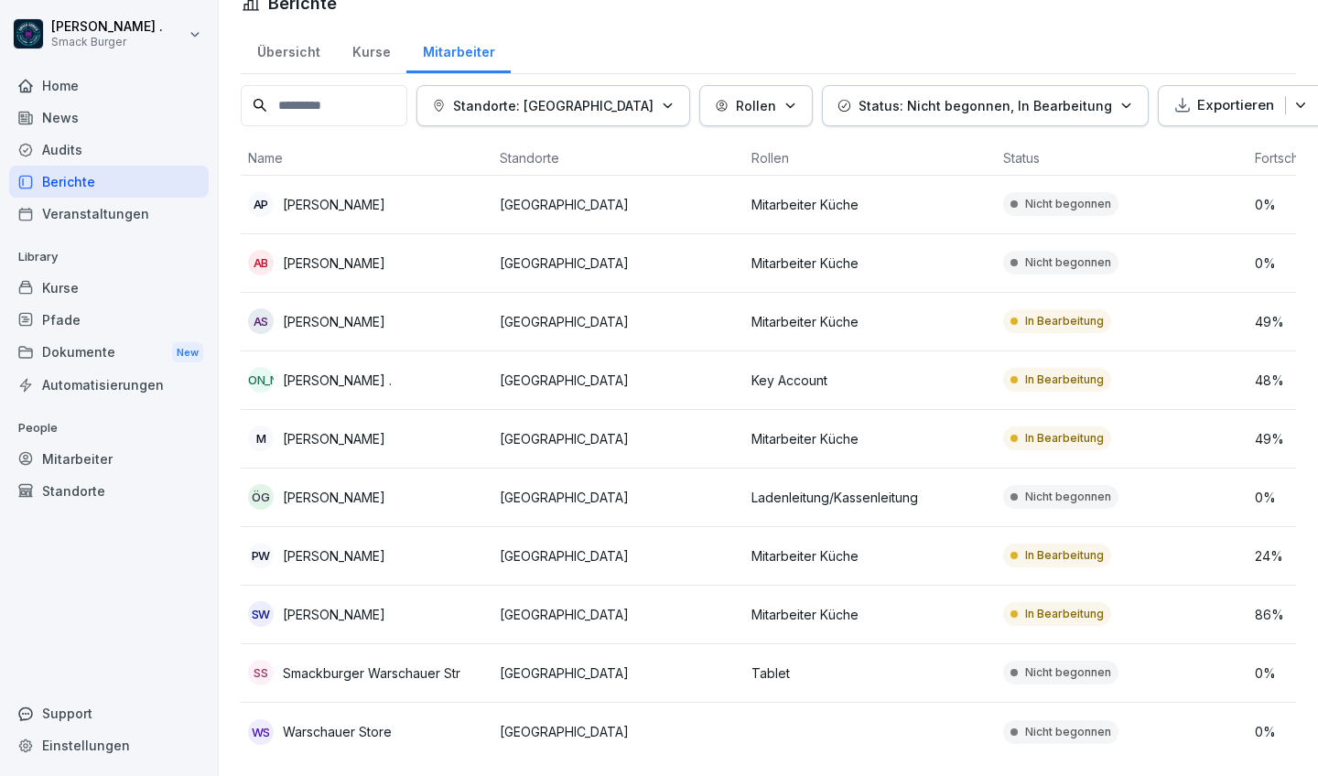
scroll to position [27, 0]
click at [670, 108] on icon "button" at bounding box center [668, 107] width 14 height 14
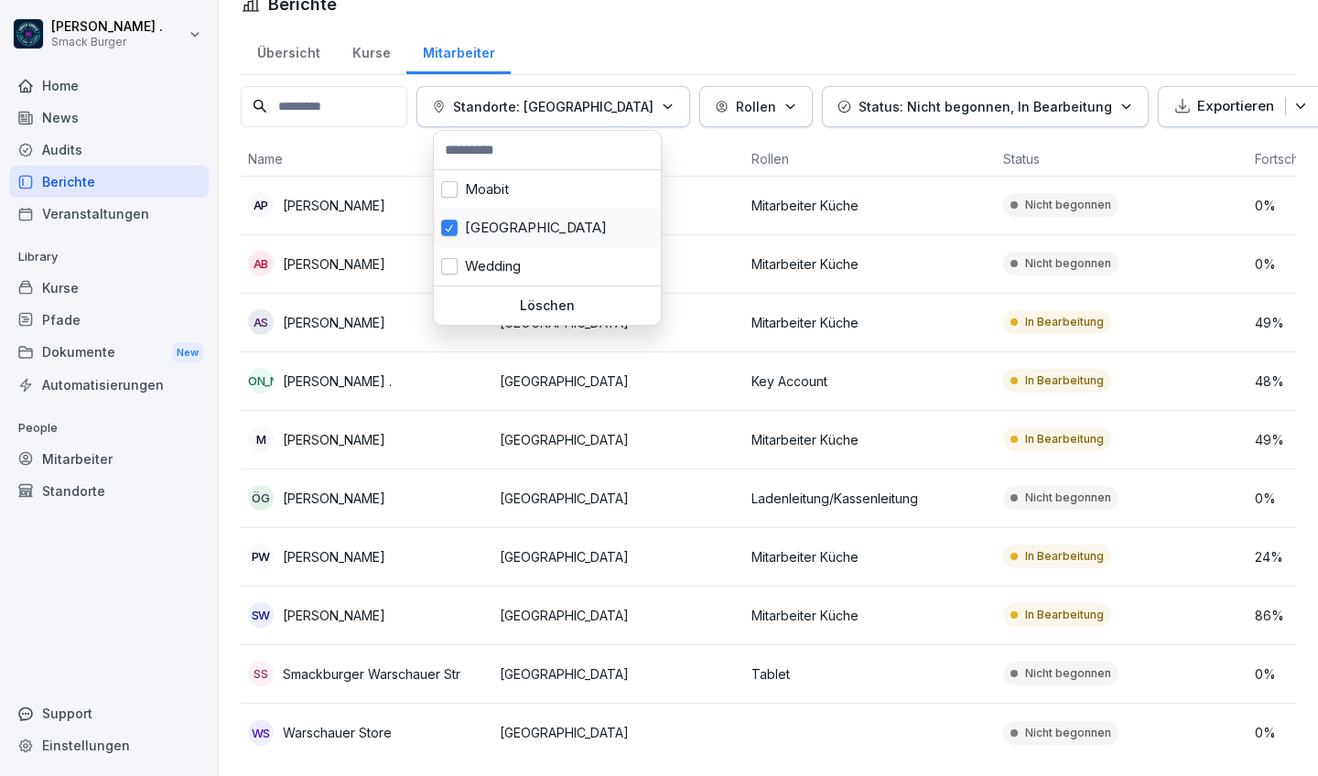
click at [456, 225] on button "button" at bounding box center [449, 228] width 16 height 16
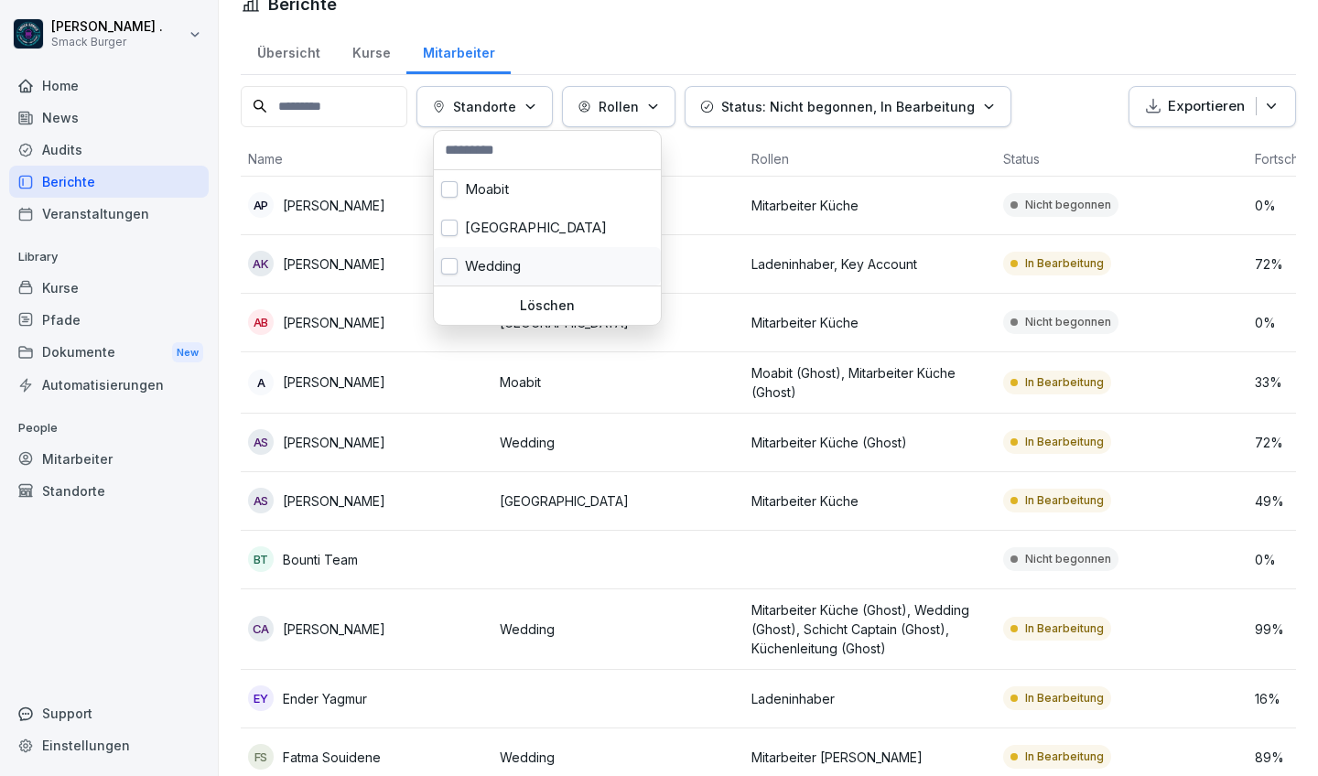
click at [447, 262] on button "button" at bounding box center [449, 266] width 16 height 16
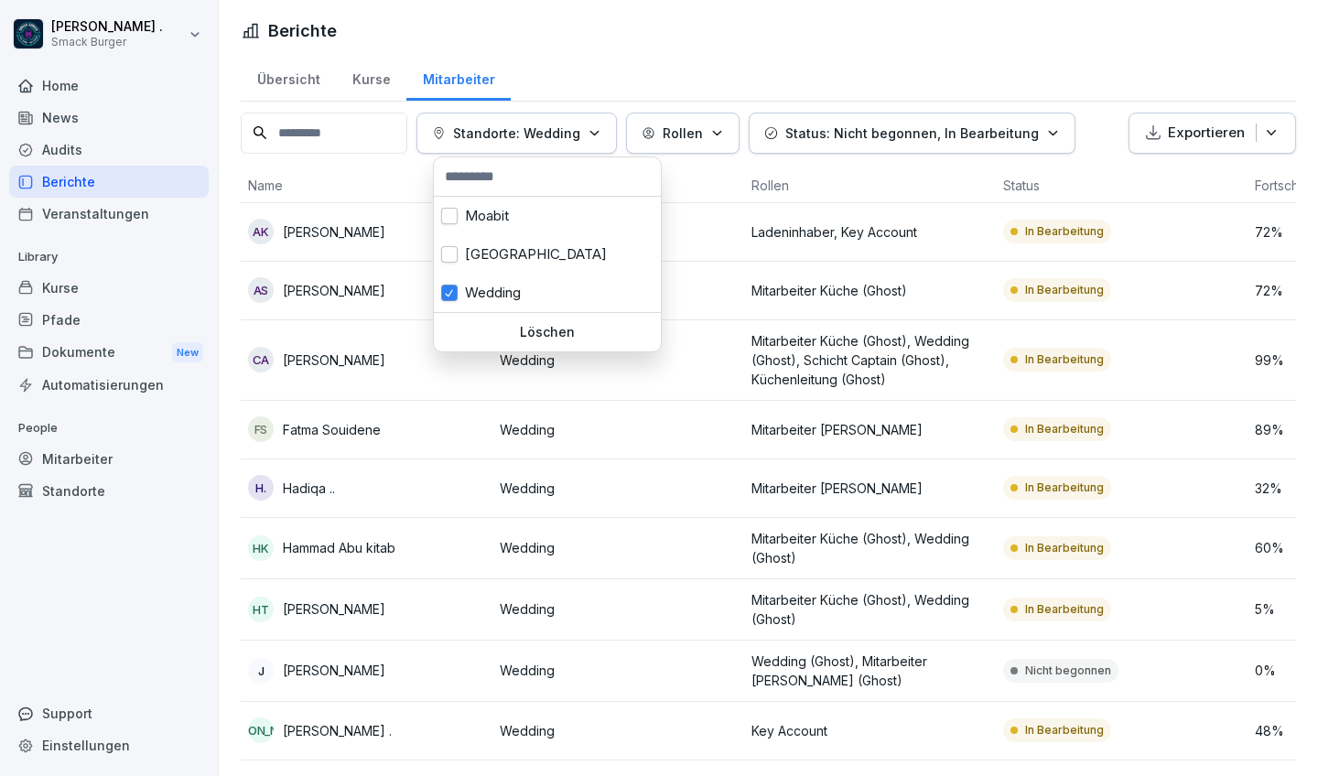
click at [715, 51] on html "[PERSON_NAME] . Smack Burger Home News Audits Berichte Veranstaltungen Library …" at bounding box center [659, 388] width 1318 height 776
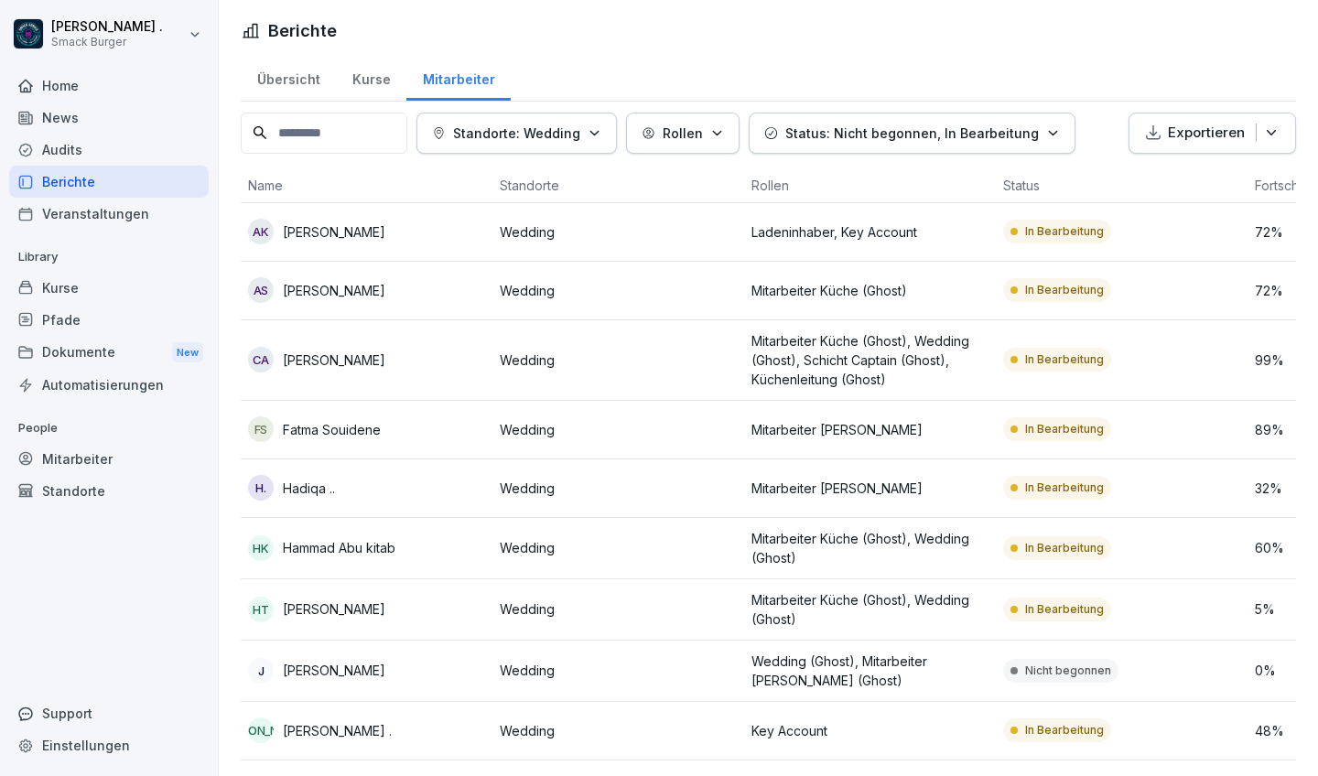
click at [377, 81] on div "Kurse" at bounding box center [371, 77] width 70 height 47
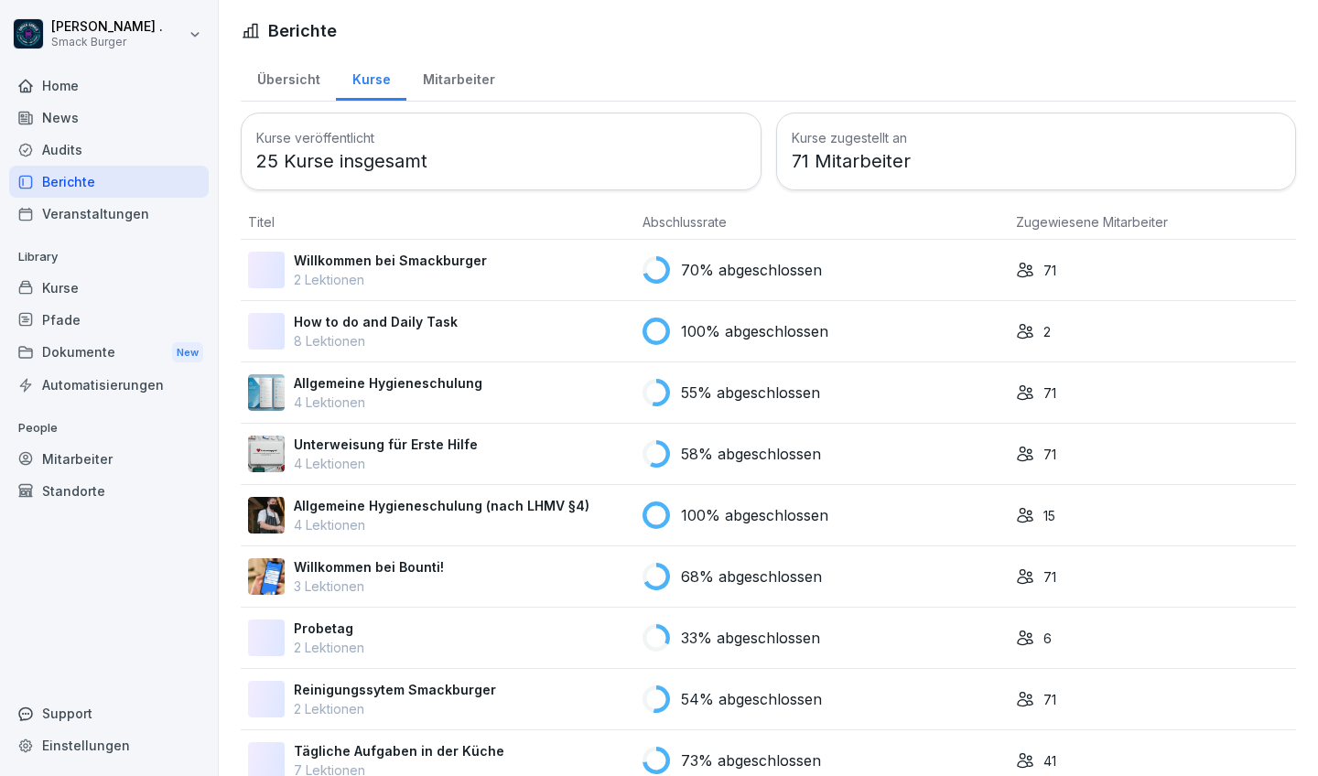
click at [437, 74] on div "Mitarbeiter" at bounding box center [458, 77] width 104 height 47
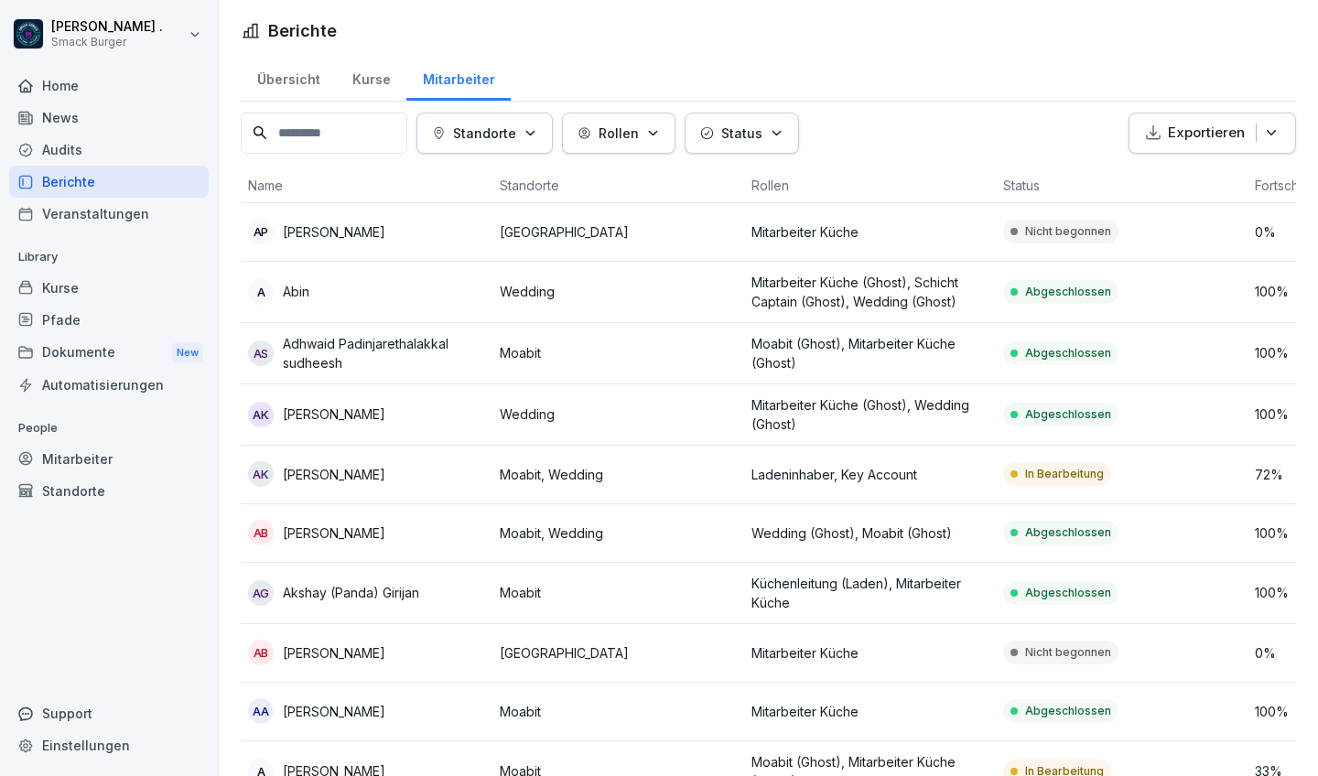
click at [92, 490] on div "Standorte" at bounding box center [109, 491] width 200 height 32
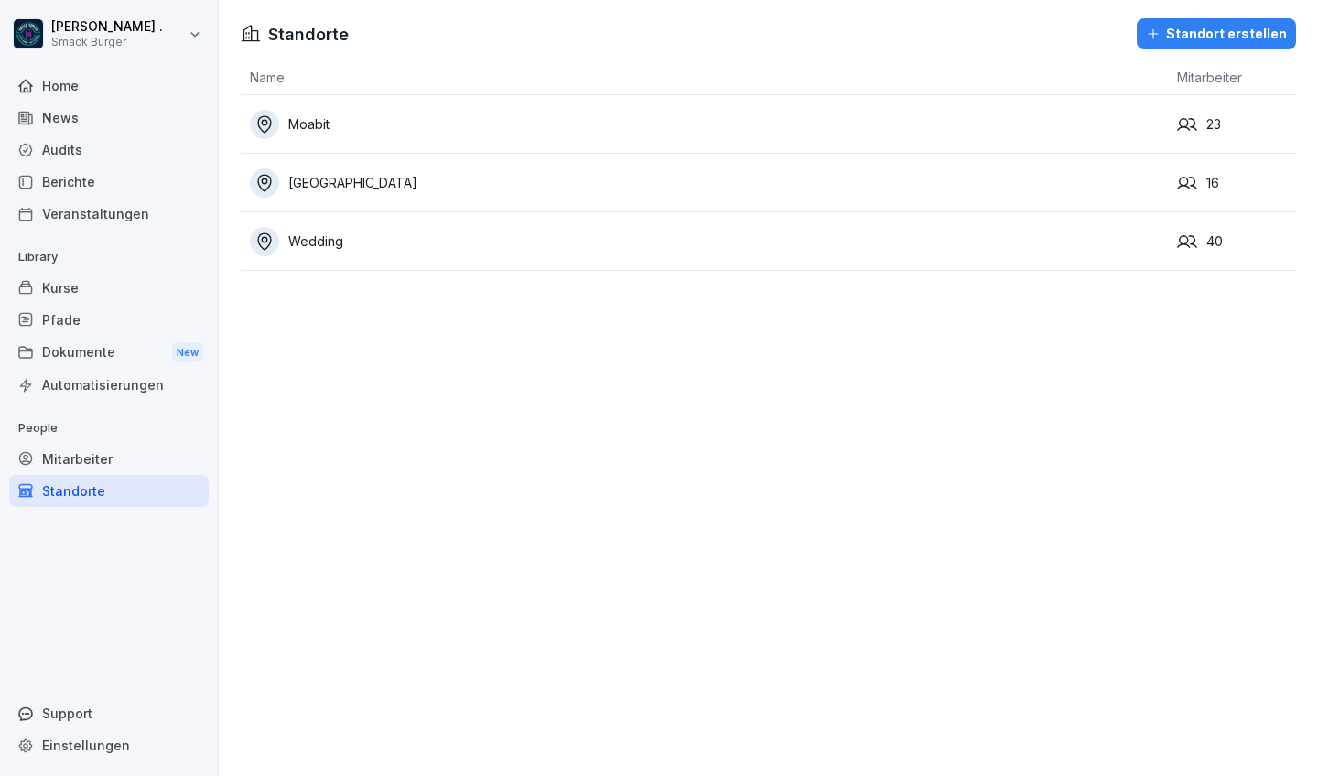
click at [1156, 35] on div "Standort erstellen" at bounding box center [1216, 34] width 141 height 20
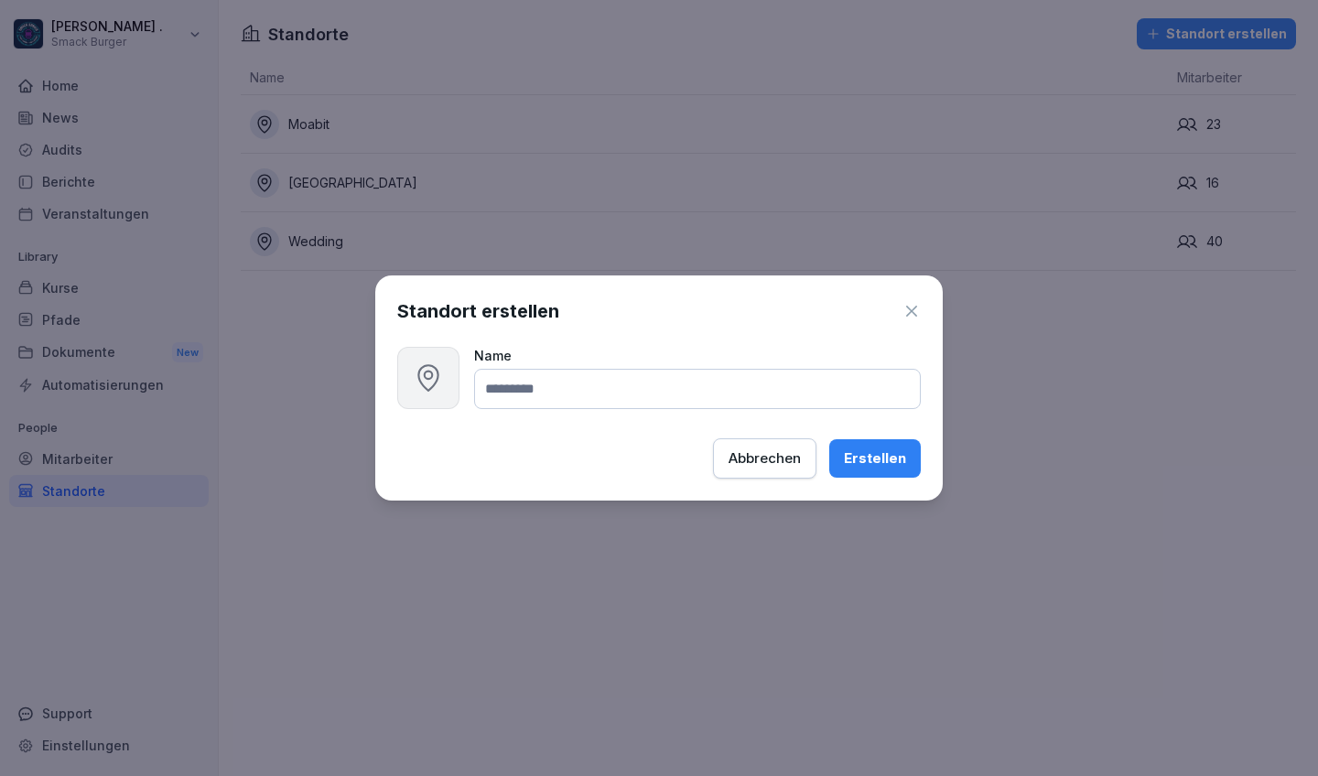
click at [909, 308] on icon "button" at bounding box center [911, 311] width 11 height 11
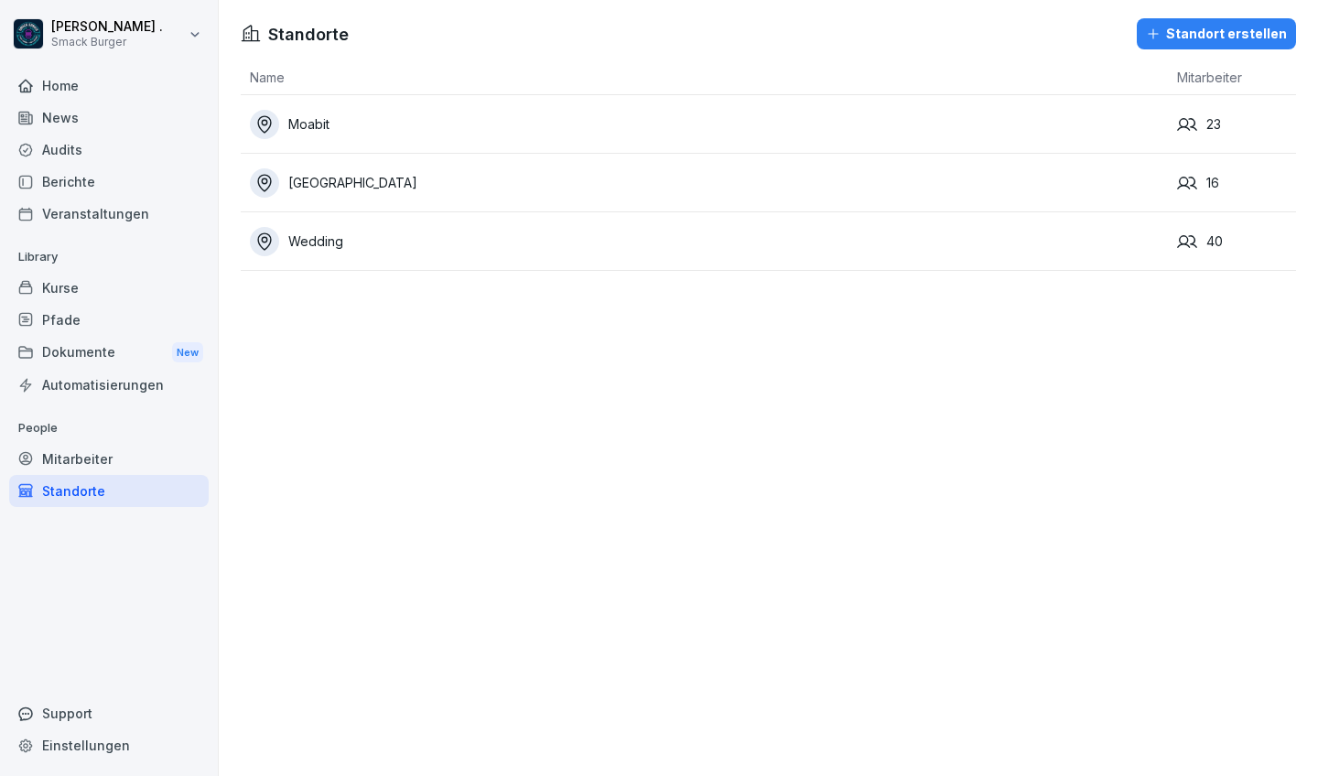
click at [367, 140] on td "Moabit" at bounding box center [704, 124] width 927 height 59
click at [400, 128] on div "Moabit" at bounding box center [709, 124] width 918 height 29
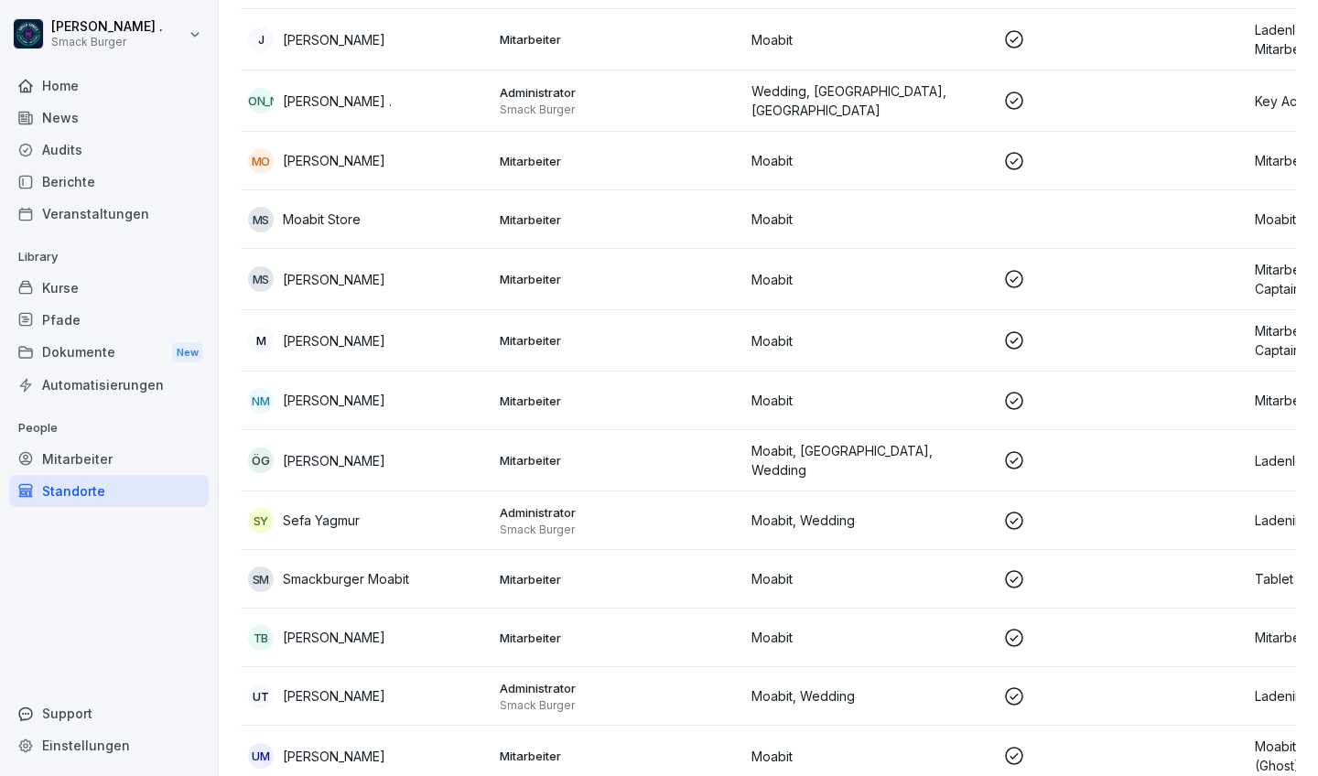
scroll to position [819, 0]
click at [544, 455] on p "Mitarbeiter" at bounding box center [618, 461] width 237 height 16
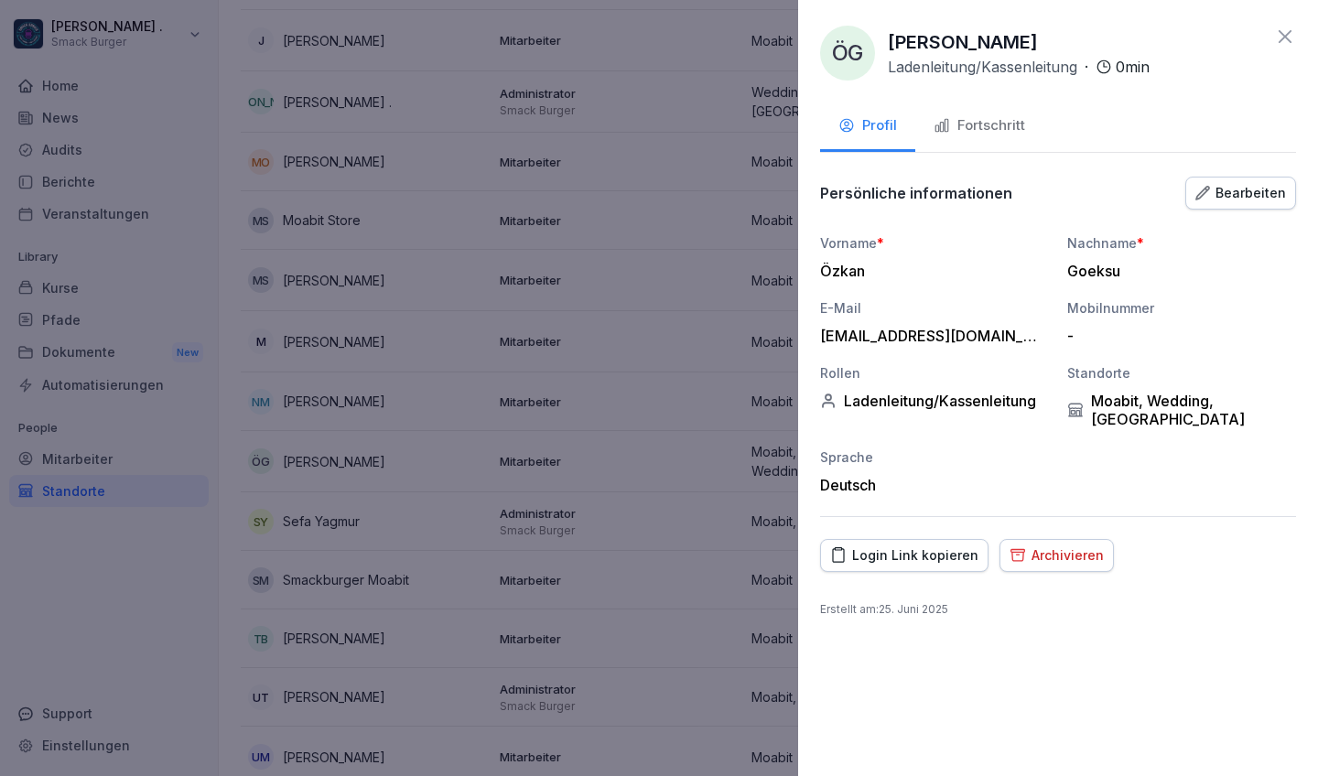
click at [1156, 196] on div "Bearbeiten" at bounding box center [1241, 193] width 91 height 20
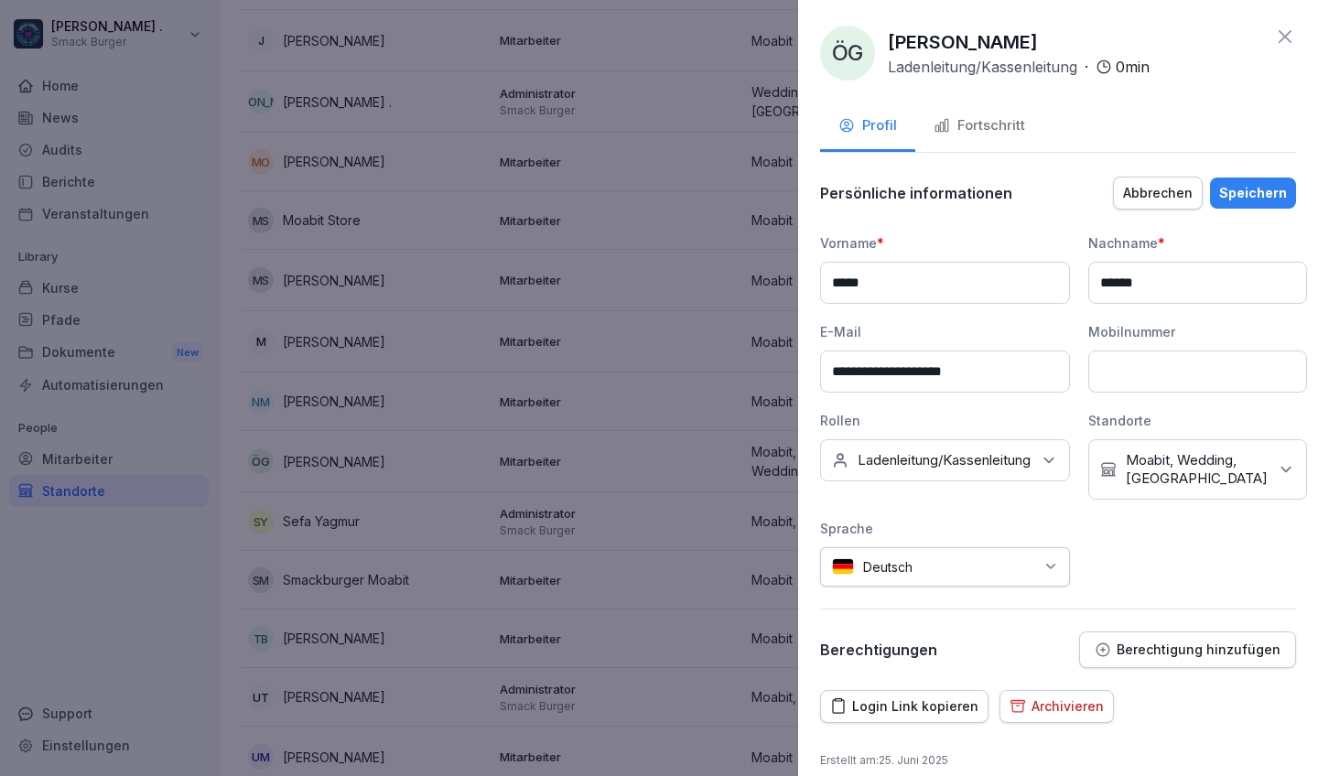
click at [1156, 488] on p "Moabit, Wedding, [GEOGRAPHIC_DATA]" at bounding box center [1197, 469] width 142 height 37
click at [973, 521] on div "**********" at bounding box center [1058, 409] width 476 height 353
click at [952, 459] on p "Ladenleitung/Kassenleitung" at bounding box center [944, 460] width 173 height 18
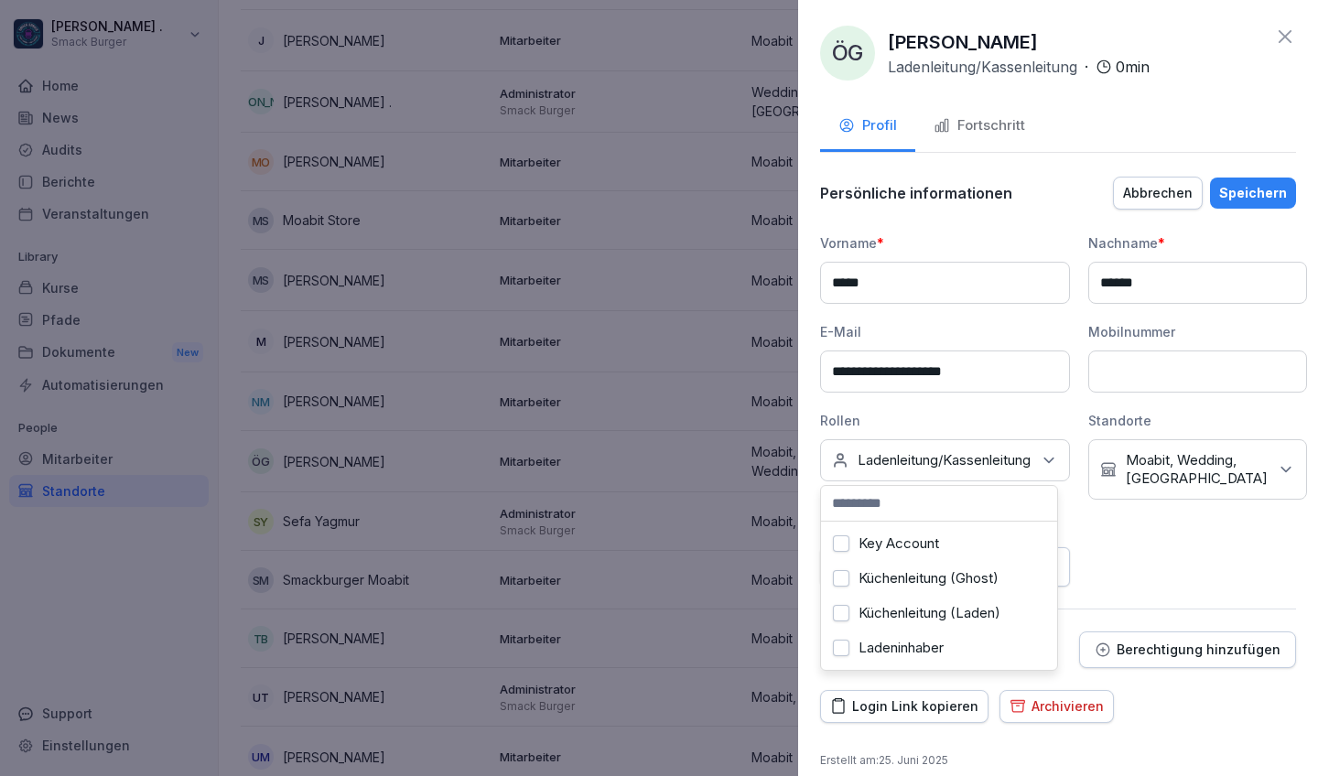
click at [945, 418] on div "Rollen" at bounding box center [945, 420] width 250 height 19
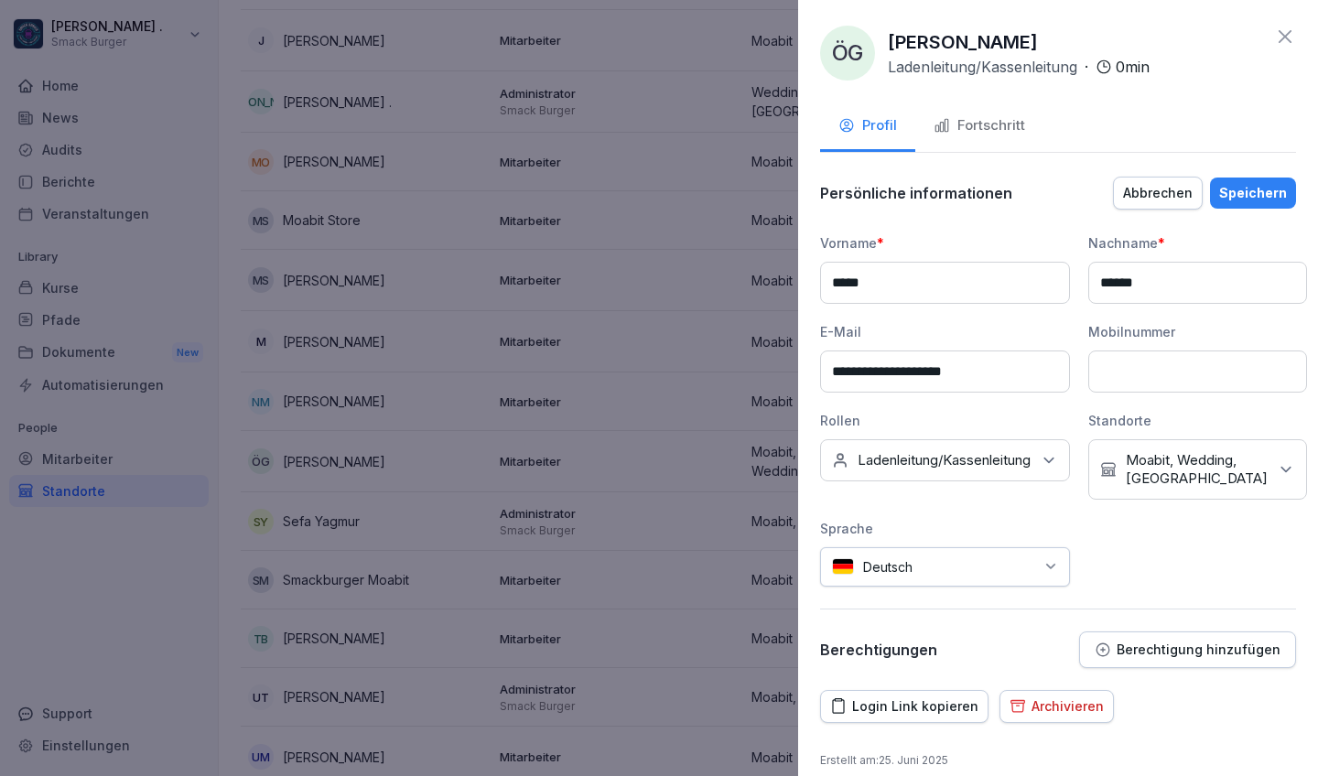
click at [1156, 38] on icon at bounding box center [1285, 37] width 22 height 22
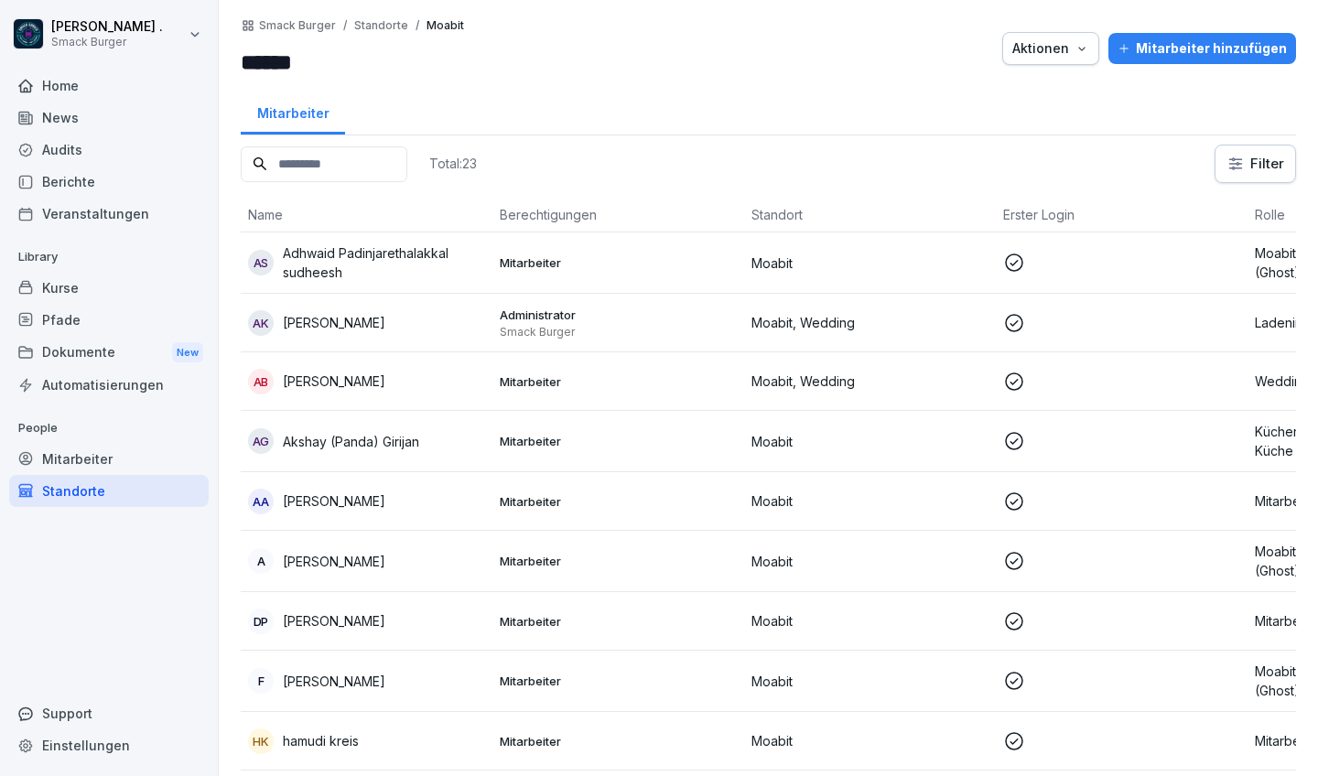
scroll to position [0, 0]
click at [125, 617] on div "Home News Audits Berichte Veranstaltungen Library Kurse Pfade Dokumente New Aut…" at bounding box center [109, 413] width 200 height 709
